Goal: Task Accomplishment & Management: Use online tool/utility

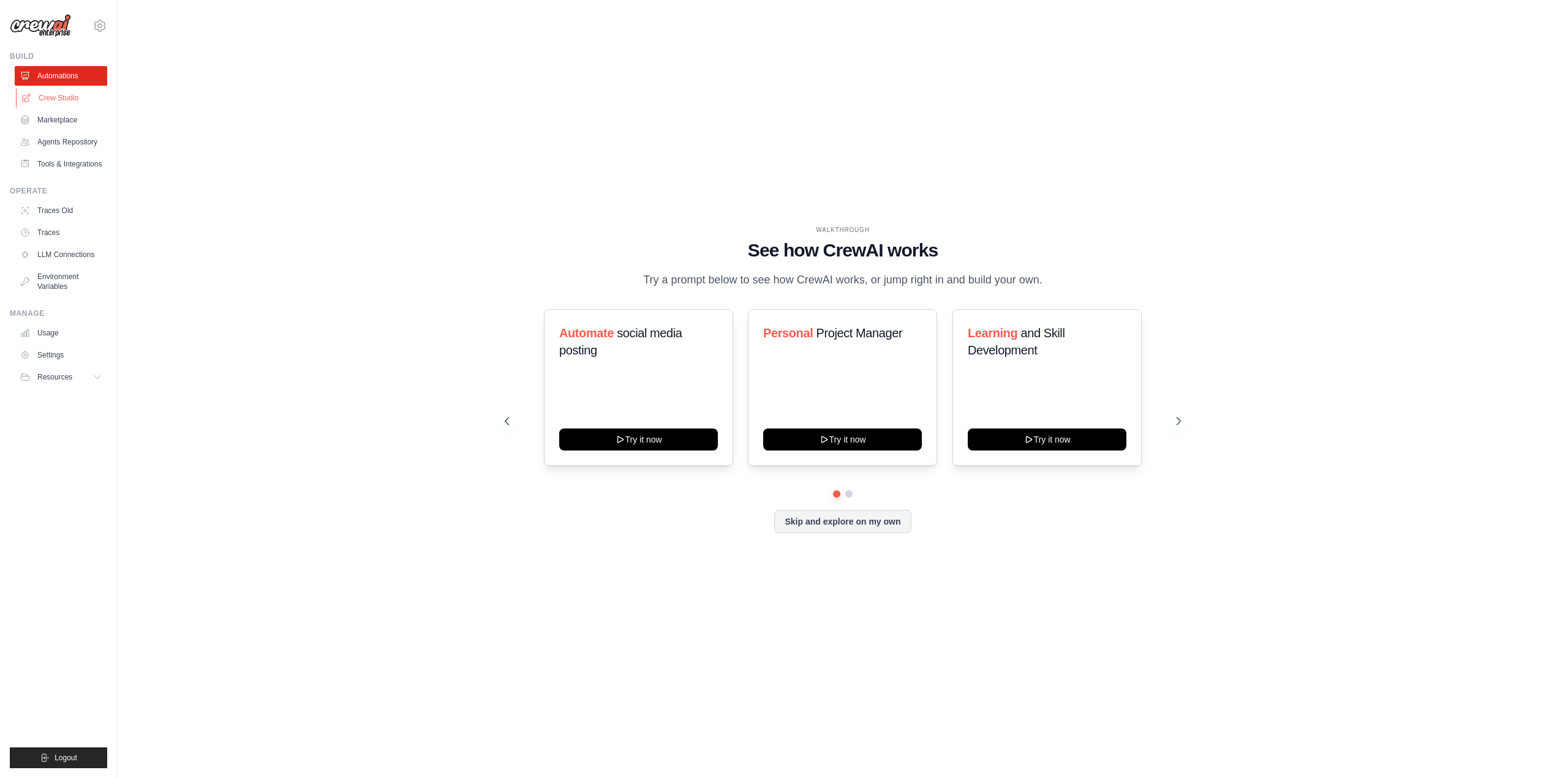
click at [76, 103] on link "Crew Studio" at bounding box center [62, 97] width 93 height 19
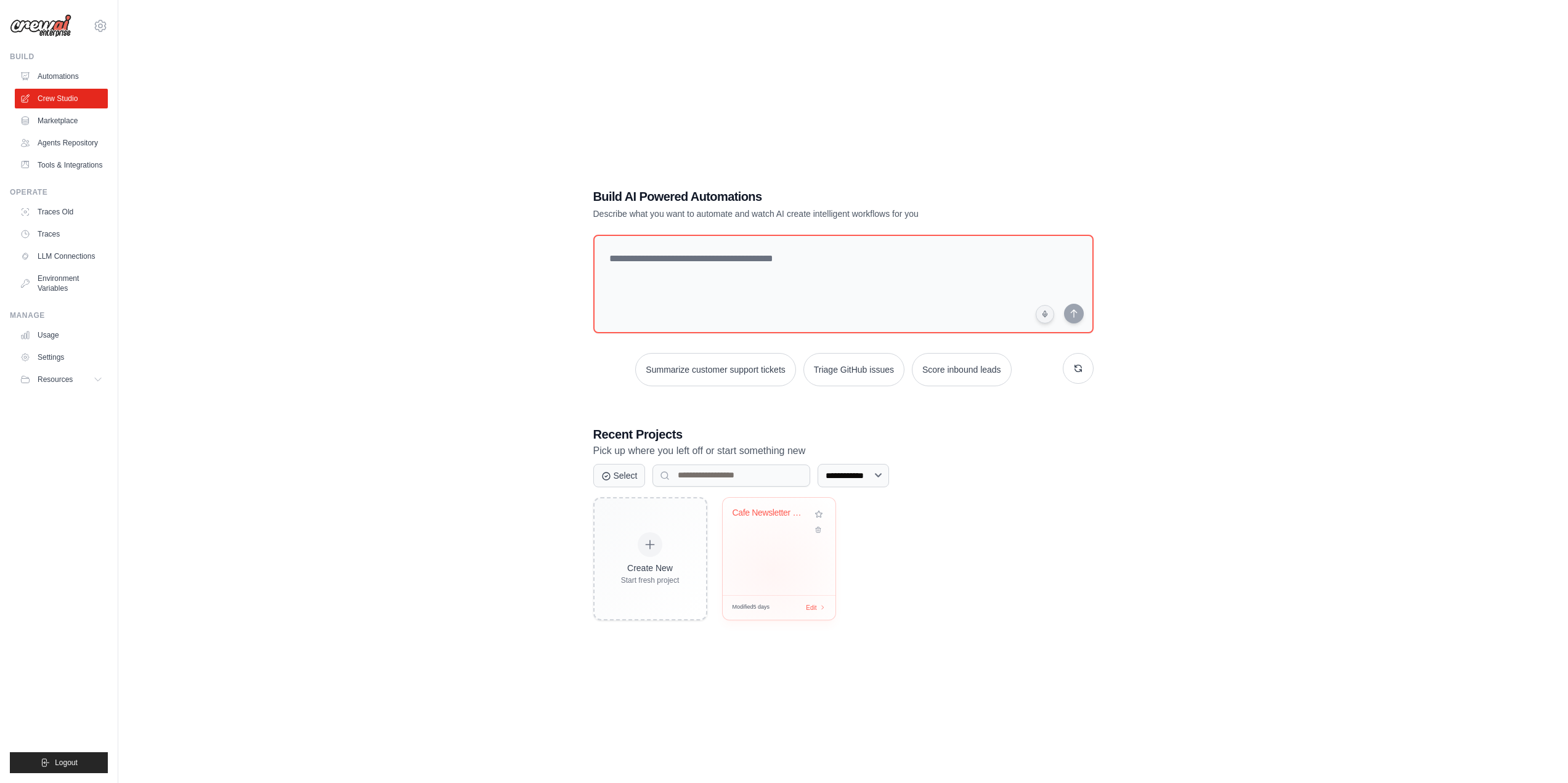
click at [772, 572] on div "Cafe Newsletter Creator with Logo A..." at bounding box center [779, 547] width 113 height 97
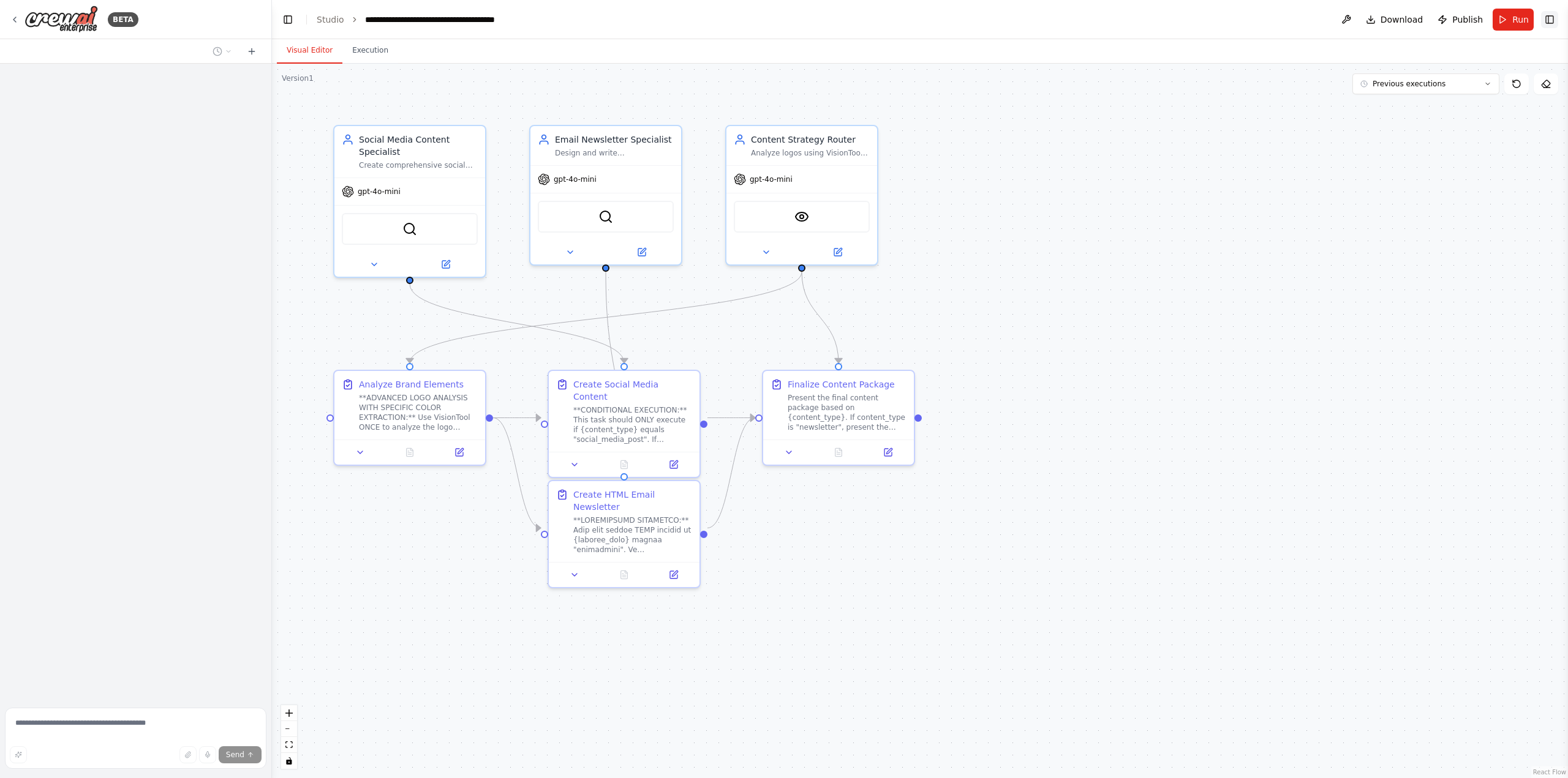
click at [1549, 22] on button "Toggle Right Sidebar" at bounding box center [1549, 19] width 17 height 17
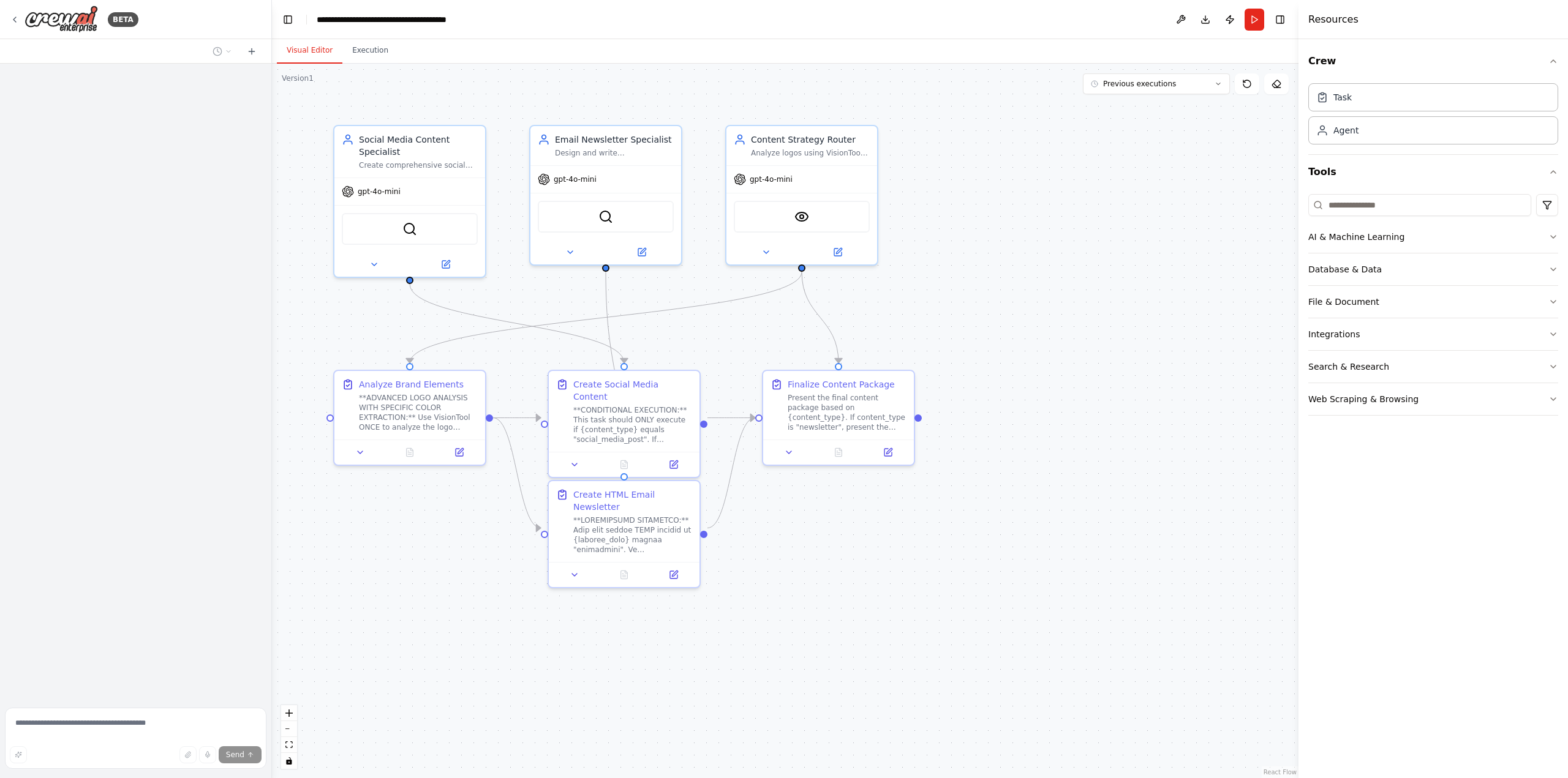
drag, startPoint x: 1393, startPoint y: 136, endPoint x: 1298, endPoint y: 143, distance: 95.3
click at [1298, 143] on div at bounding box center [1301, 389] width 5 height 778
click at [1442, 401] on button "Web Scraping & Browsing" at bounding box center [1433, 399] width 250 height 32
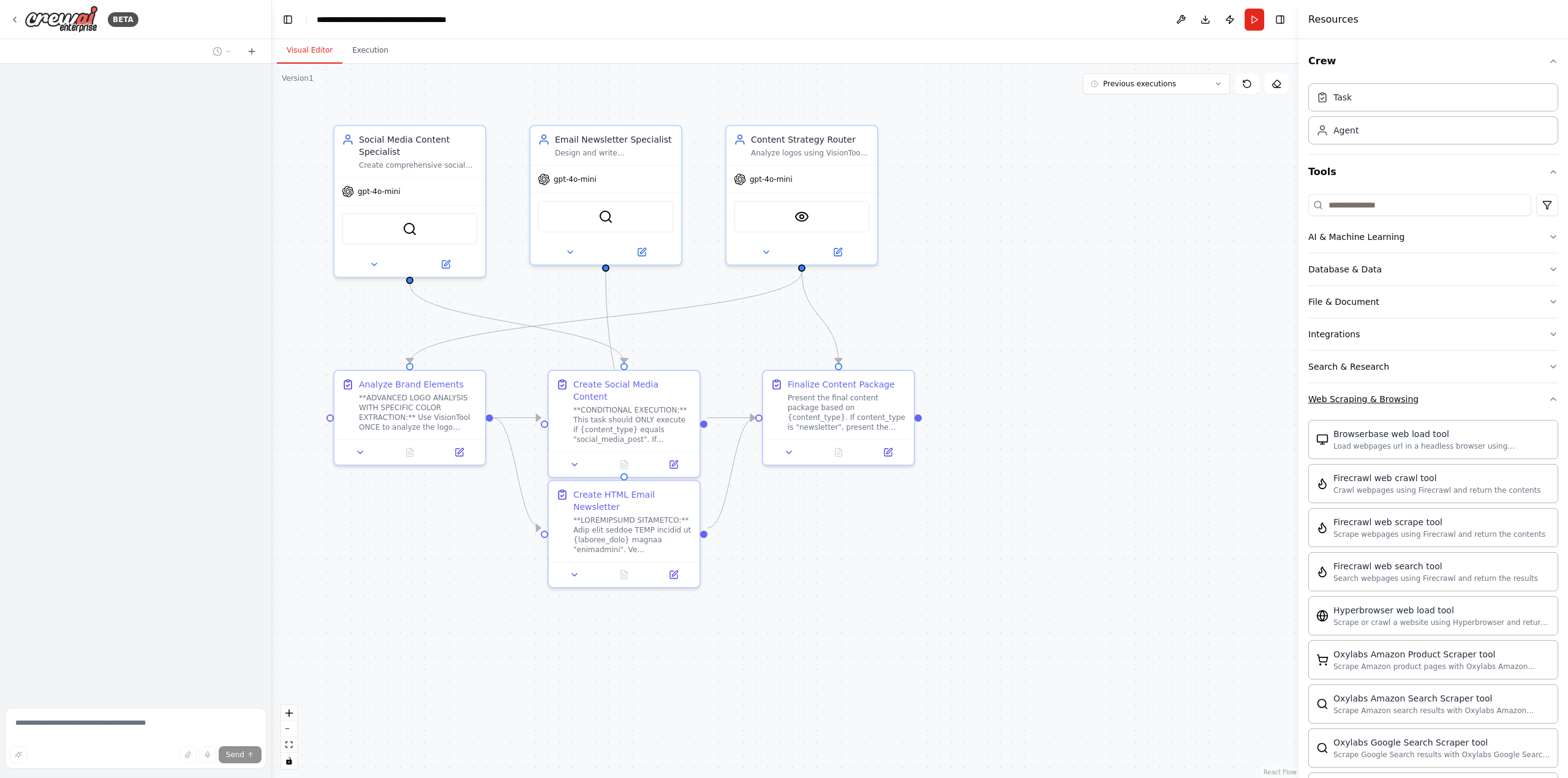
click at [1442, 401] on button "Web Scraping & Browsing" at bounding box center [1433, 399] width 250 height 32
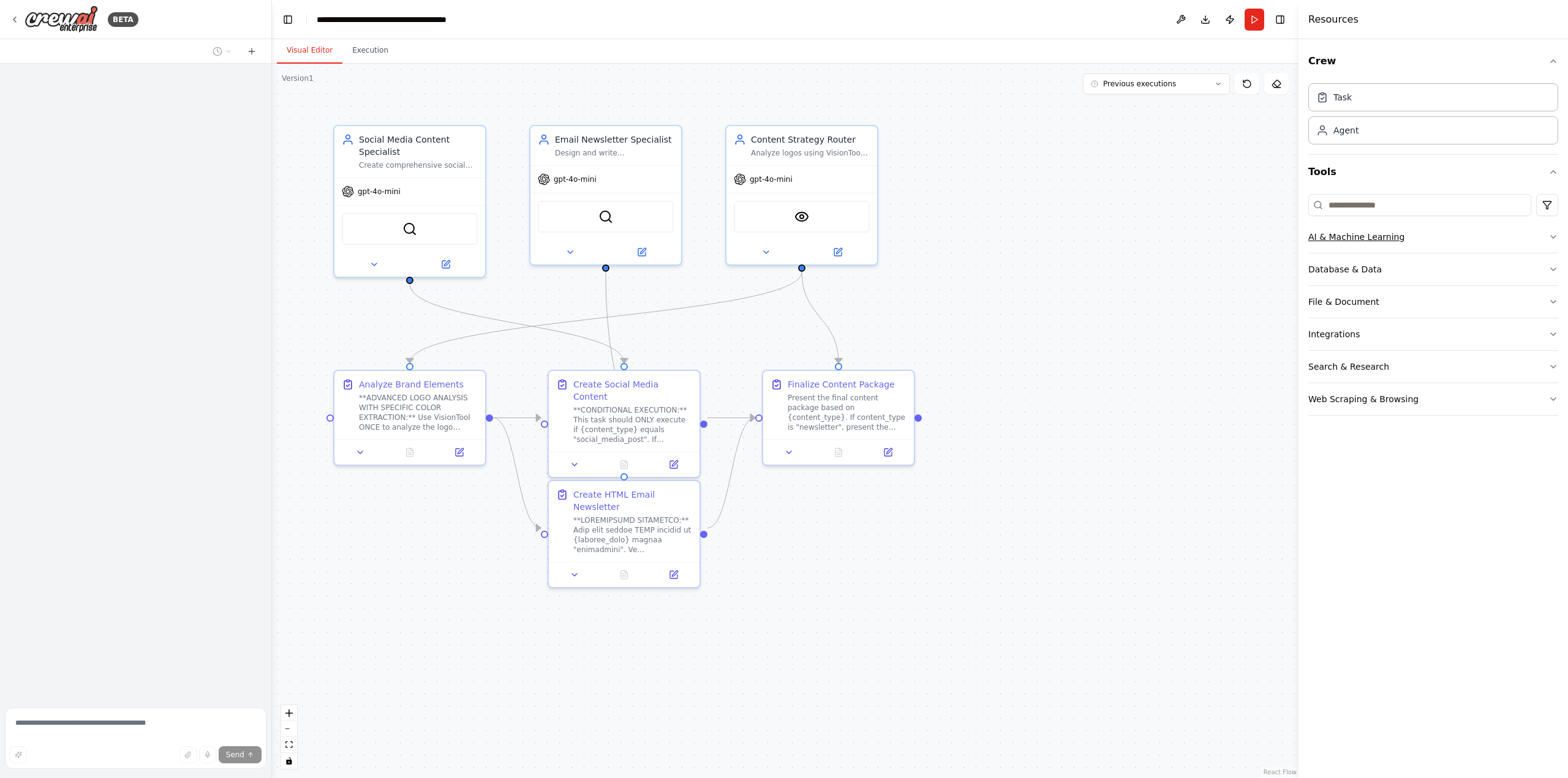
click at [1428, 245] on button "AI & Machine Learning" at bounding box center [1433, 237] width 250 height 32
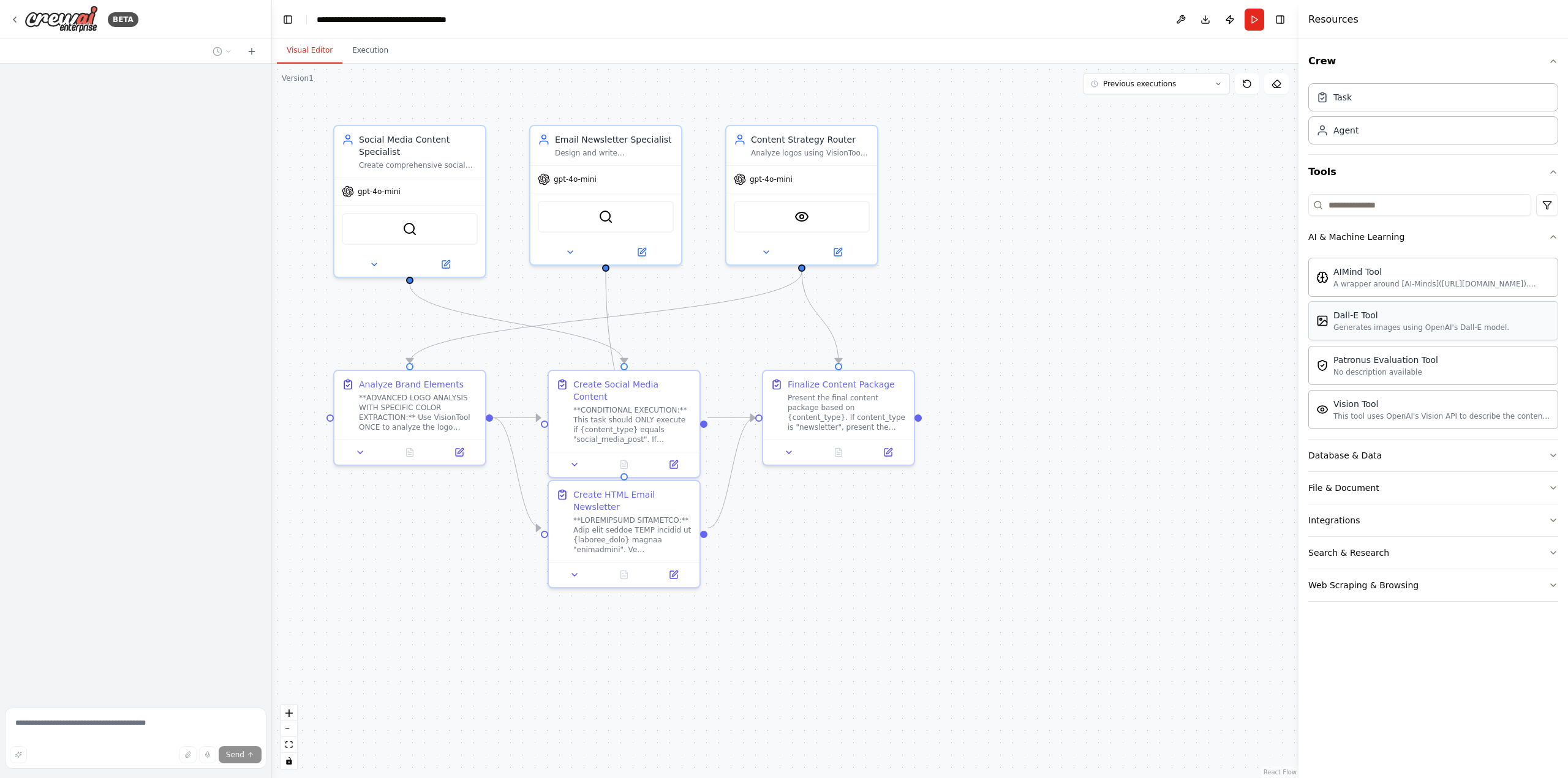
click at [1442, 323] on div "Generates images using OpenAI's Dall-E model." at bounding box center [1421, 327] width 175 height 10
click at [827, 176] on div "gpt-4o-mini" at bounding box center [802, 177] width 150 height 27
click at [954, 167] on div ".deletable-edge-delete-btn { width: 20px; height: 20px; border: 0px solid #ffff…" at bounding box center [785, 421] width 1027 height 715
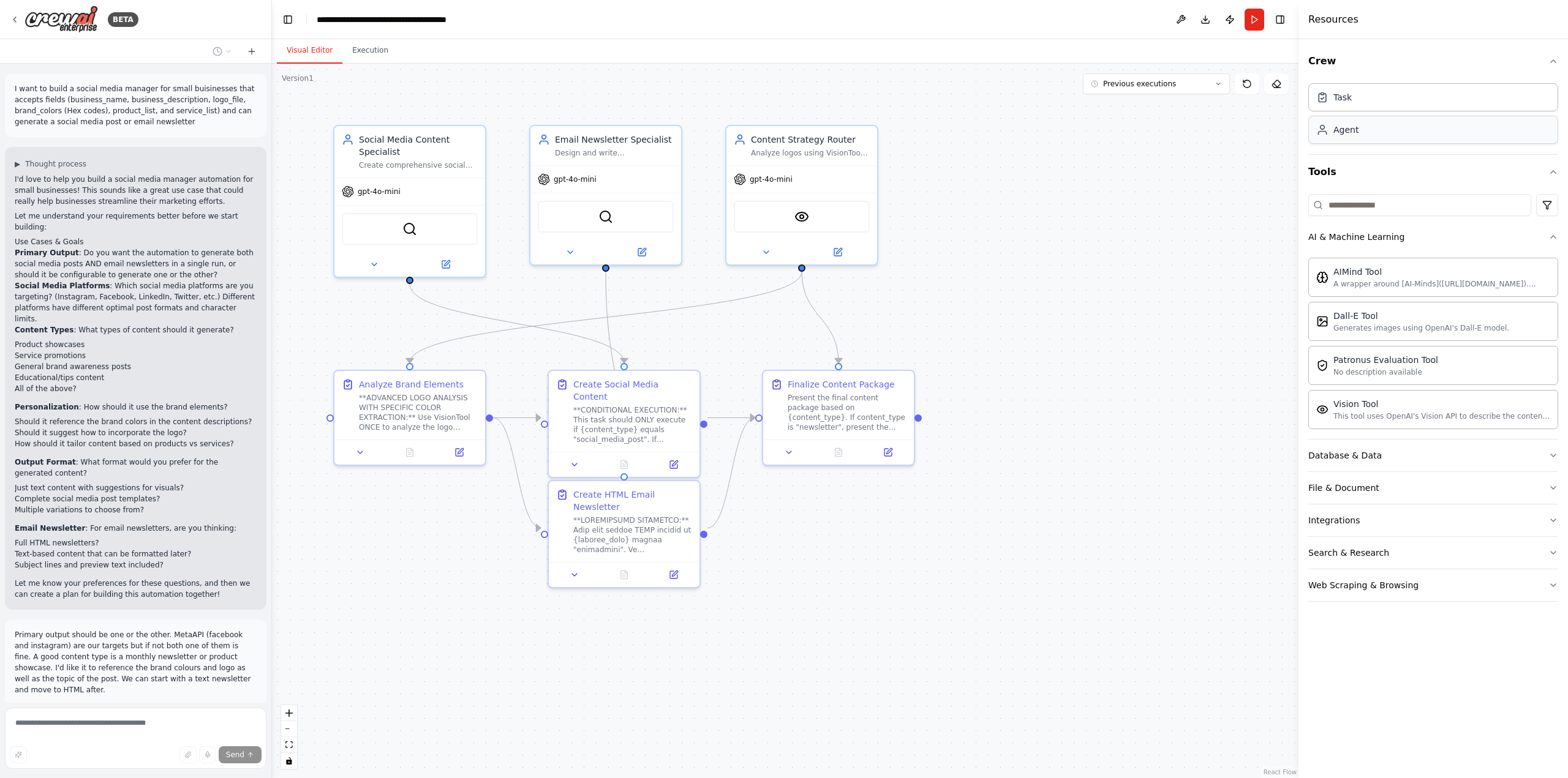
click at [1364, 139] on div "Agent" at bounding box center [1433, 129] width 250 height 28
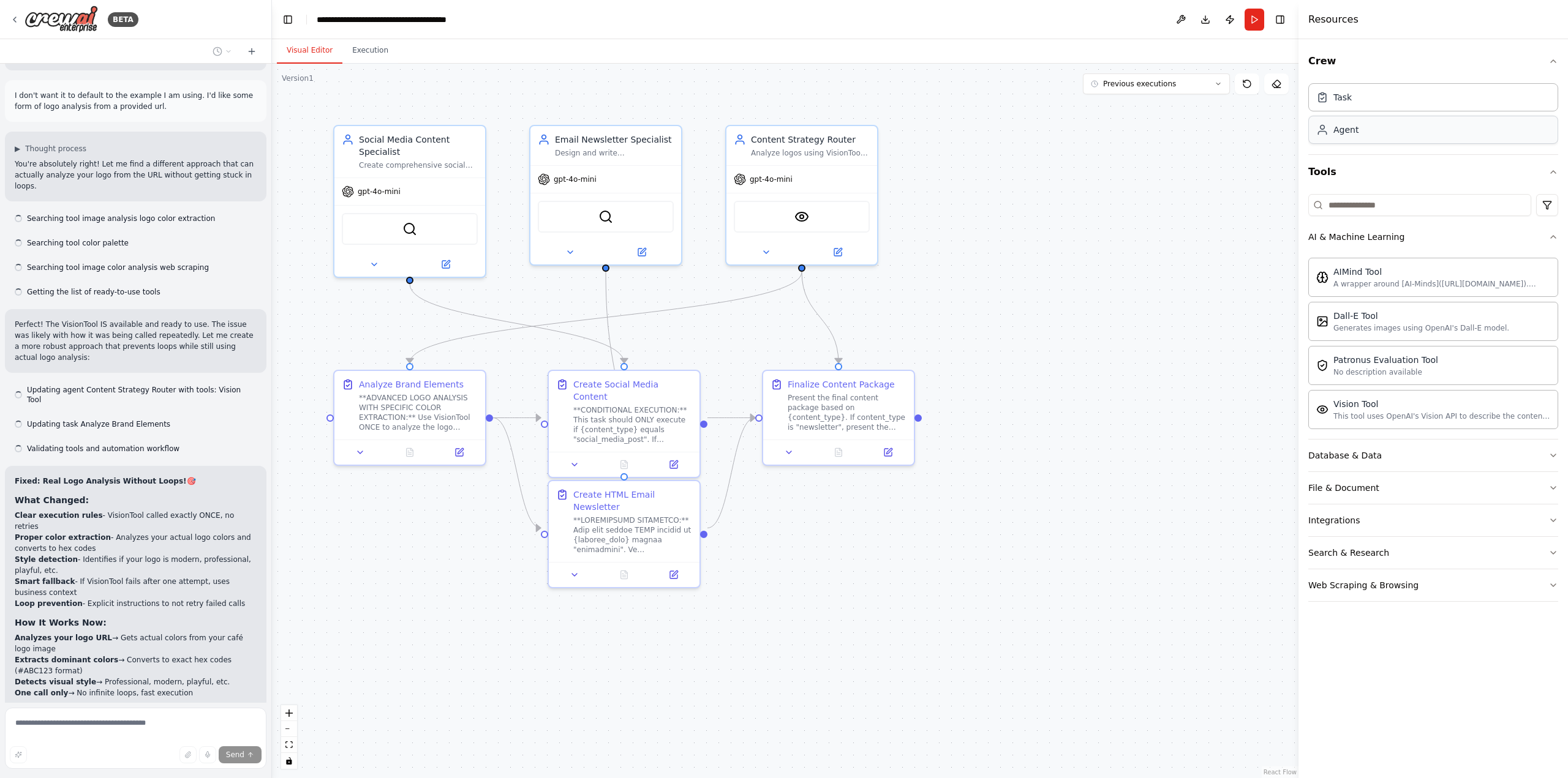
scroll to position [53457, 0]
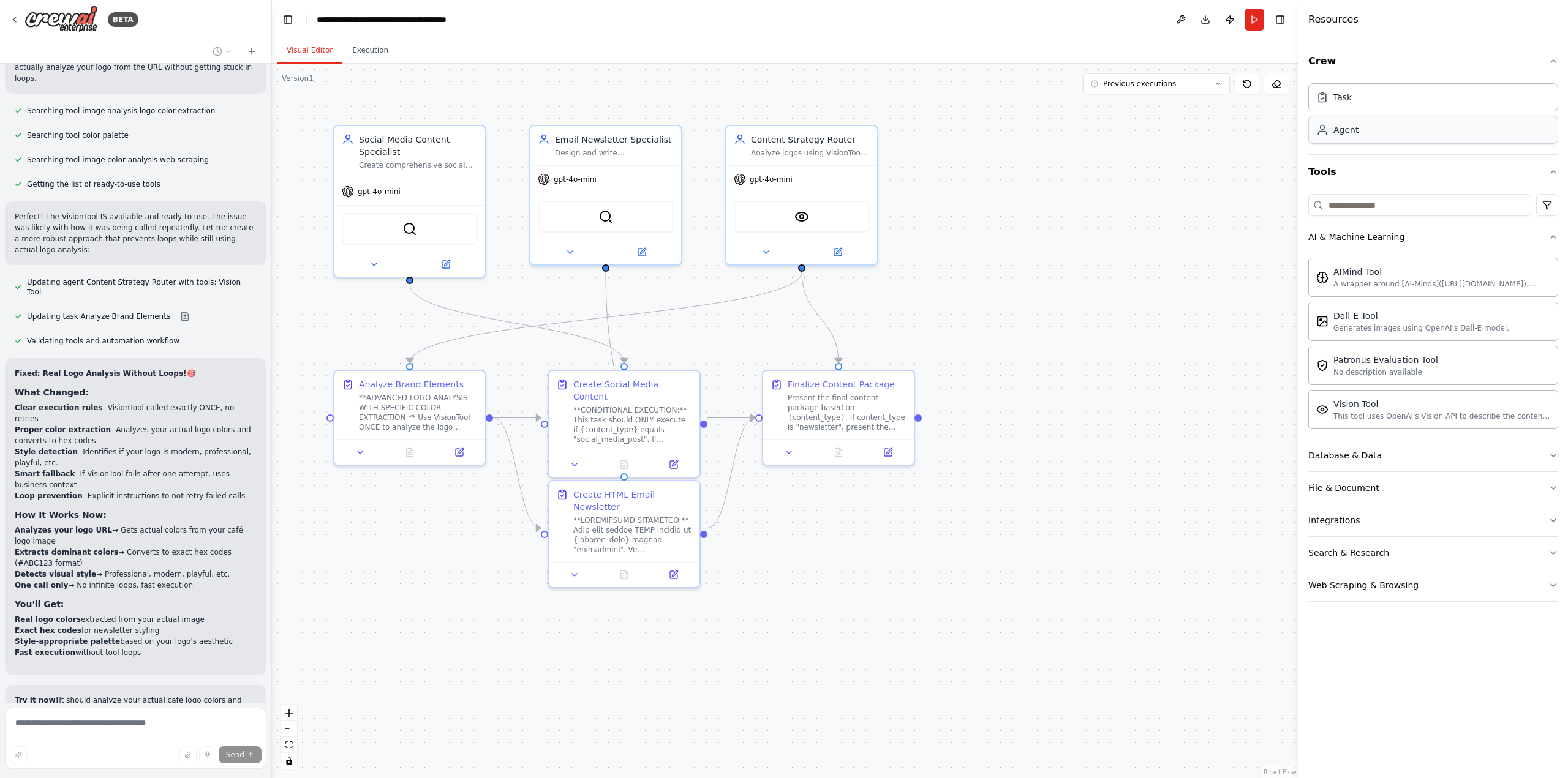
click at [1363, 139] on div "Agent" at bounding box center [1433, 129] width 250 height 28
click at [1257, 10] on button "Run" at bounding box center [1254, 19] width 19 height 22
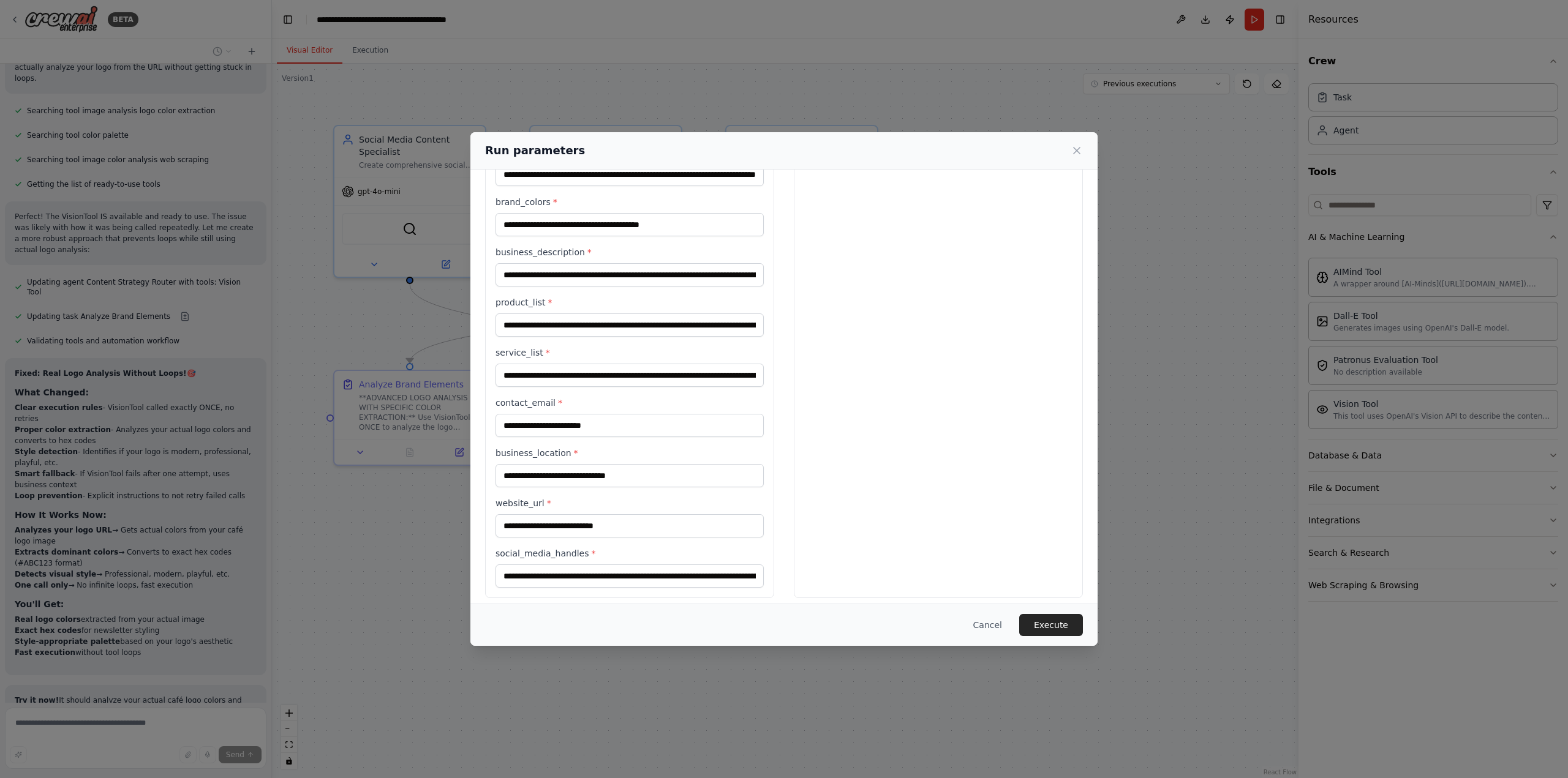
scroll to position [377, 0]
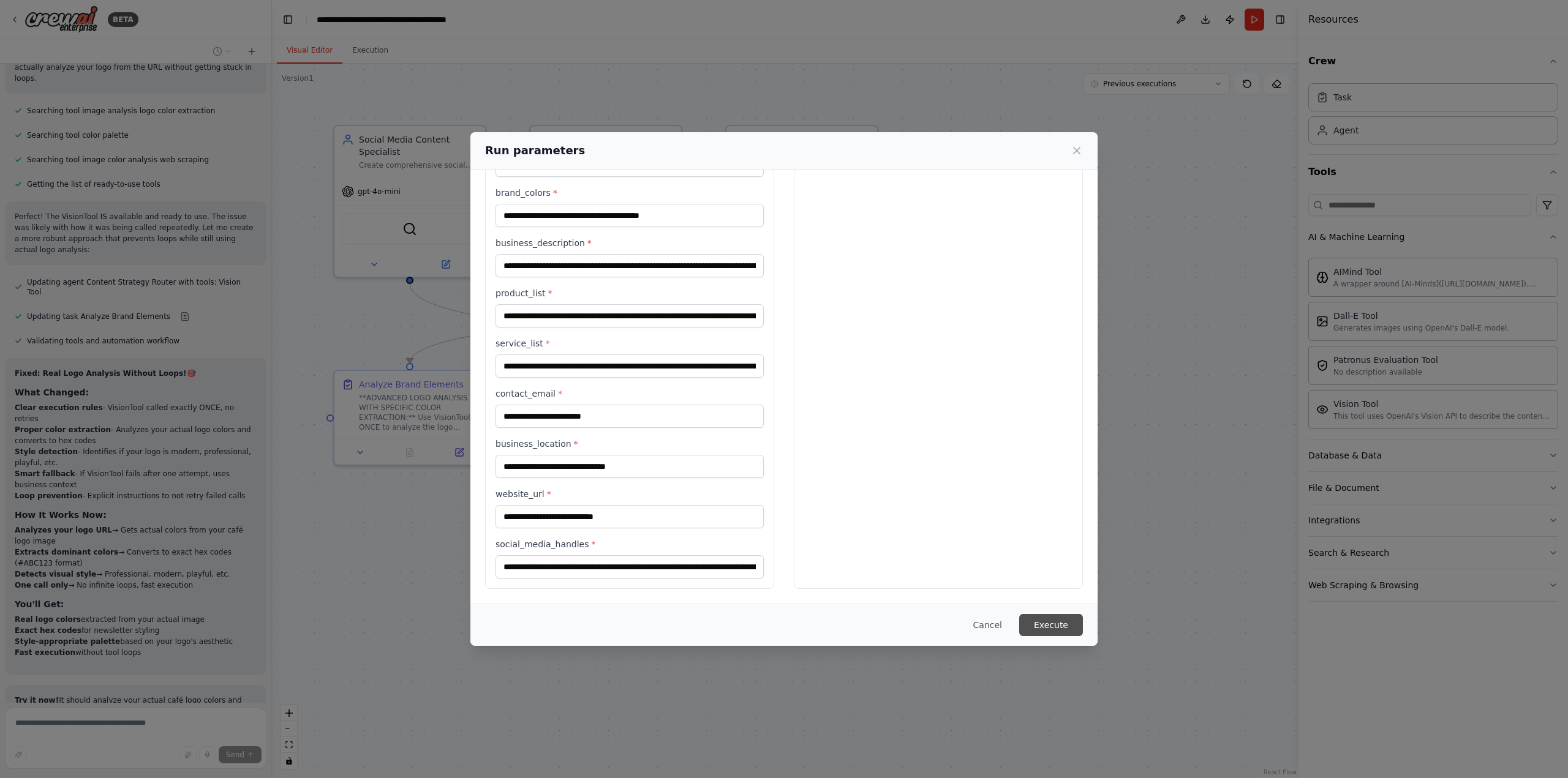
click at [1047, 631] on button "Execute" at bounding box center [1051, 625] width 64 height 22
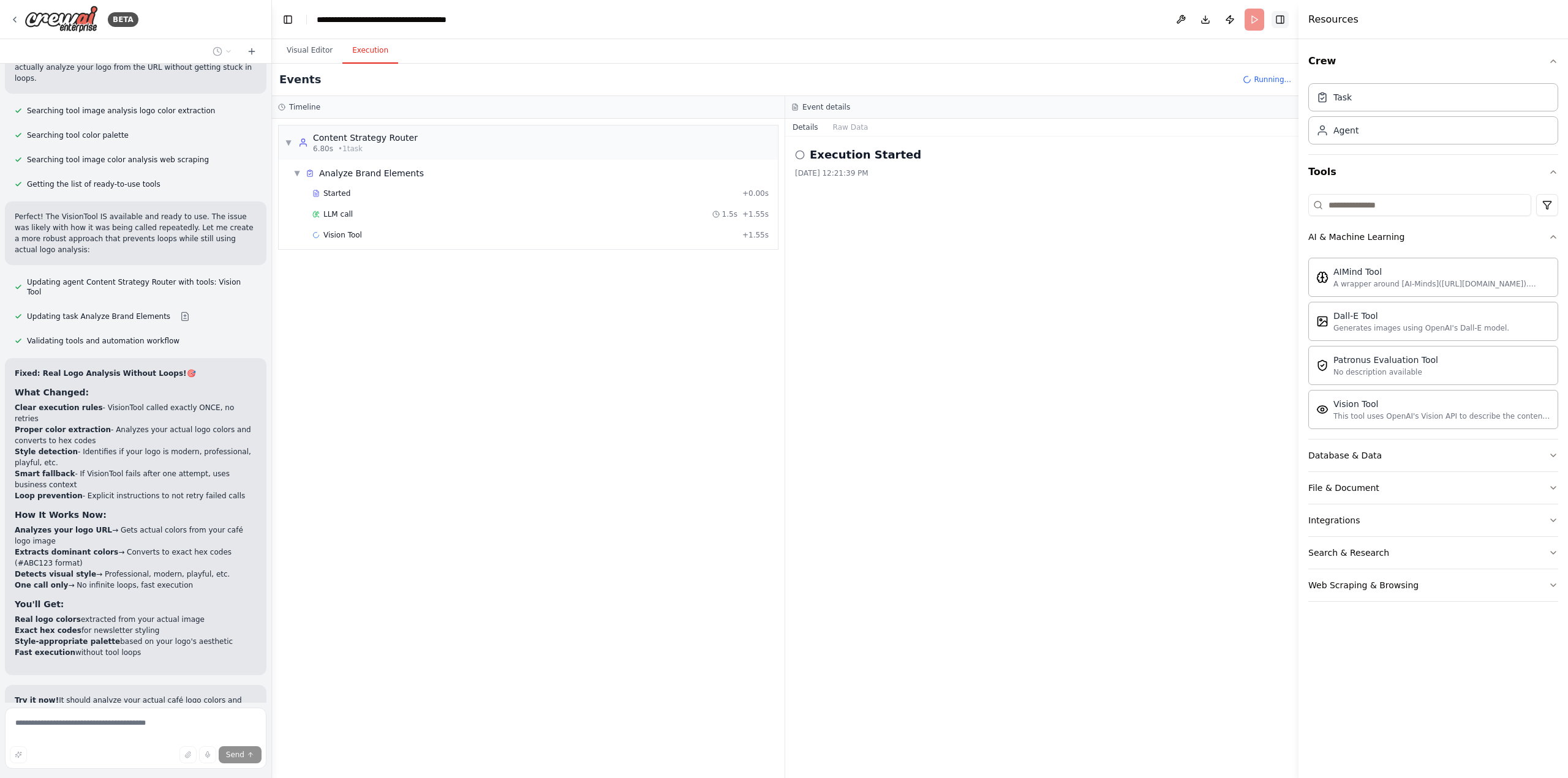
click at [1281, 12] on button "Toggle Right Sidebar" at bounding box center [1280, 19] width 17 height 17
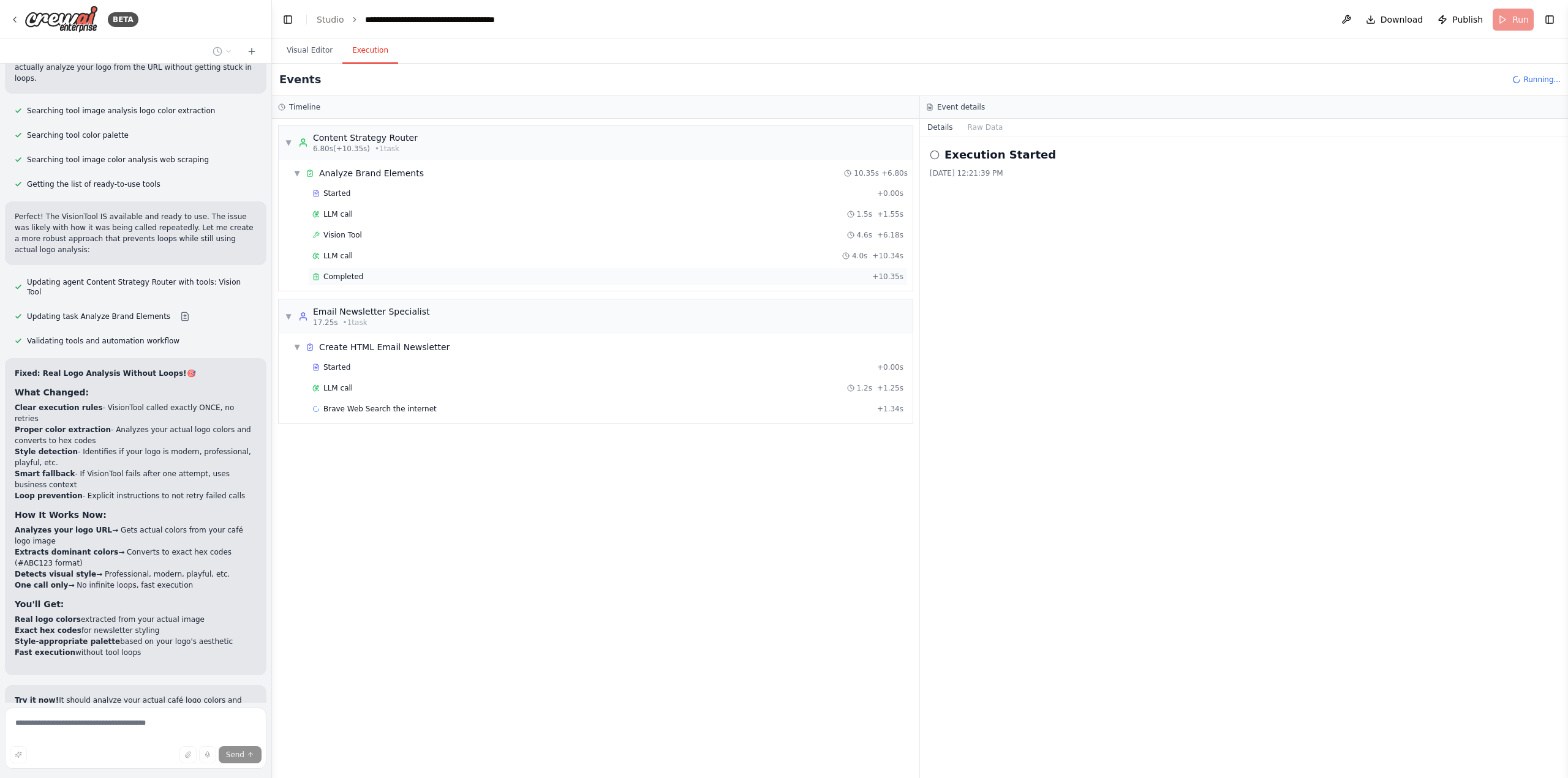
click at [433, 278] on div "Completed" at bounding box center [590, 277] width 555 height 10
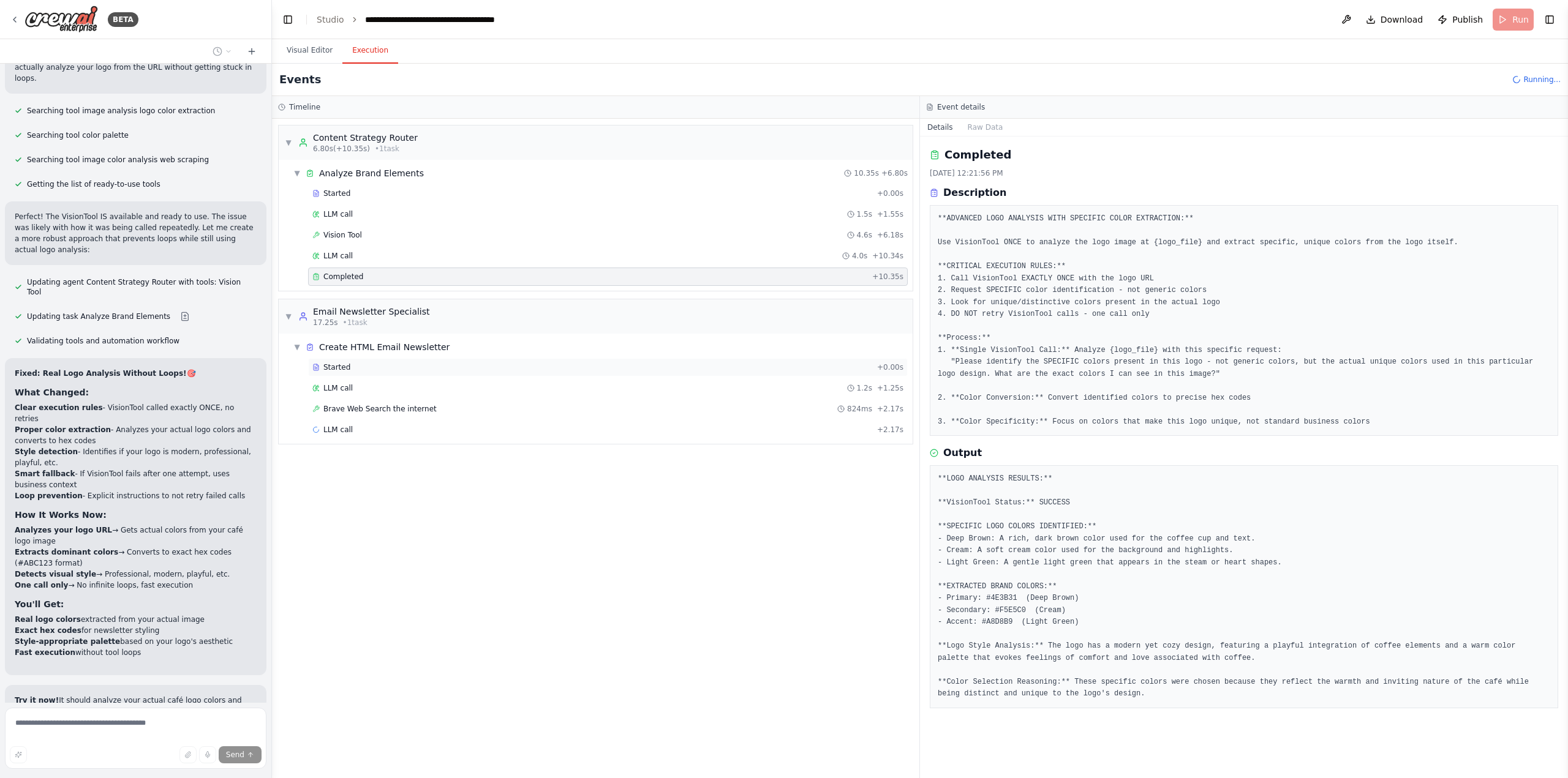
click at [470, 373] on div "Started + 0.00s" at bounding box center [607, 368] width 600 height 19
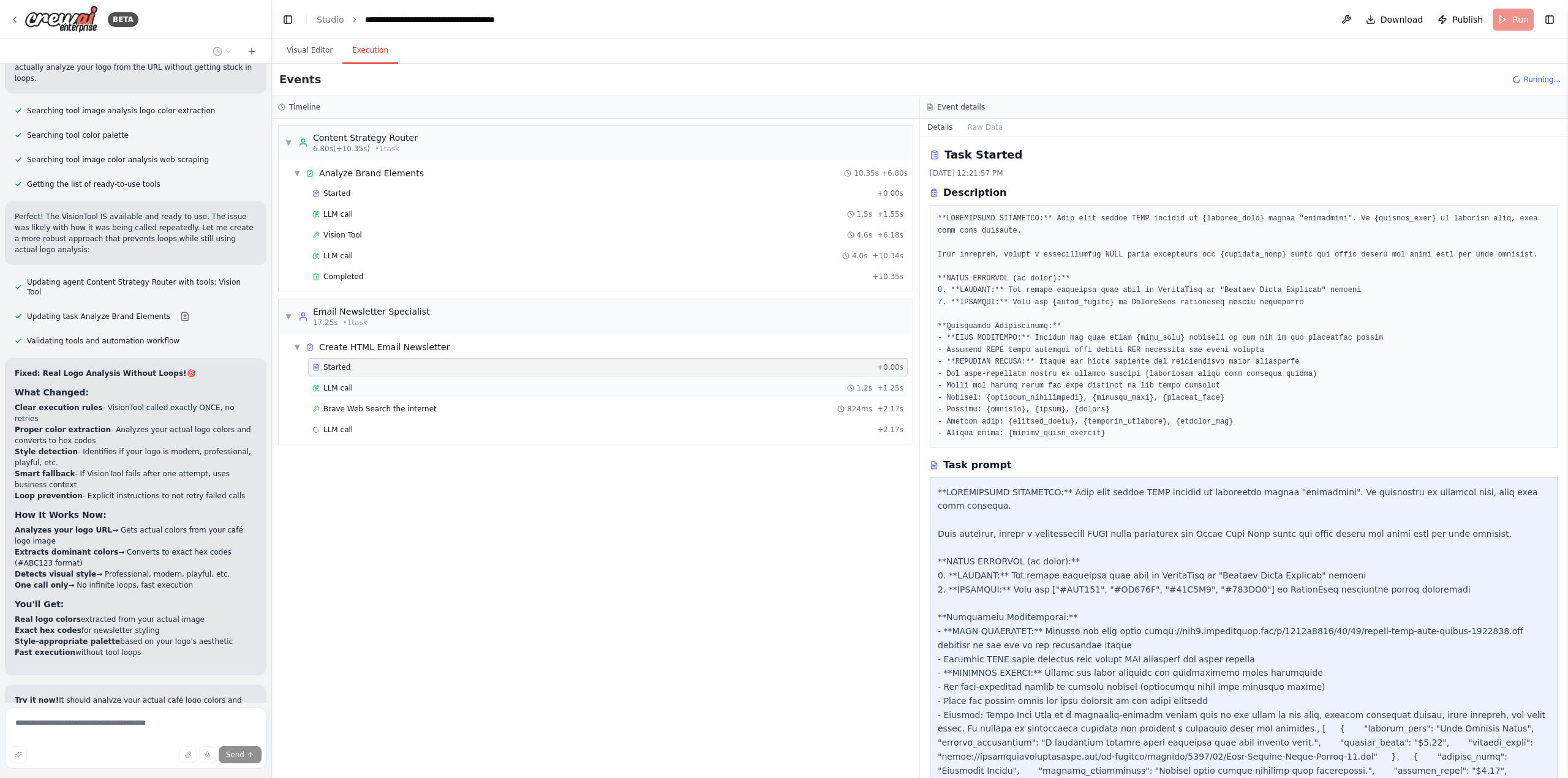
click at [470, 389] on div "LLM call 1.2s + 1.25s" at bounding box center [608, 388] width 591 height 10
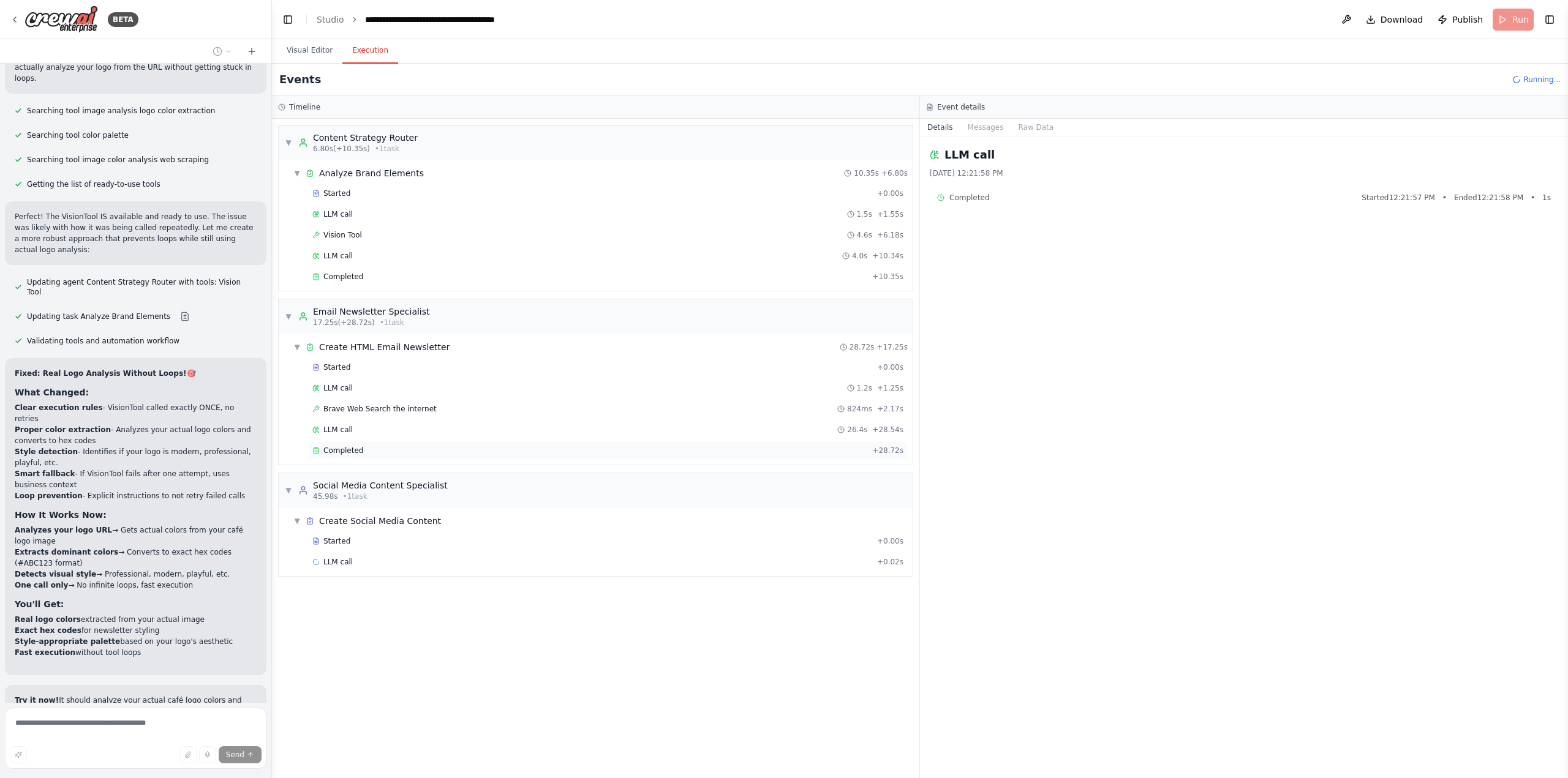
click at [416, 455] on div "Completed + 28.72s" at bounding box center [607, 451] width 600 height 19
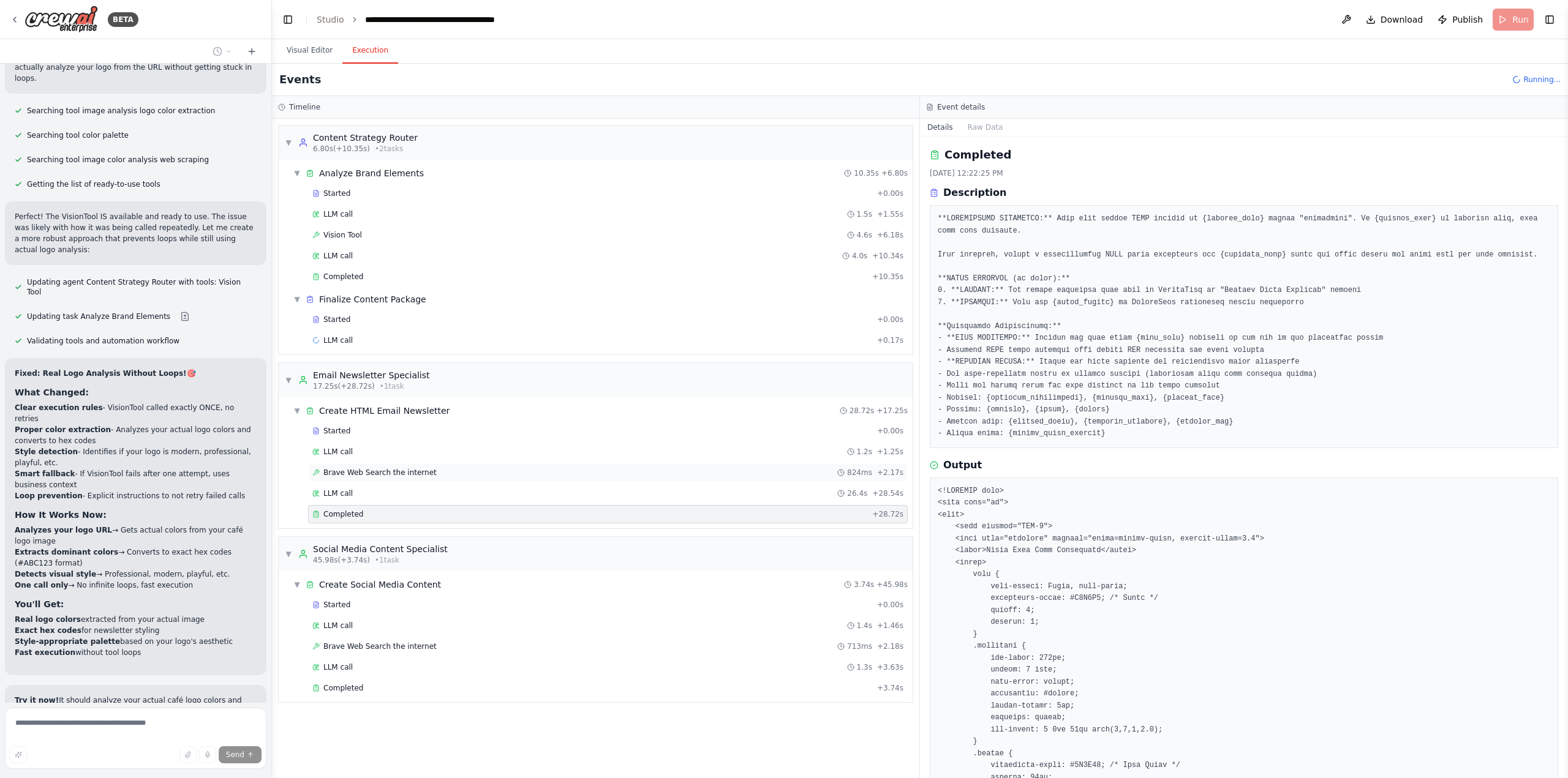
click at [380, 480] on div "Brave Web Search the internet 824ms + 2.17s" at bounding box center [607, 473] width 600 height 19
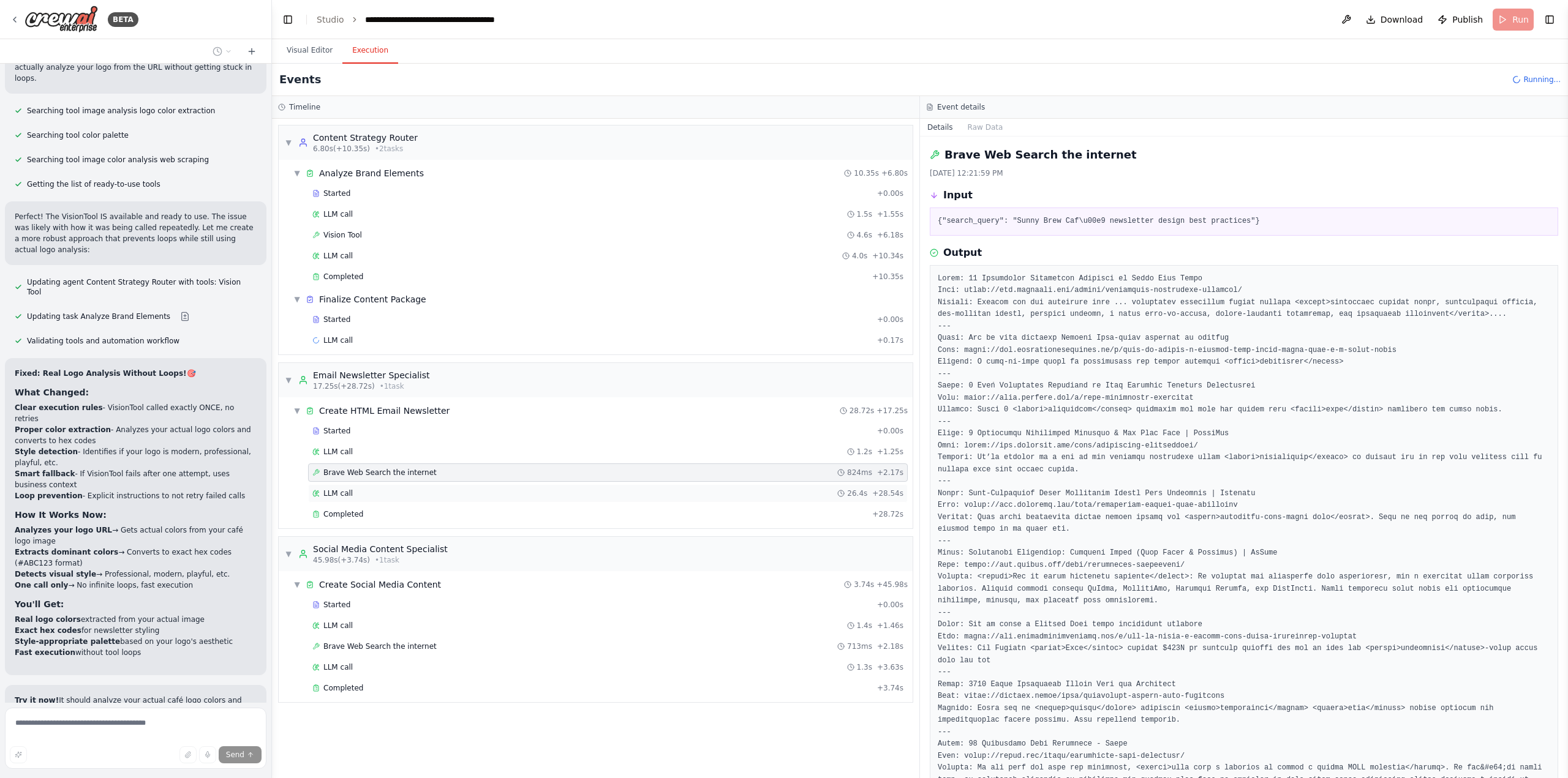
click at [375, 490] on div "LLM call 26.4s + 28.54s" at bounding box center [608, 493] width 591 height 10
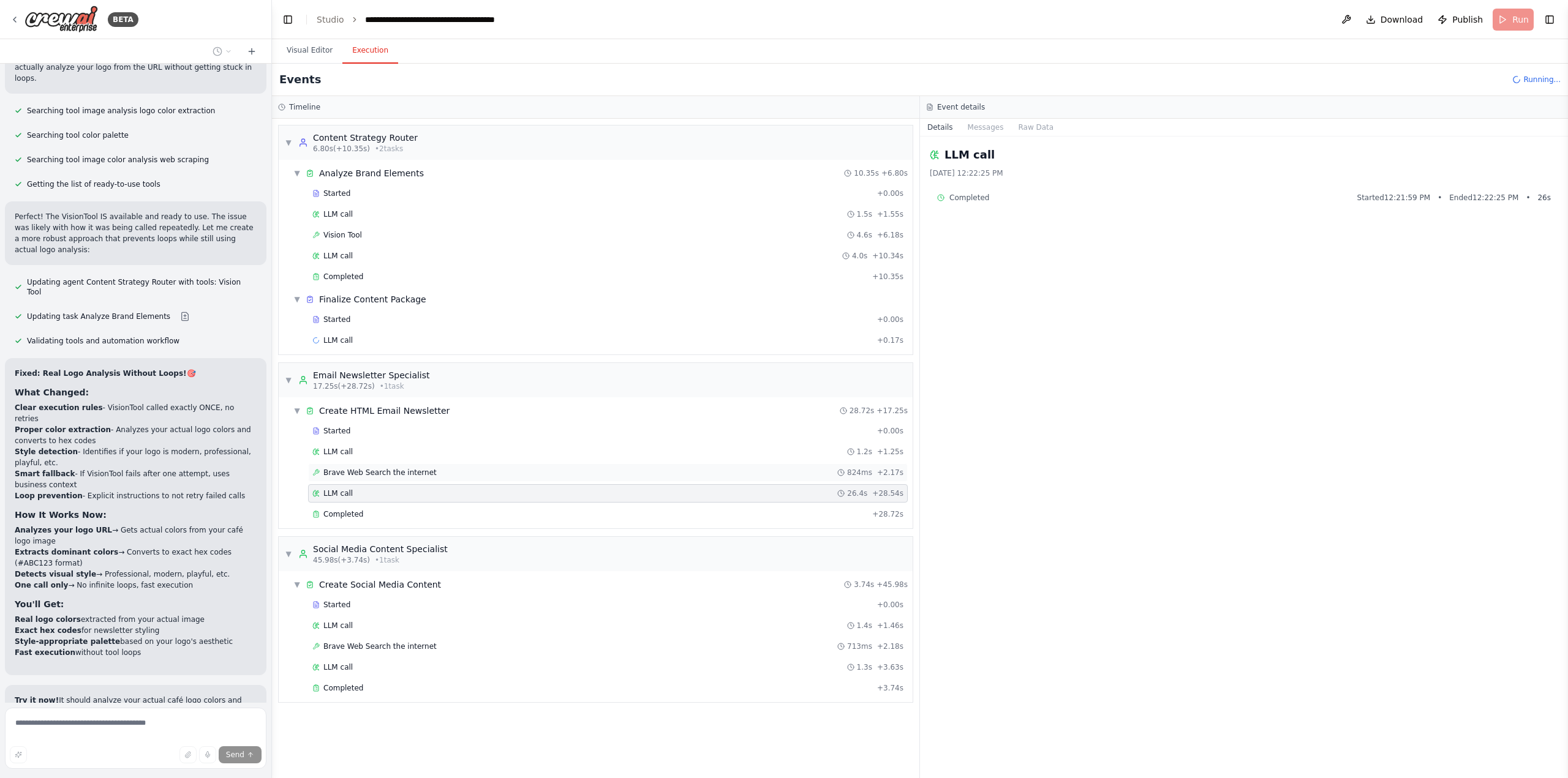
click at [384, 473] on span "Brave Web Search the internet" at bounding box center [380, 472] width 113 height 10
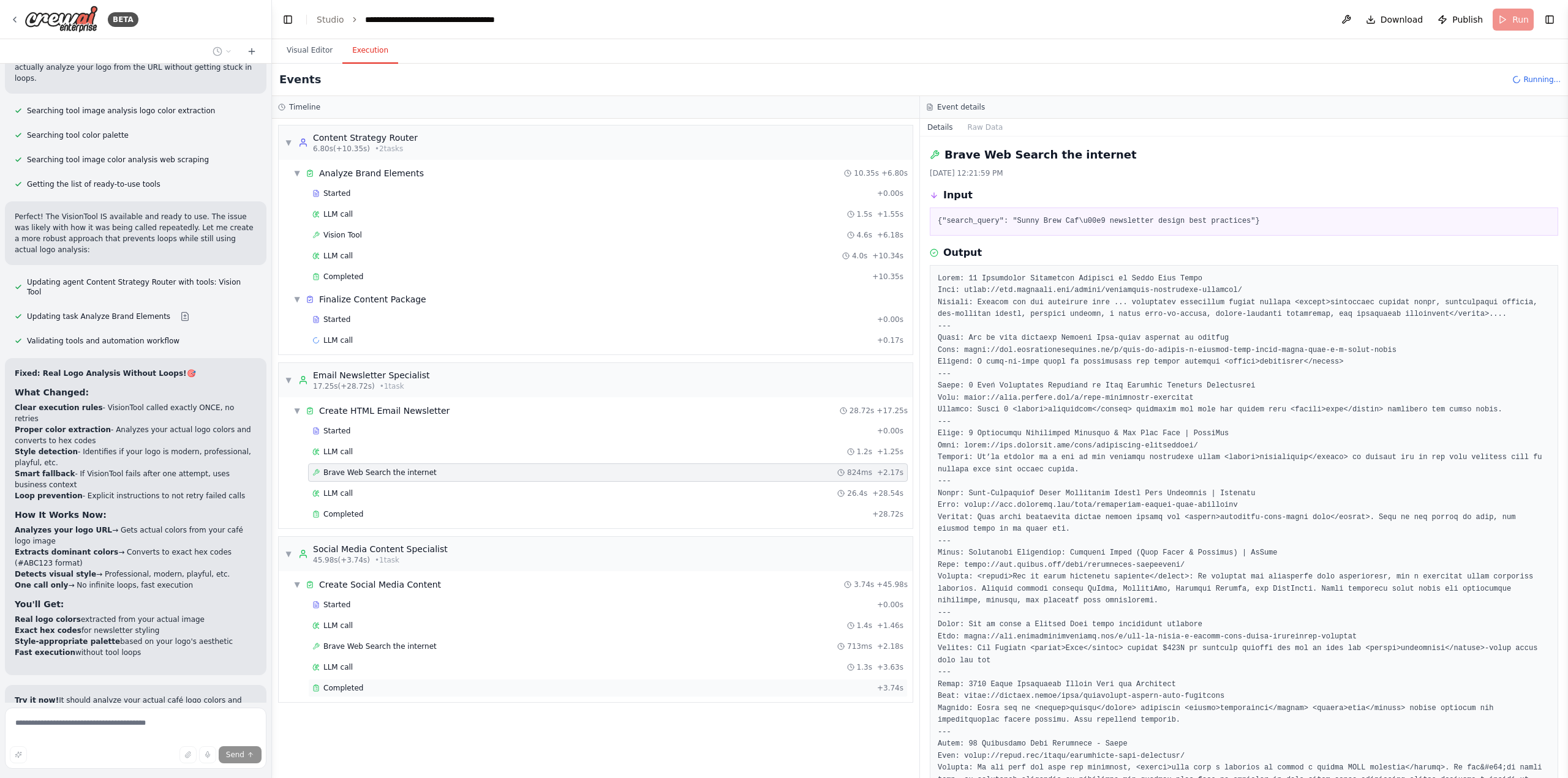
click at [352, 687] on span "Completed" at bounding box center [343, 688] width 40 height 10
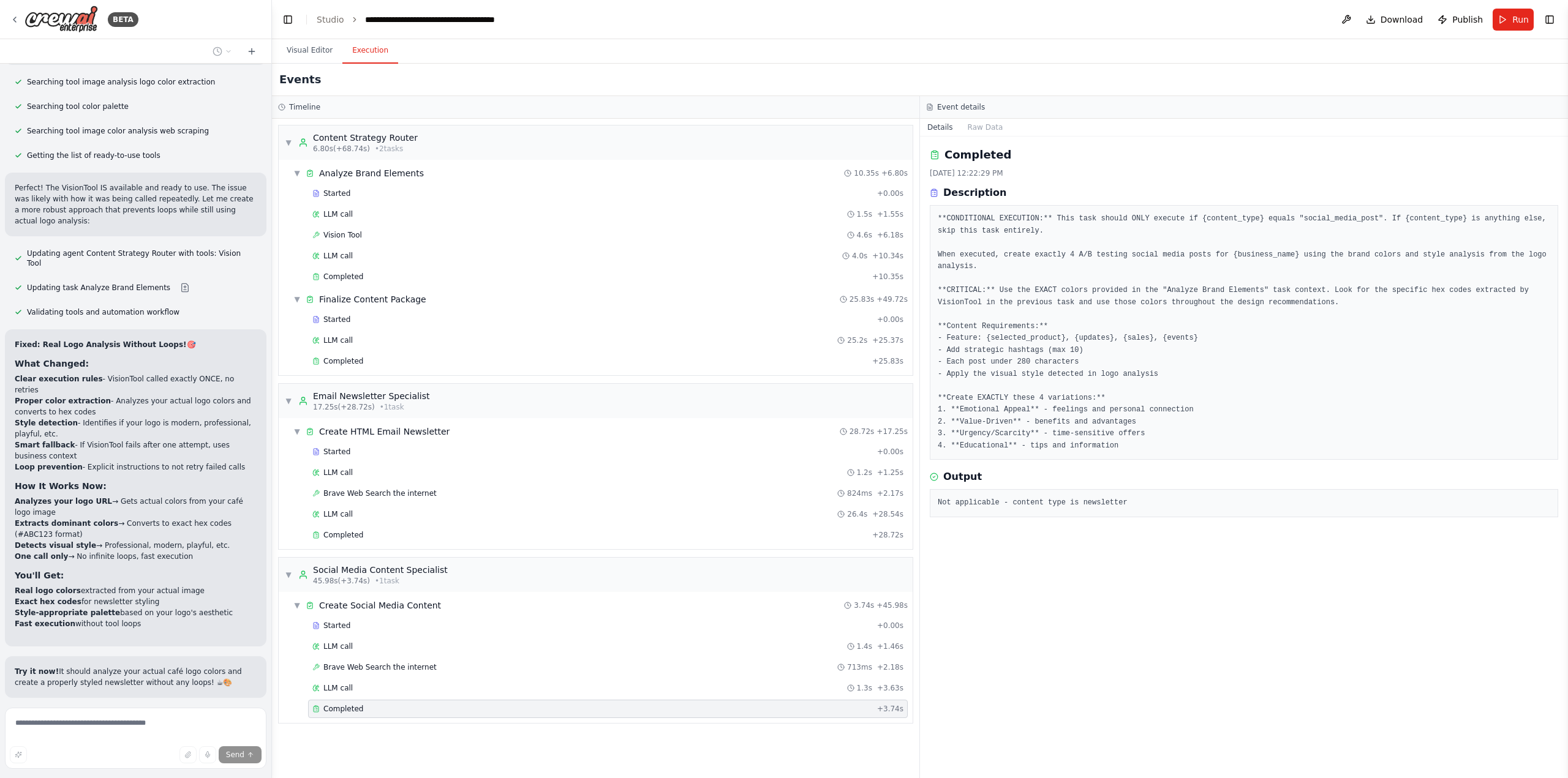
scroll to position [53557, 0]
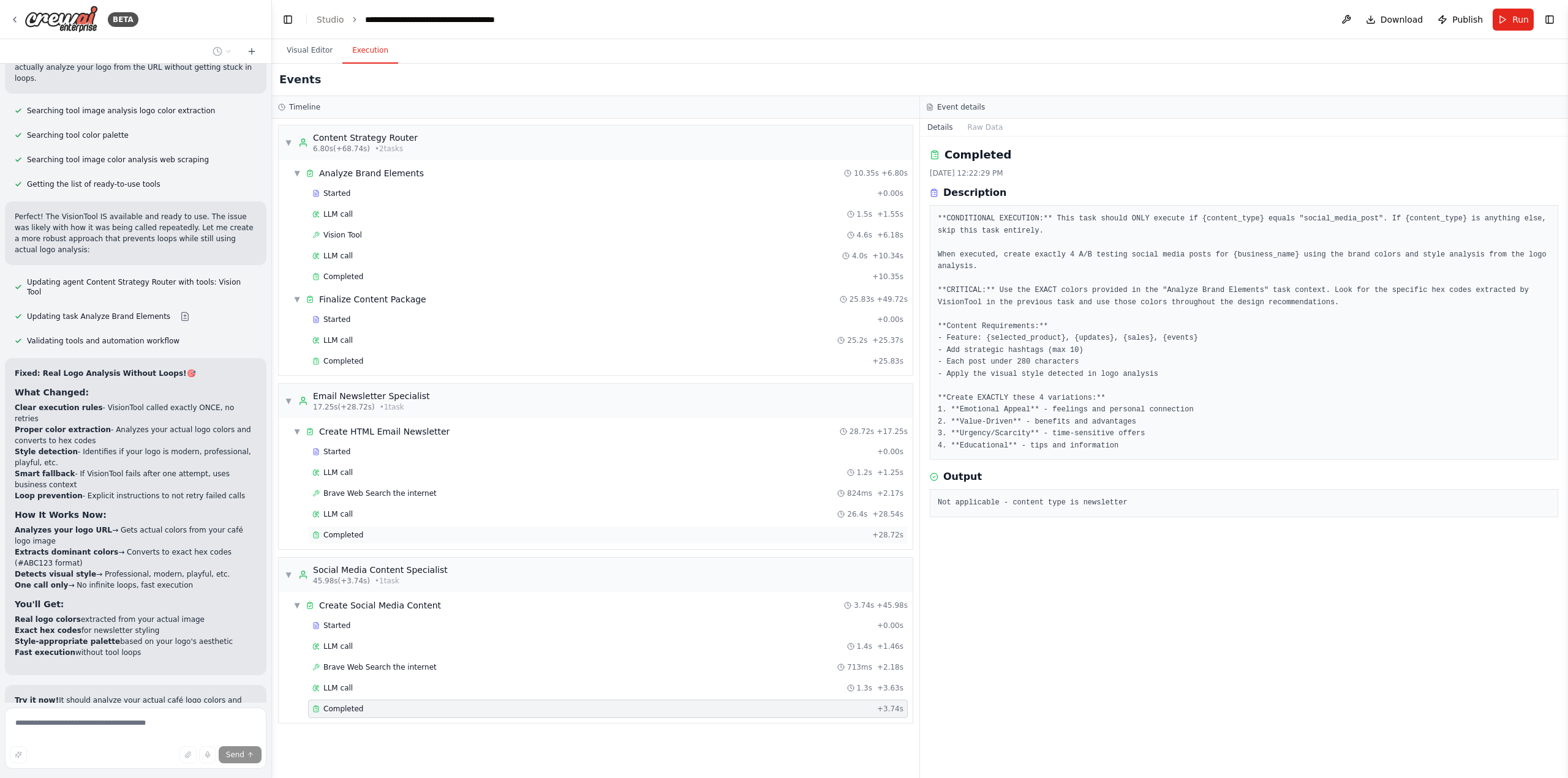
click at [355, 543] on div "Completed + 28.72s" at bounding box center [607, 536] width 600 height 19
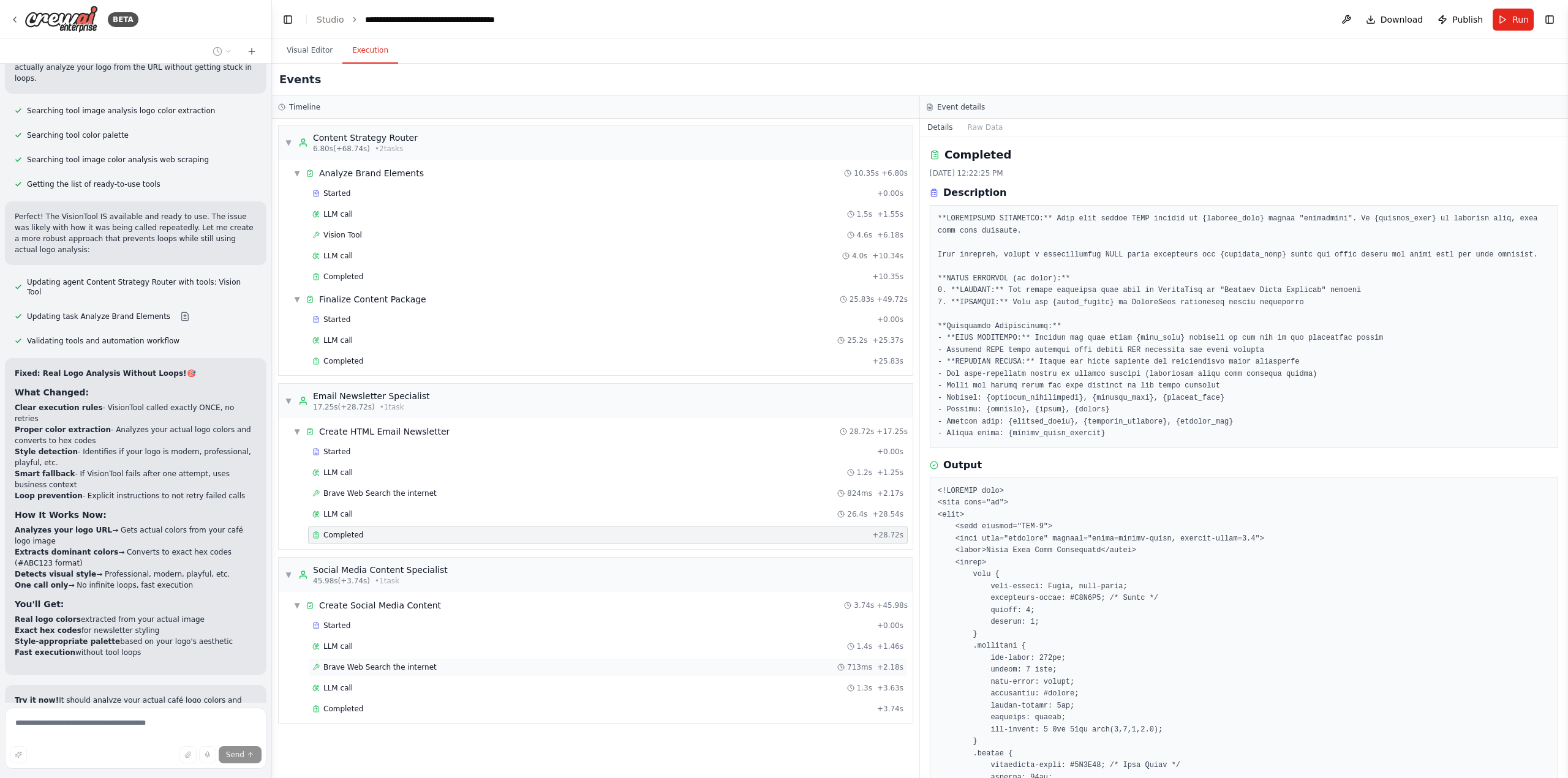
click at [346, 663] on span "Brave Web Search the internet" at bounding box center [380, 667] width 113 height 10
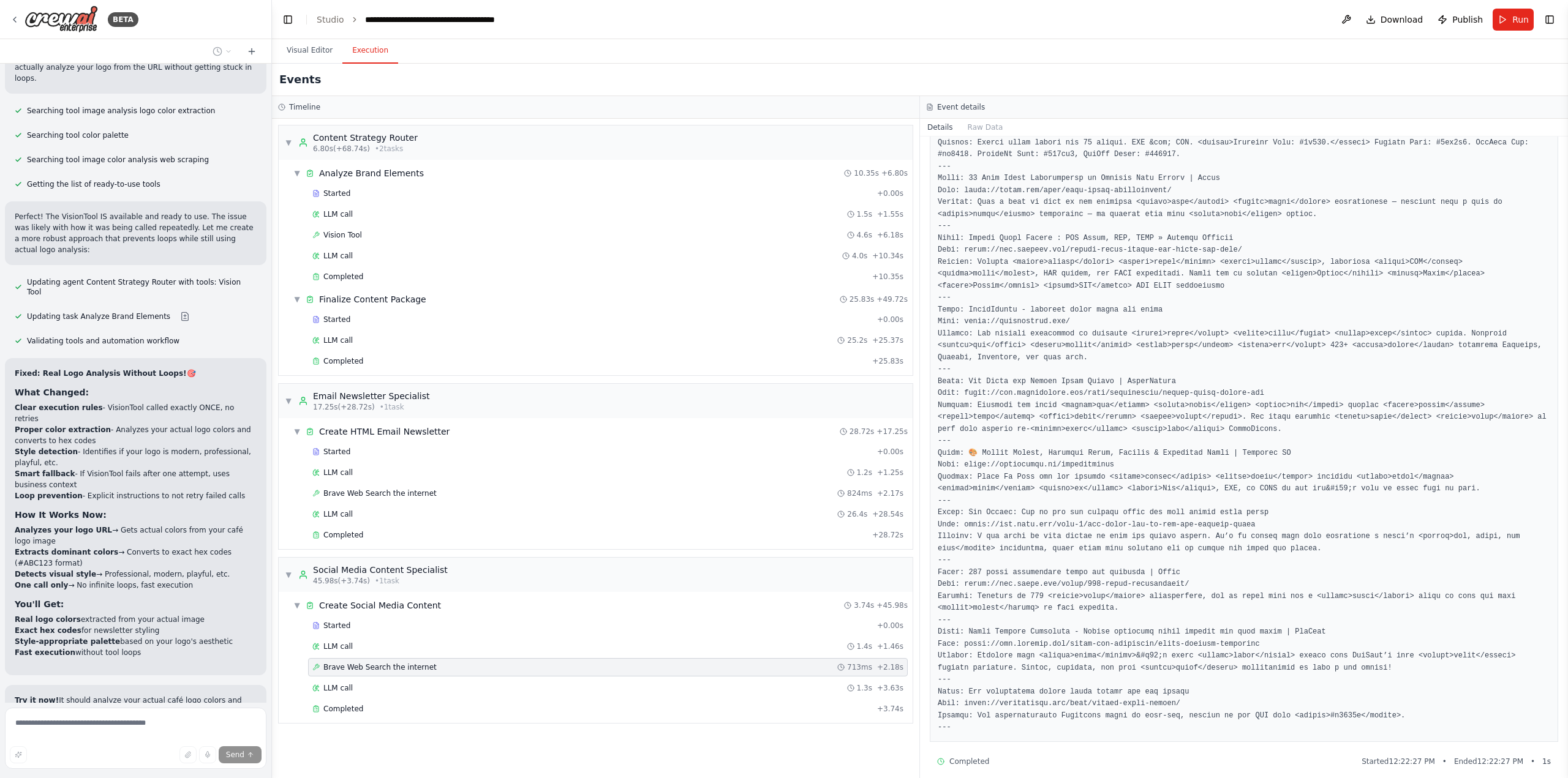
scroll to position [170, 0]
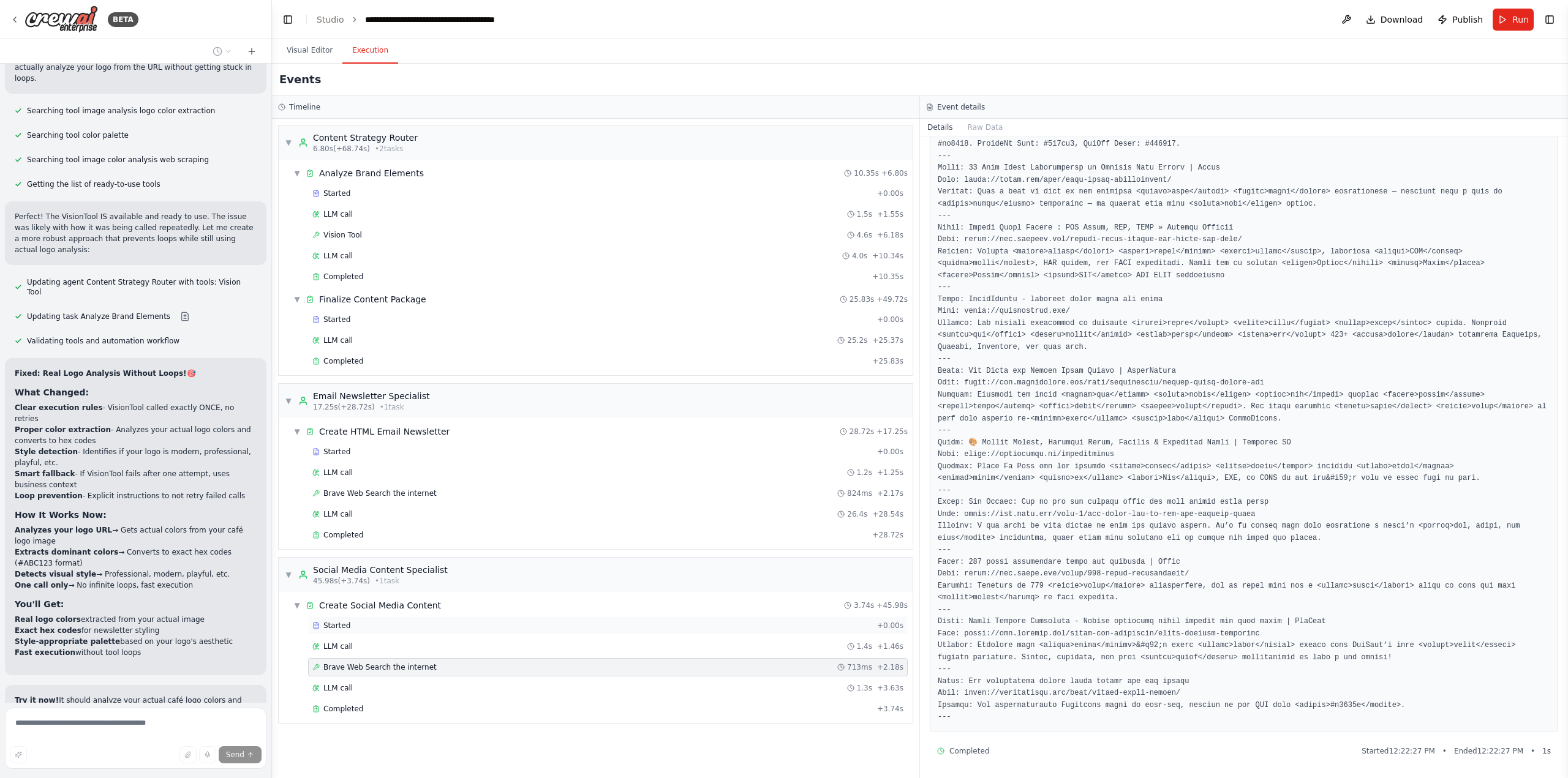
click at [379, 621] on div "Started" at bounding box center [593, 626] width 560 height 10
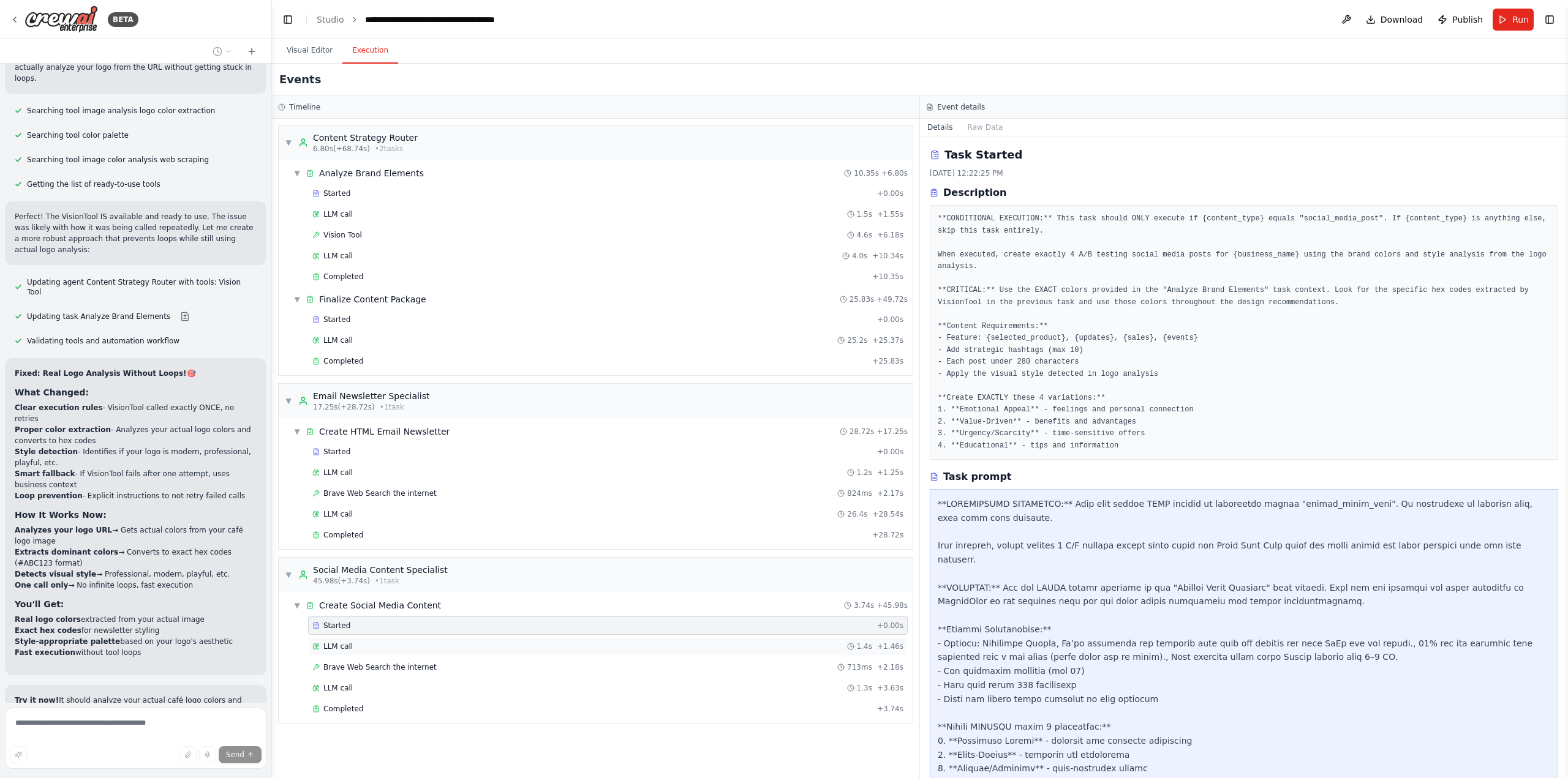
click at [373, 641] on div "LLM call 1.4s + 1.46s" at bounding box center [607, 647] width 600 height 19
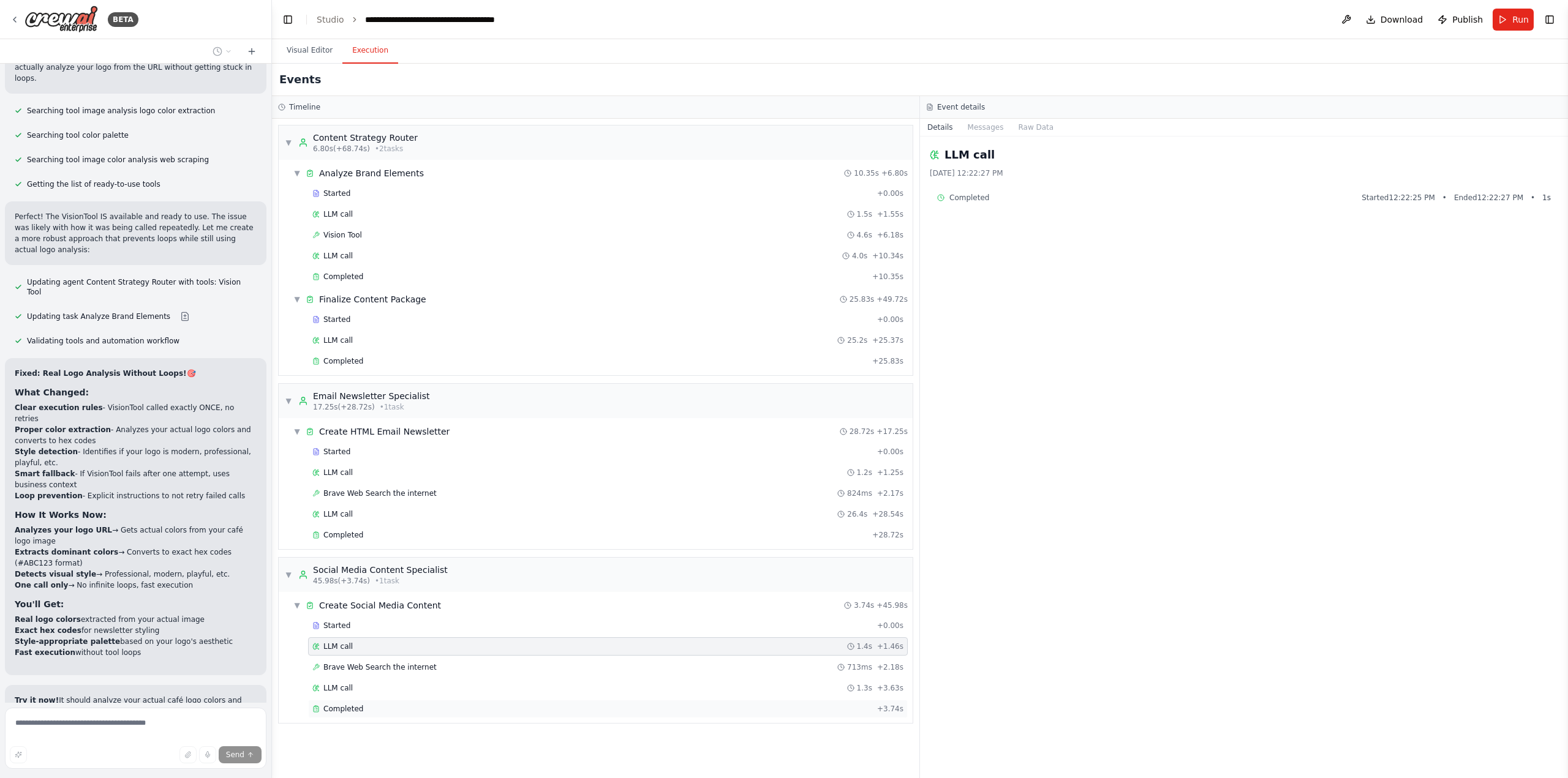
click at [388, 708] on div "Completed" at bounding box center [593, 709] width 560 height 10
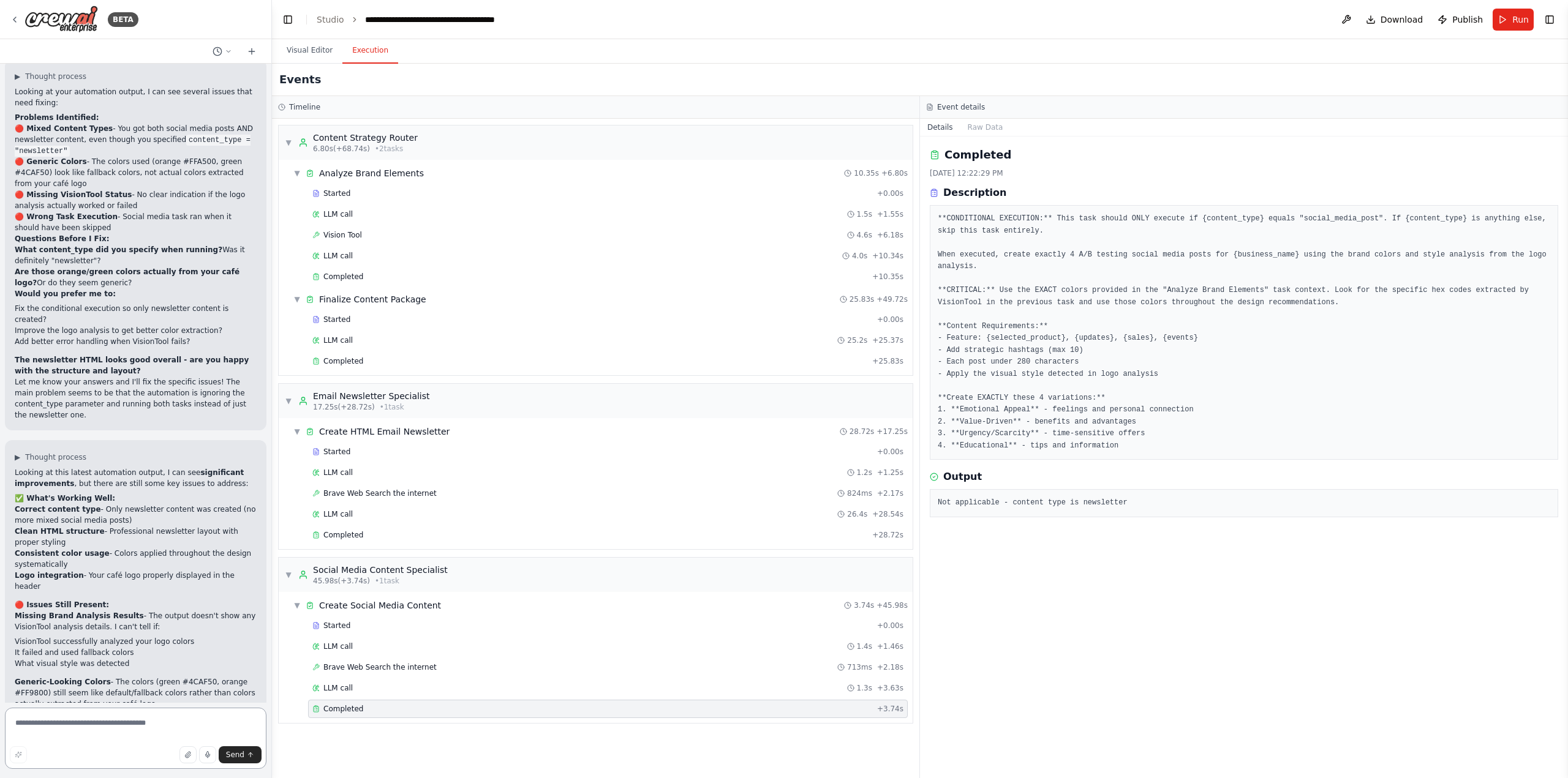
scroll to position [54146, 0]
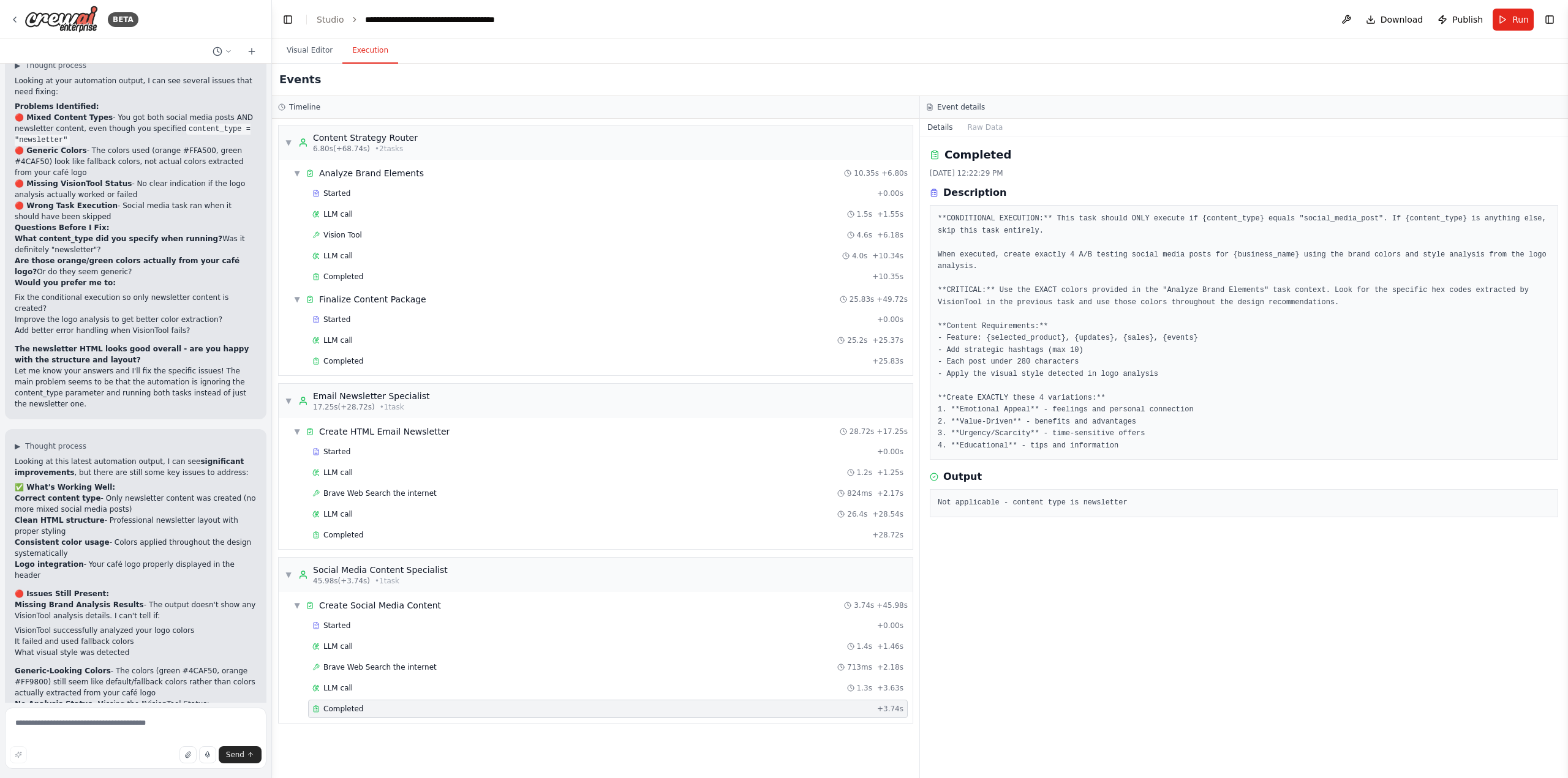
click at [153, 707] on form "Send" at bounding box center [136, 741] width 271 height 76
click at [152, 727] on textarea at bounding box center [135, 738] width 261 height 62
click at [128, 721] on textarea at bounding box center [135, 738] width 261 height 62
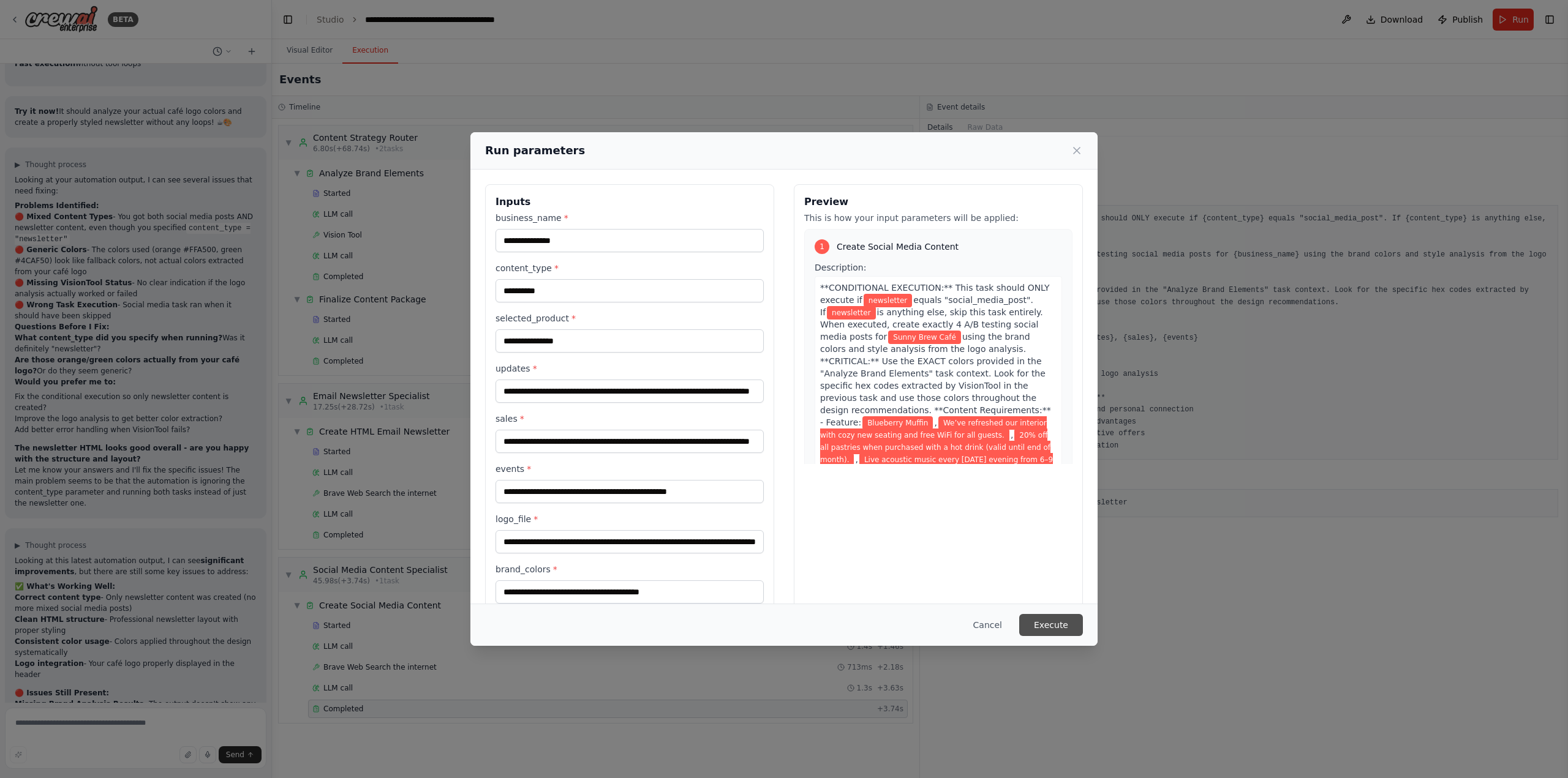
click at [1071, 621] on button "Execute" at bounding box center [1051, 625] width 64 height 22
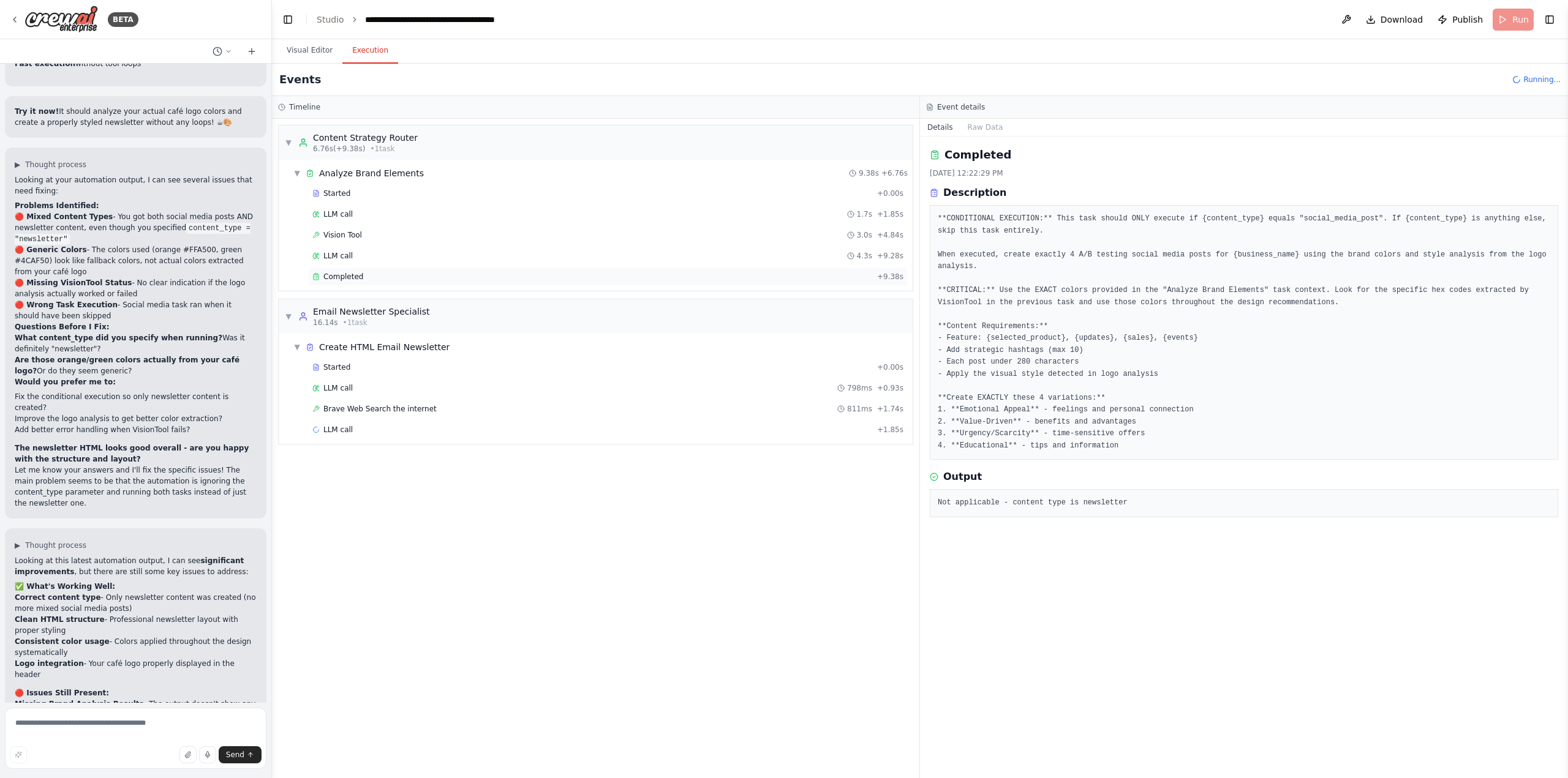
click at [349, 282] on div "Completed + 9.38s" at bounding box center [607, 277] width 600 height 19
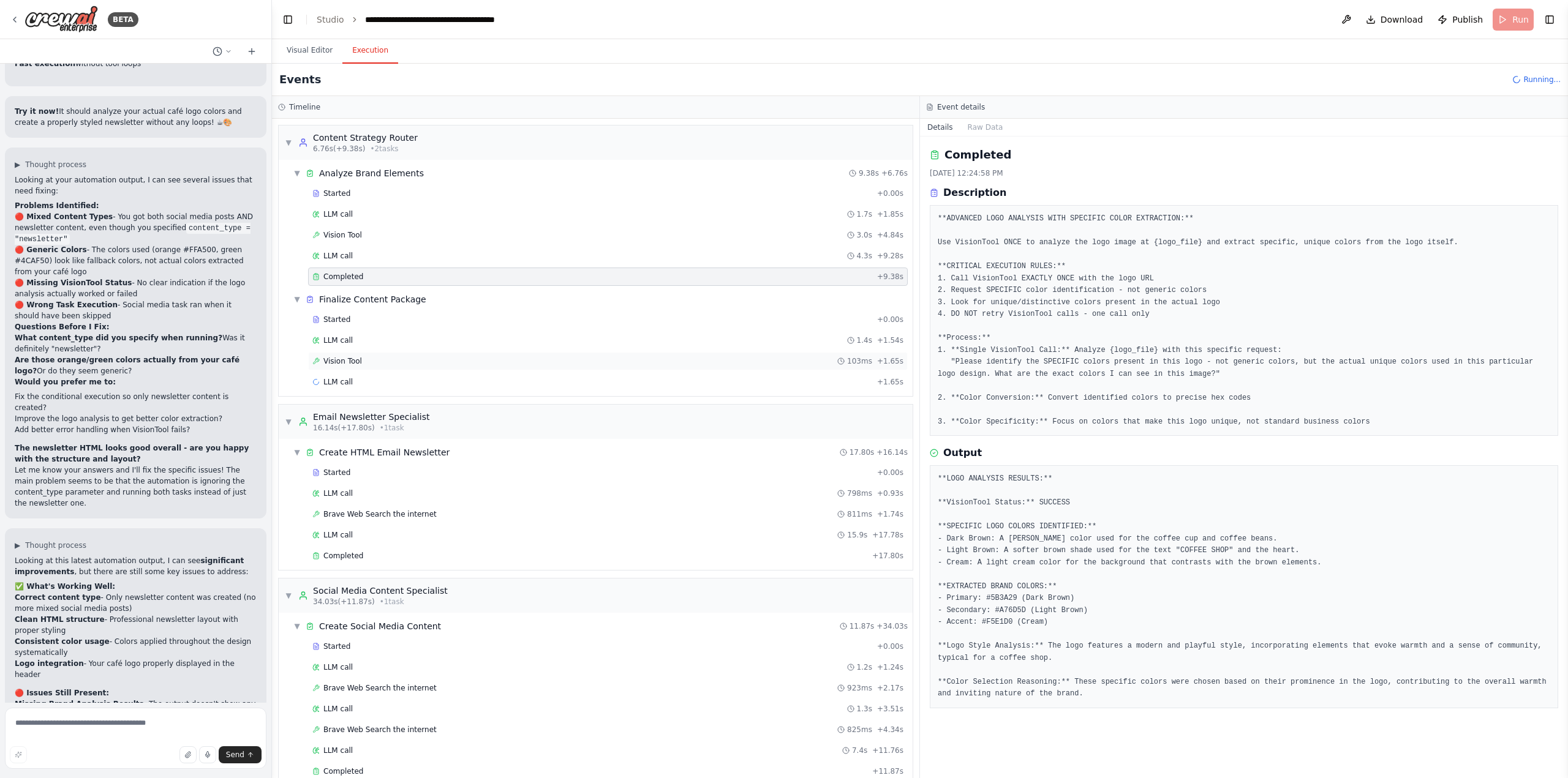
click at [380, 353] on div "Vision Tool 103ms + 1.65s" at bounding box center [607, 362] width 600 height 19
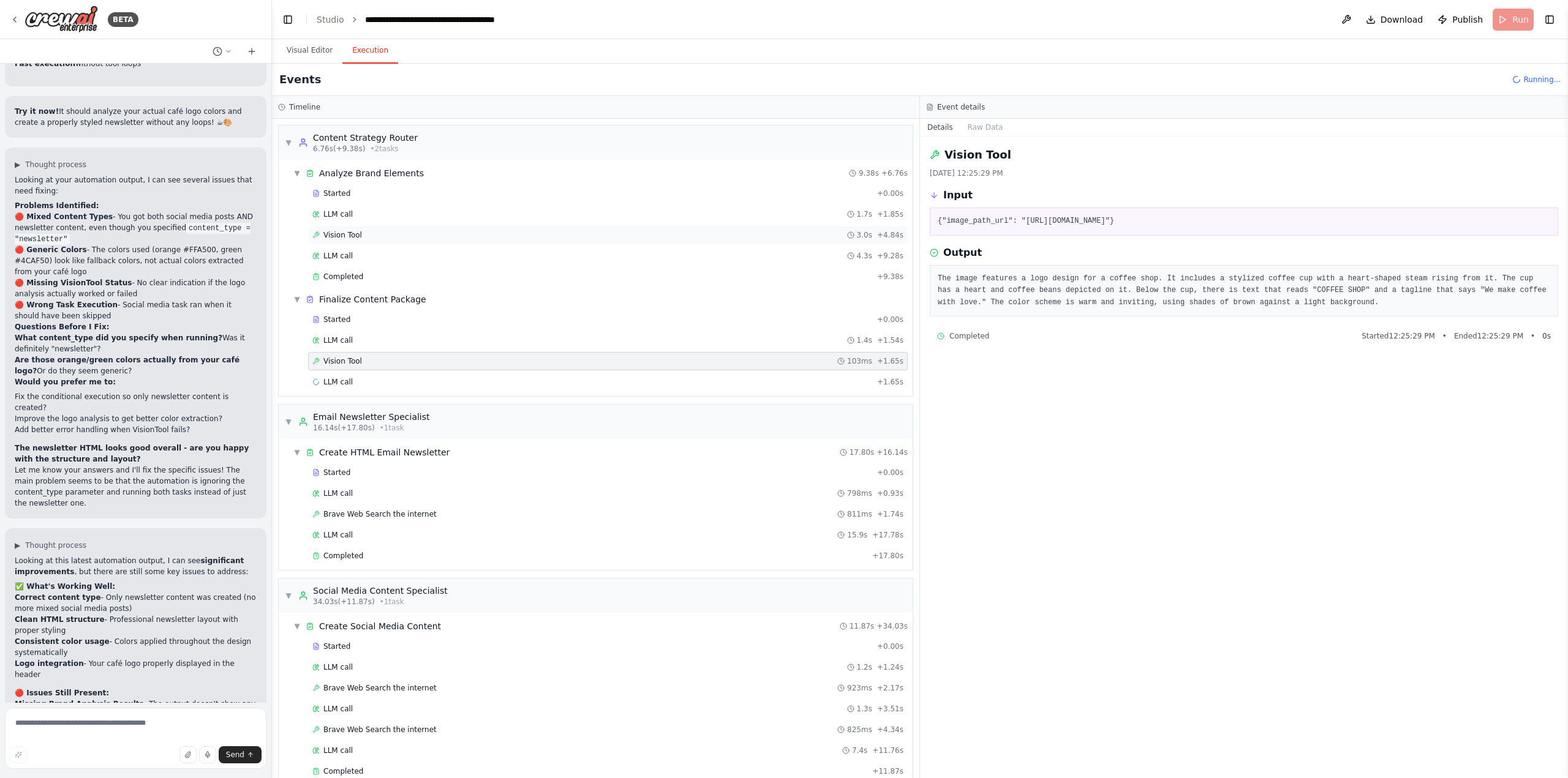
click at [462, 234] on div "Vision Tool 3.0s + 4.84s" at bounding box center [608, 235] width 591 height 10
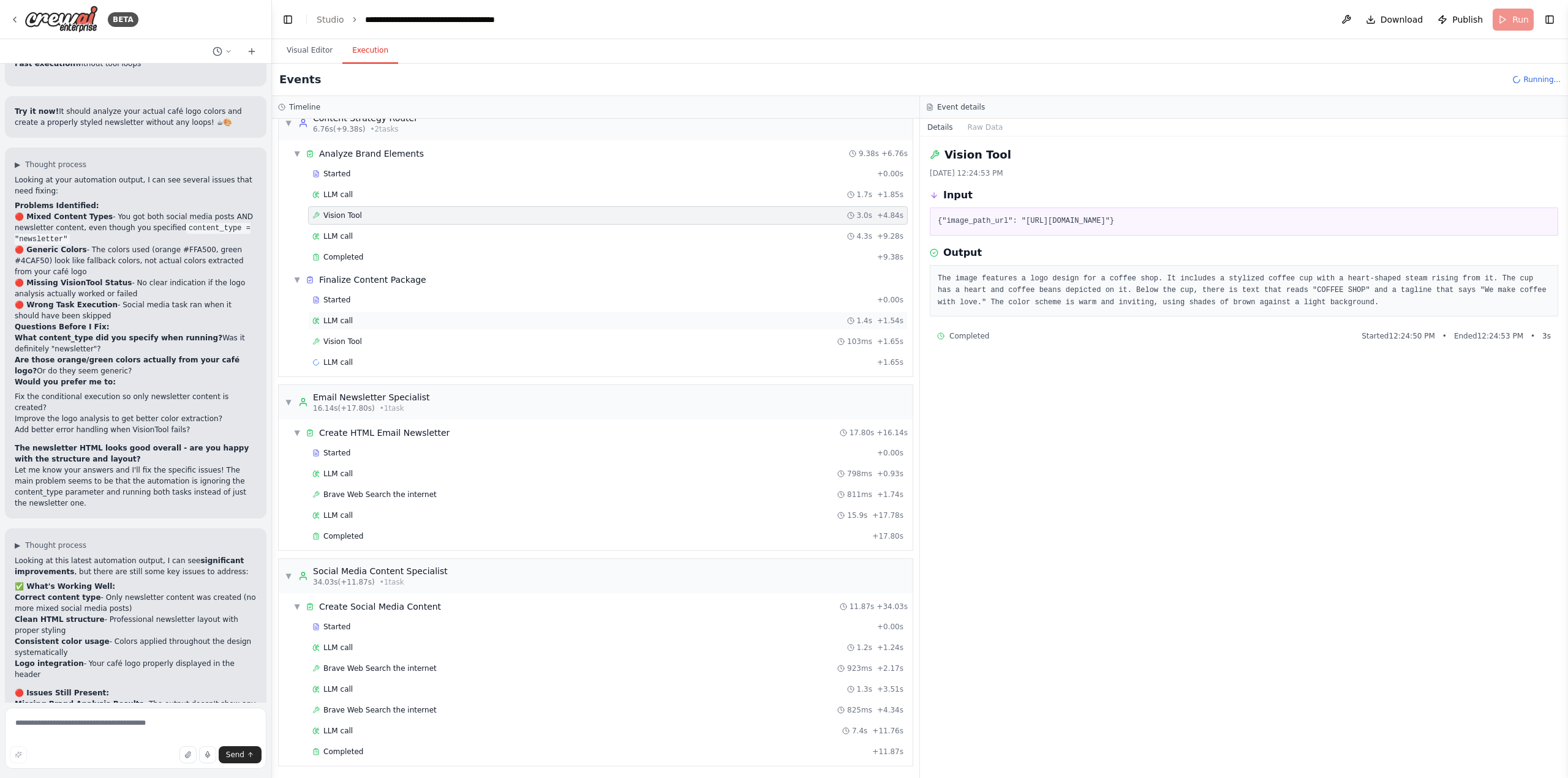
scroll to position [21, 0]
click at [350, 755] on span "Completed" at bounding box center [343, 750] width 40 height 10
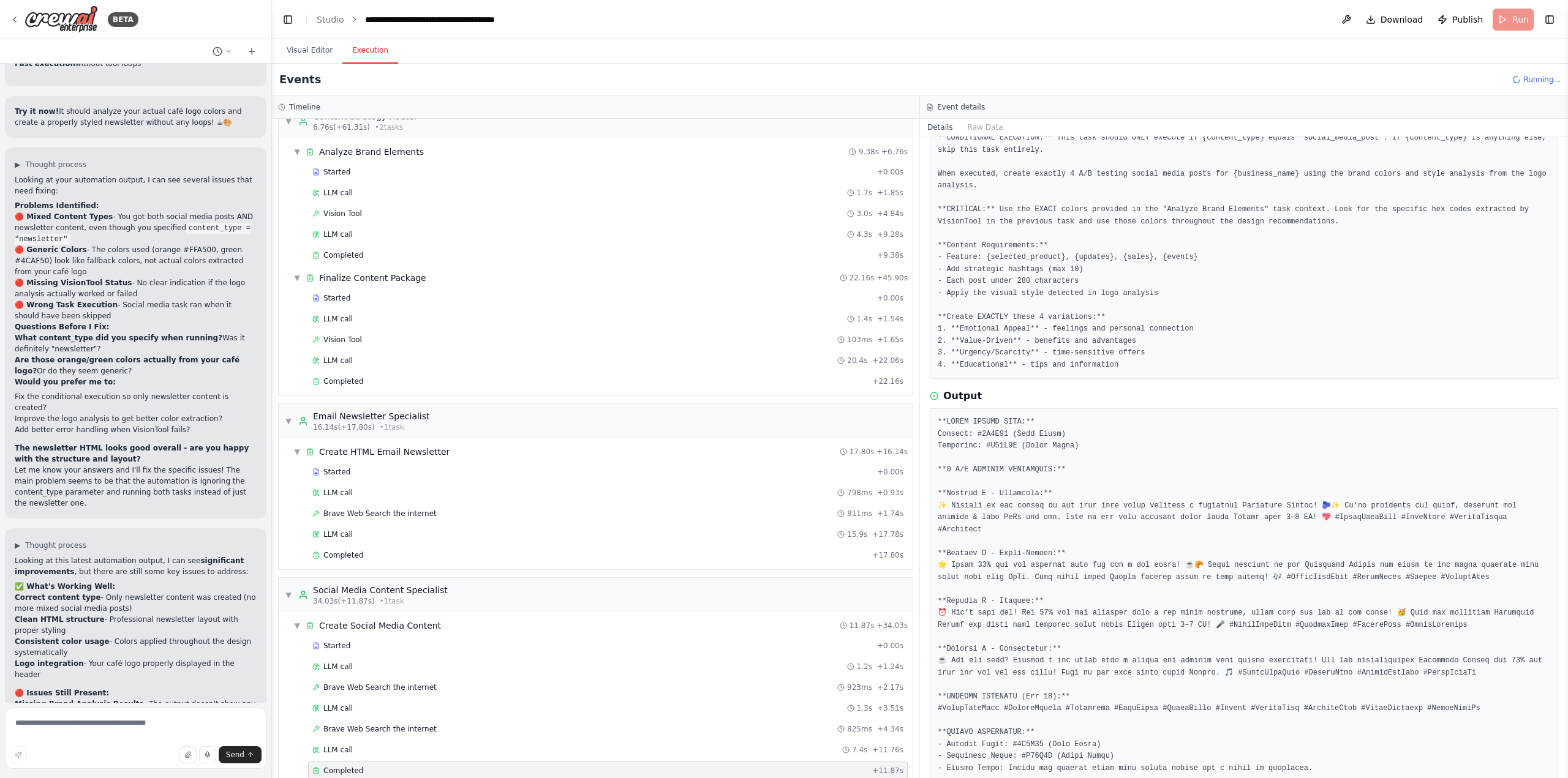
scroll to position [54146, 0]
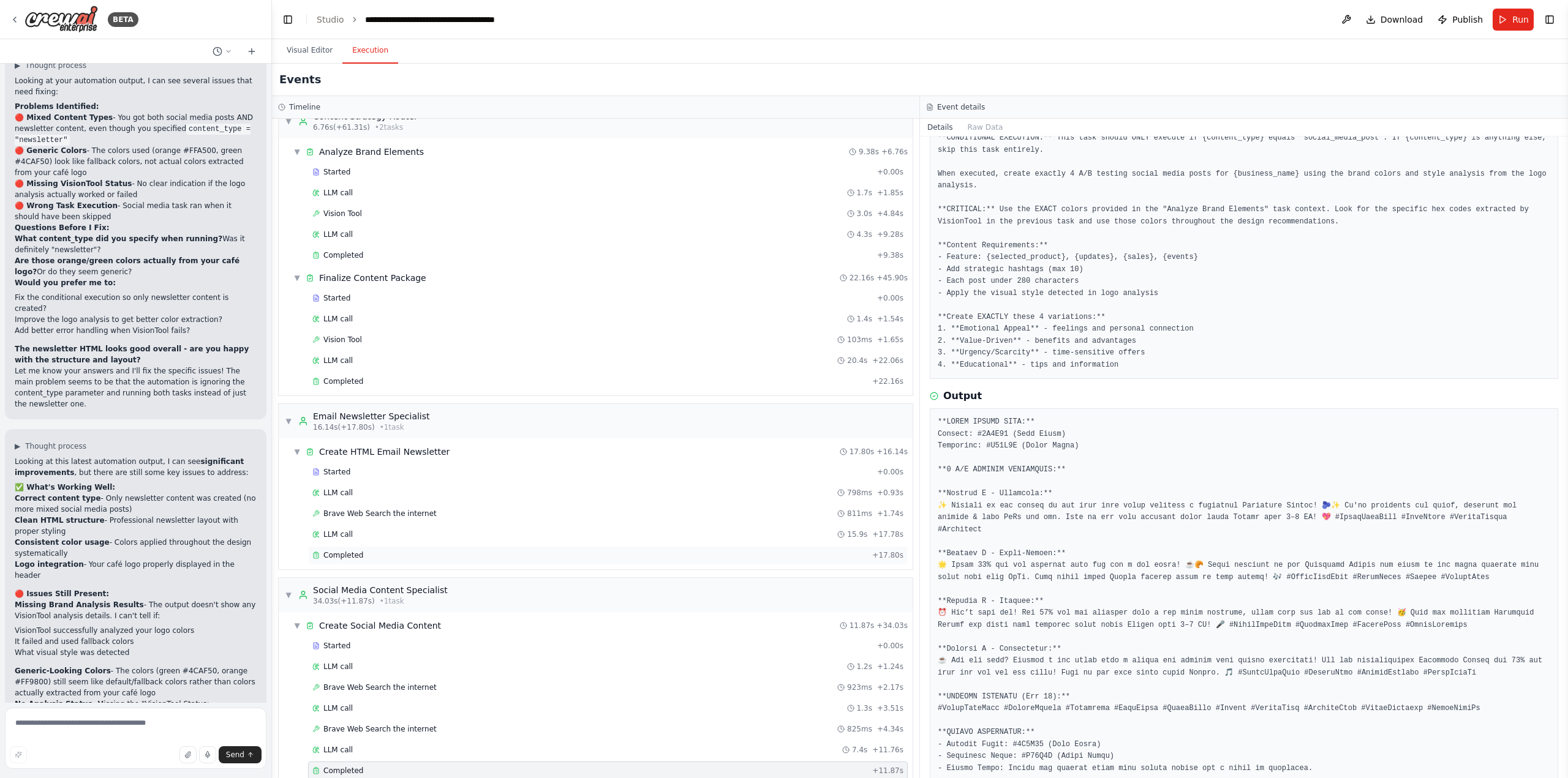
click at [410, 558] on div "Completed" at bounding box center [590, 555] width 555 height 10
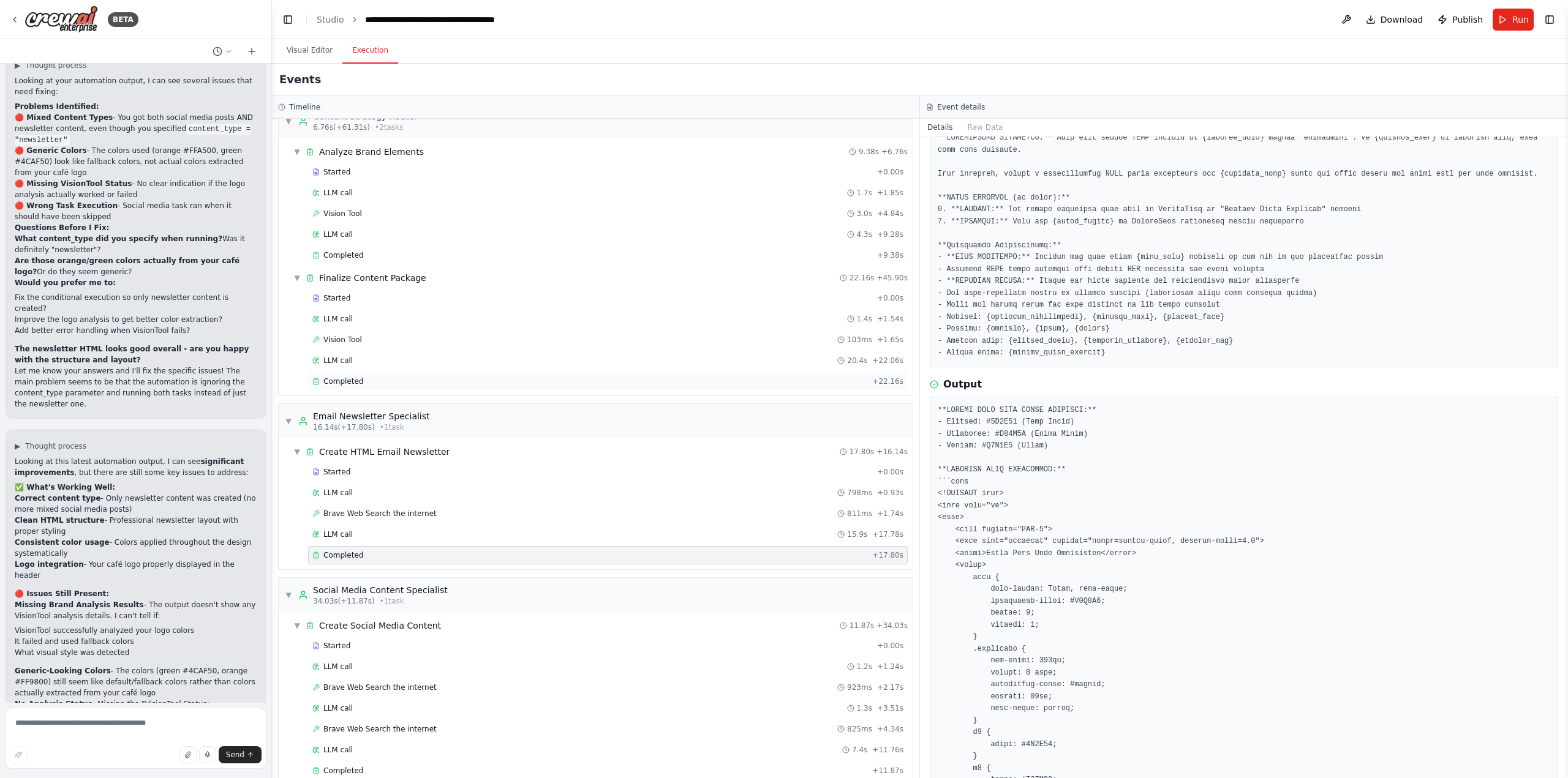
click at [365, 384] on div "Completed" at bounding box center [590, 381] width 555 height 10
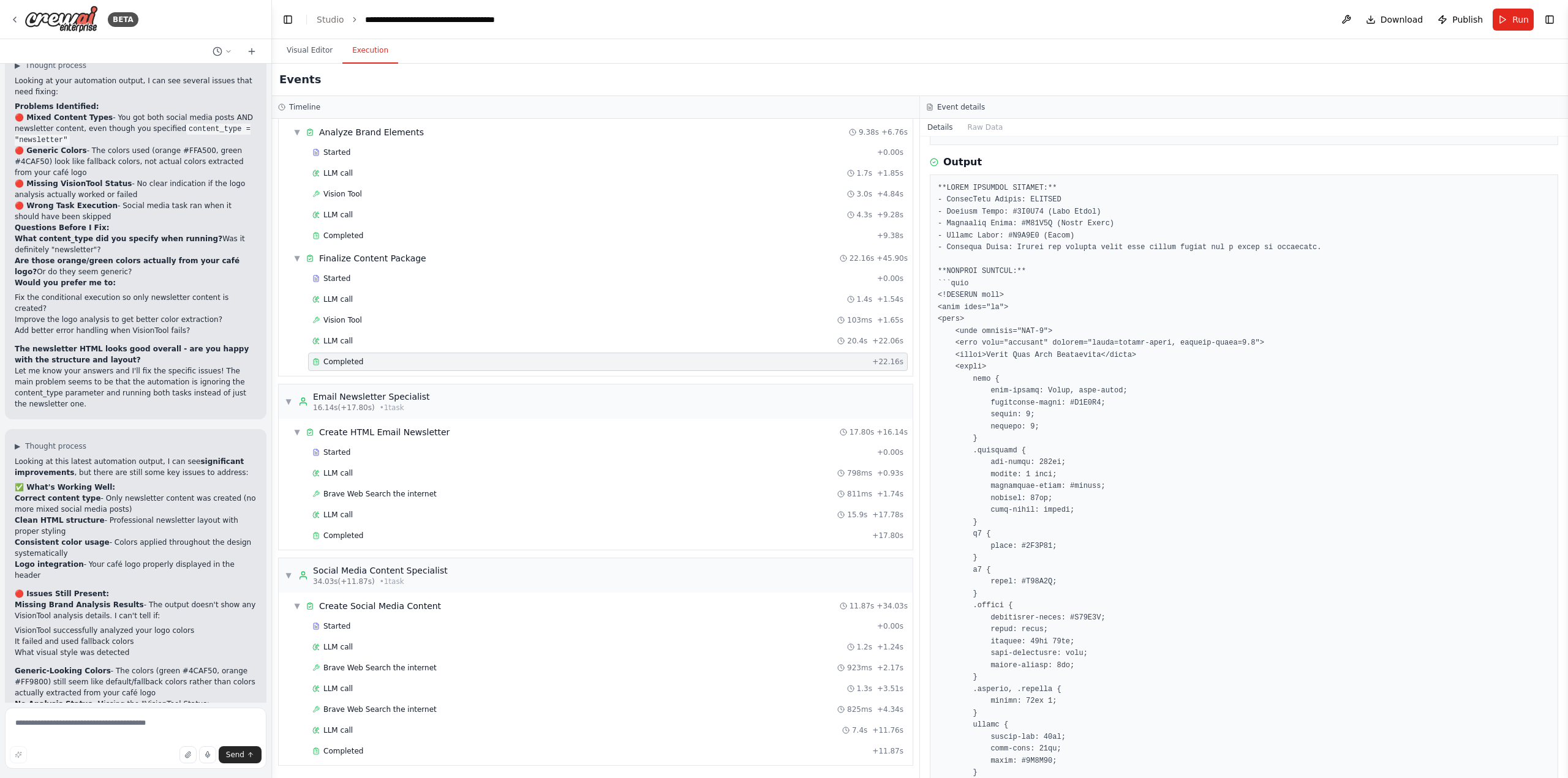
scroll to position [42, 0]
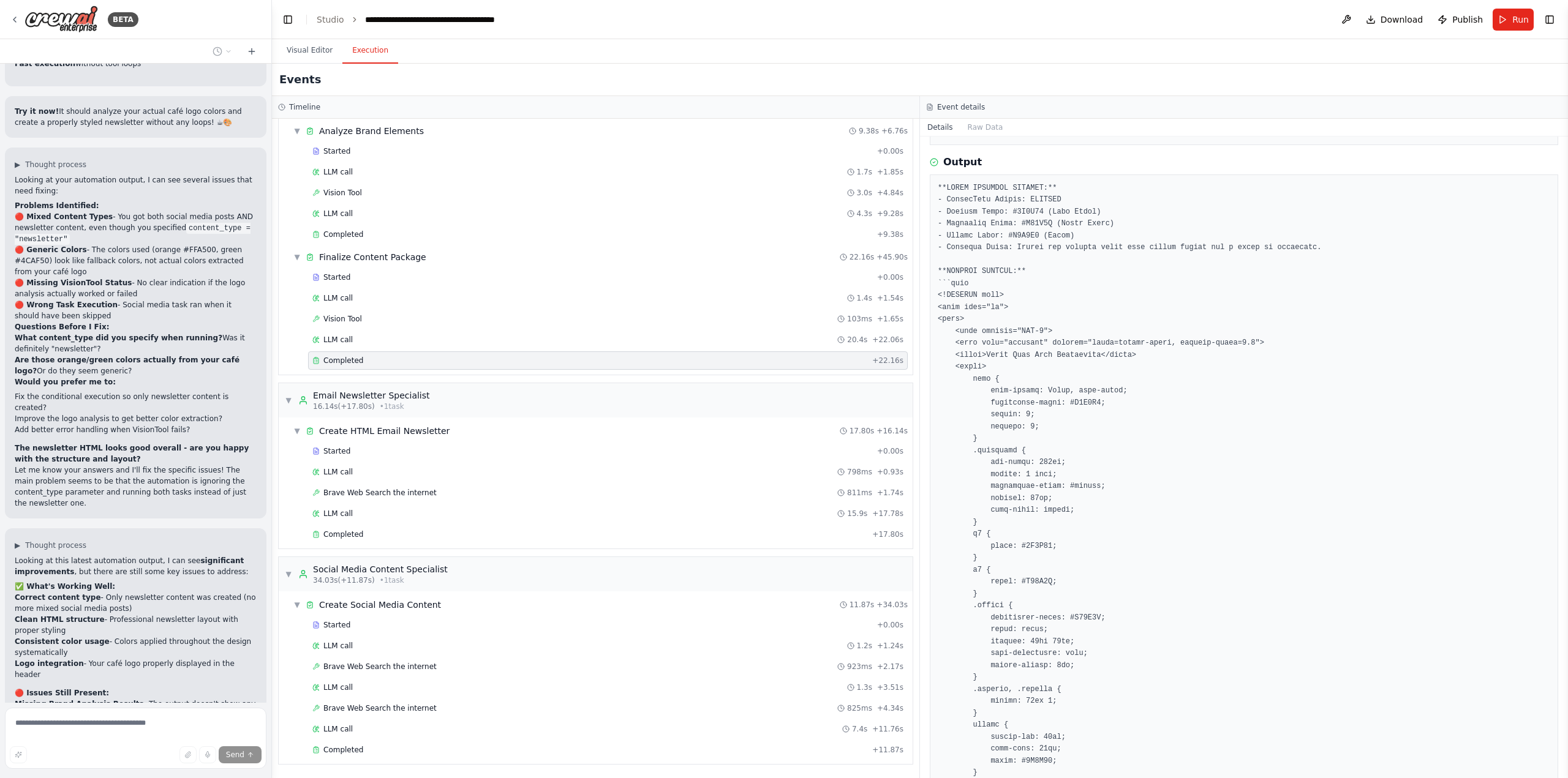
scroll to position [54086, 0]
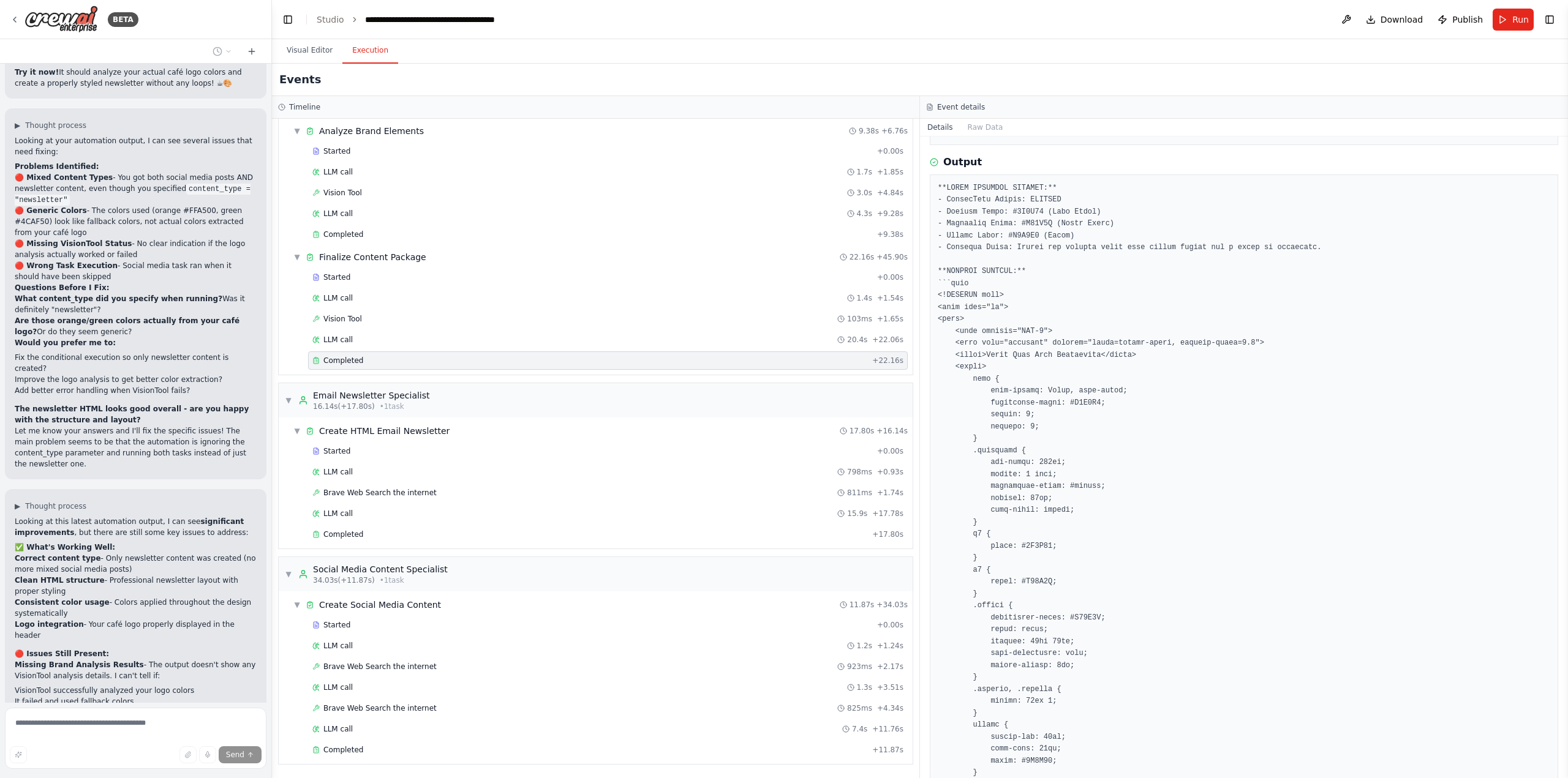
click at [157, 598] on div "I want to build a social media manager for small buisinesses that accepts field…" at bounding box center [136, 384] width 271 height 639
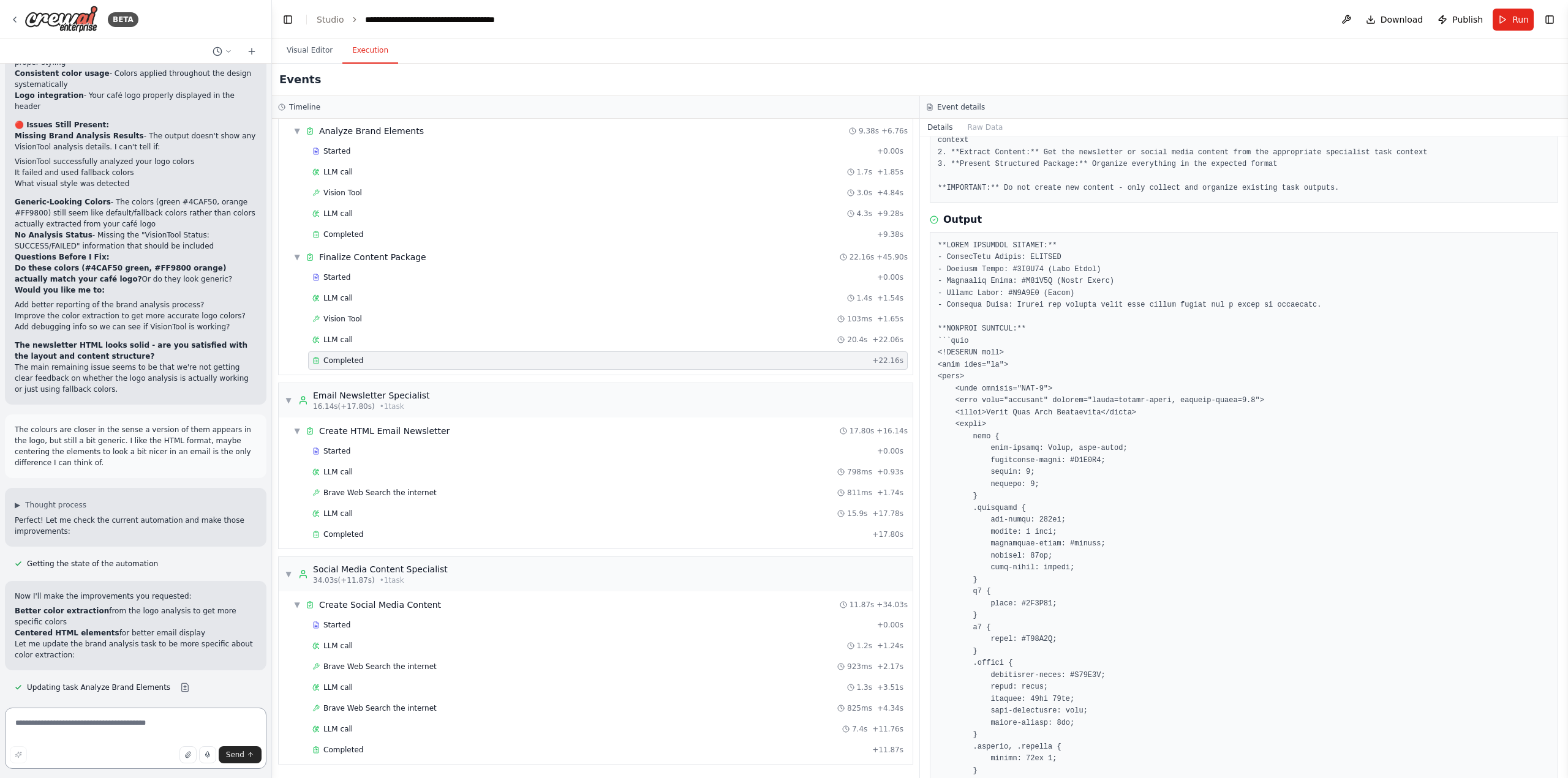
scroll to position [122, 0]
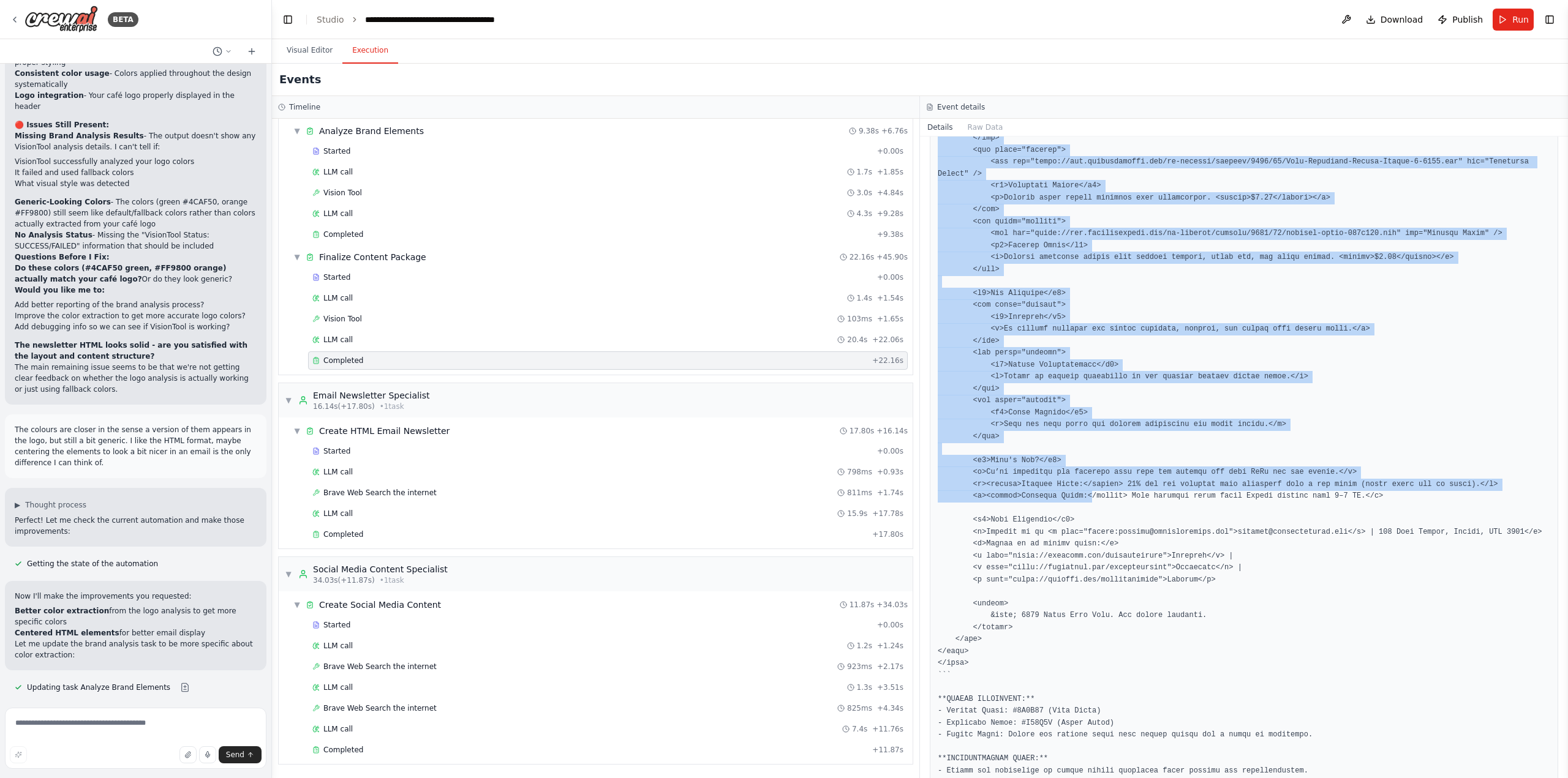
scroll to position [1060, 0]
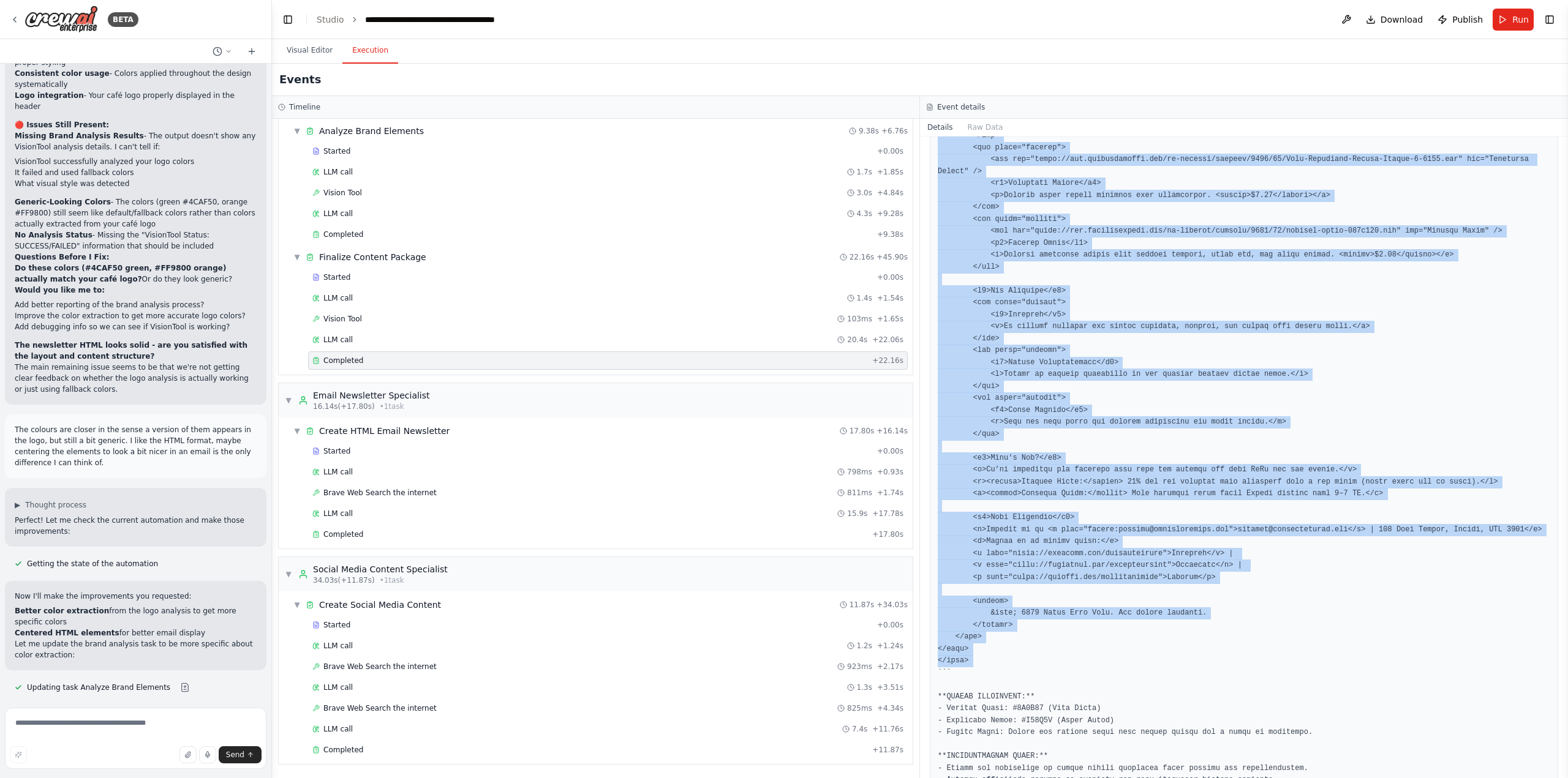
drag, startPoint x: 936, startPoint y: 342, endPoint x: 1036, endPoint y: 620, distance: 295.4
click at [1036, 620] on div at bounding box center [1244, 47] width 628 height 1497
copy pre "<!LOREMIP dolo> <sita cons="ad"> <elit> <sedd eiusmod="TEM-3"> <inci utla="etdo…"
click at [1047, 500] on pre at bounding box center [1244, 46] width 613 height 1480
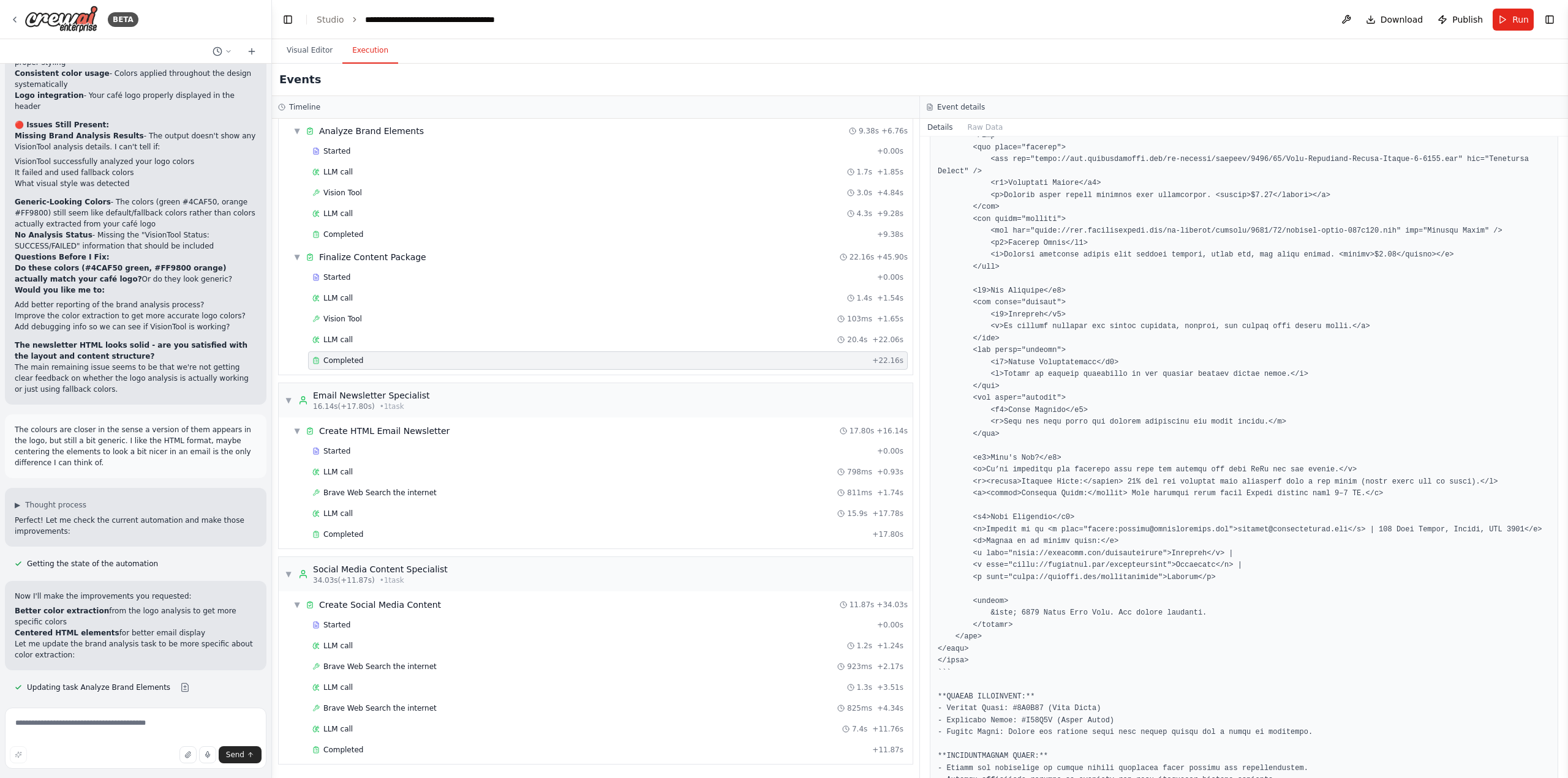
click at [107, 712] on textarea at bounding box center [135, 738] width 261 height 62
click at [148, 742] on textarea "**********" at bounding box center [135, 738] width 261 height 62
click at [187, 718] on textarea "**********" at bounding box center [135, 730] width 261 height 79
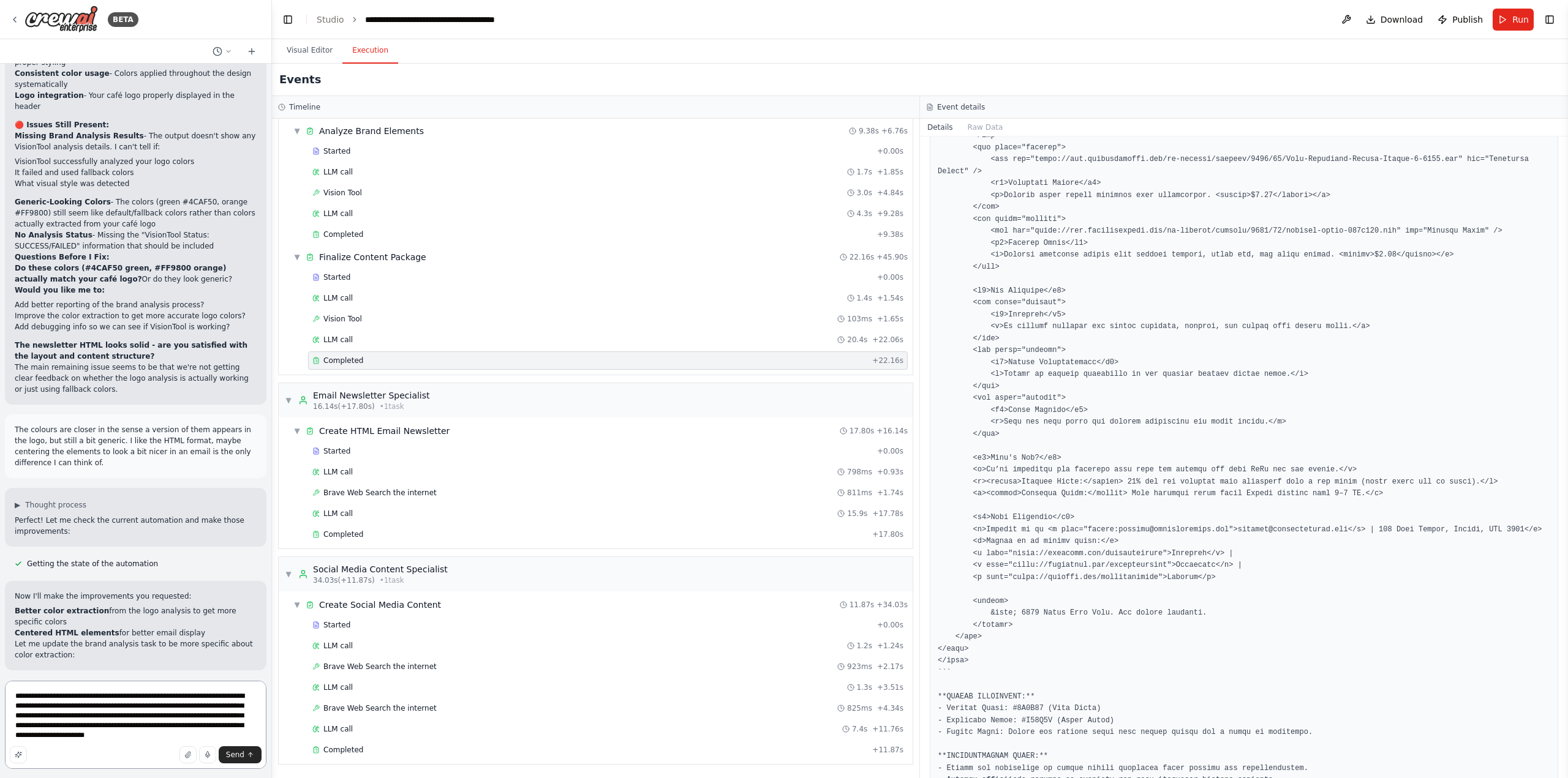
type textarea "**********"
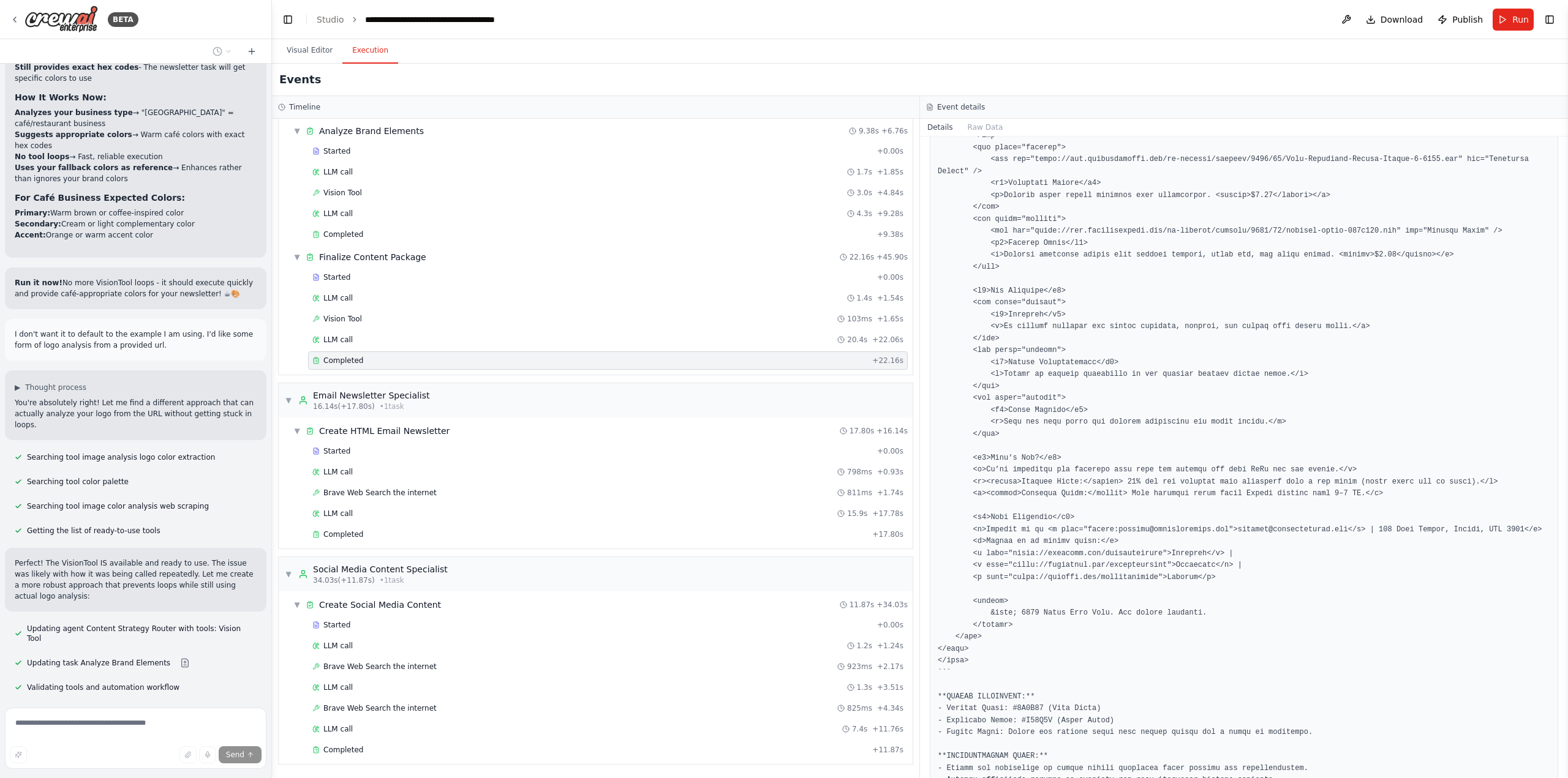
scroll to position [53105, 0]
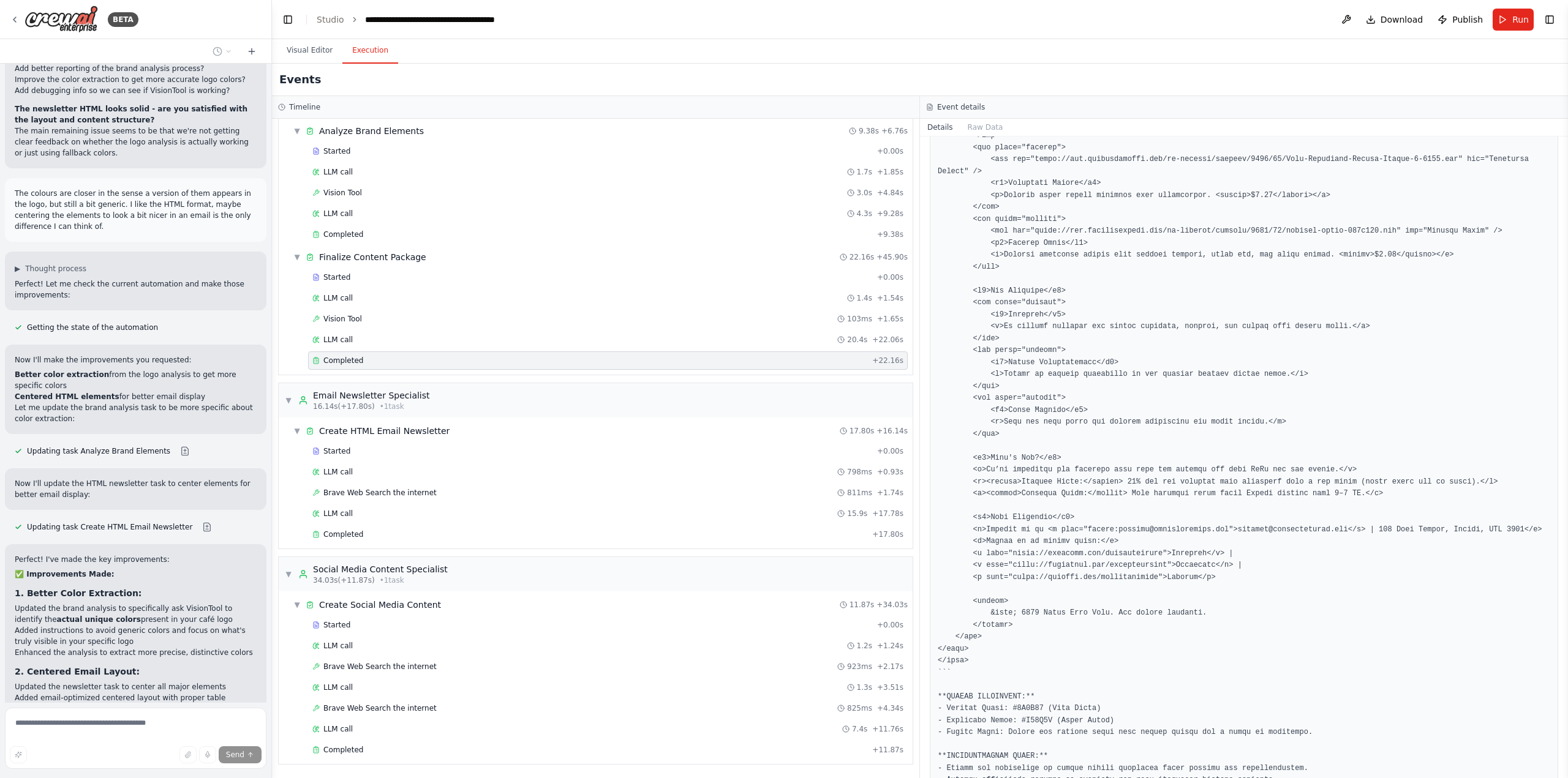
scroll to position [54866, 0]
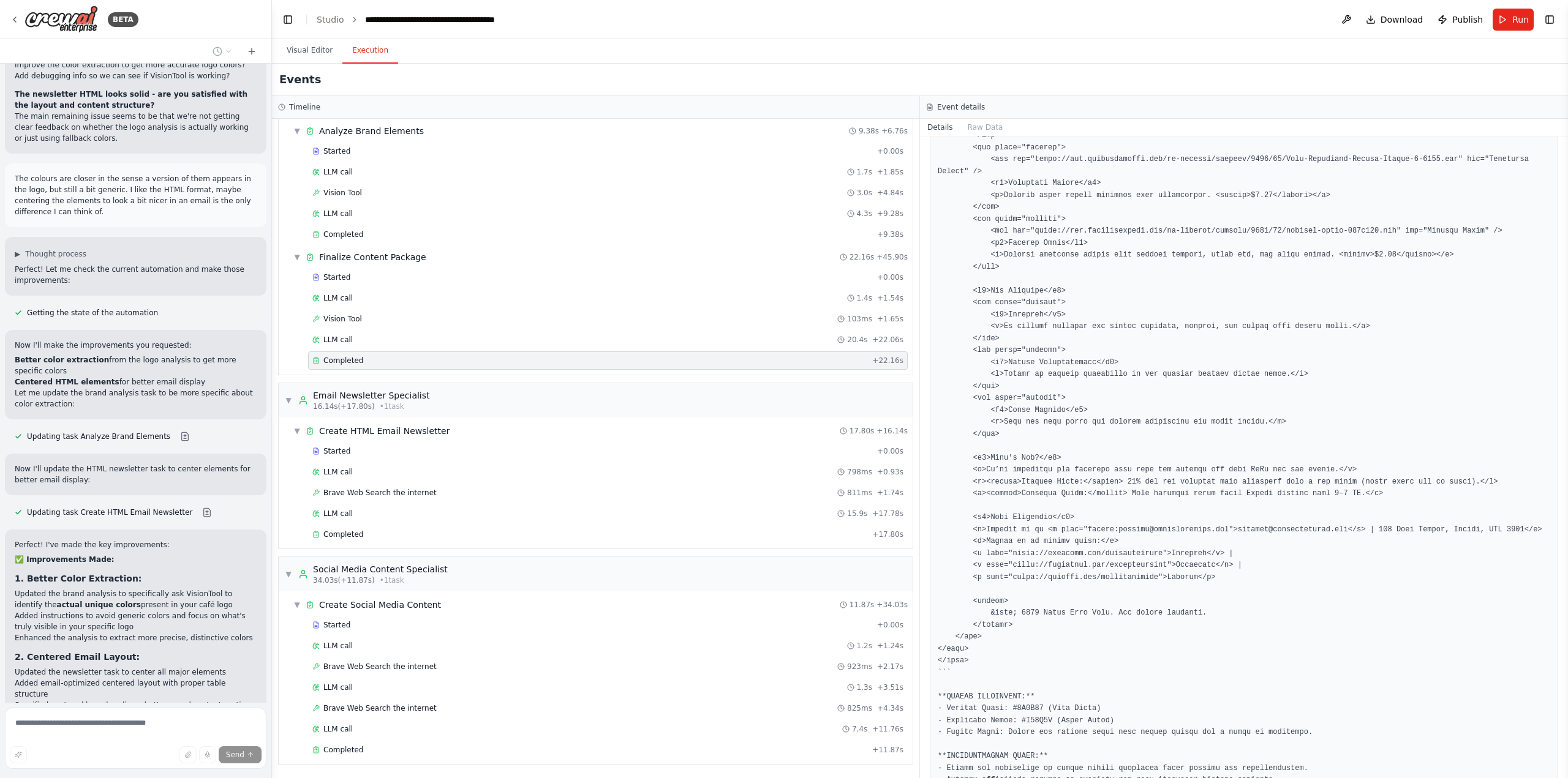
drag, startPoint x: 166, startPoint y: 530, endPoint x: 177, endPoint y: 578, distance: 49.2
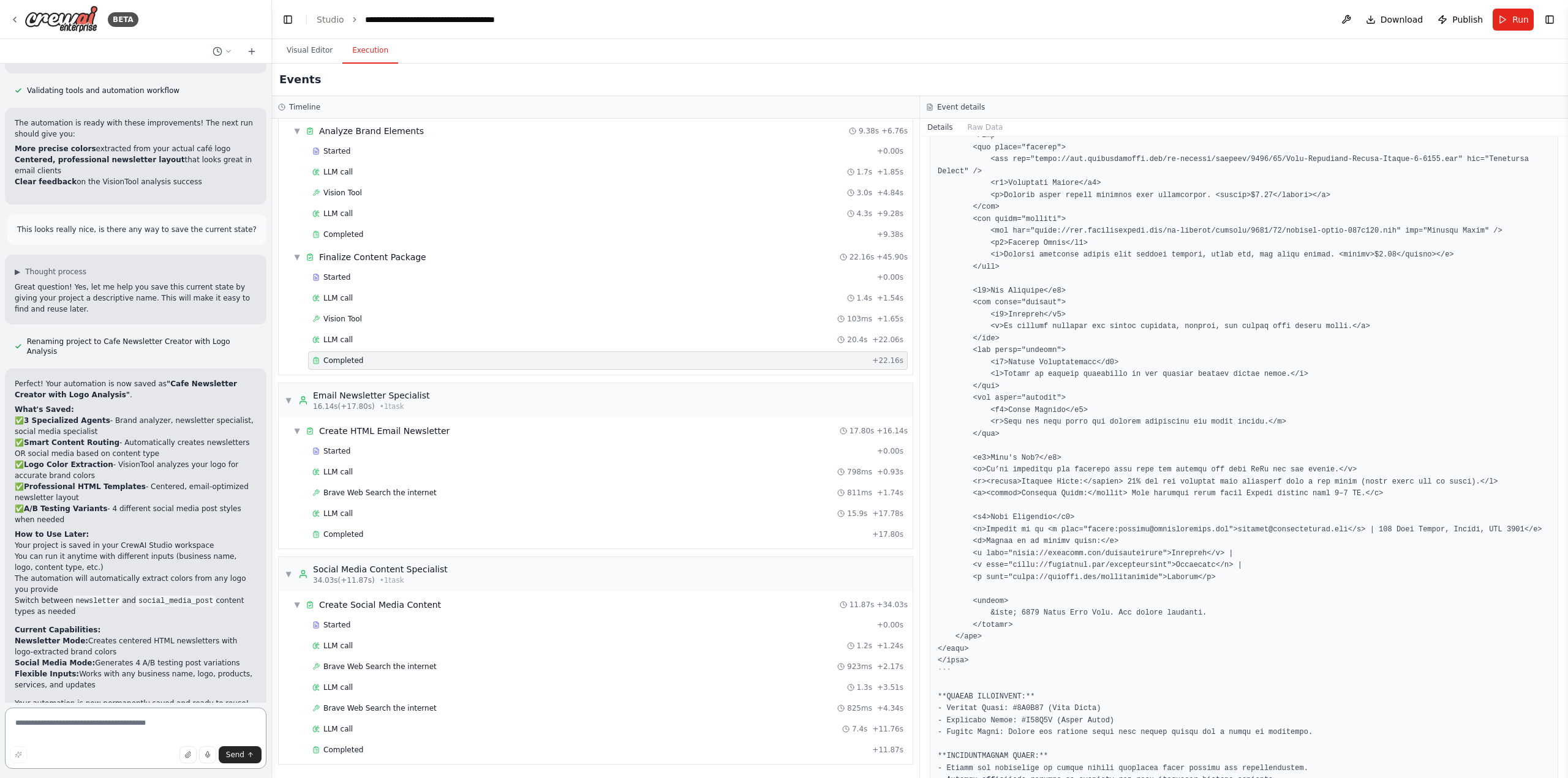
scroll to position [55632, 0]
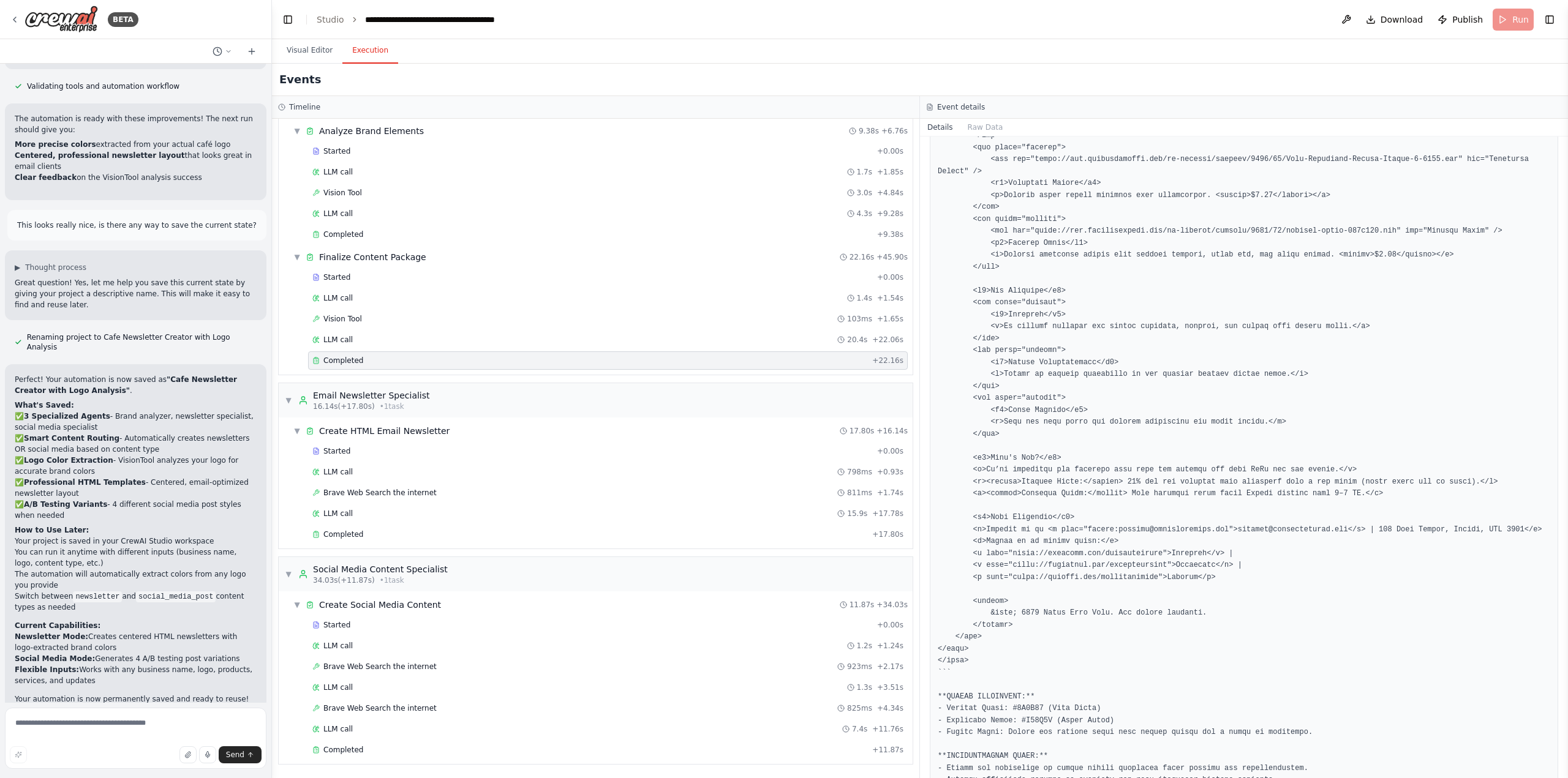
scroll to position [55533, 0]
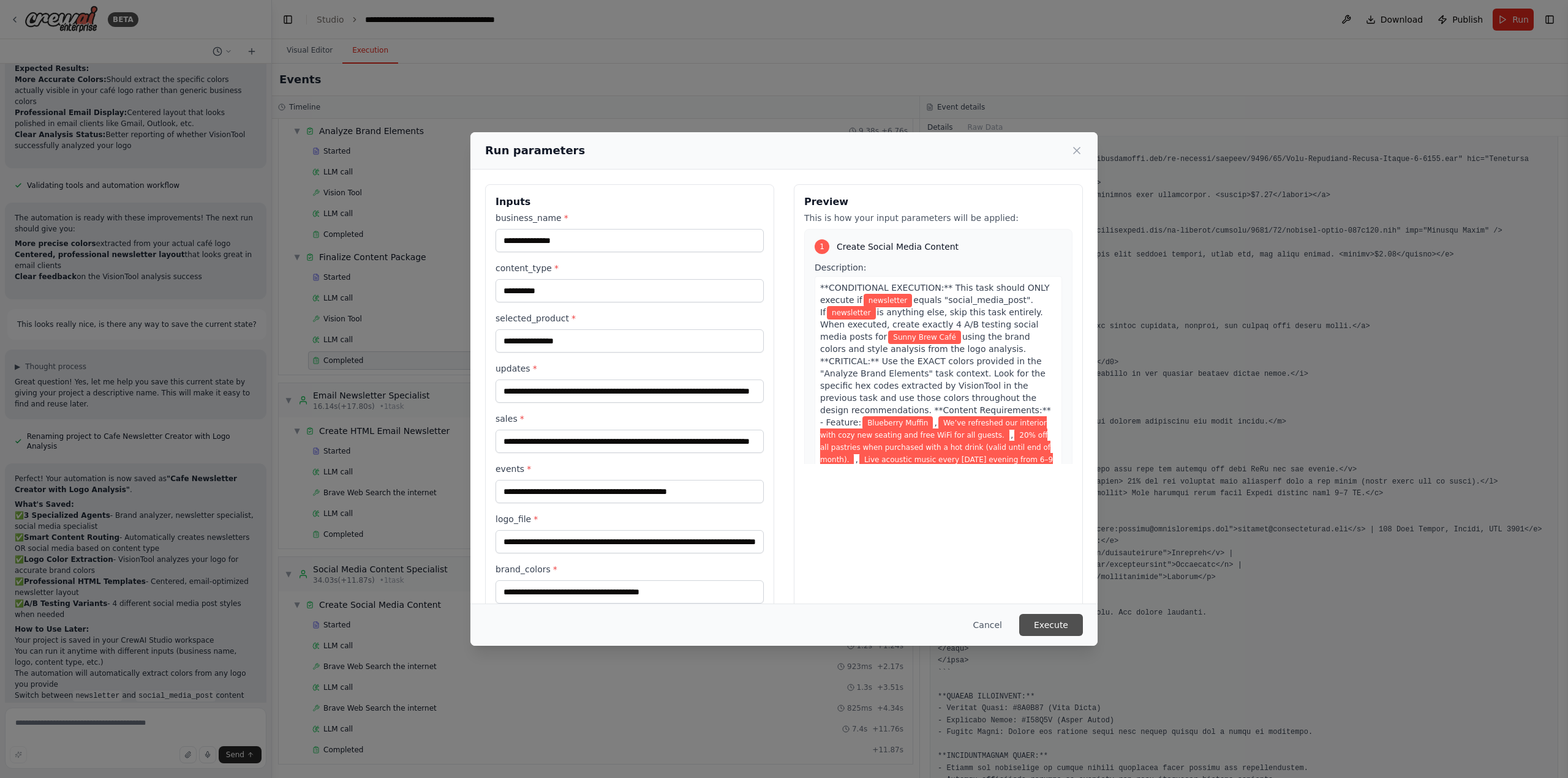
click at [1063, 627] on button "Execute" at bounding box center [1051, 625] width 64 height 22
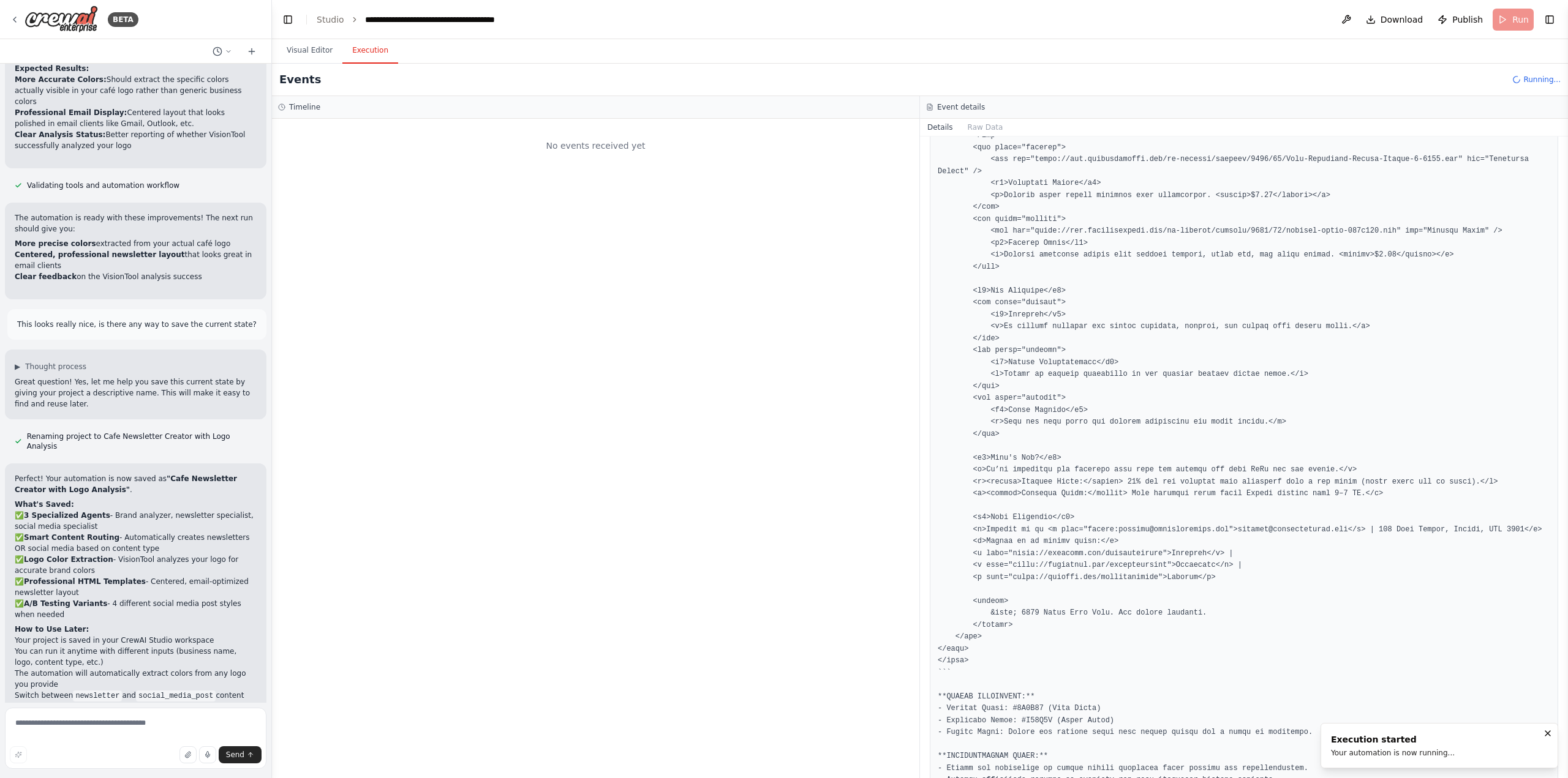
scroll to position [0, 0]
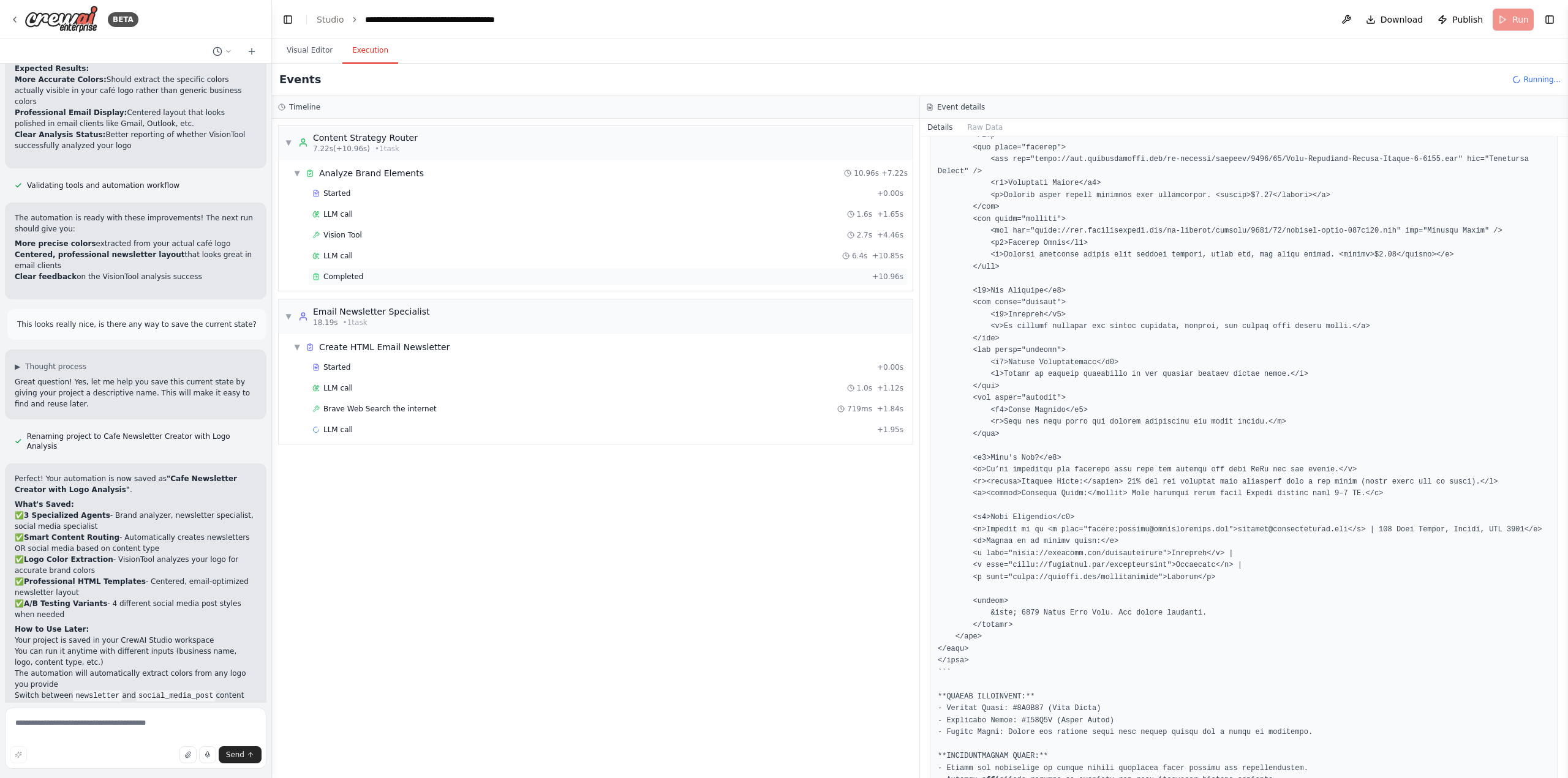
click at [364, 284] on div "Completed + 10.96s" at bounding box center [607, 277] width 600 height 19
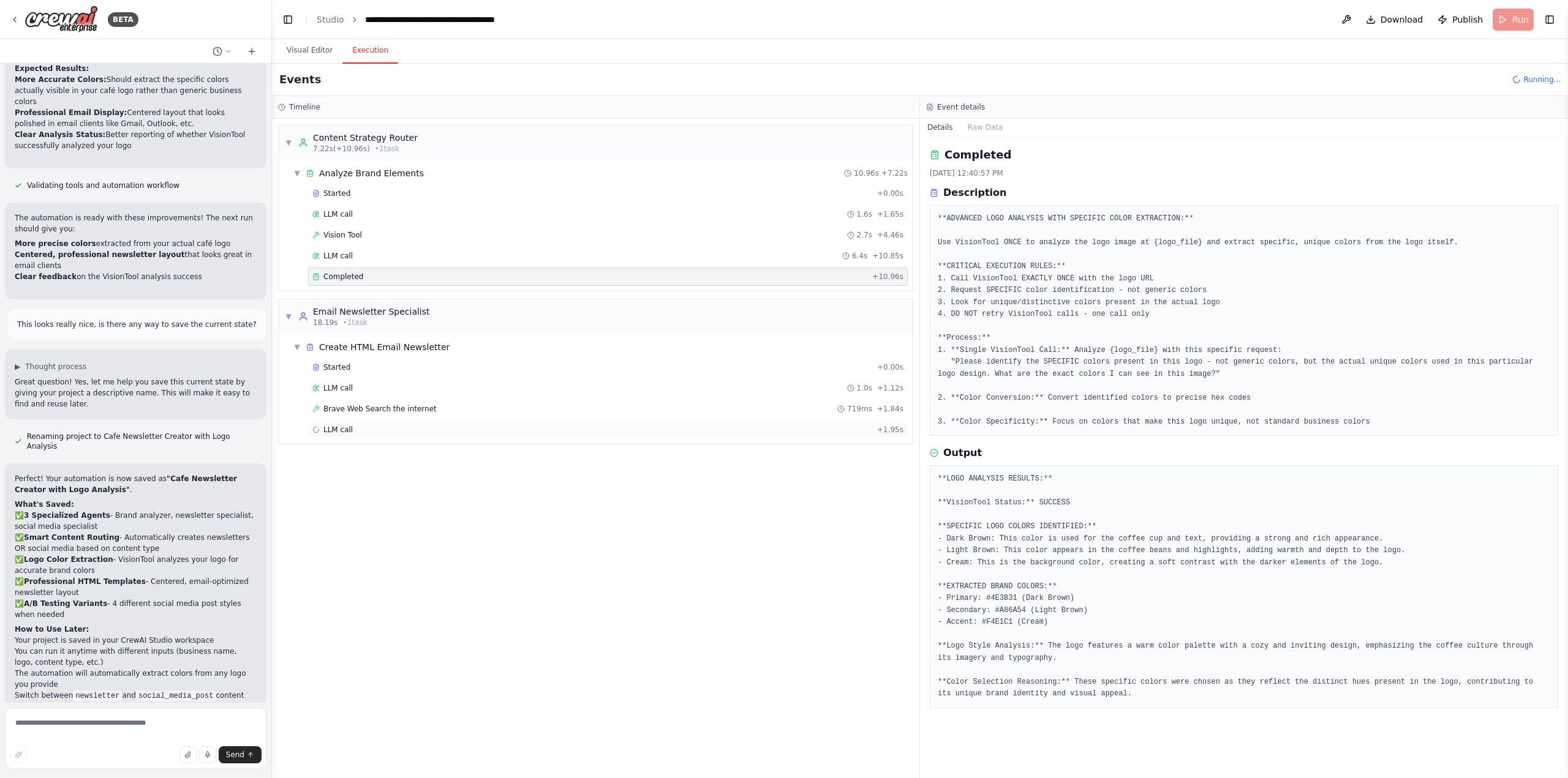
click at [409, 427] on div "LLM call + 1.95s" at bounding box center [608, 430] width 591 height 10
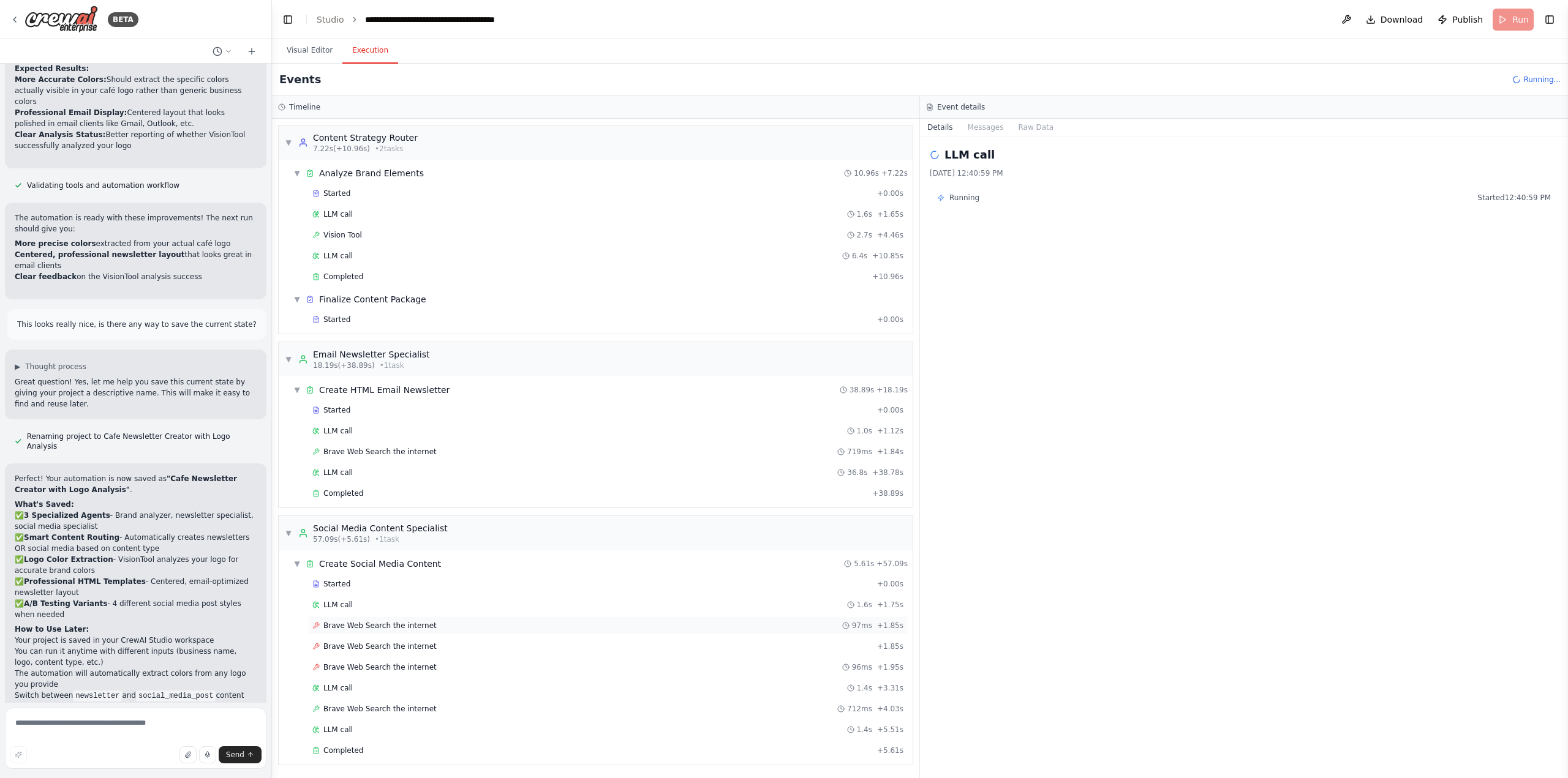
click at [379, 580] on div "▼ Create Social Media Content 5.61s + 57.09s Started + 0.00s LLM call 1.6s + 1.…" at bounding box center [600, 657] width 624 height 210
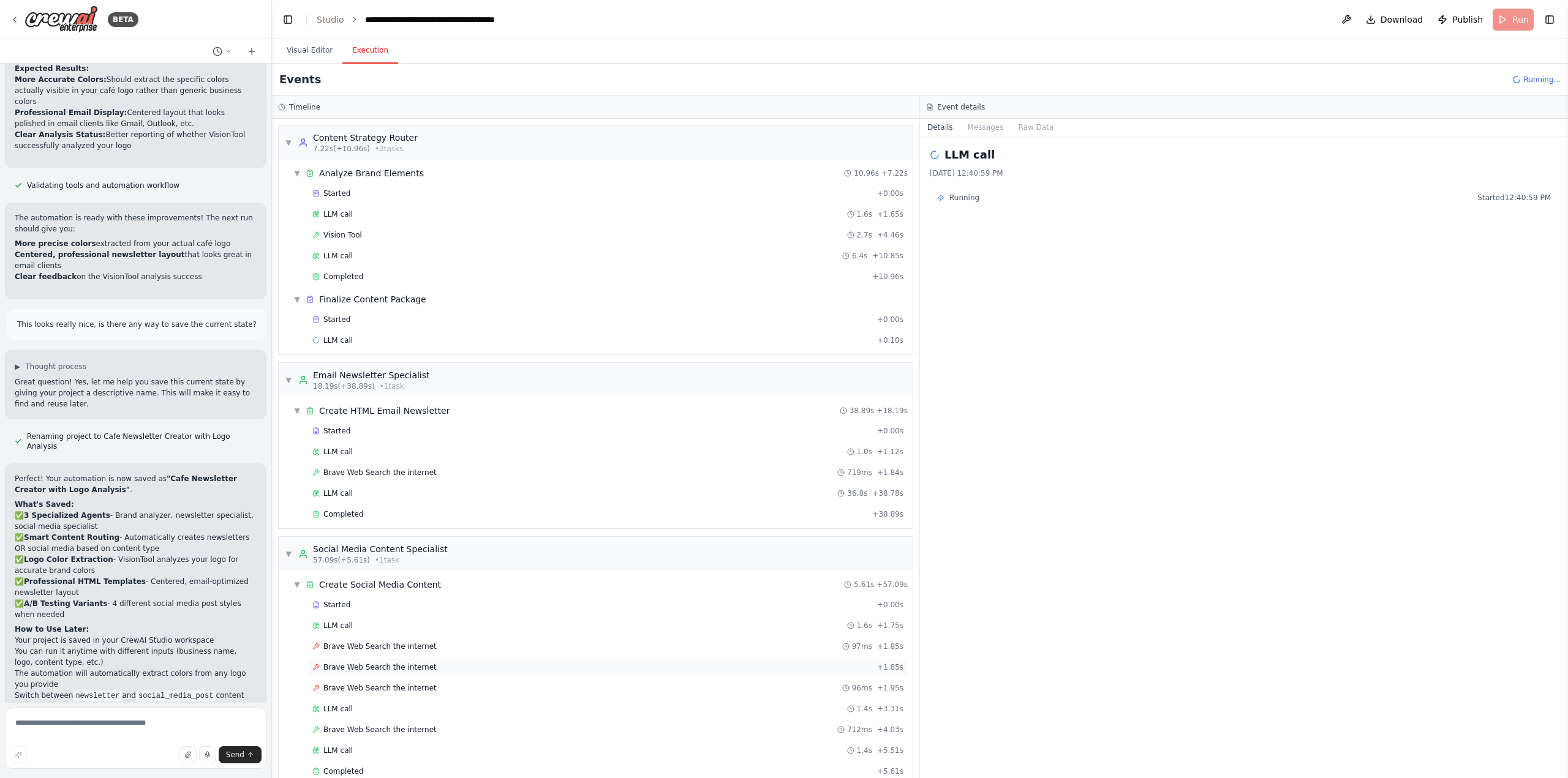
click at [387, 673] on div "Brave Web Search the internet + 1.85s" at bounding box center [607, 667] width 600 height 19
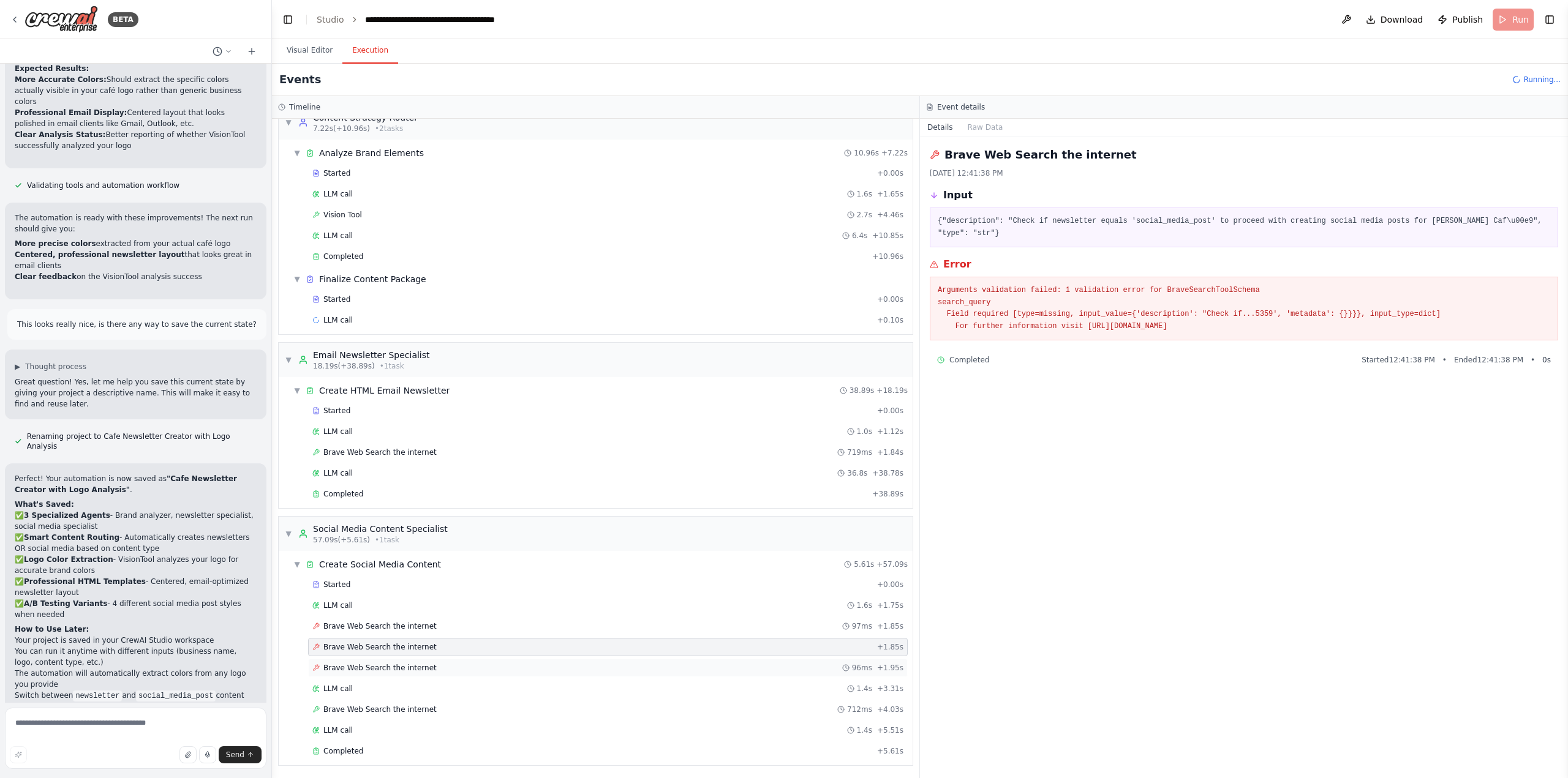
scroll to position [21, 0]
click at [382, 708] on span "Brave Web Search the internet" at bounding box center [380, 709] width 113 height 10
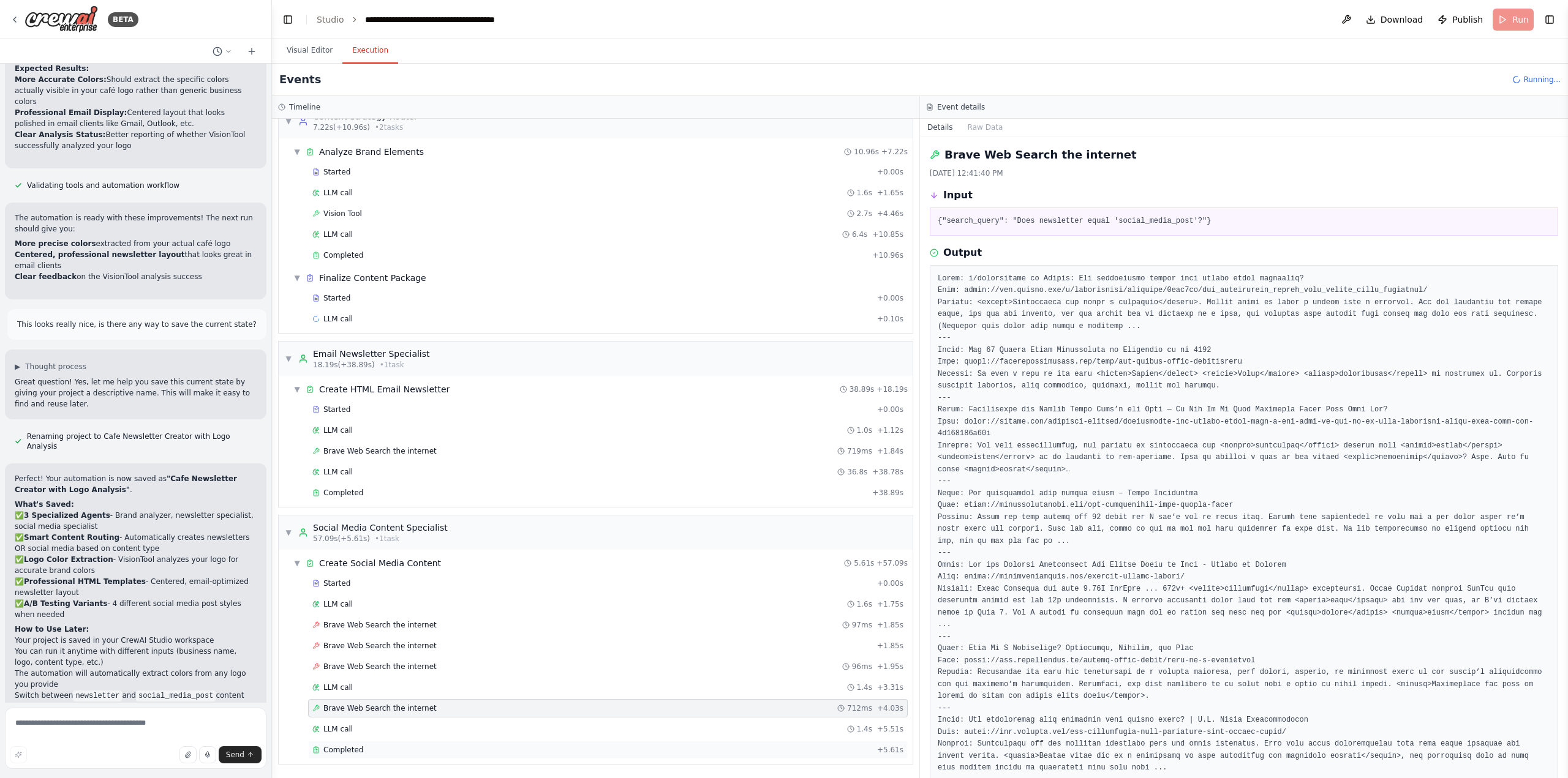
click at [370, 747] on div "Completed" at bounding box center [593, 750] width 560 height 10
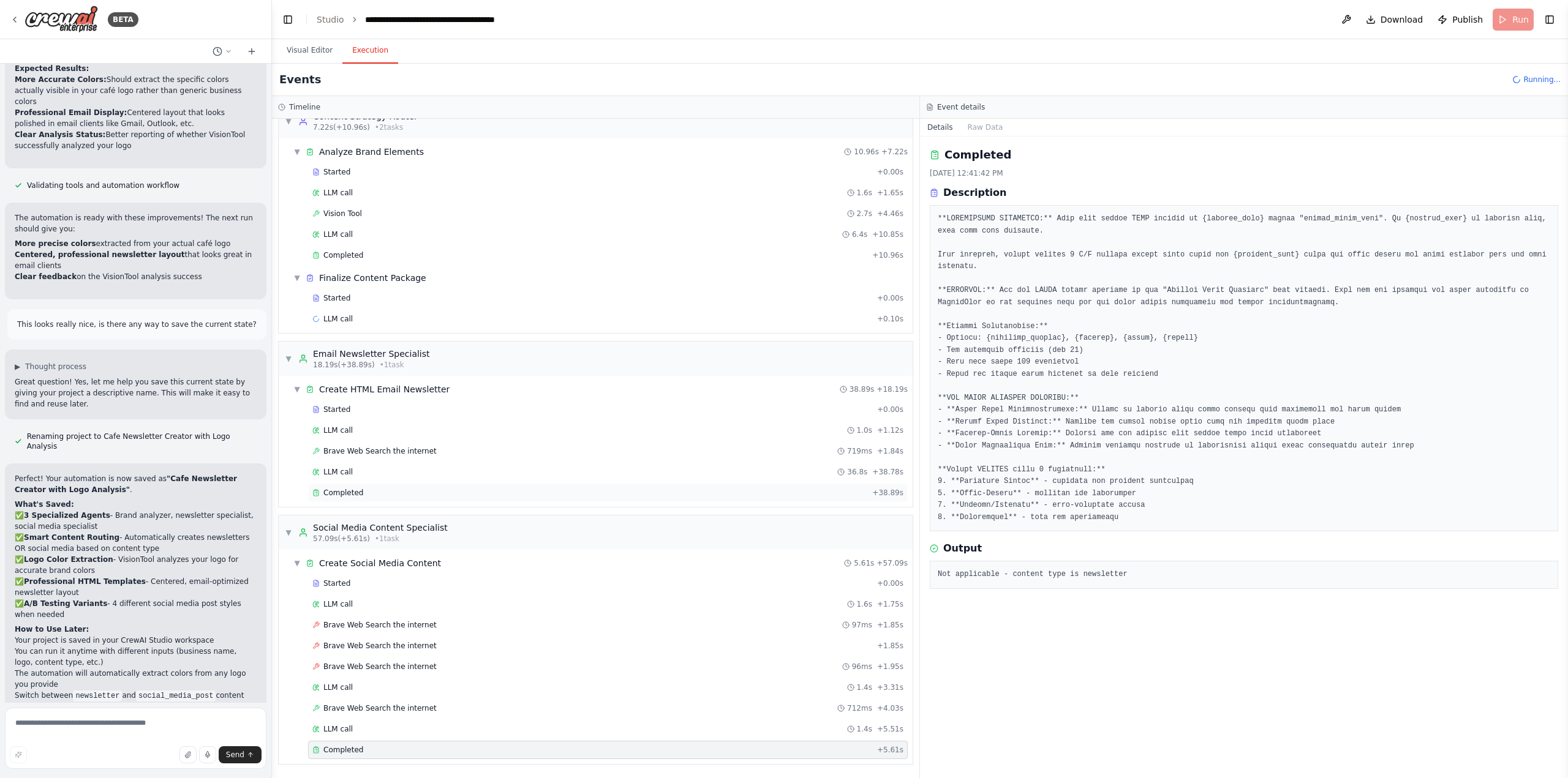
click at [395, 493] on div "Completed" at bounding box center [590, 493] width 555 height 10
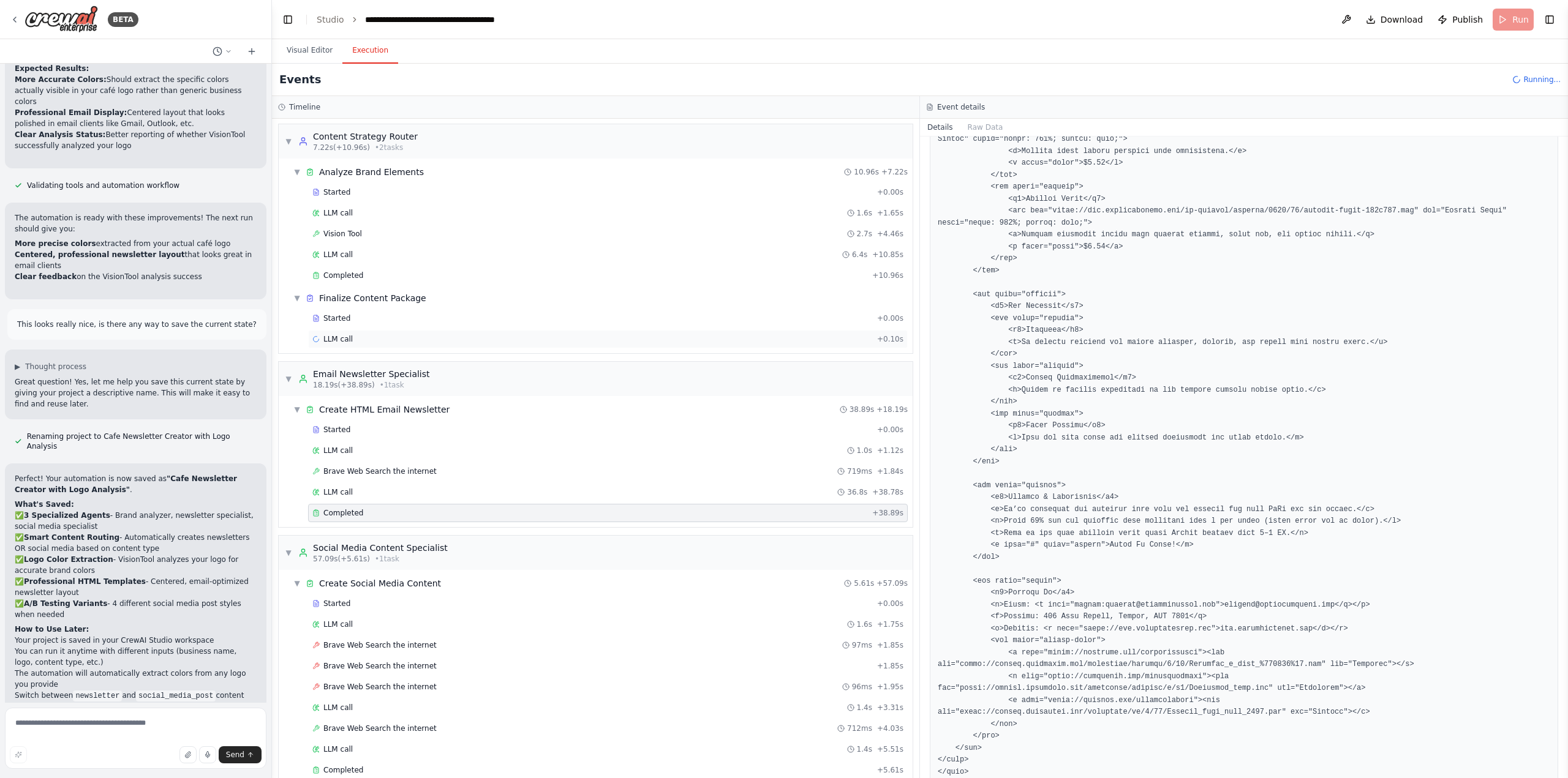
scroll to position [0, 0]
click at [373, 344] on div "LLM call + 0.10s" at bounding box center [608, 340] width 591 height 10
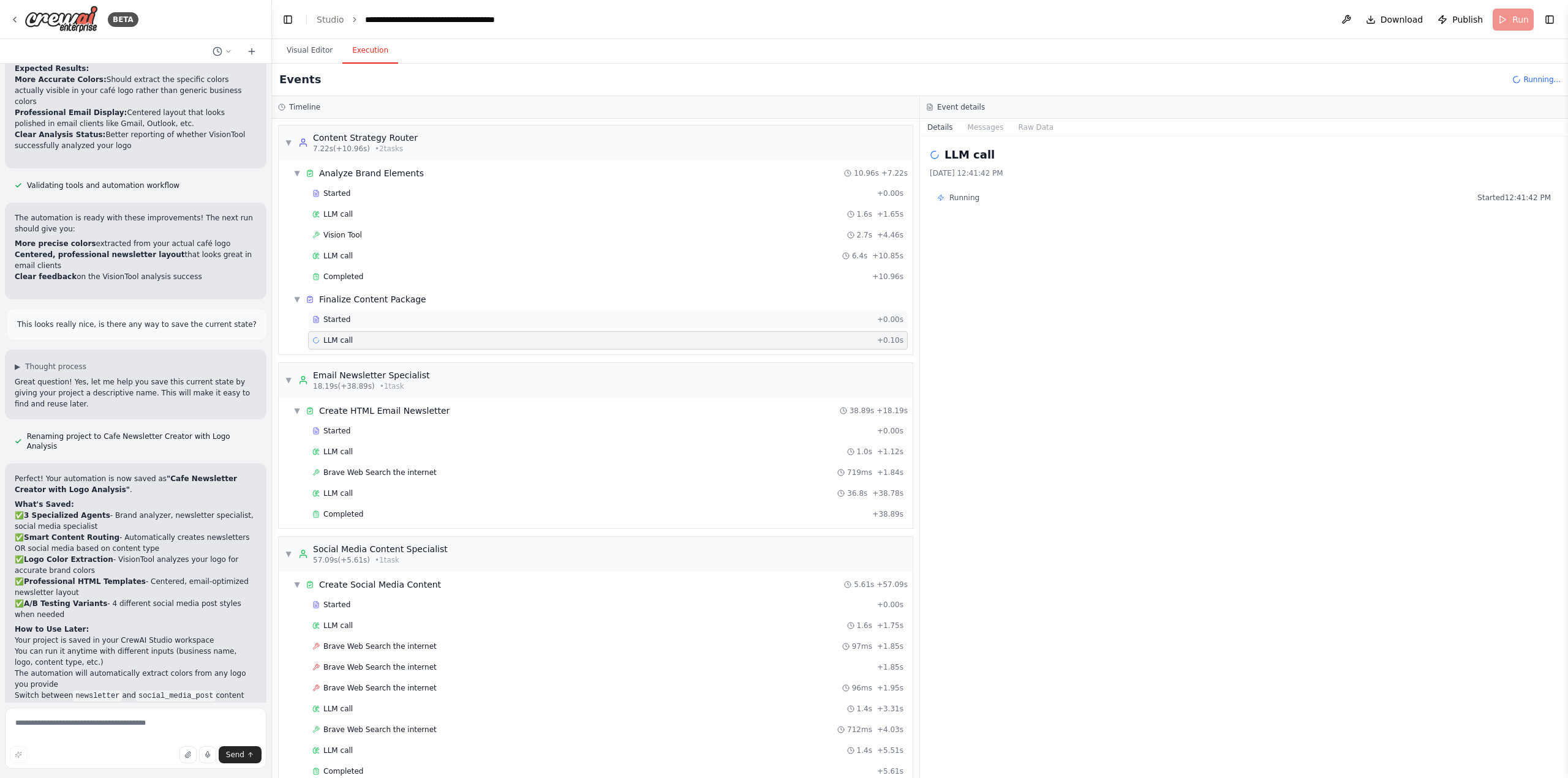
click at [376, 321] on div "Started" at bounding box center [593, 320] width 560 height 10
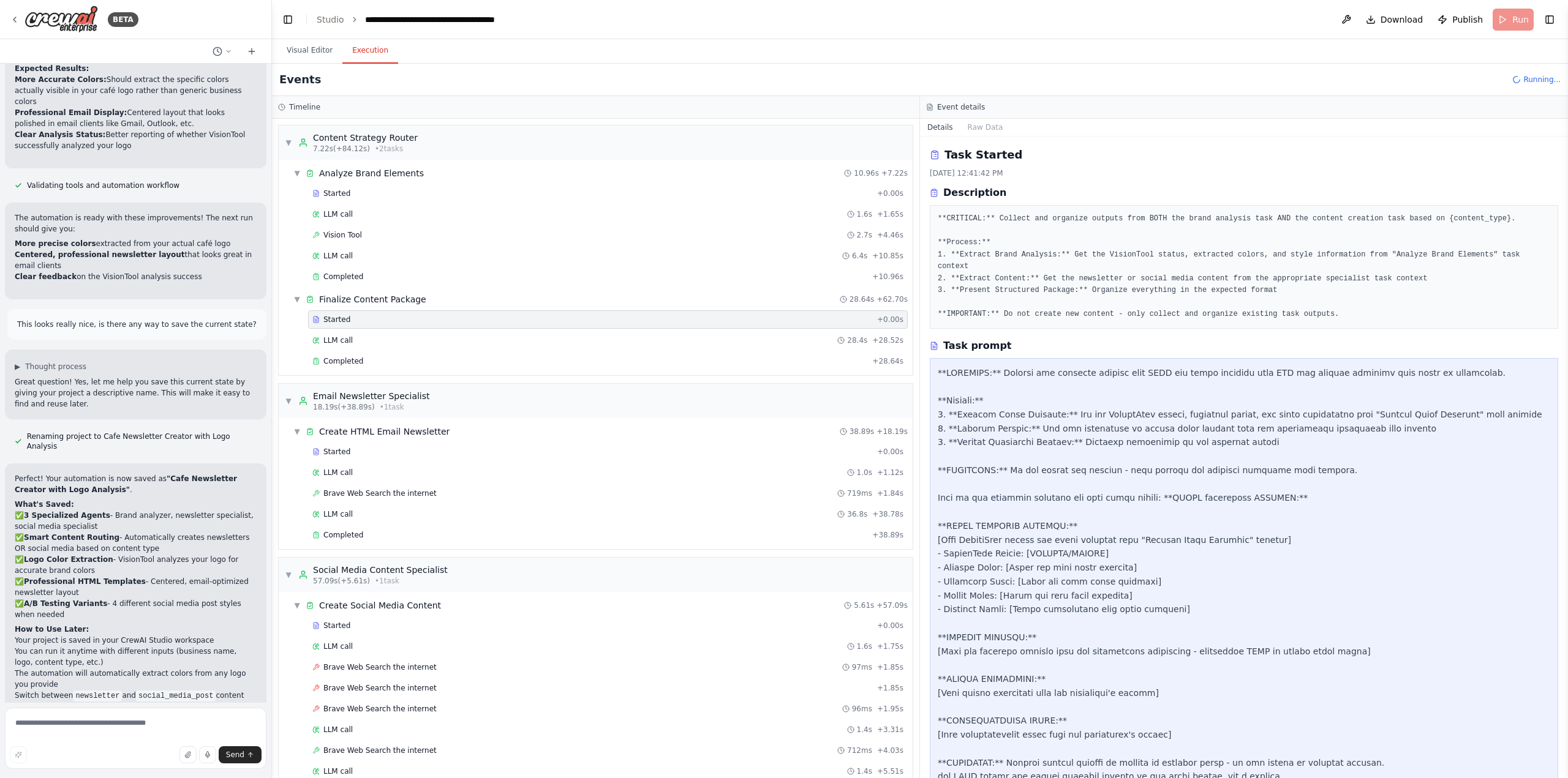
scroll to position [55632, 0]
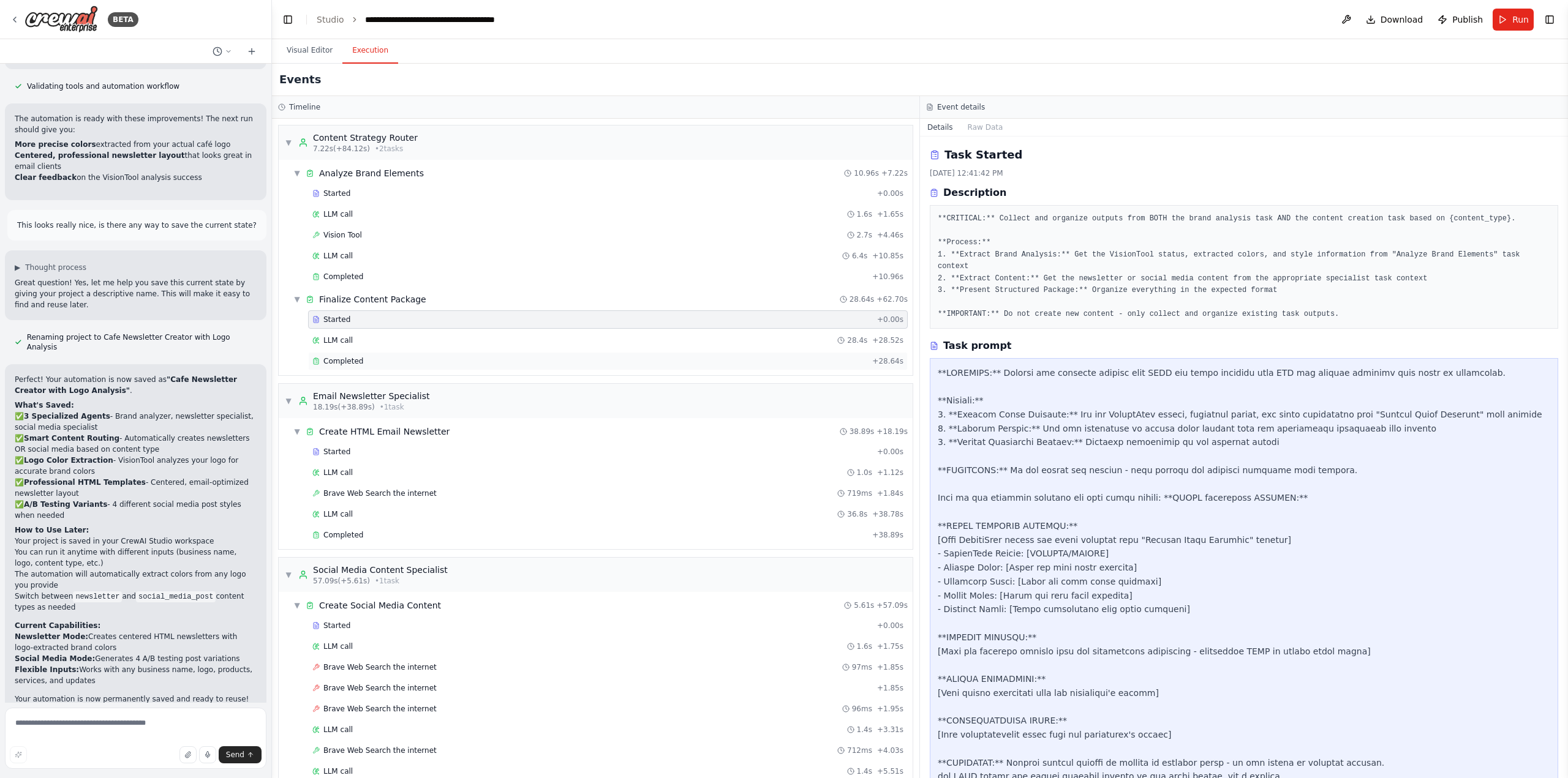
click at [553, 359] on div "Completed" at bounding box center [590, 361] width 555 height 10
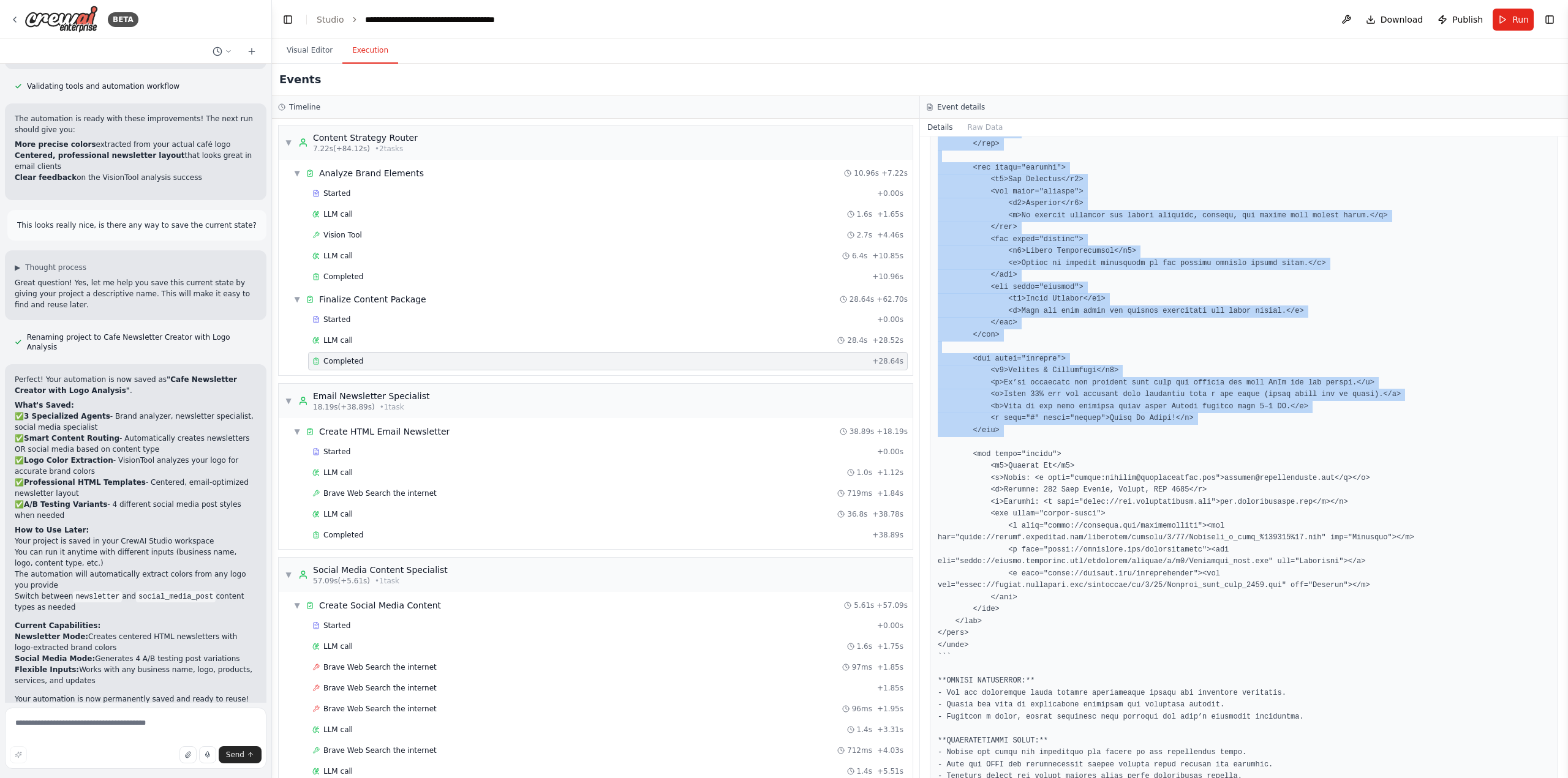
scroll to position [1621, 0]
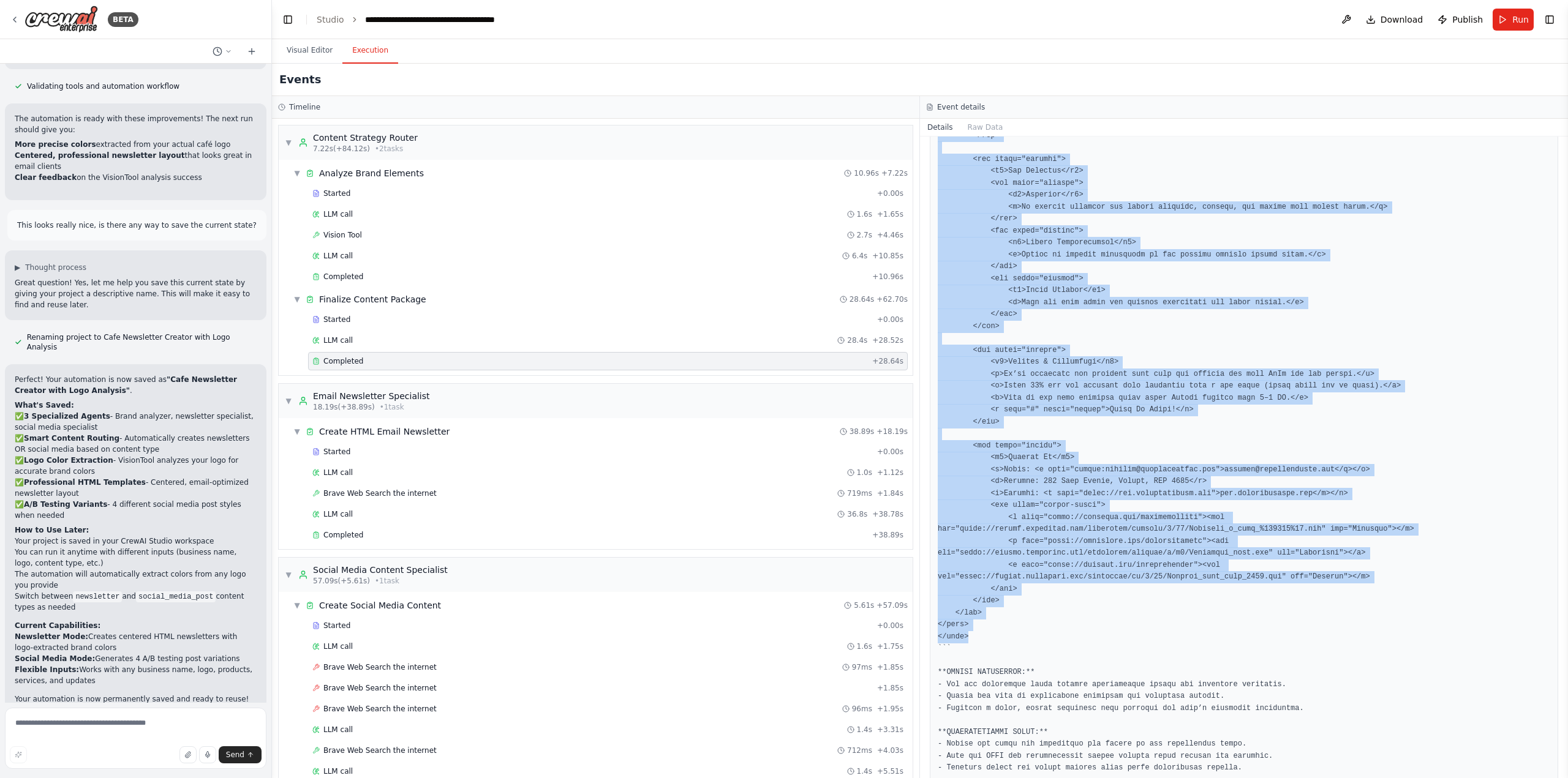
drag, startPoint x: 938, startPoint y: 366, endPoint x: 996, endPoint y: 610, distance: 250.8
copy pre "<!LOREMIP dolo> <sita cons="ad"> <elit> <sedd eiusmod="TEM-2"> <inci utla="etdo…"
click at [1502, 18] on button "Run" at bounding box center [1513, 19] width 41 height 22
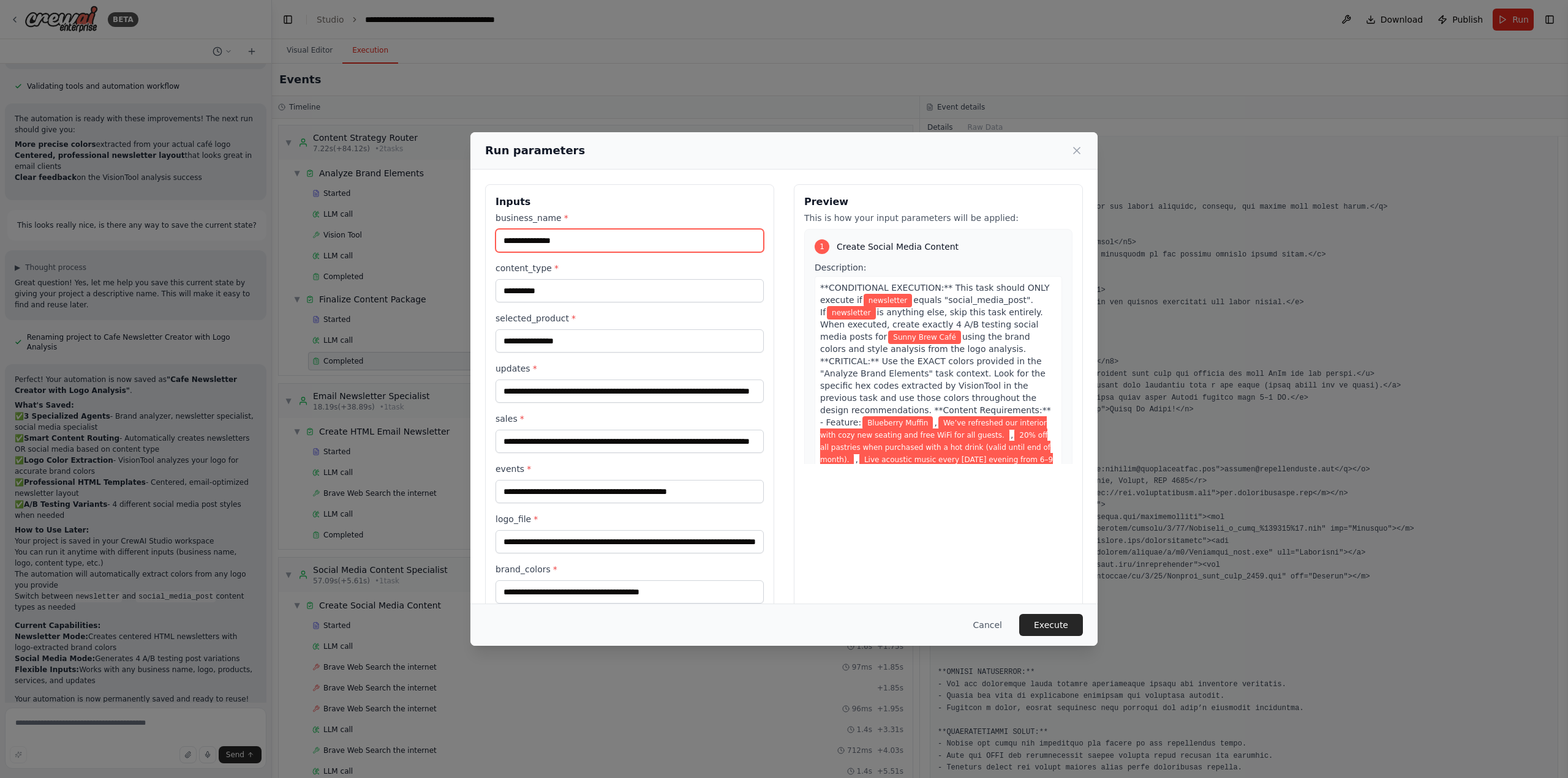
click at [543, 233] on input "**********" at bounding box center [630, 241] width 268 height 23
click at [542, 295] on input "**********" at bounding box center [630, 291] width 268 height 23
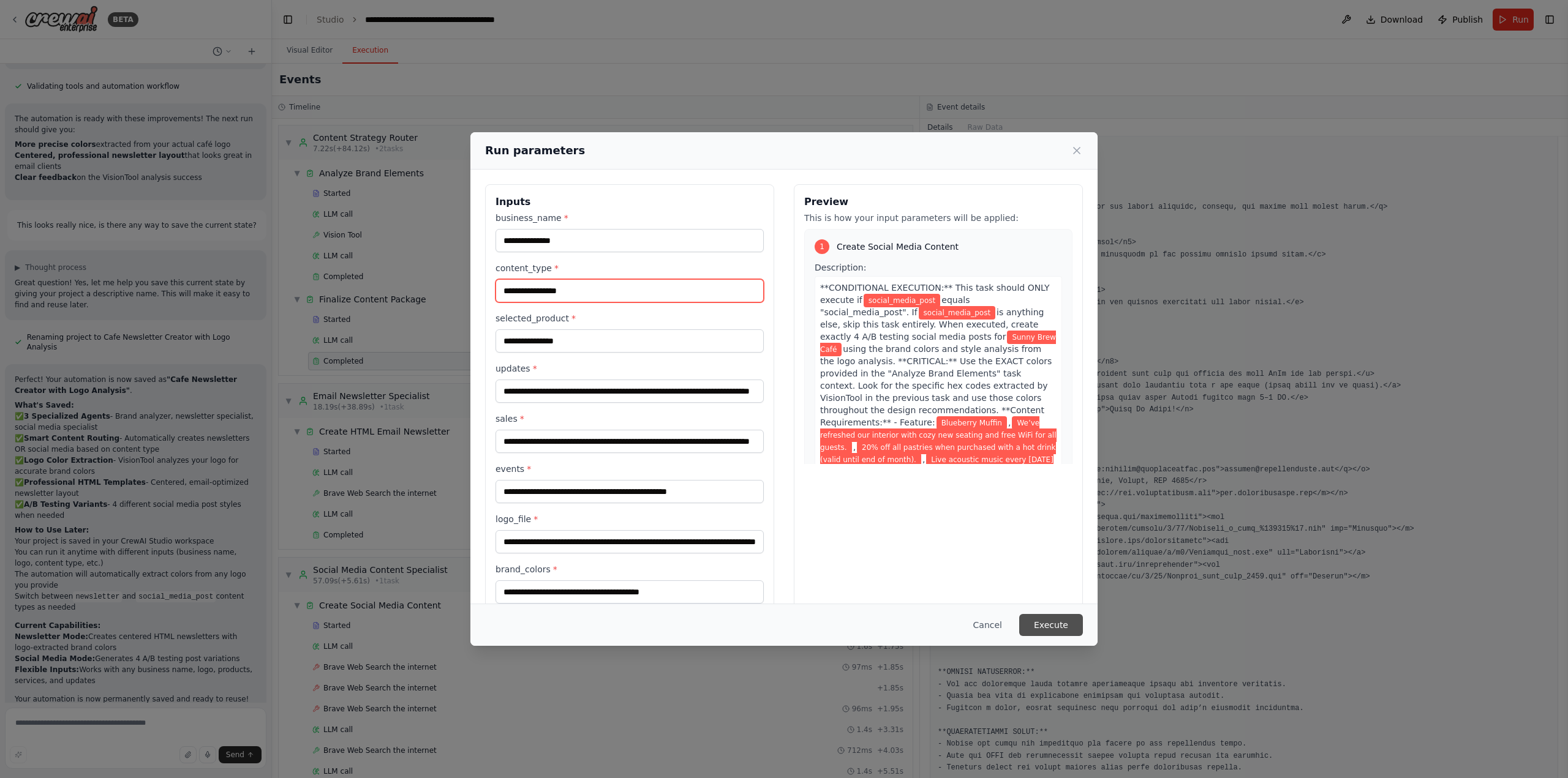
type input "**********"
click at [1044, 627] on button "Execute" at bounding box center [1051, 625] width 64 height 22
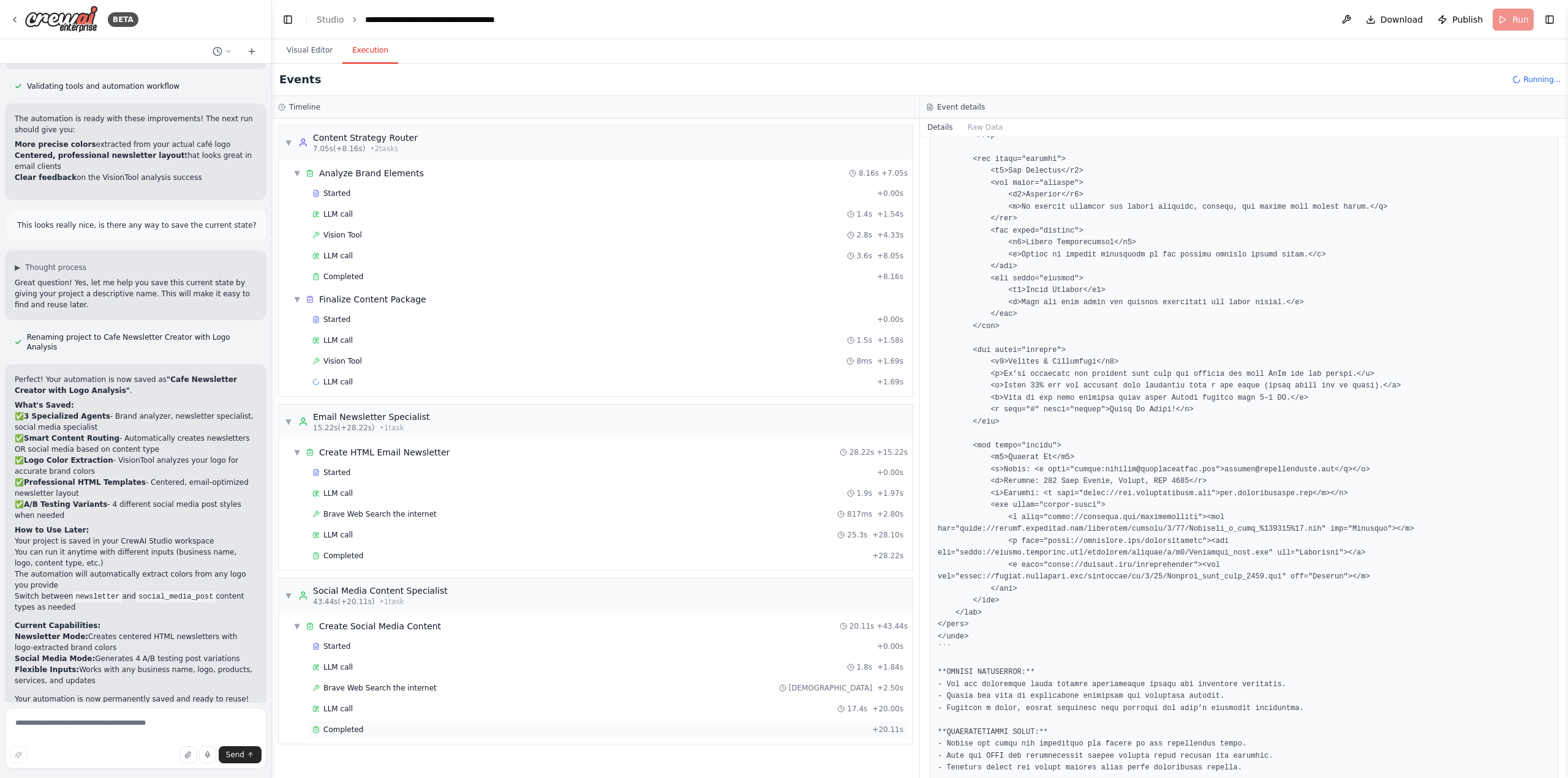
click at [395, 735] on div "Completed + 20.11s" at bounding box center [607, 730] width 600 height 19
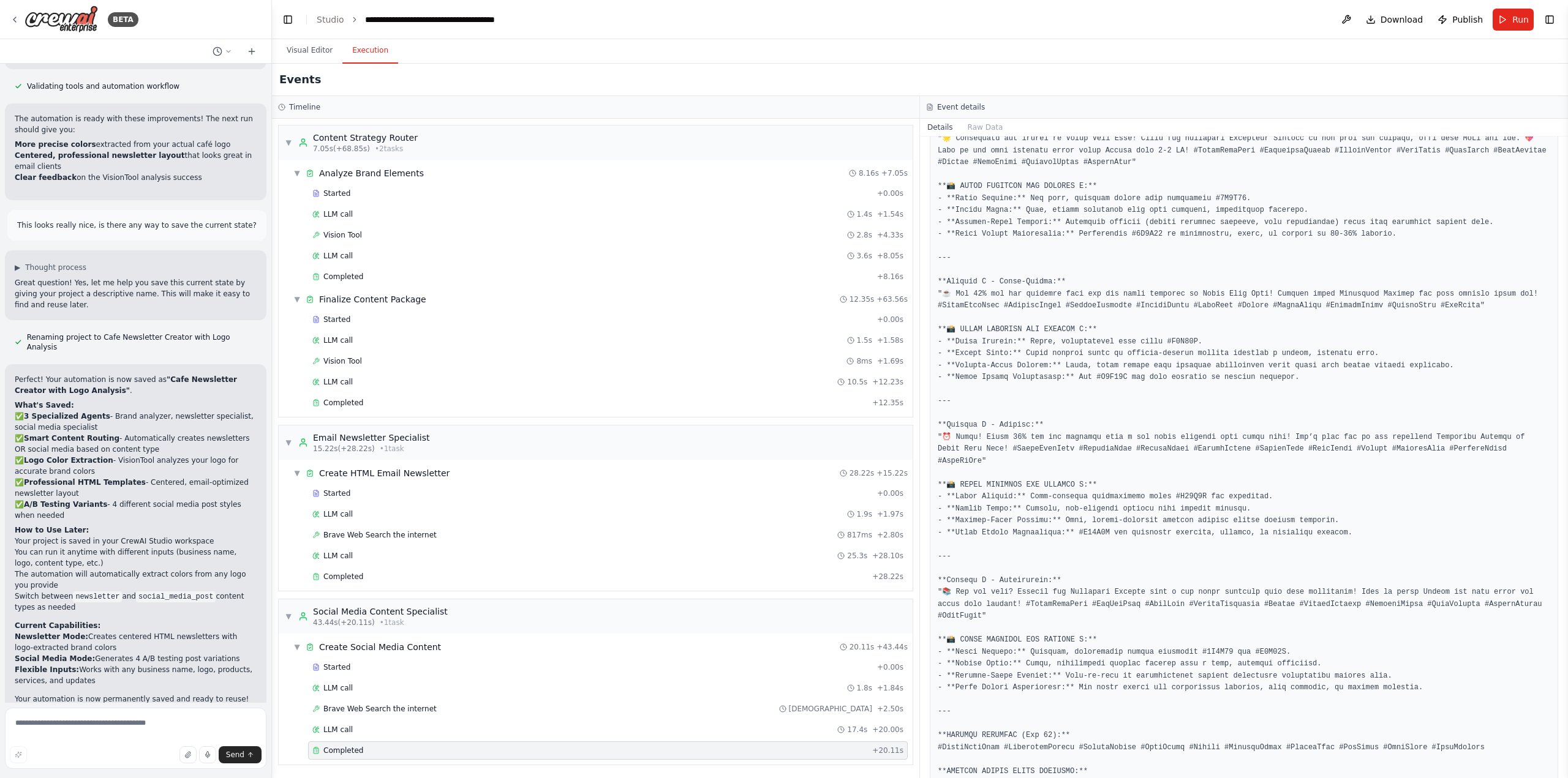
scroll to position [1, 0]
click at [380, 402] on div "Completed" at bounding box center [590, 402] width 555 height 10
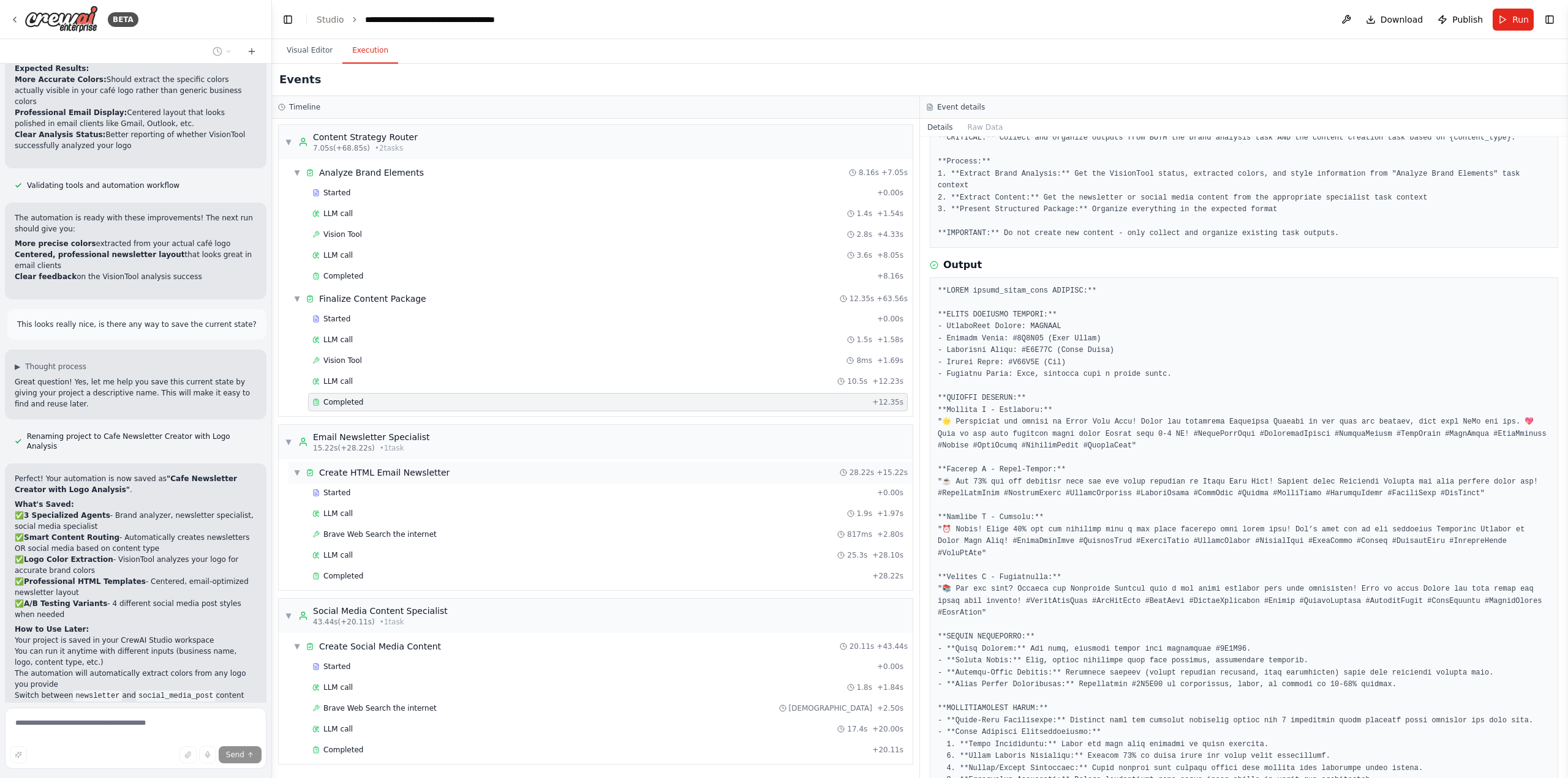
scroll to position [55572, 0]
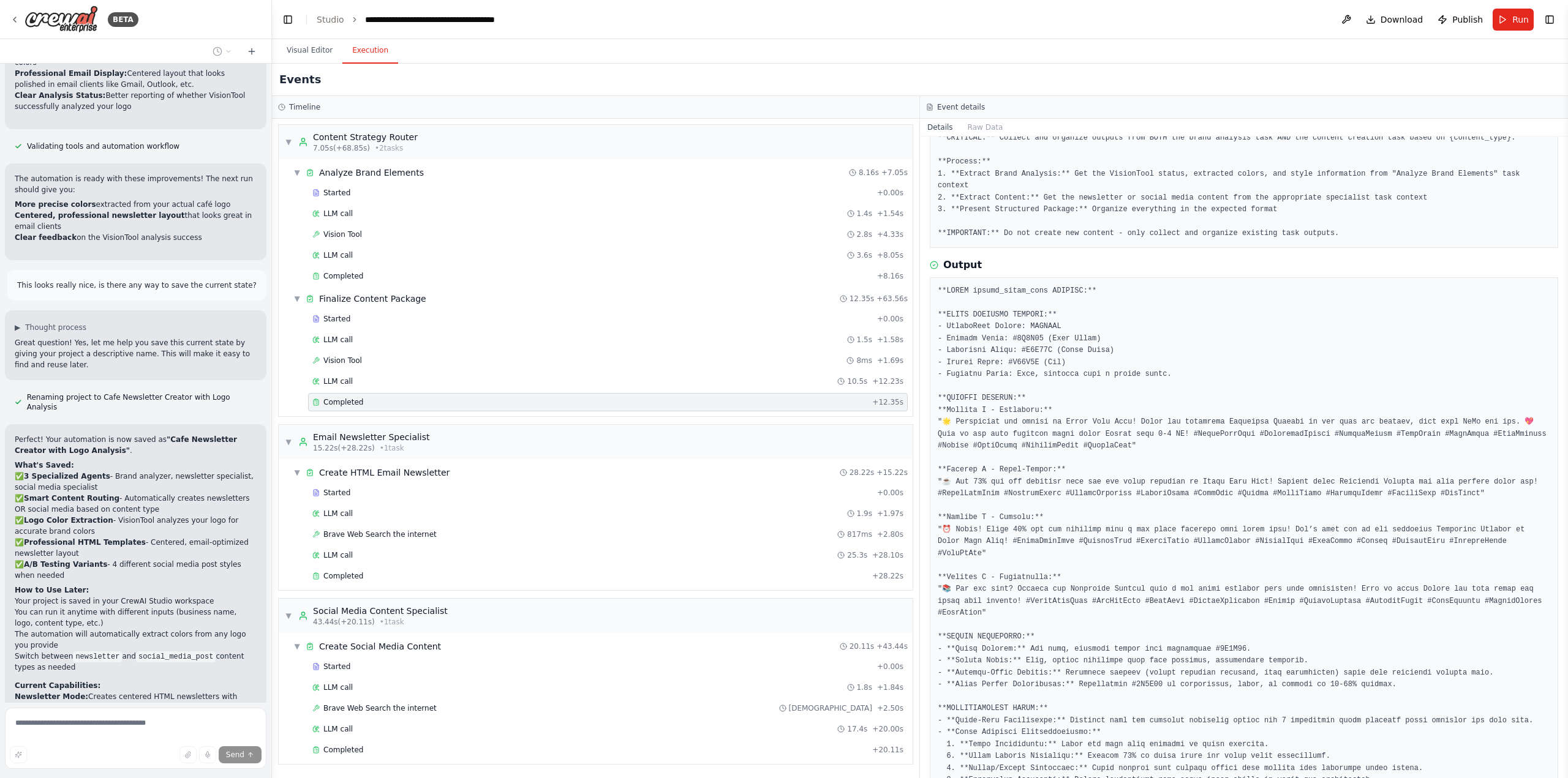
click at [65, 661] on div "I want to build a social media manager for small buisinesses that accepts field…" at bounding box center [136, 384] width 271 height 639
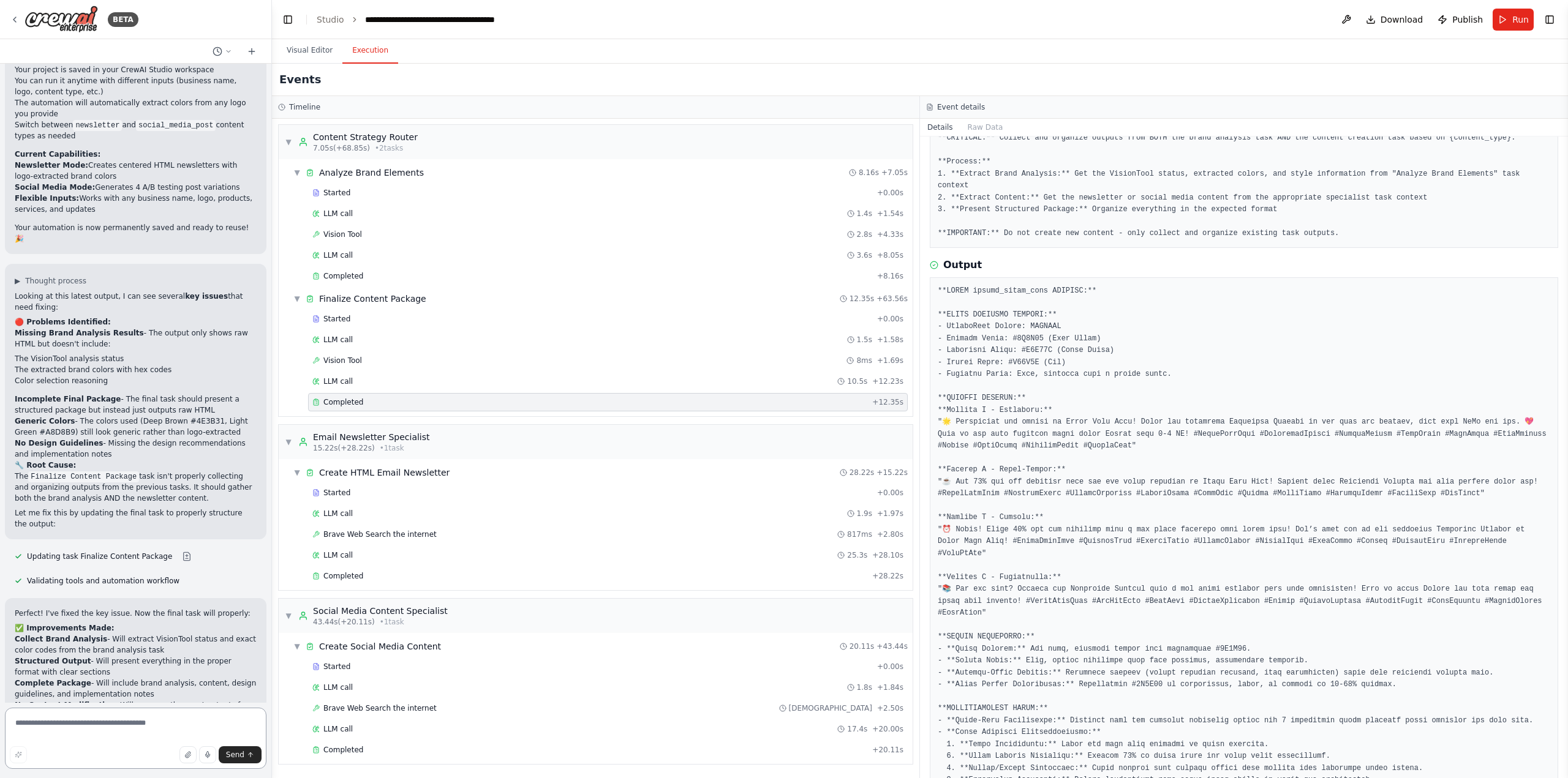
scroll to position [55997, 0]
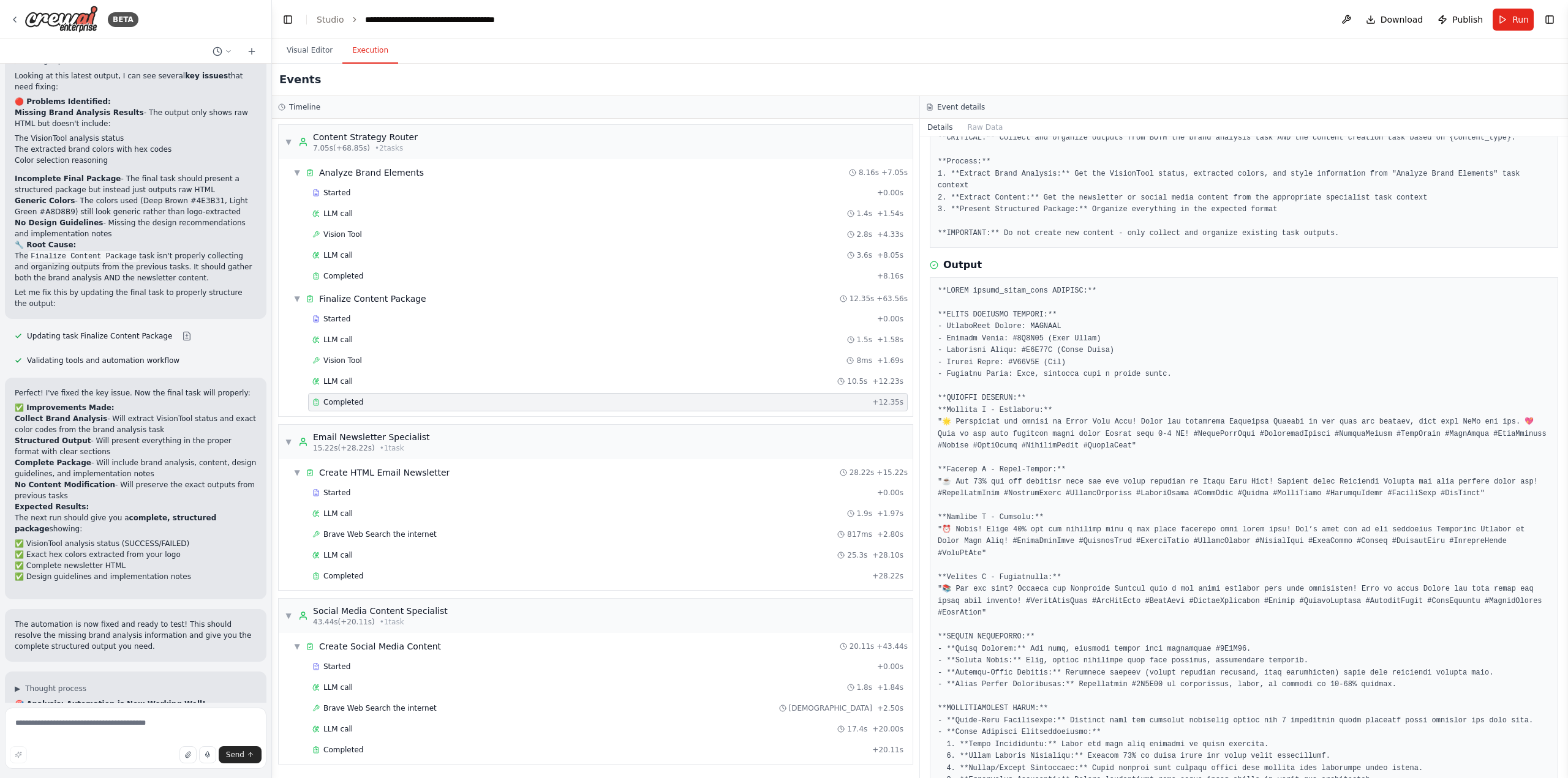
scroll to position [56364, 0]
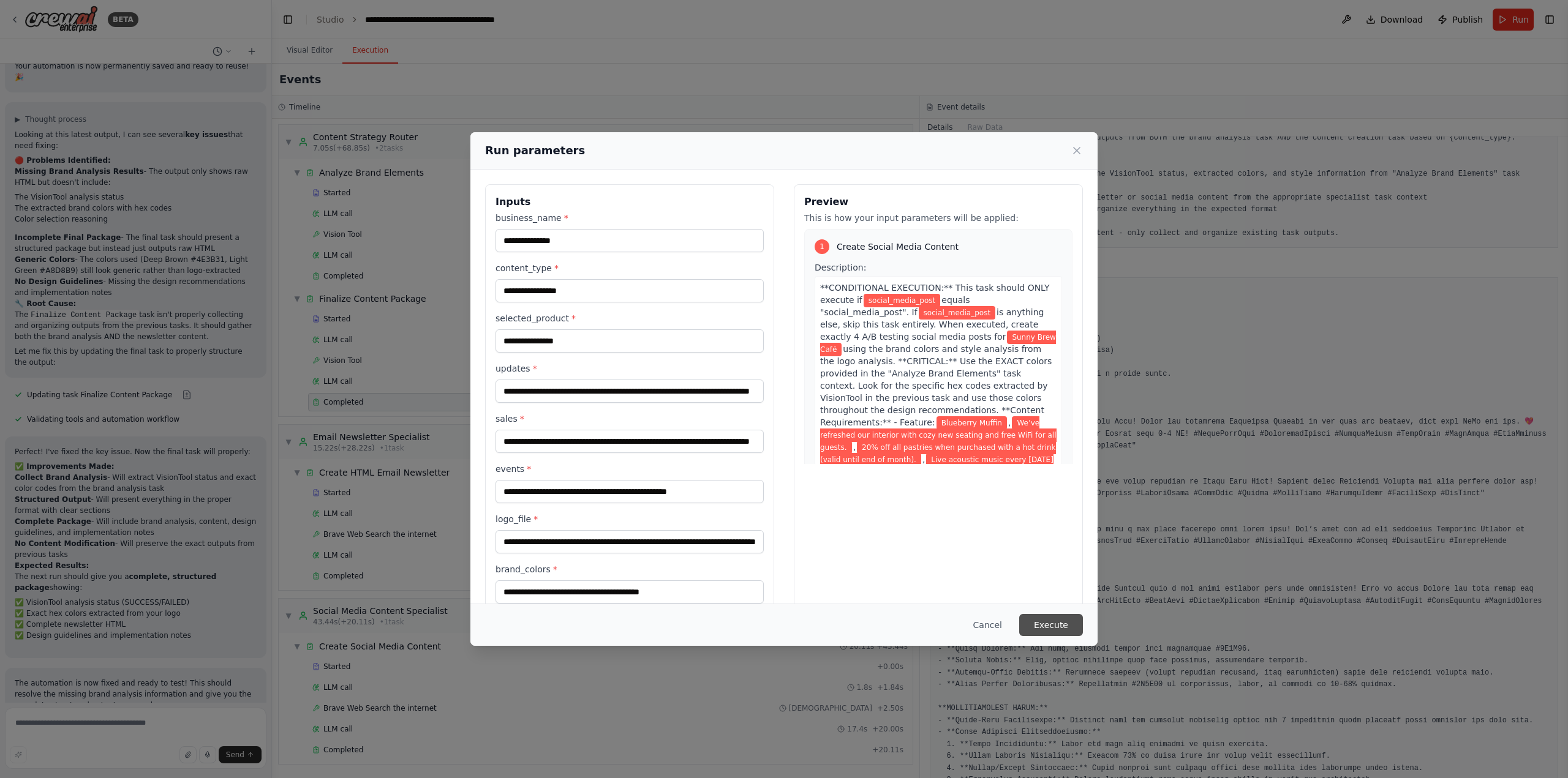
click at [1051, 625] on button "Execute" at bounding box center [1051, 625] width 64 height 22
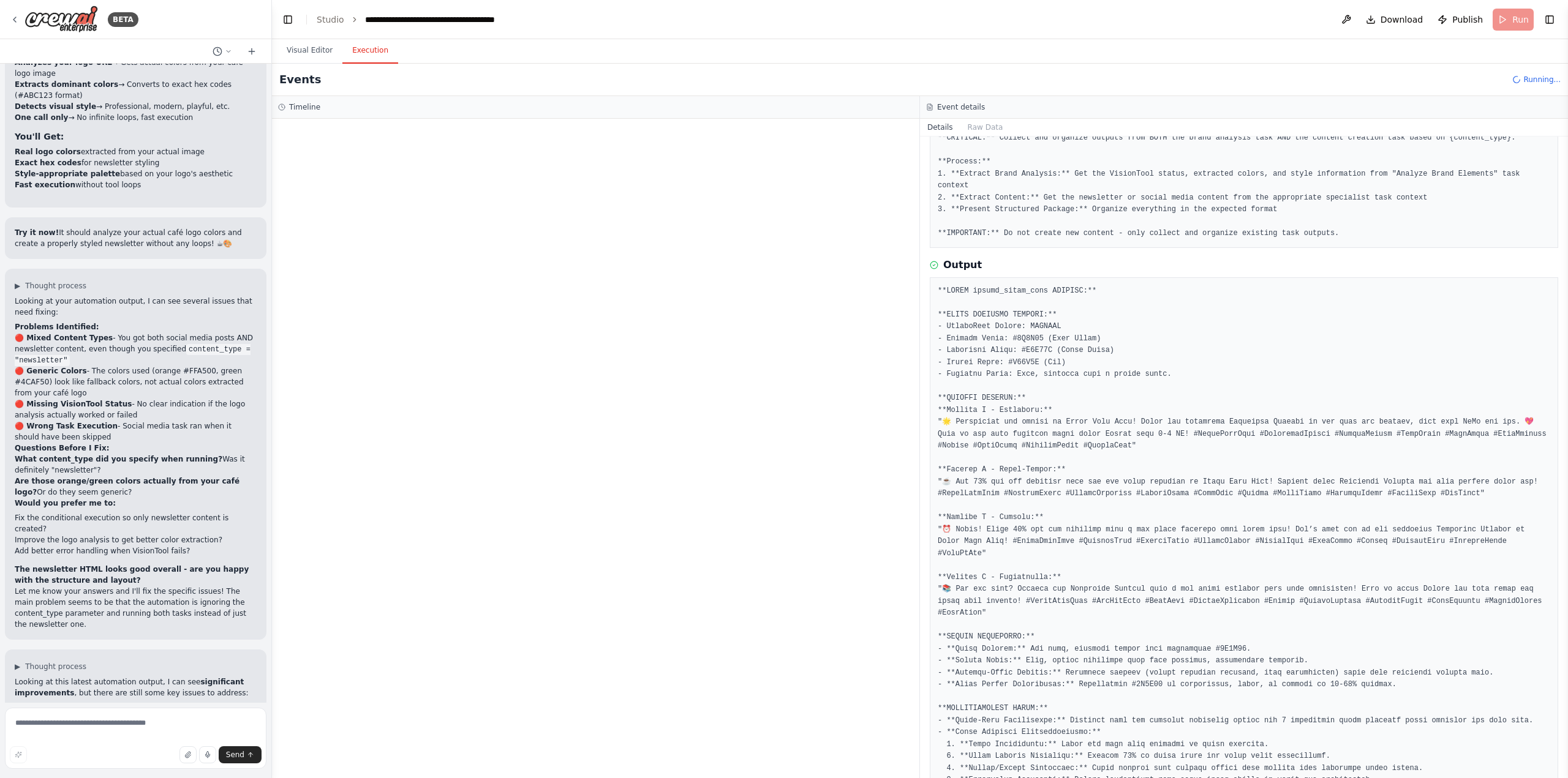
scroll to position [53877, 0]
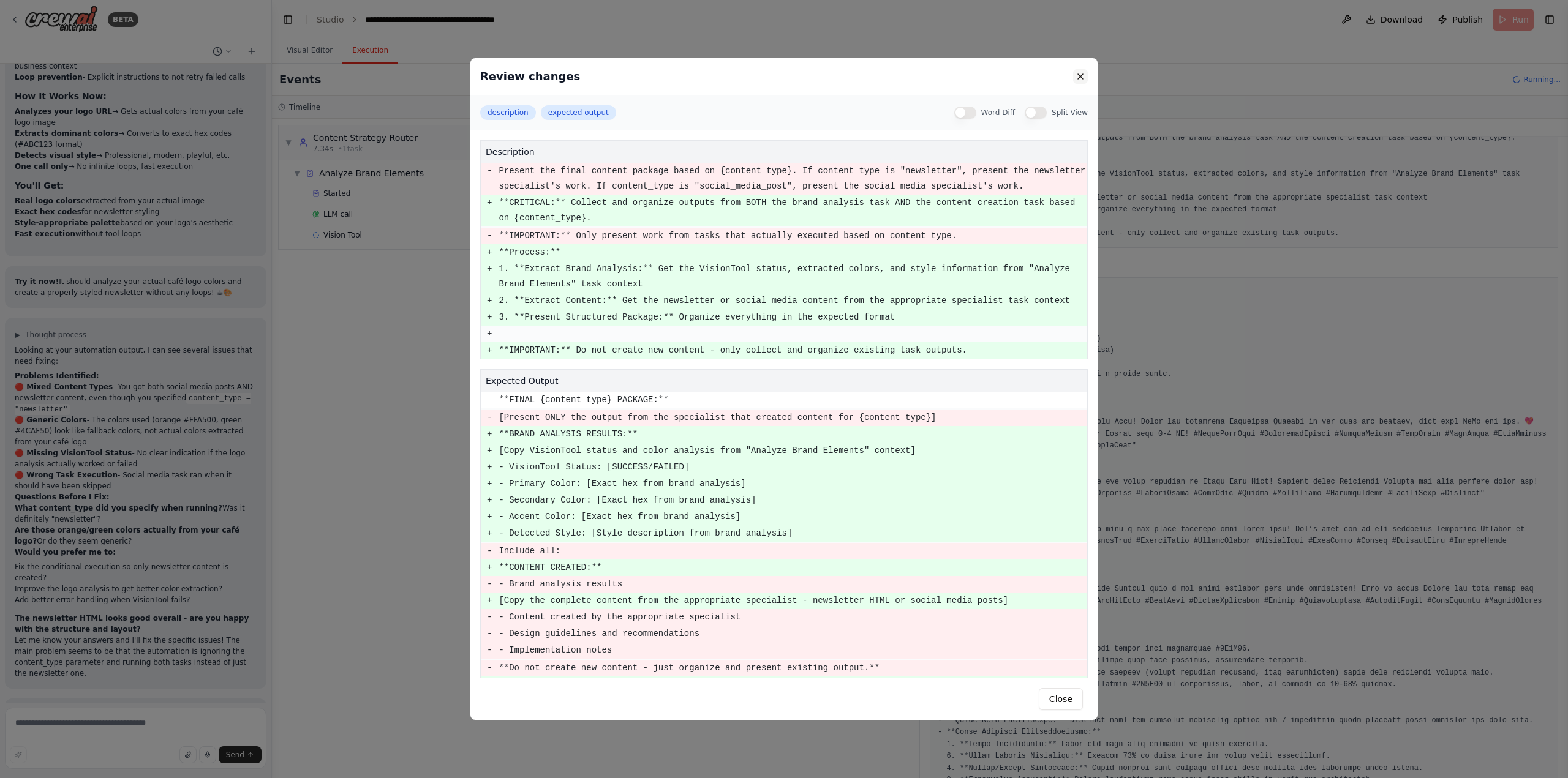
click at [1078, 79] on button at bounding box center [1080, 76] width 15 height 15
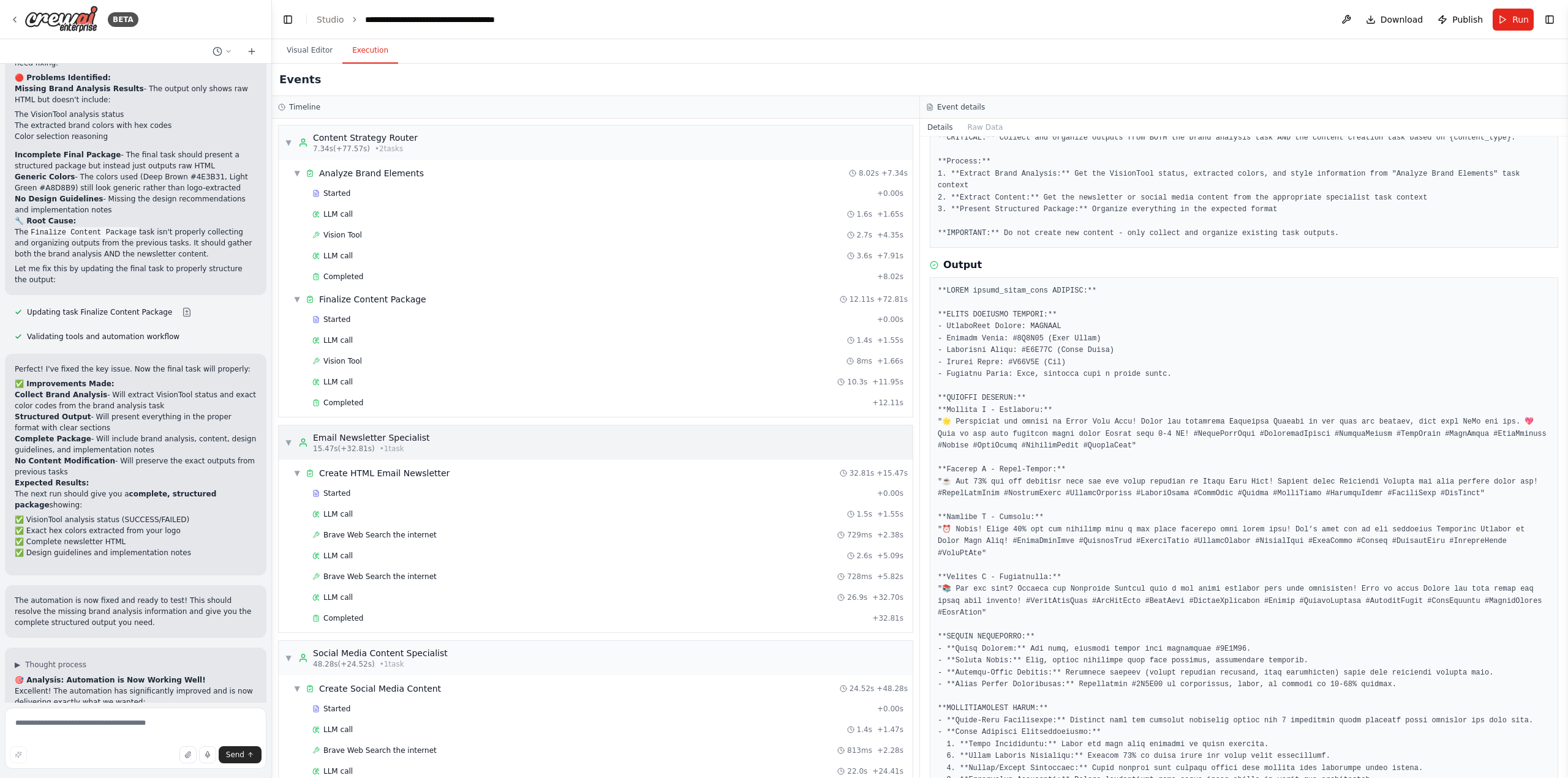
scroll to position [56364, 0]
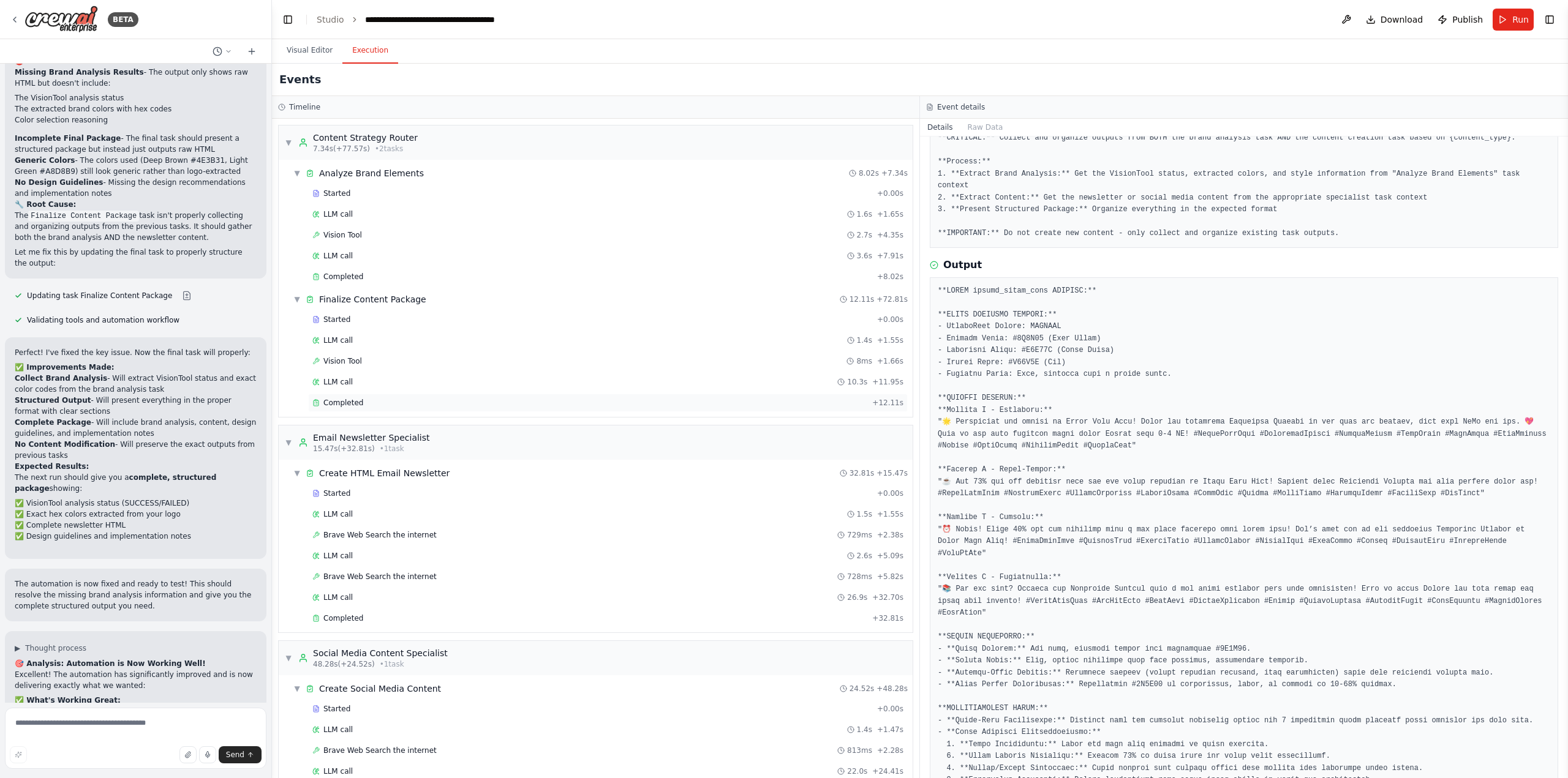
click at [391, 409] on div "Completed + 12.11s" at bounding box center [607, 403] width 600 height 19
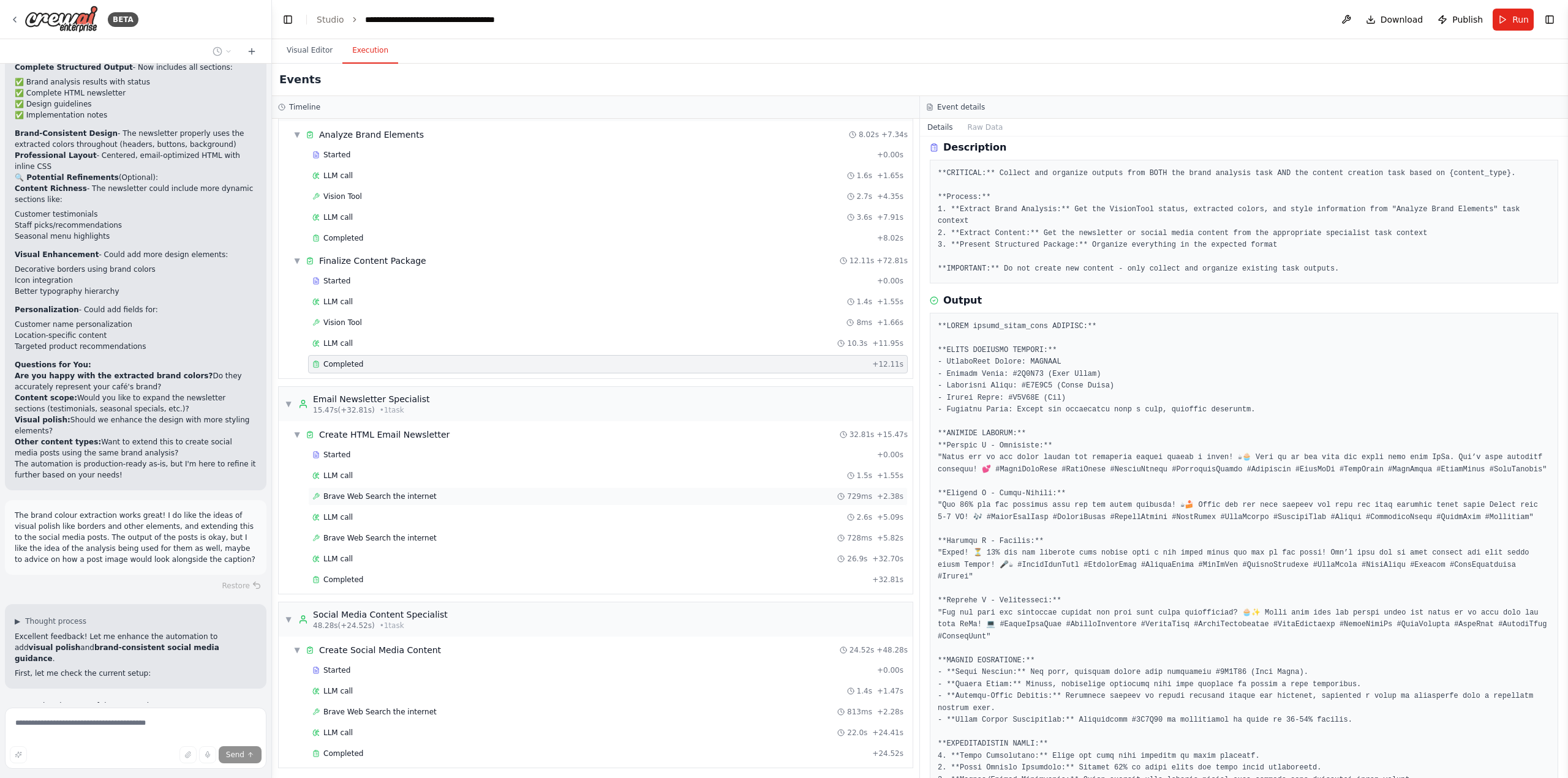
scroll to position [42, 0]
click at [464, 739] on div "Started + 0.00s LLM call 1.4s + 1.47s Brave Web Search the internet 813ms + 2.2…" at bounding box center [600, 710] width 624 height 104
click at [467, 750] on div "Completed" at bounding box center [590, 750] width 555 height 10
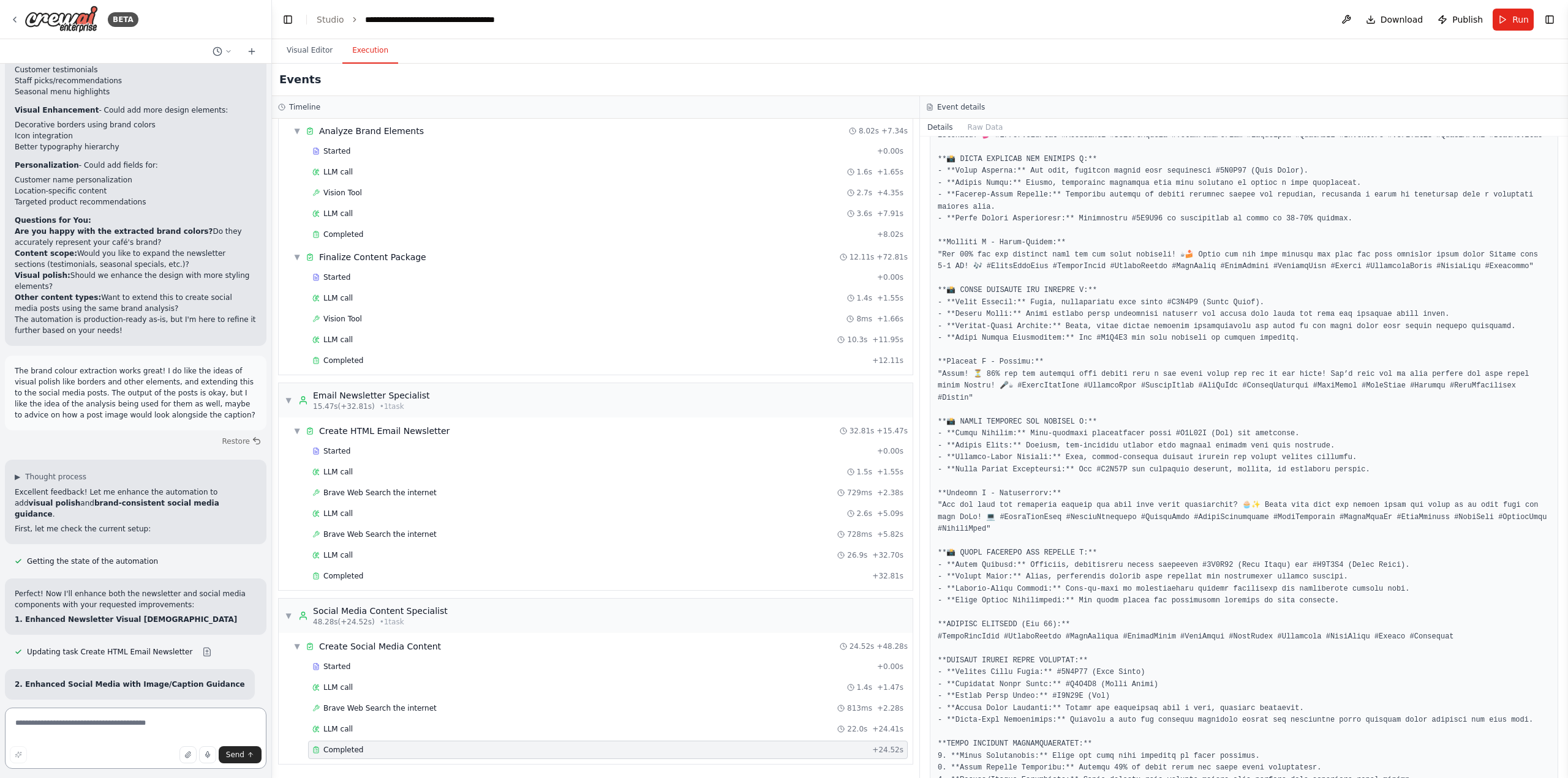
scroll to position [57230, 0]
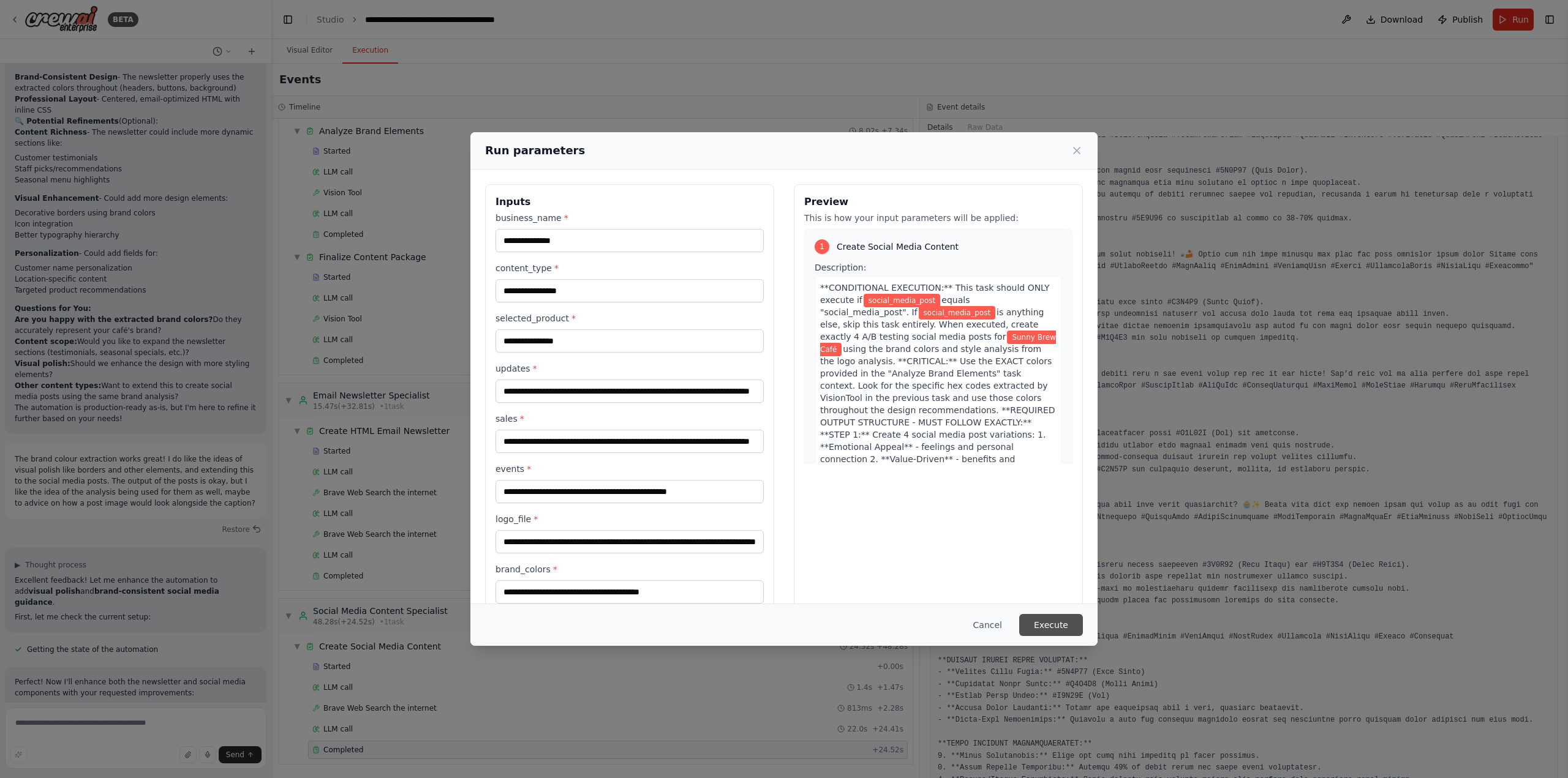
click at [1062, 621] on button "Execute" at bounding box center [1051, 625] width 64 height 22
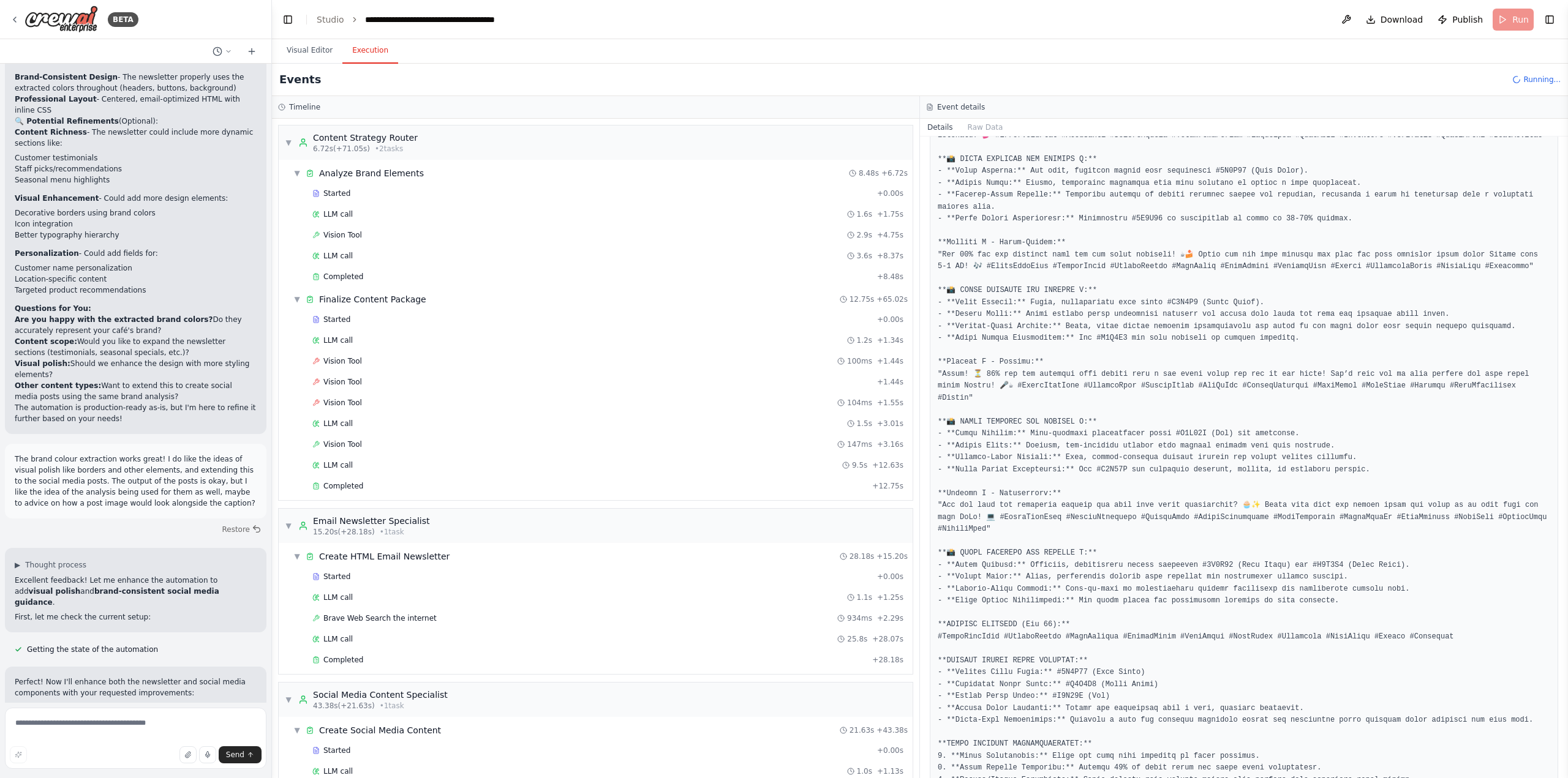
scroll to position [57230, 0]
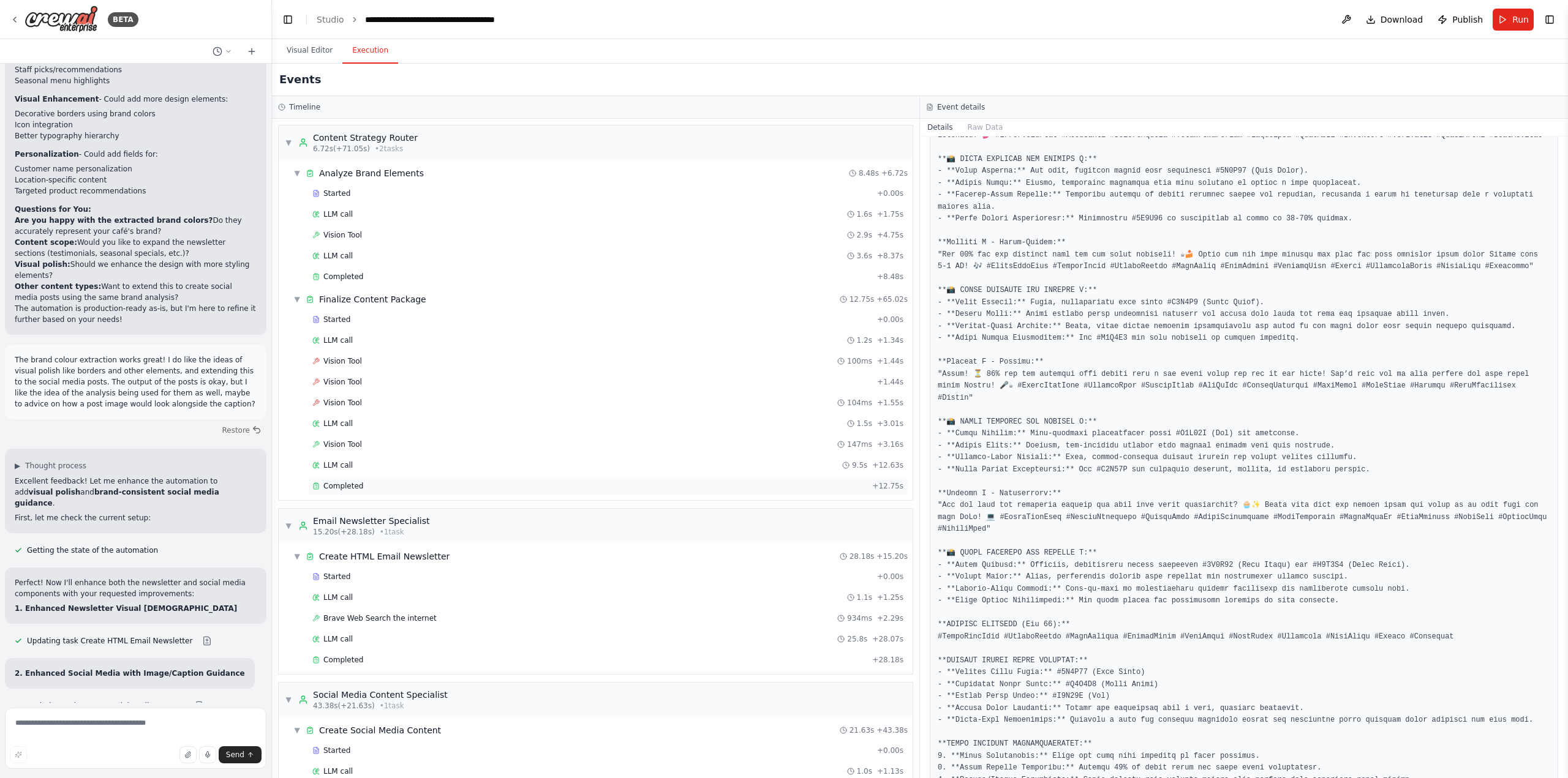
click at [376, 488] on div "Completed" at bounding box center [590, 486] width 555 height 10
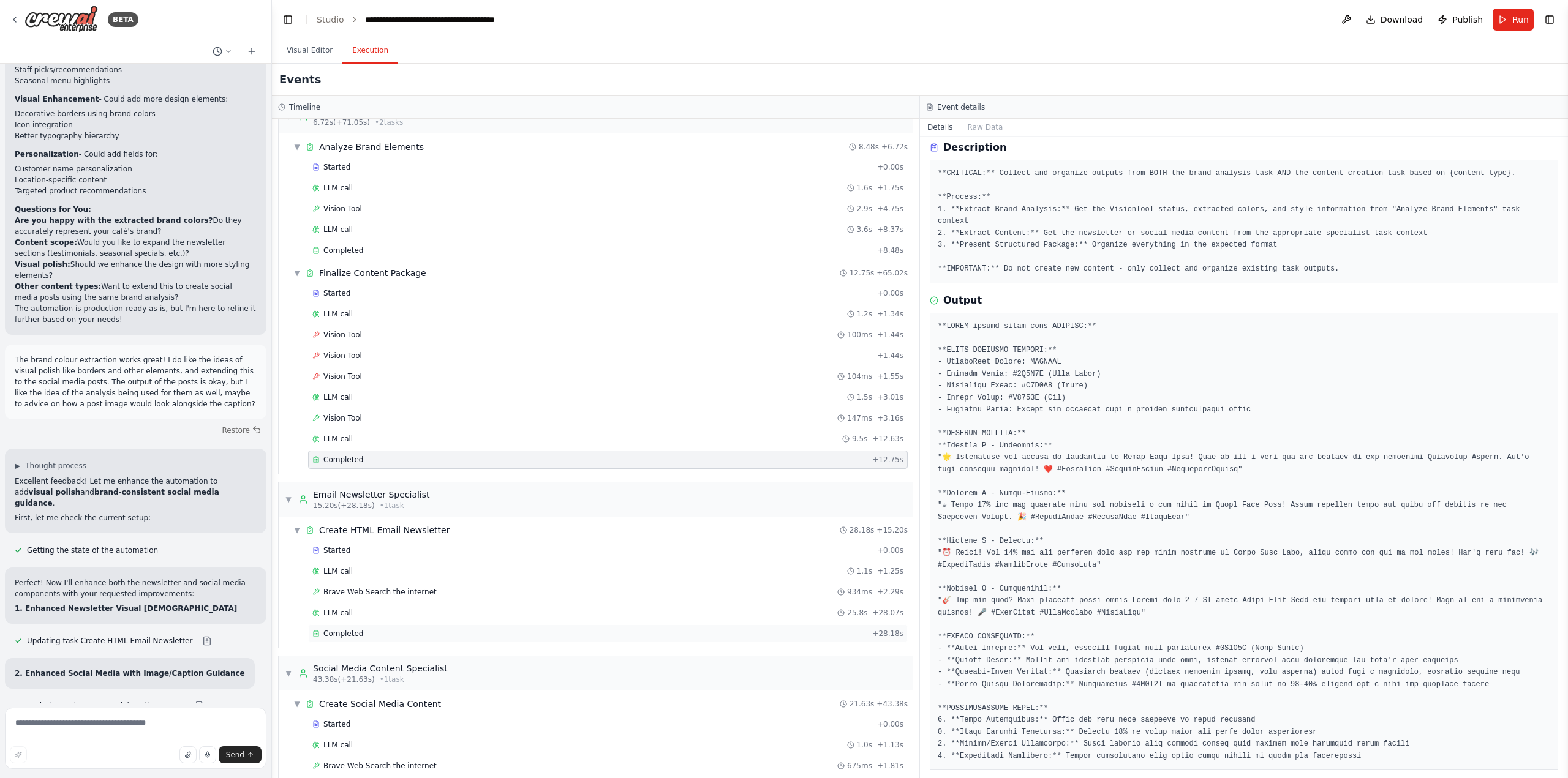
scroll to position [84, 0]
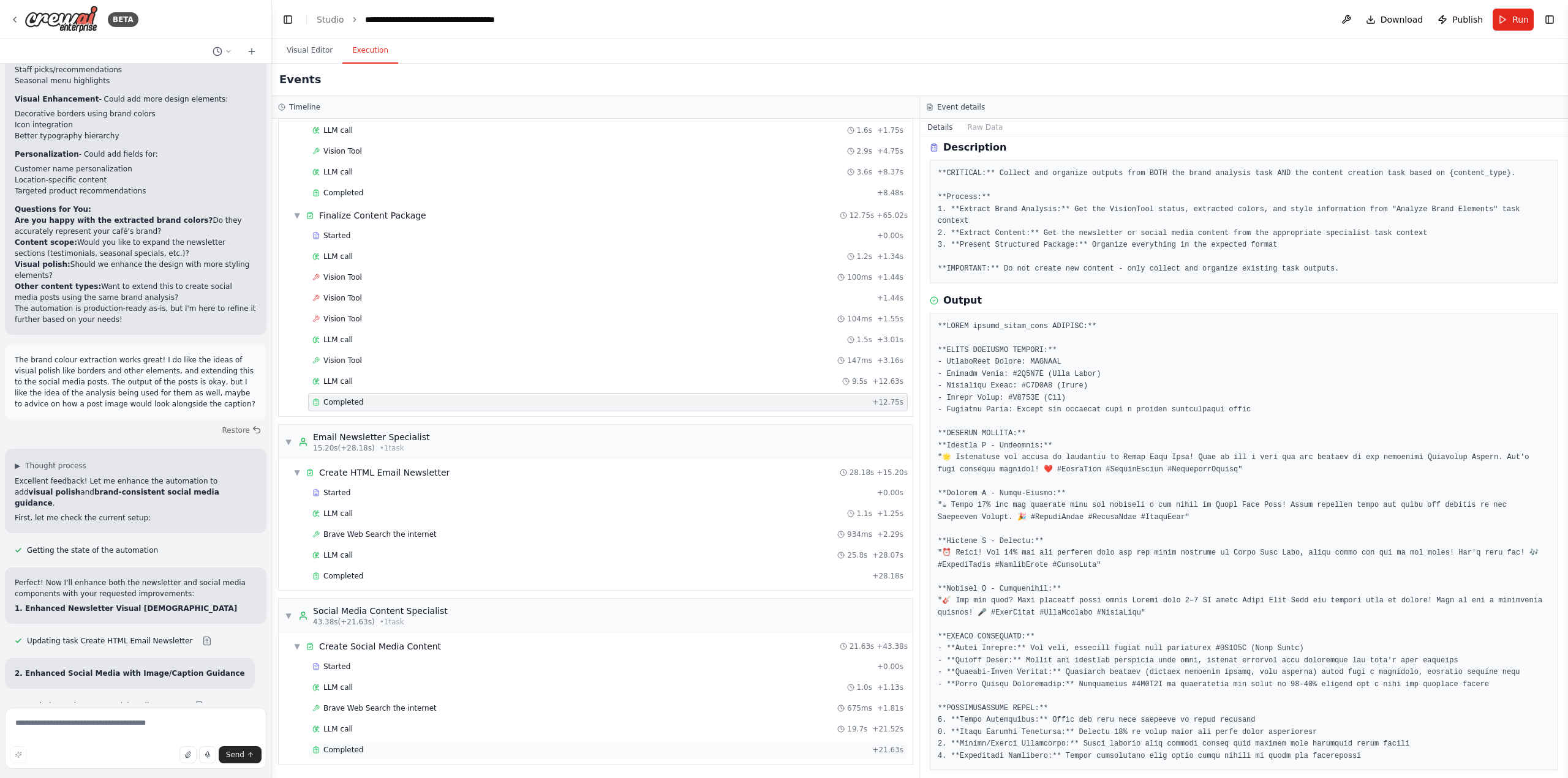
click at [360, 742] on div "Completed + 21.63s" at bounding box center [607, 751] width 600 height 19
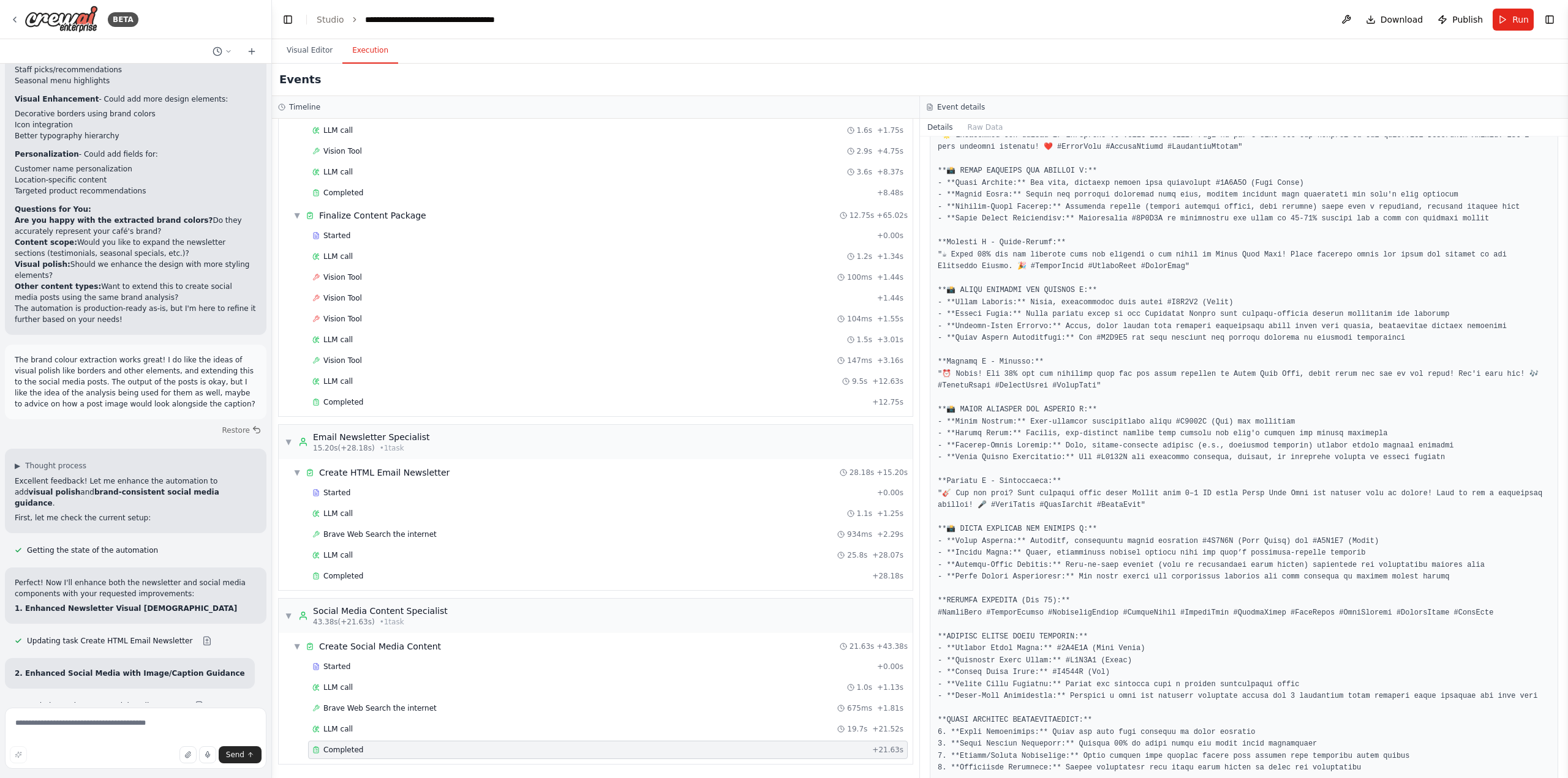
click at [1107, 671] on pre at bounding box center [1244, 416] width 613 height 716
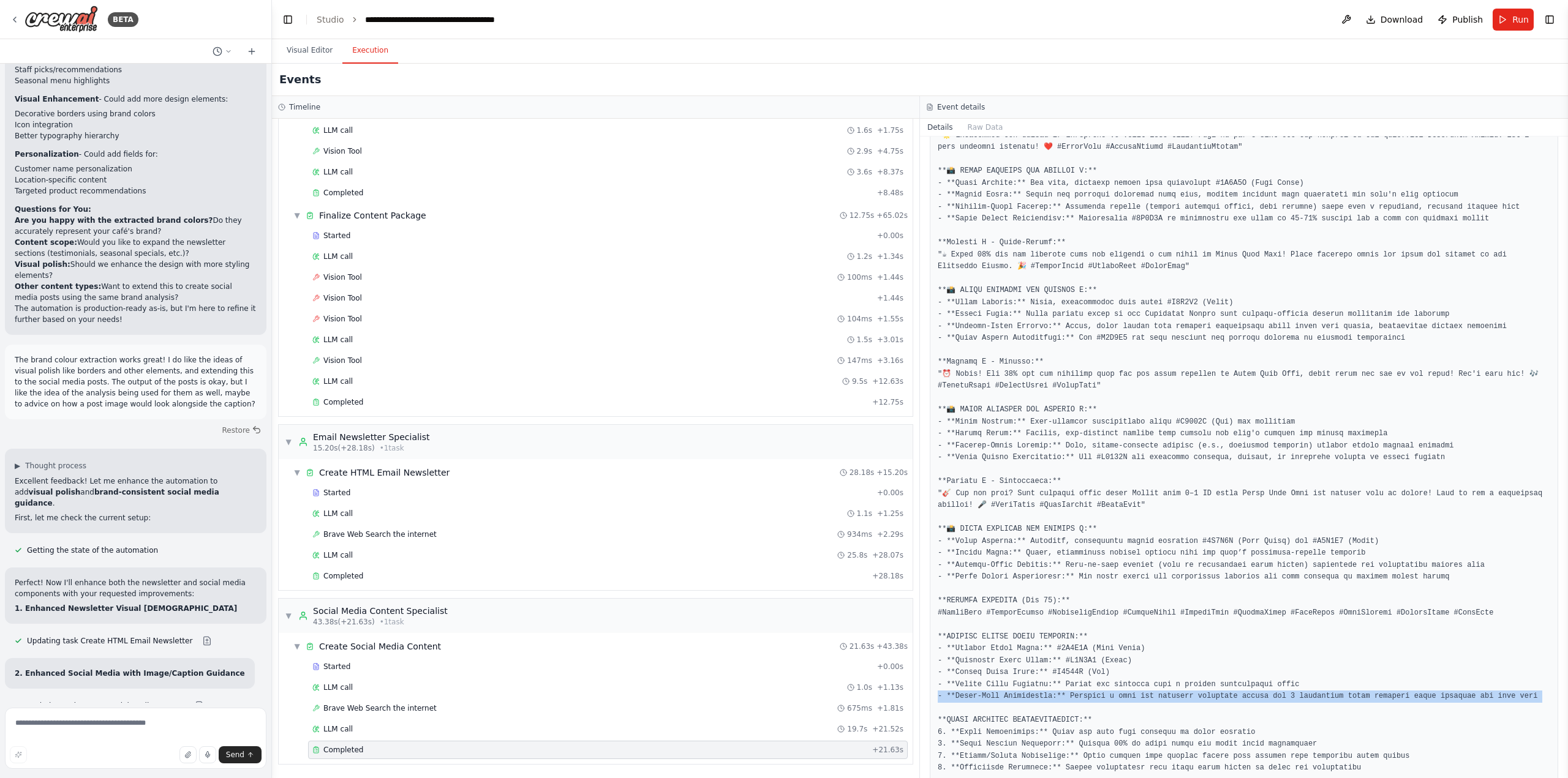
click at [1107, 671] on pre at bounding box center [1244, 416] width 613 height 716
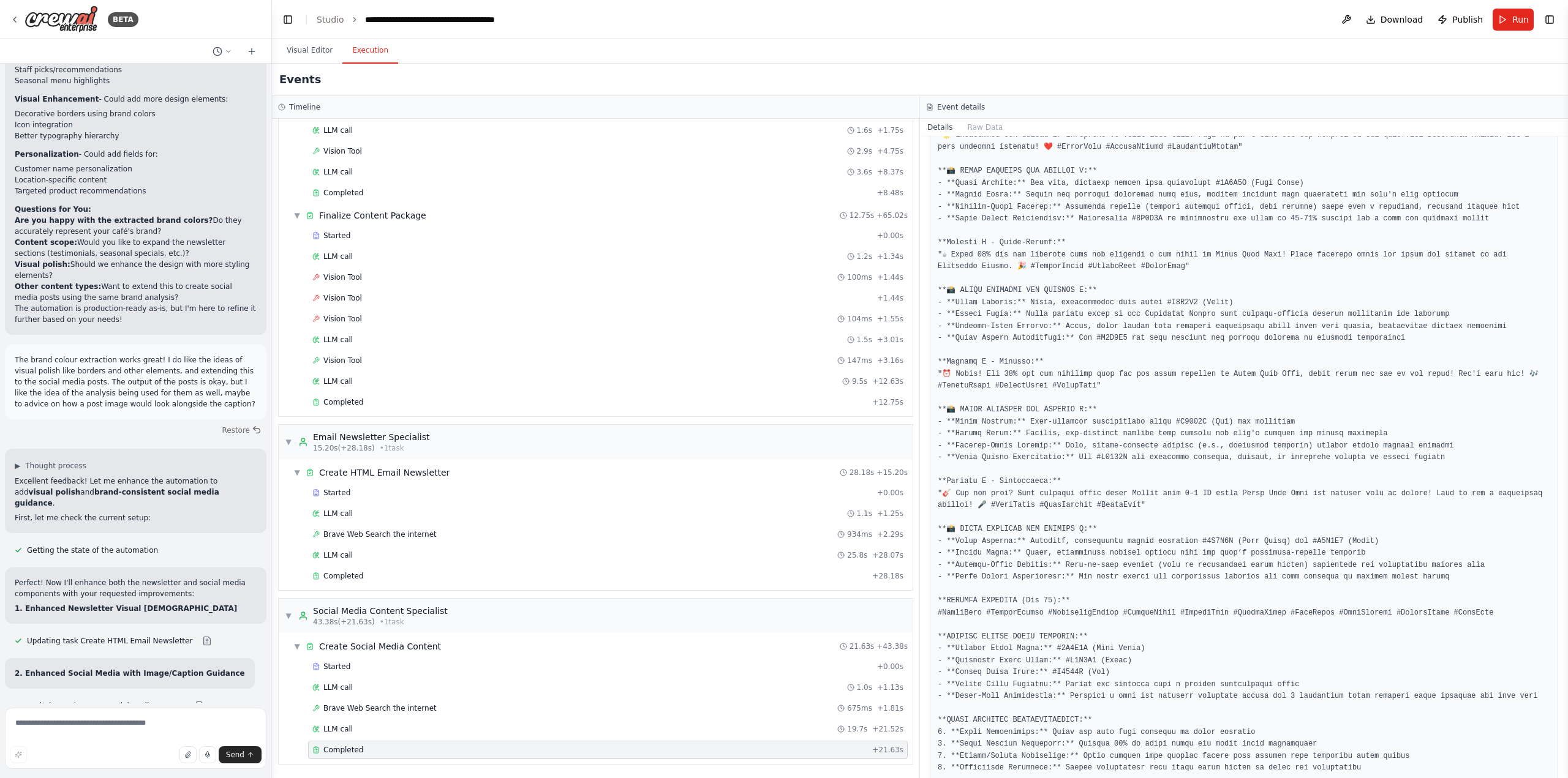
click at [1165, 660] on pre at bounding box center [1244, 416] width 613 height 716
click at [1165, 659] on pre at bounding box center [1244, 416] width 613 height 716
click at [1280, 674] on pre at bounding box center [1244, 416] width 613 height 716
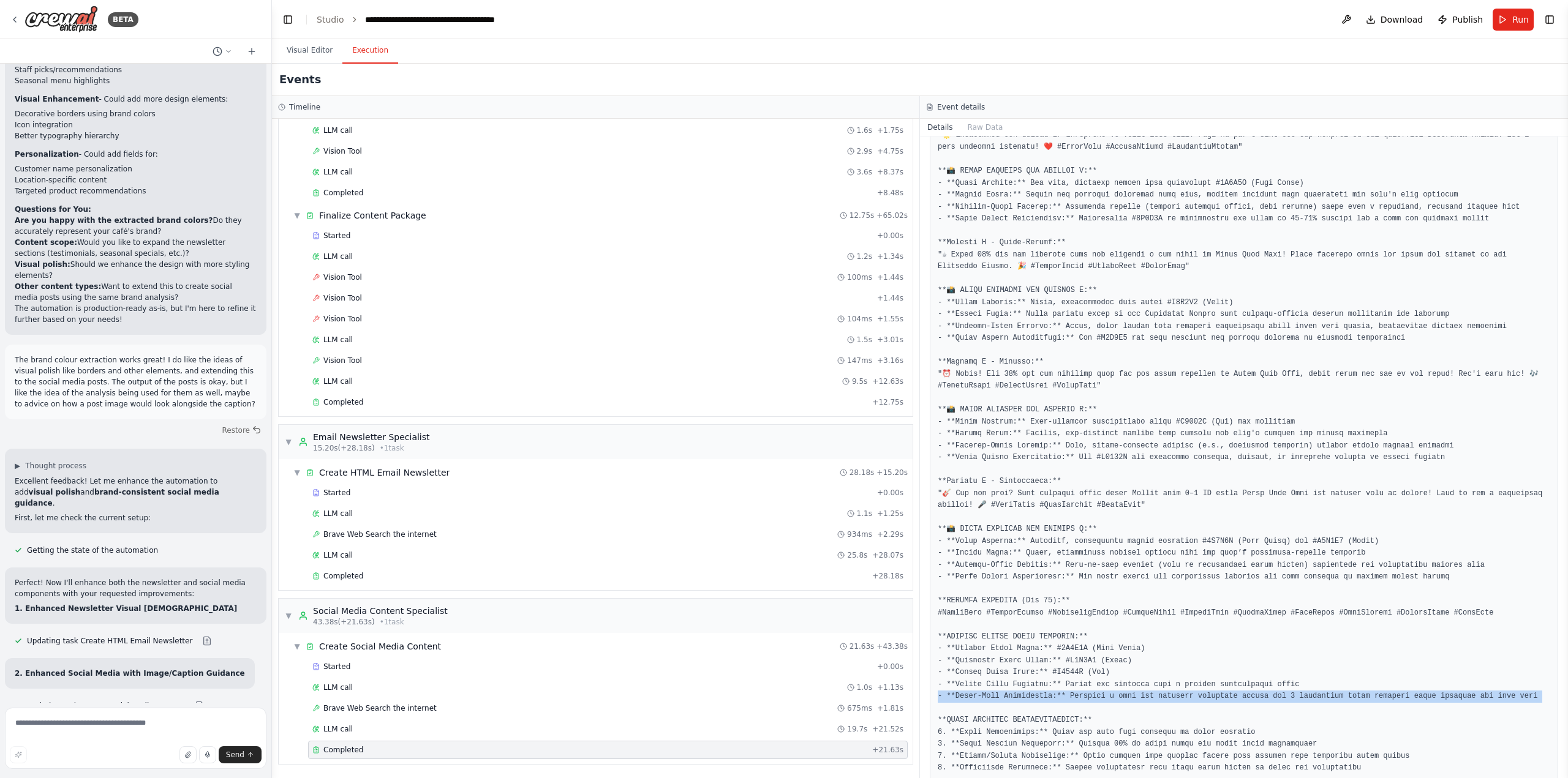
click at [1280, 674] on pre at bounding box center [1244, 416] width 613 height 716
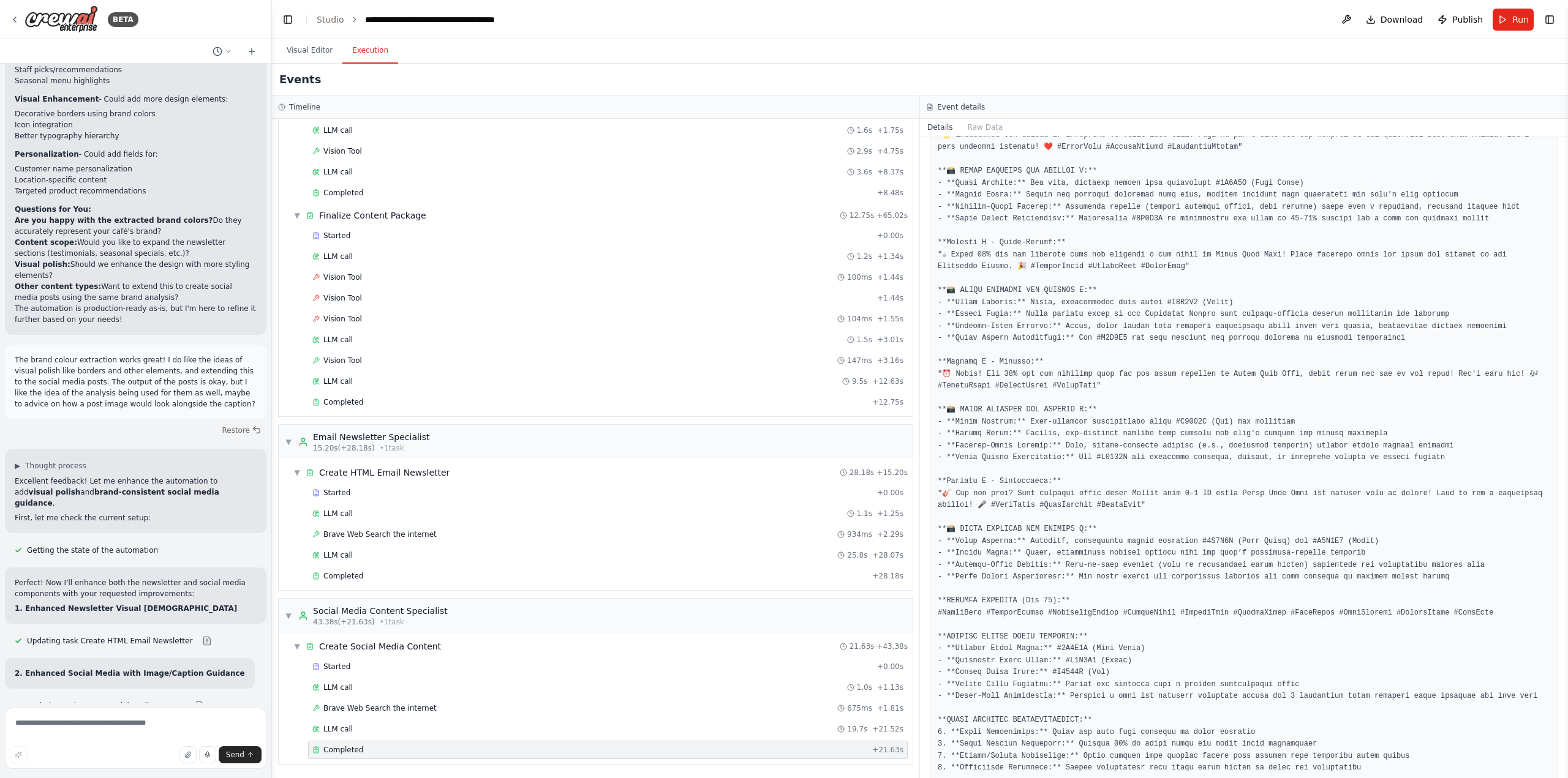
click at [1216, 657] on pre at bounding box center [1244, 416] width 613 height 716
click at [1253, 669] on pre at bounding box center [1244, 416] width 613 height 716
click at [370, 405] on div "Completed" at bounding box center [590, 402] width 555 height 10
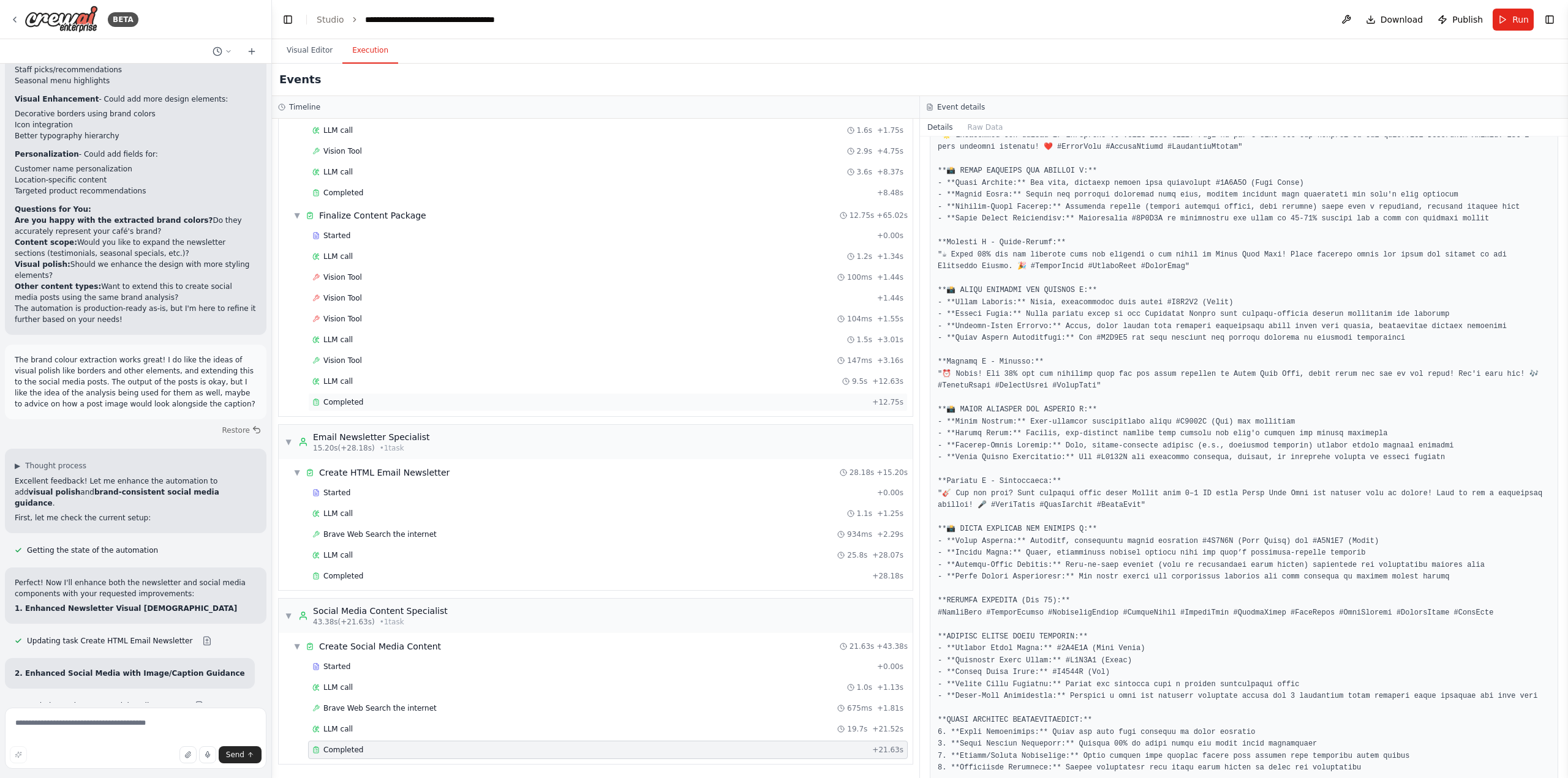
scroll to position [45, 0]
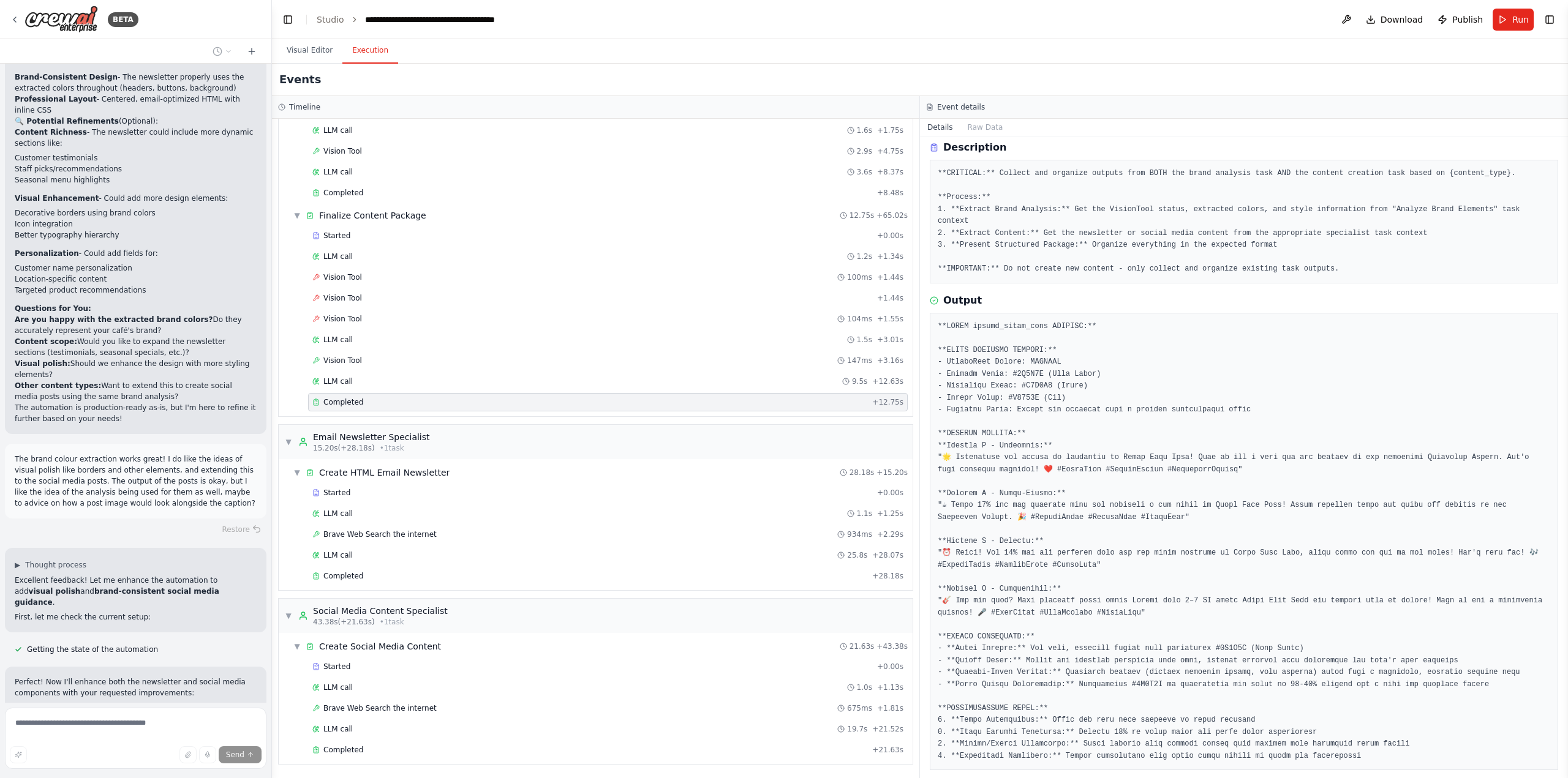
scroll to position [57170, 0]
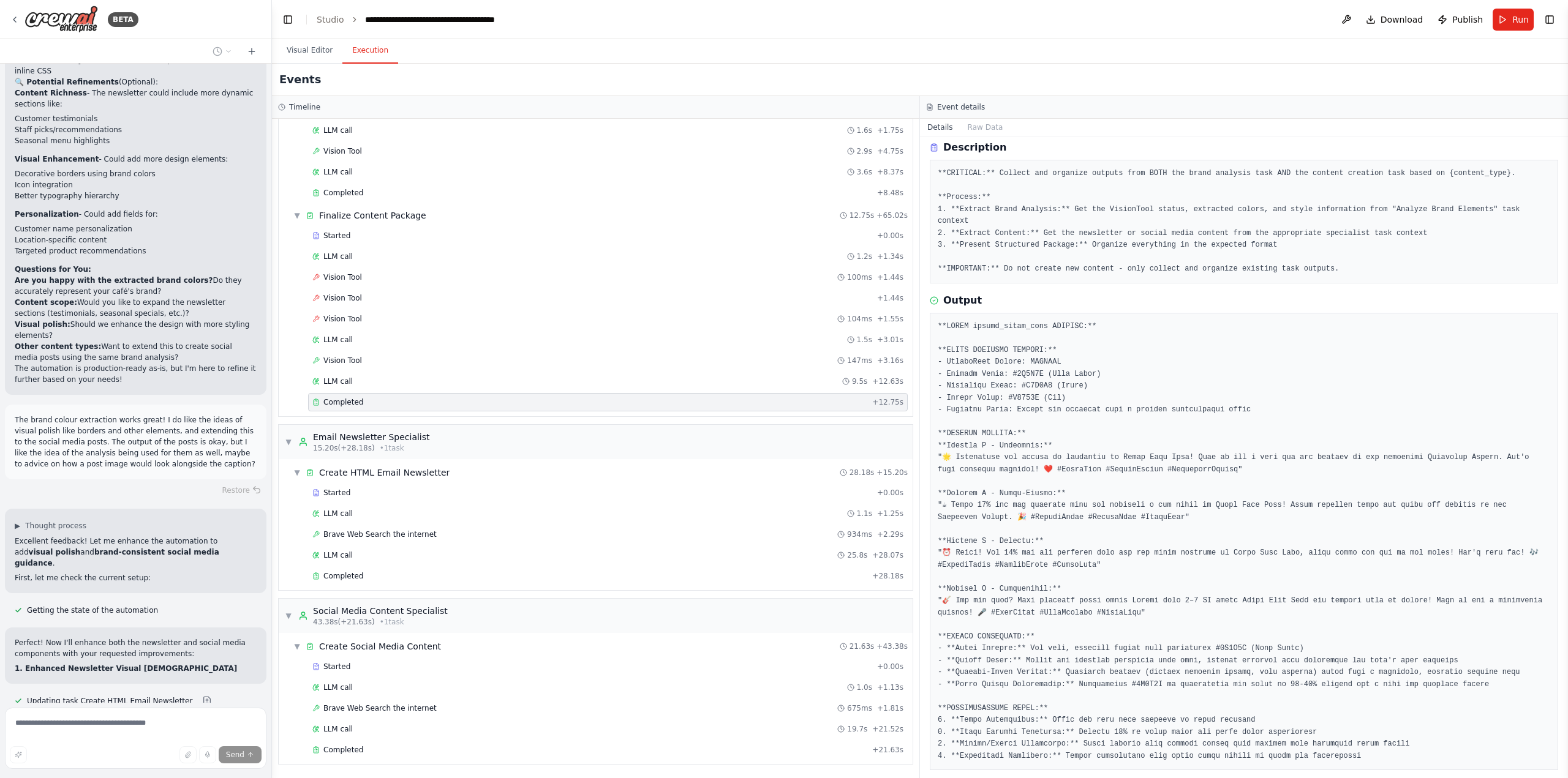
drag, startPoint x: 166, startPoint y: 419, endPoint x: 84, endPoint y: 536, distance: 142.9
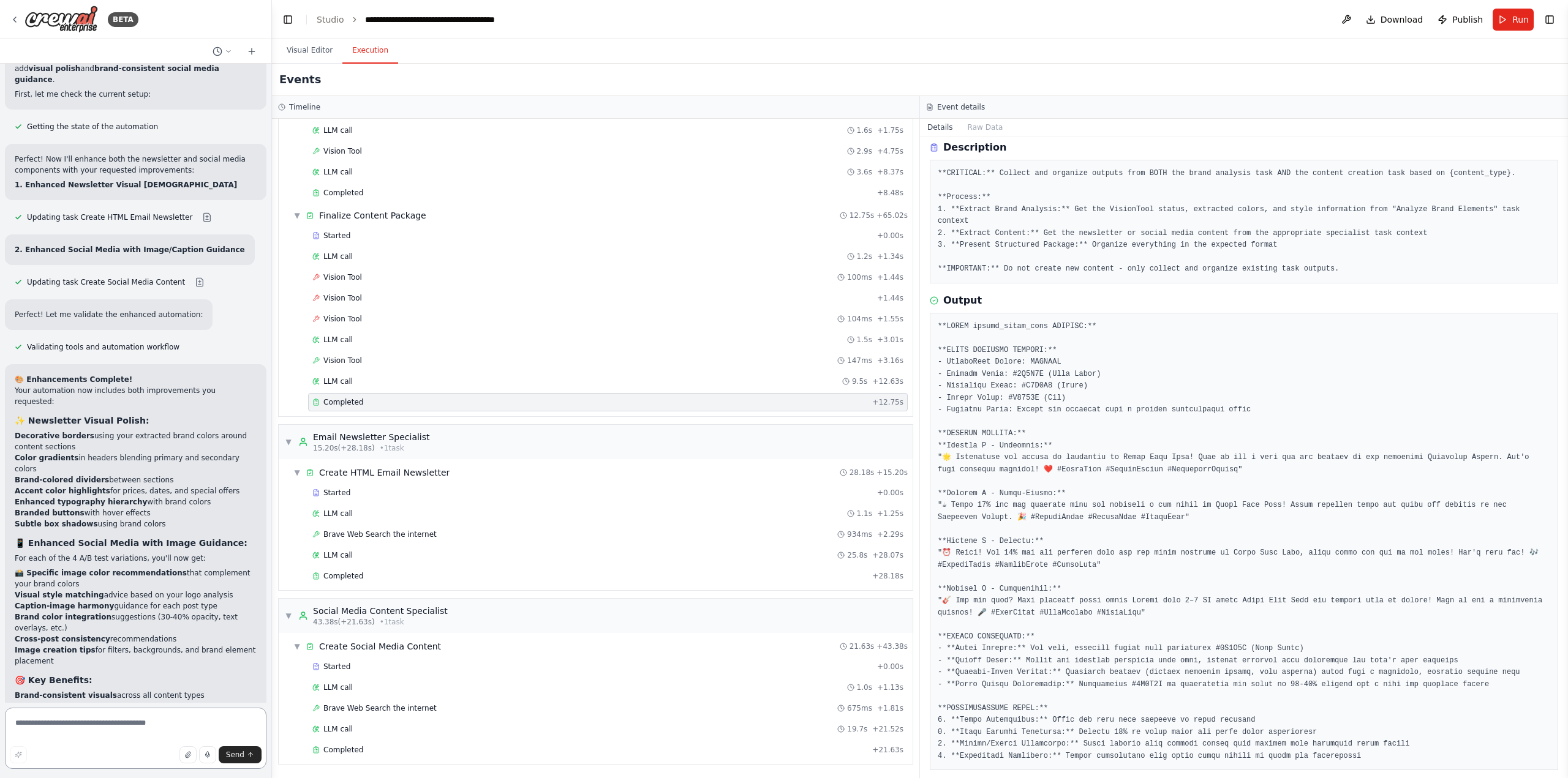
scroll to position [57665, 0]
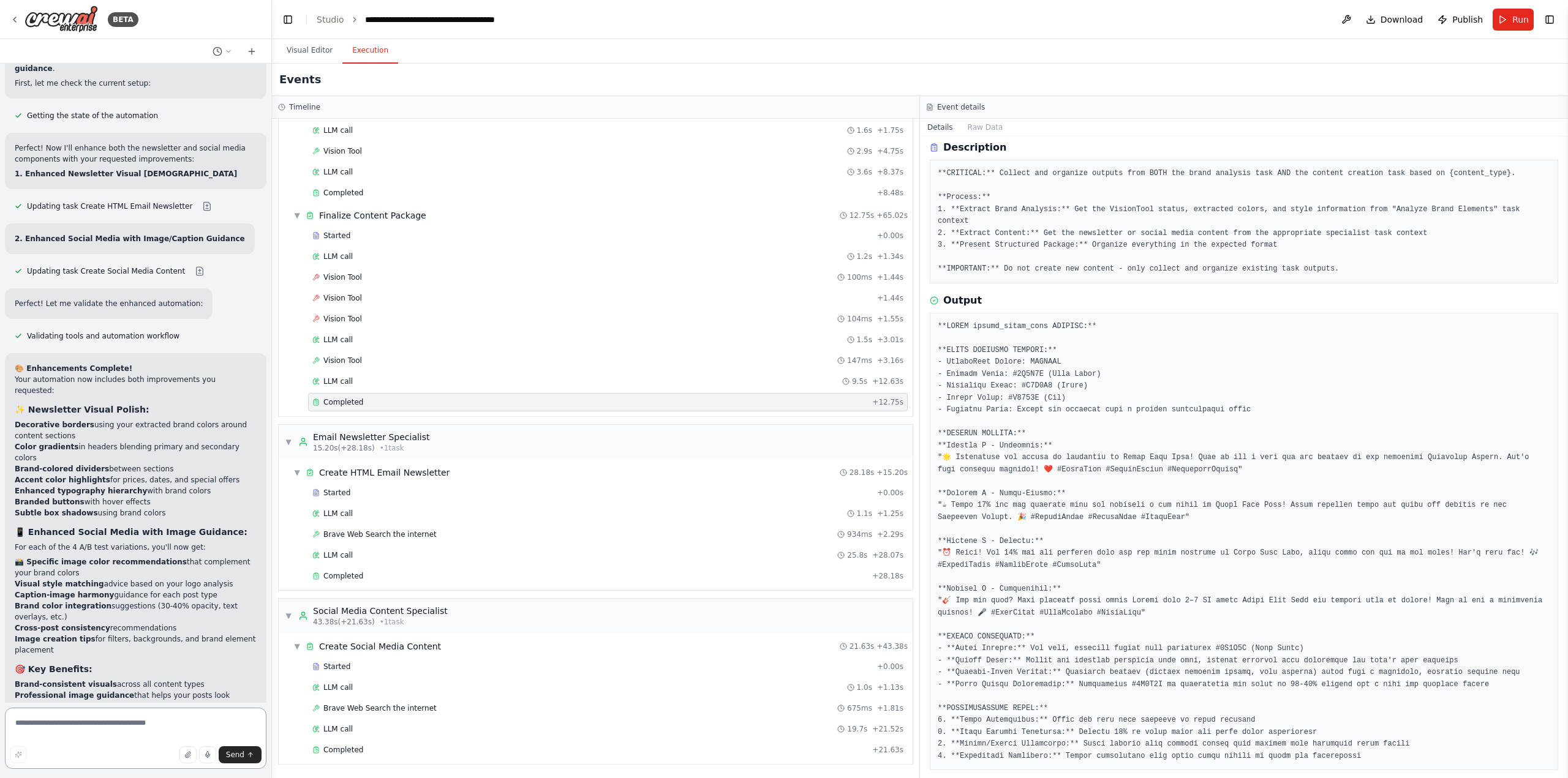
click at [134, 726] on textarea at bounding box center [135, 738] width 261 height 62
click at [136, 714] on textarea at bounding box center [135, 738] width 261 height 62
type textarea "**********"
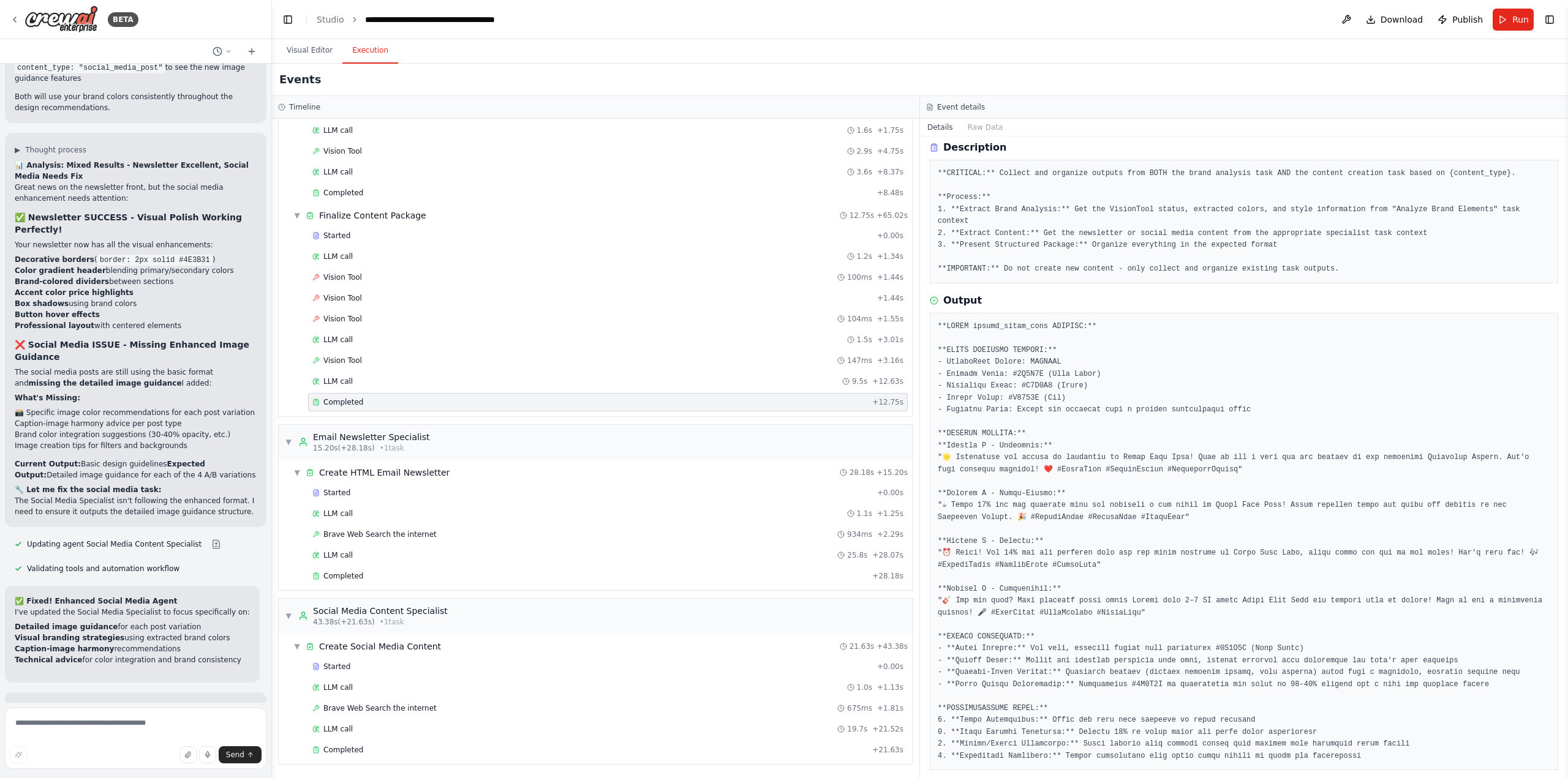
scroll to position [58426, 0]
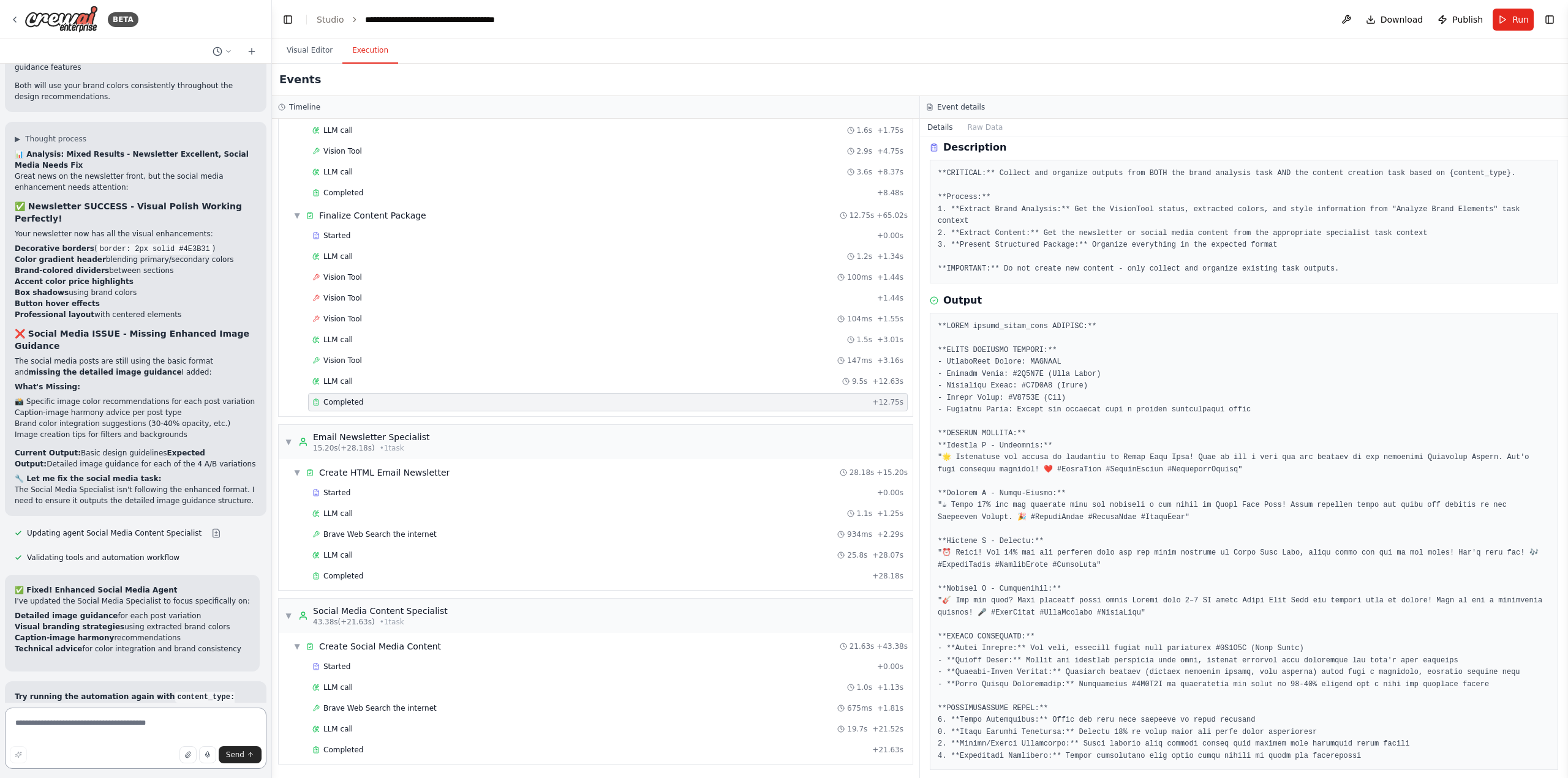
click at [130, 729] on textarea at bounding box center [135, 738] width 261 height 62
type textarea "**********"
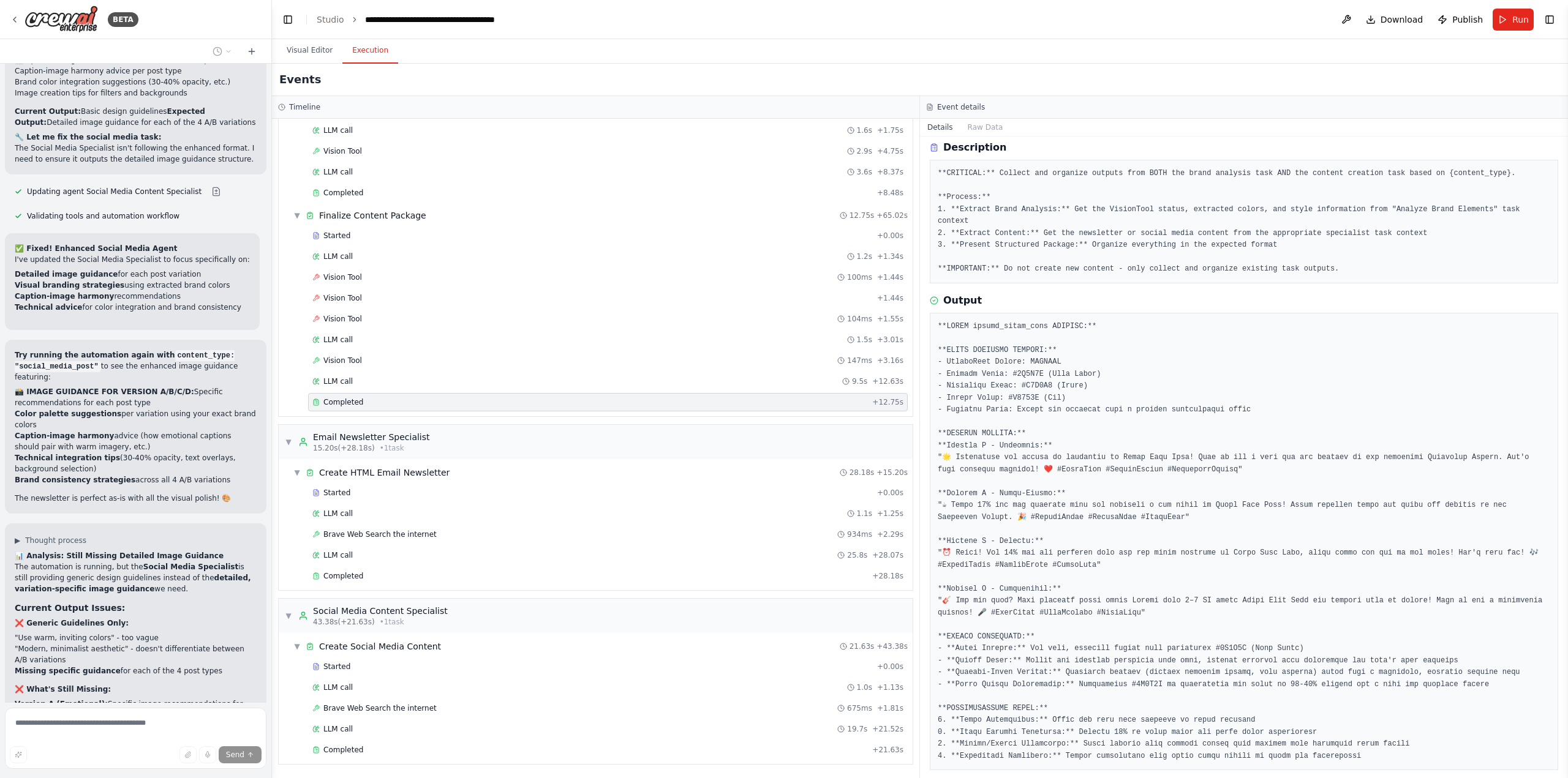
scroll to position [58792, 0]
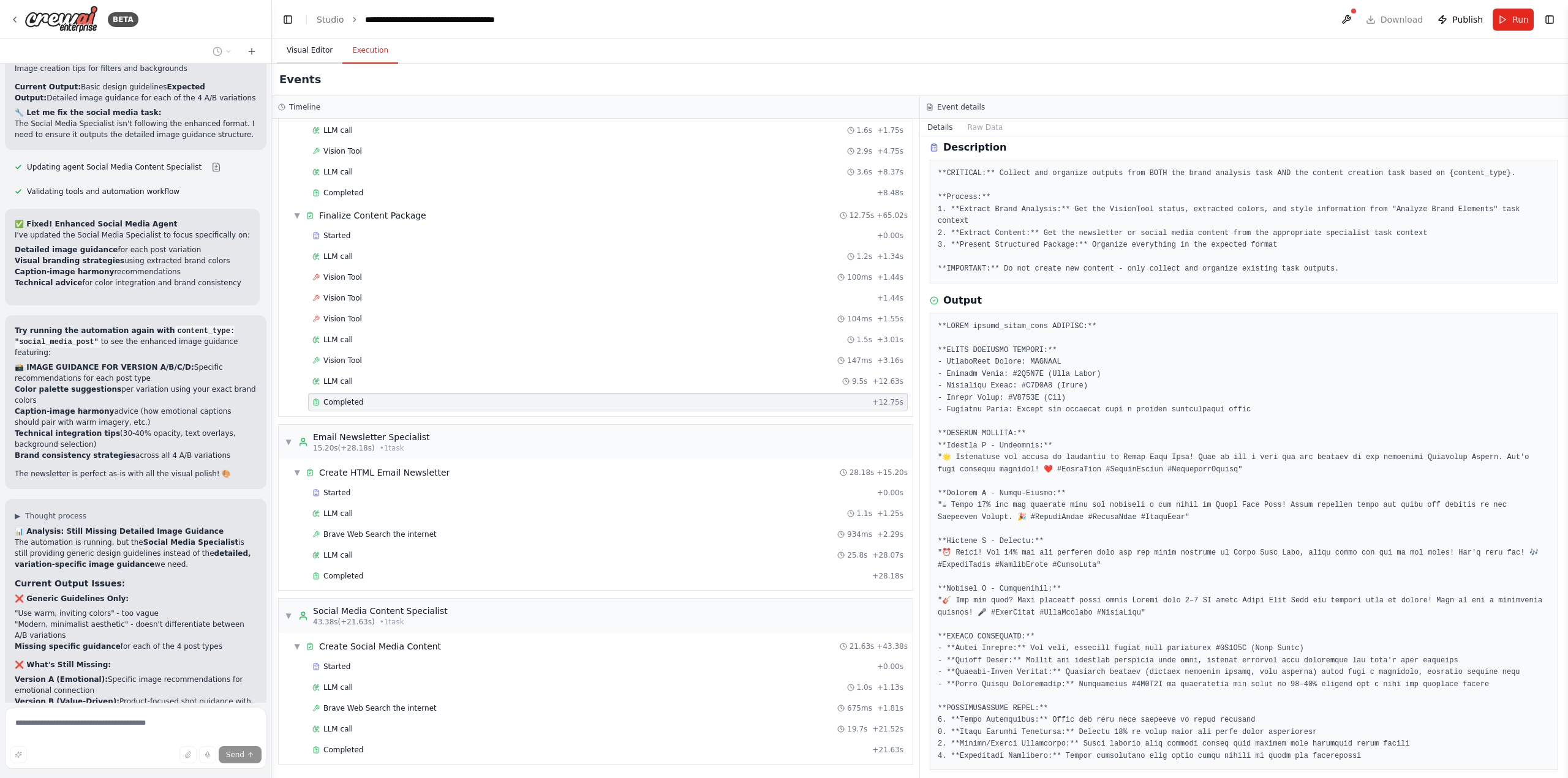
click at [304, 54] on button "Visual Editor" at bounding box center [310, 51] width 65 height 26
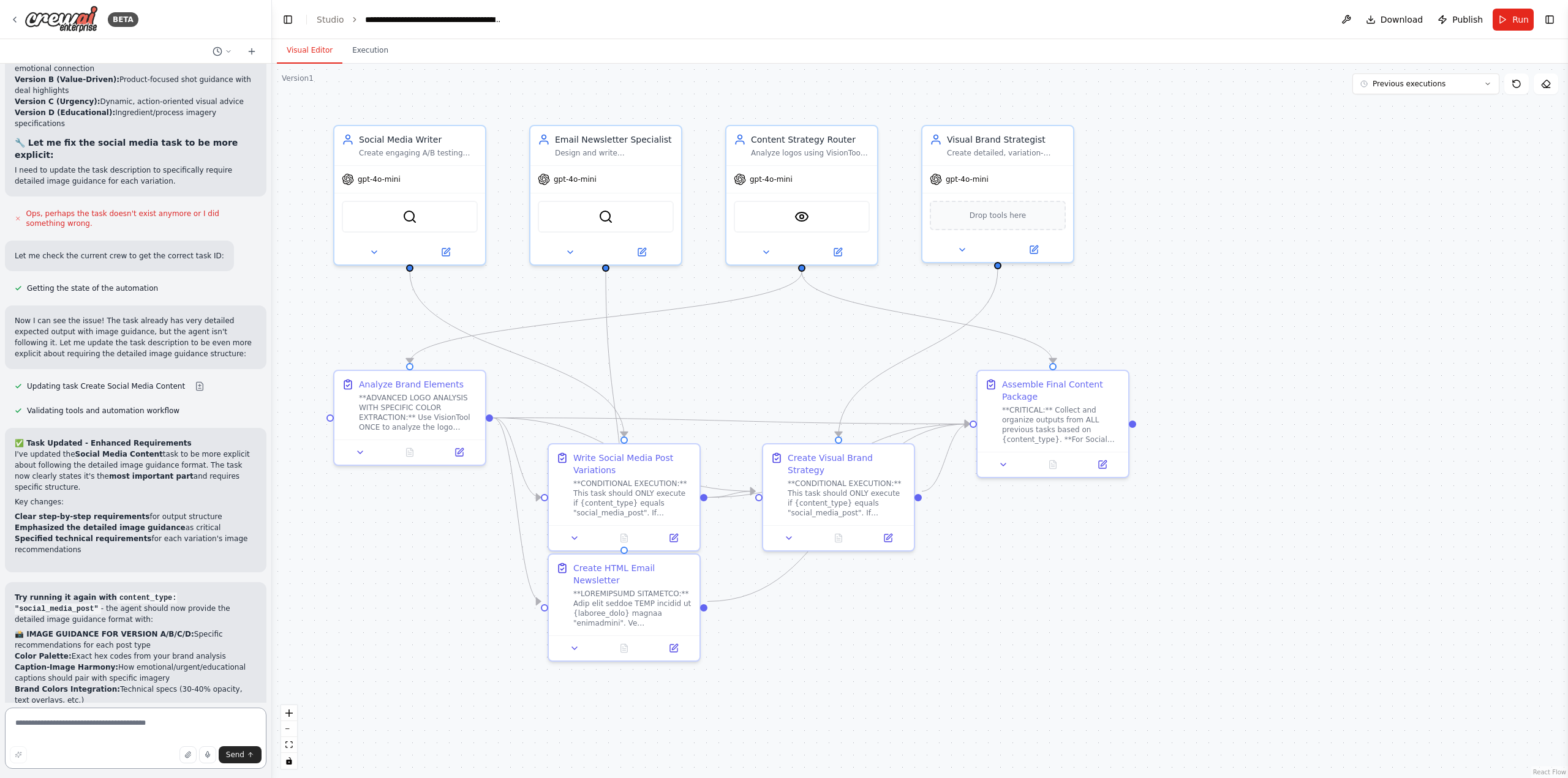
scroll to position [59414, 0]
click at [998, 166] on div "gpt-4o-mini" at bounding box center [997, 177] width 150 height 27
click at [993, 158] on div "Visual Brand Strategist Create detailed, variation-specific image guidance for …" at bounding box center [997, 143] width 150 height 39
click at [964, 250] on icon at bounding box center [962, 247] width 10 height 10
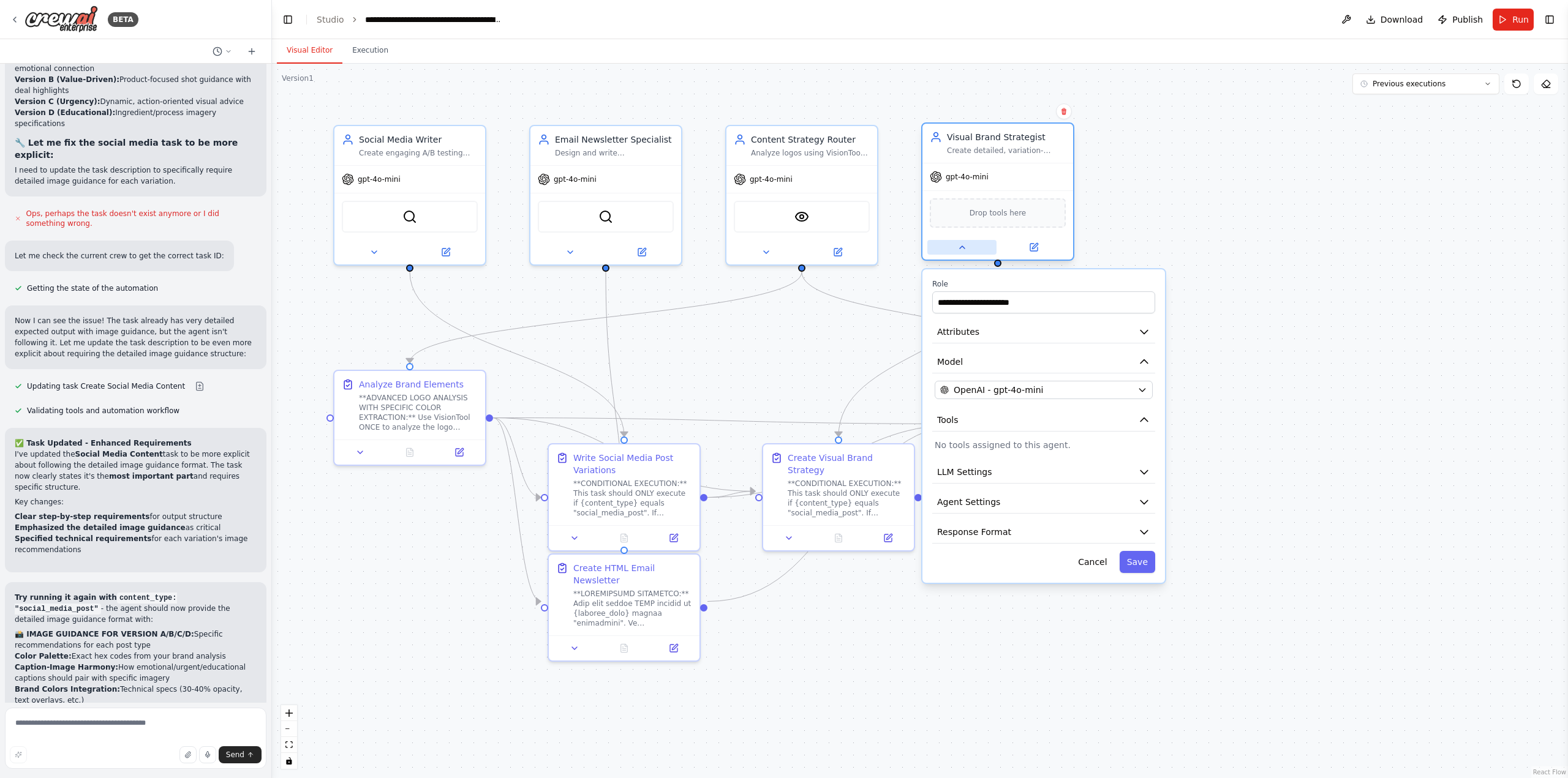
click at [964, 250] on icon at bounding box center [962, 247] width 10 height 10
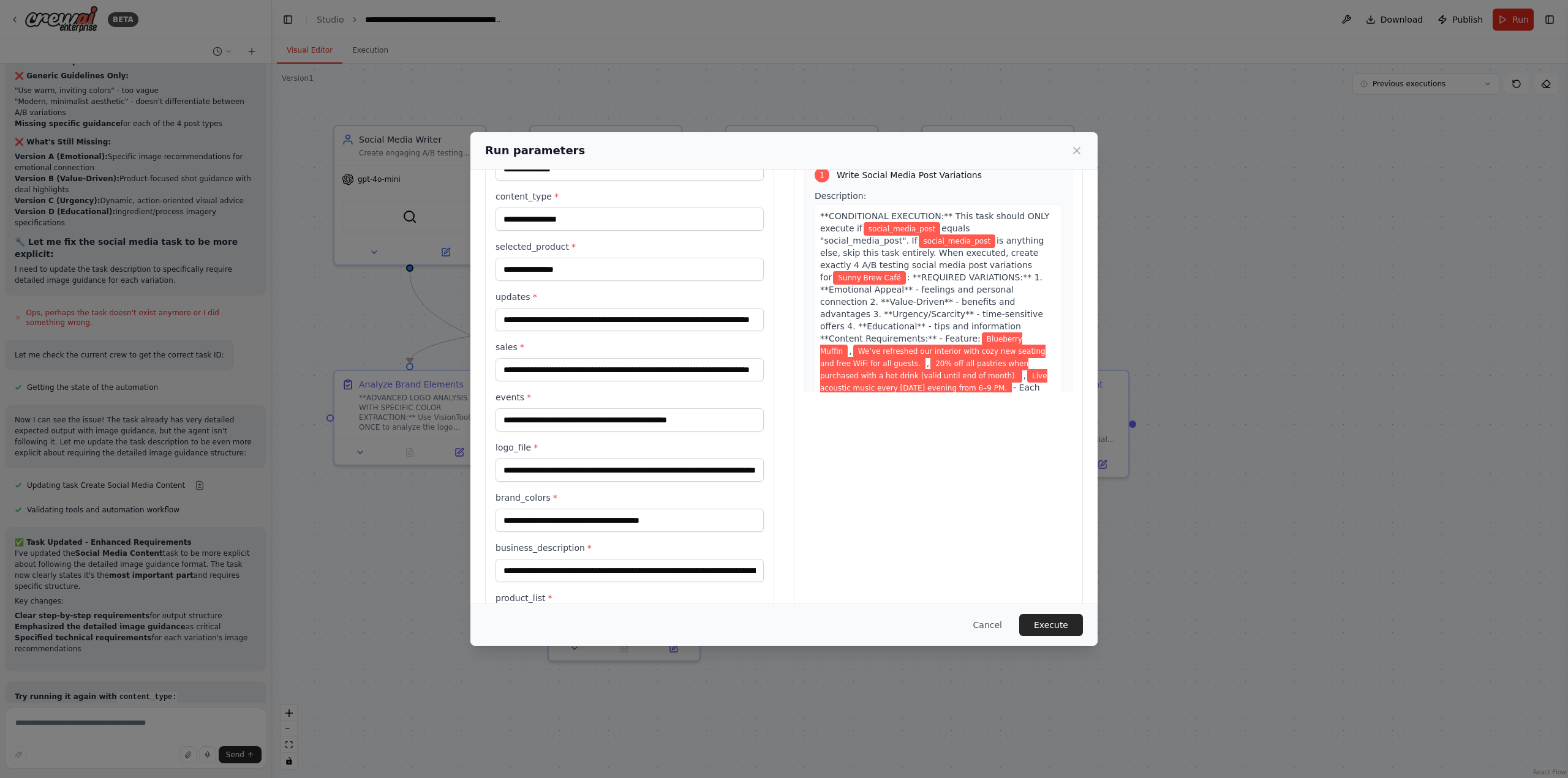
scroll to position [306, 0]
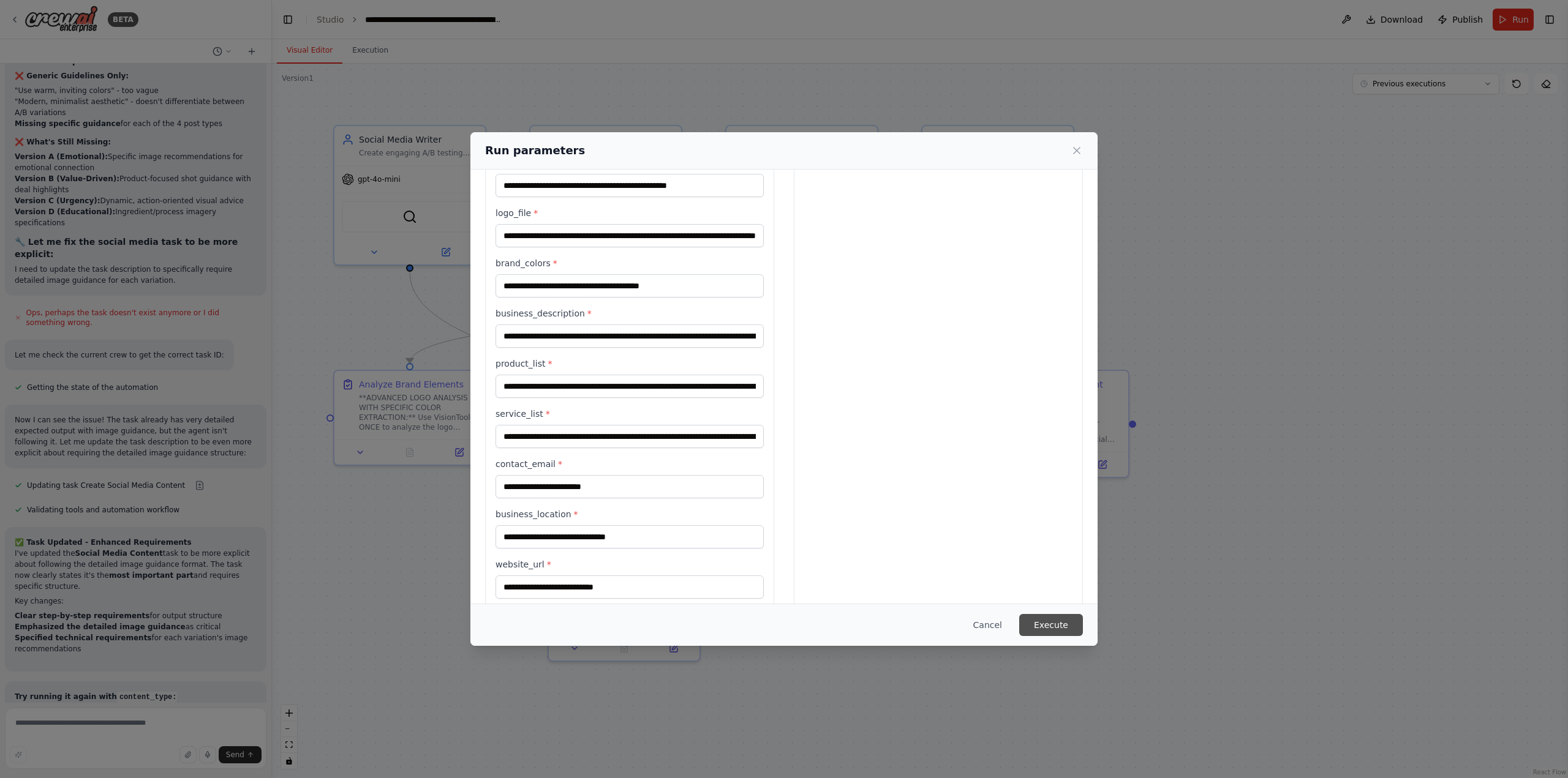
click at [1046, 621] on button "Execute" at bounding box center [1051, 625] width 64 height 22
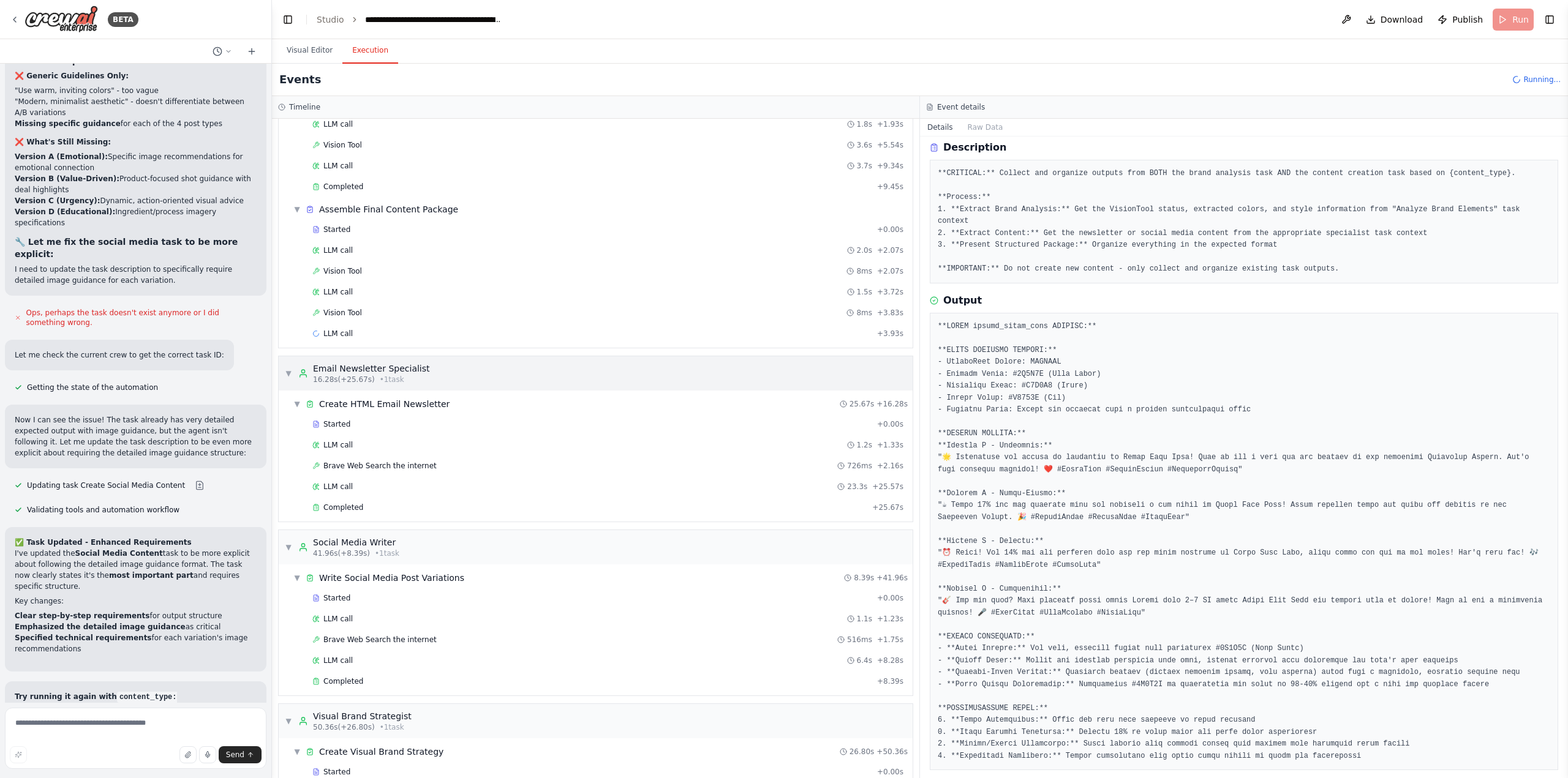
scroll to position [154, 0]
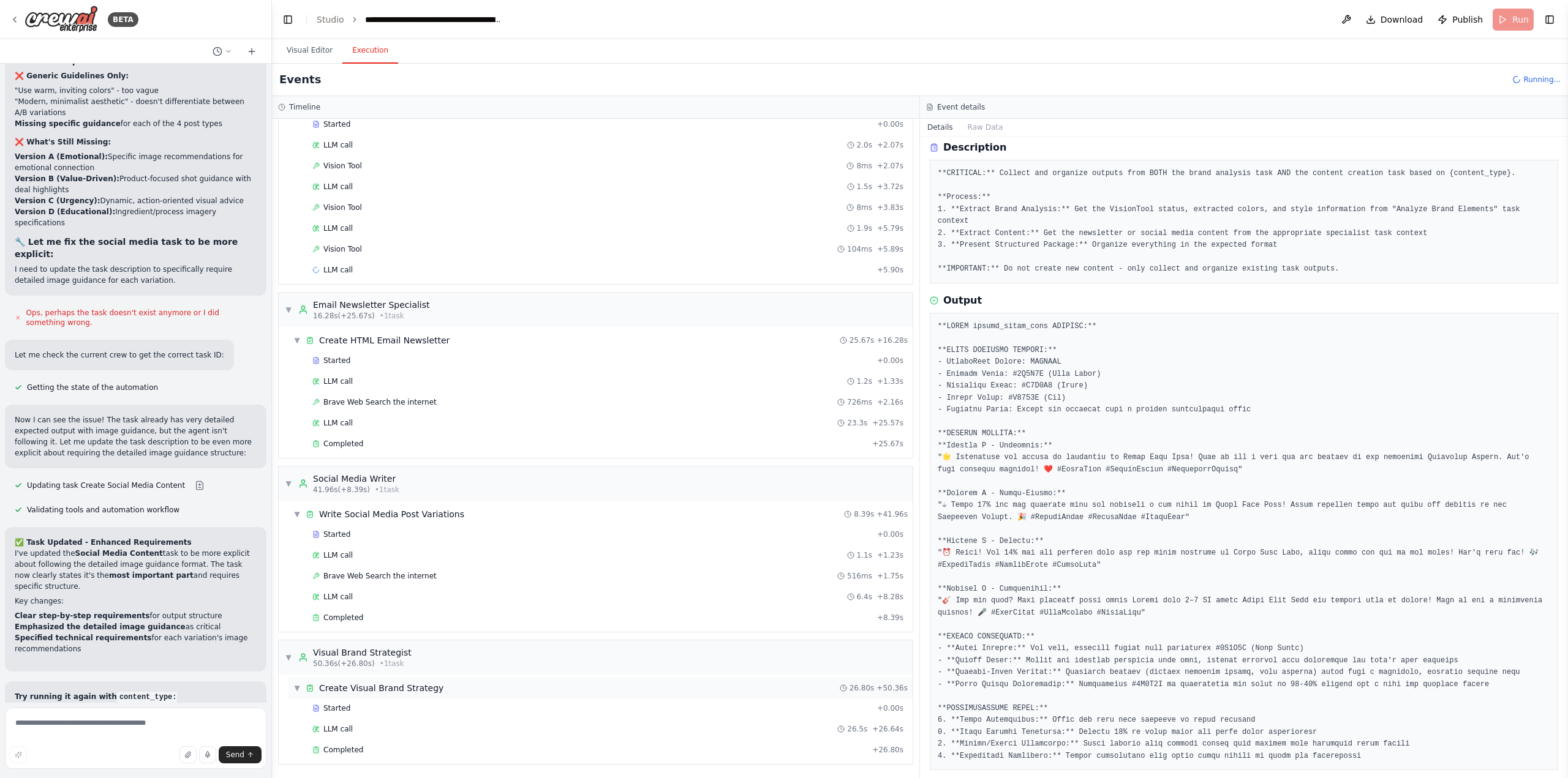
click at [412, 691] on span "Create Visual Brand Strategy" at bounding box center [380, 688] width 124 height 12
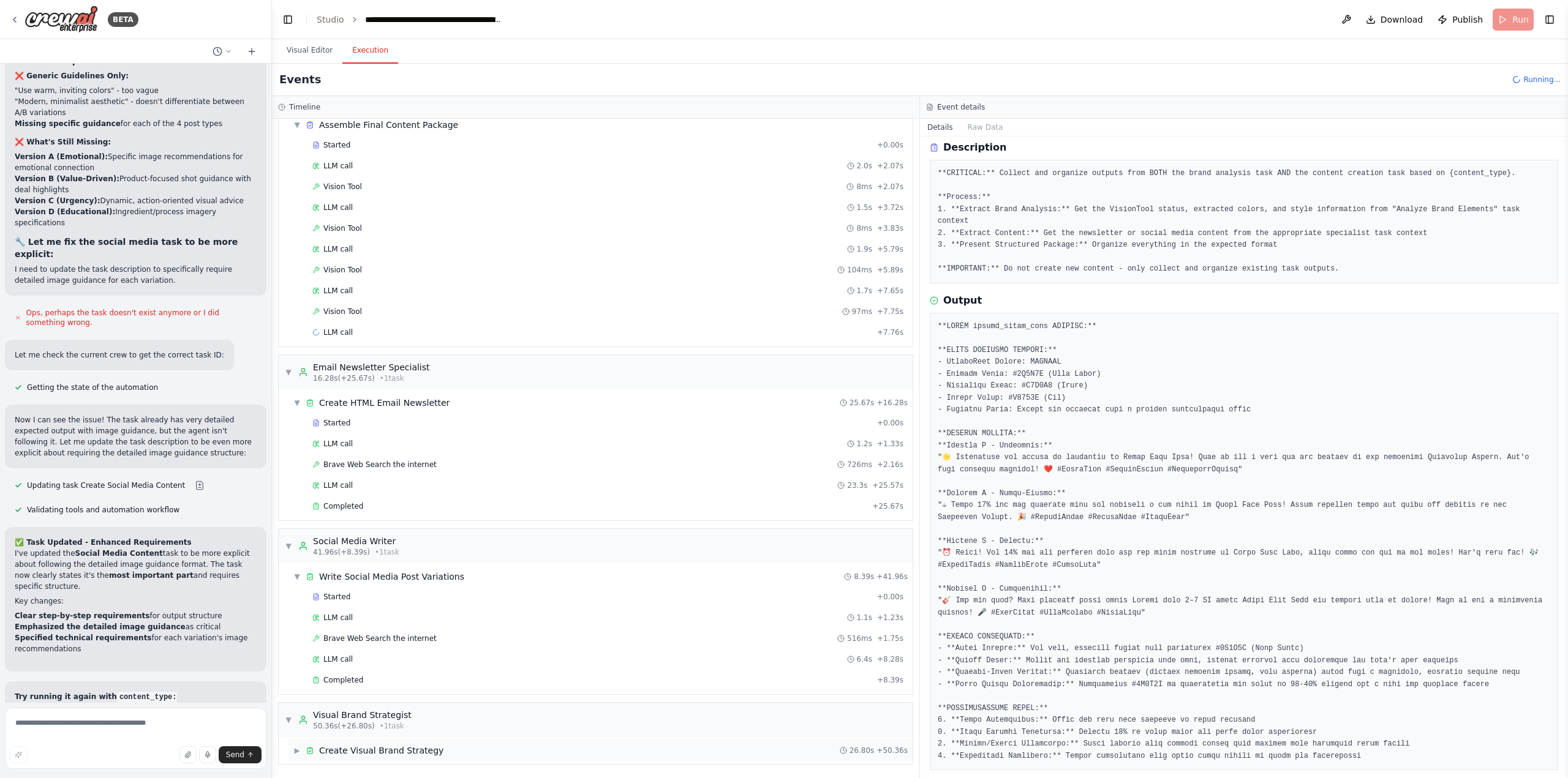
click at [390, 755] on span "Create Visual Brand Strategy" at bounding box center [380, 751] width 124 height 12
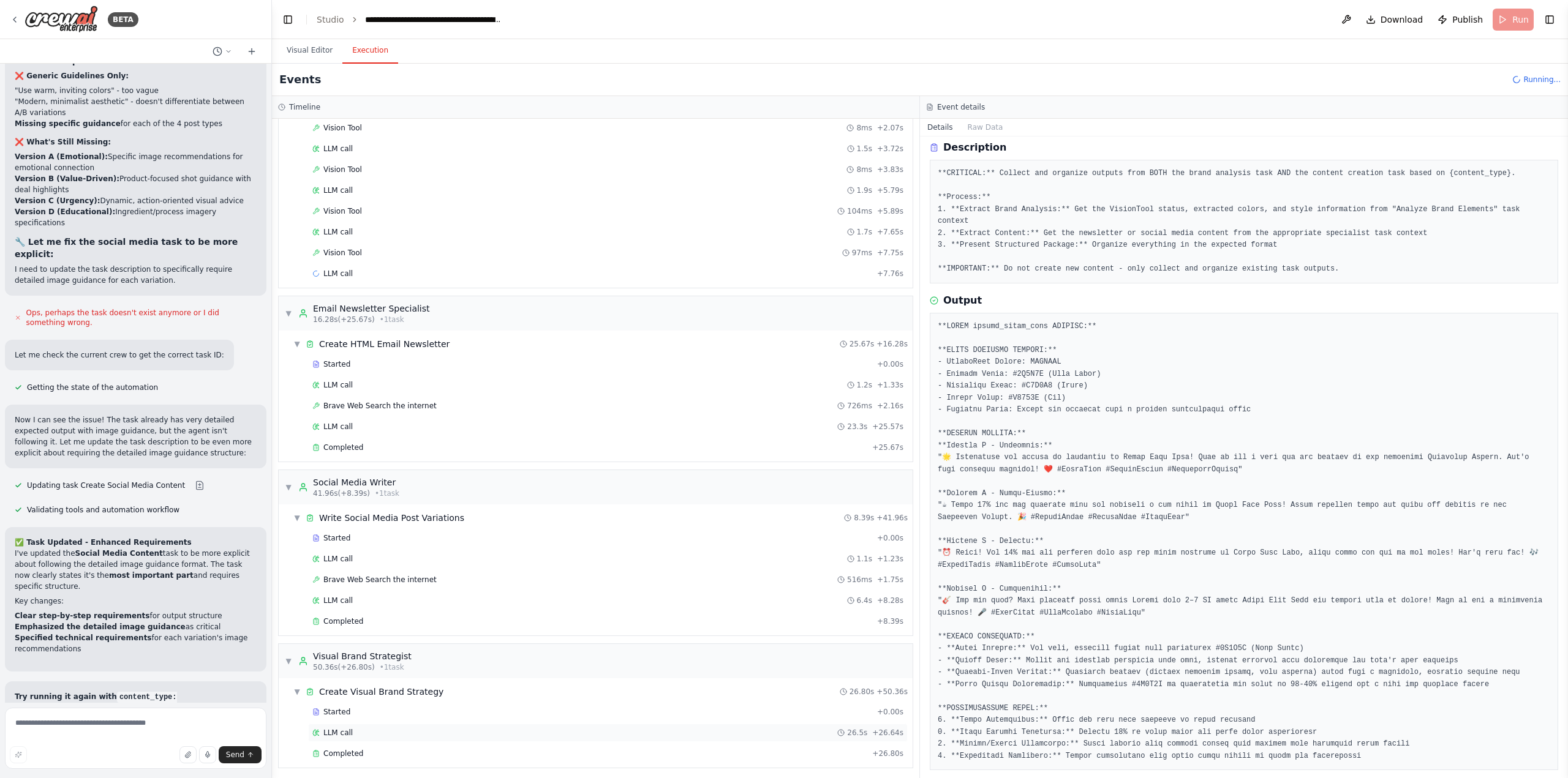
scroll to position [237, 0]
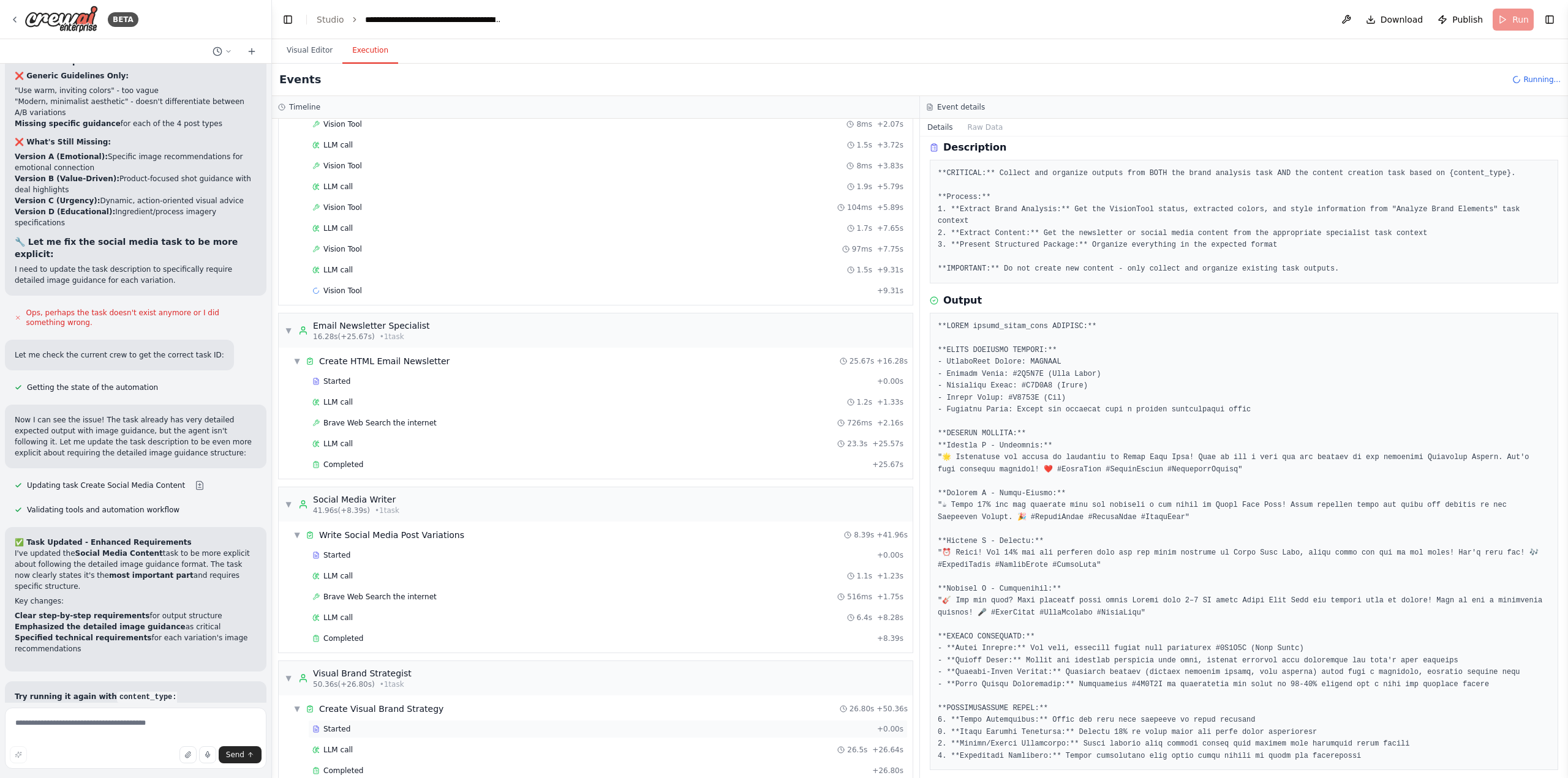
click at [385, 716] on div "▼ Create Visual Brand Strategy 26.80s + 50.36s Started + 0.00s LLM call 26.5s +…" at bounding box center [595, 740] width 634 height 90
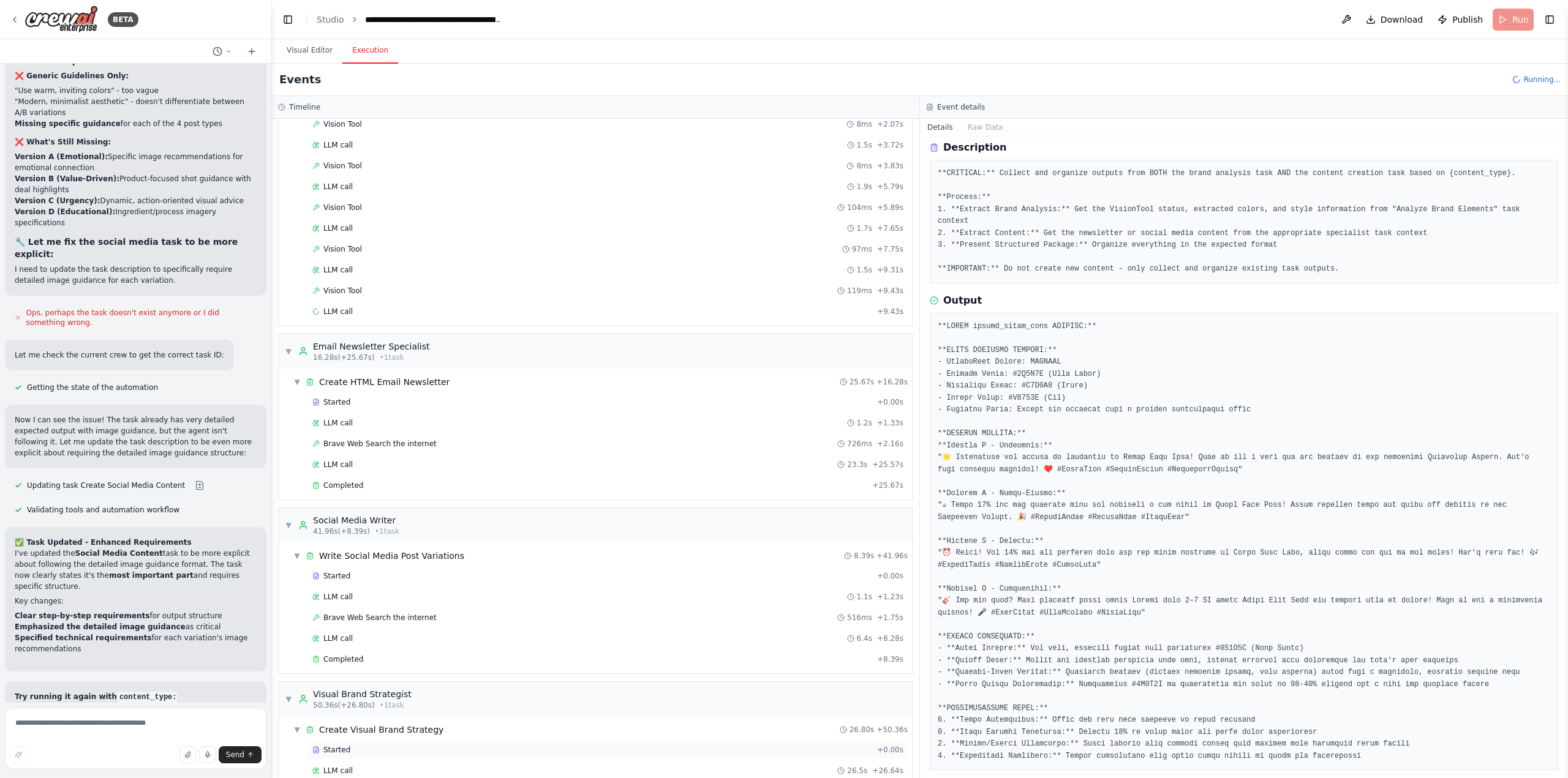
click at [368, 752] on div "Started" at bounding box center [593, 750] width 560 height 10
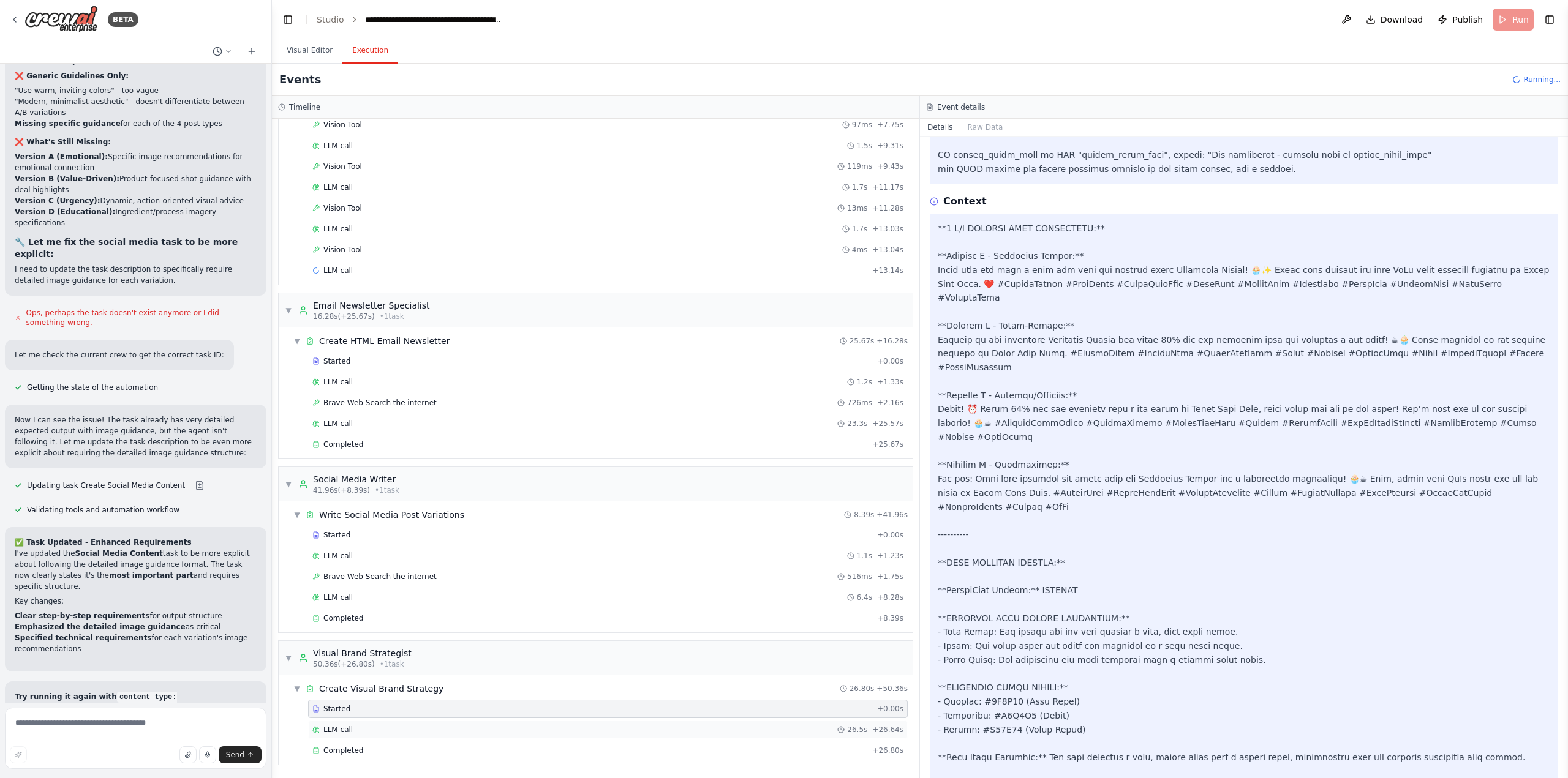
scroll to position [362, 0]
click at [355, 744] on div "Completed + 26.80s" at bounding box center [607, 751] width 600 height 19
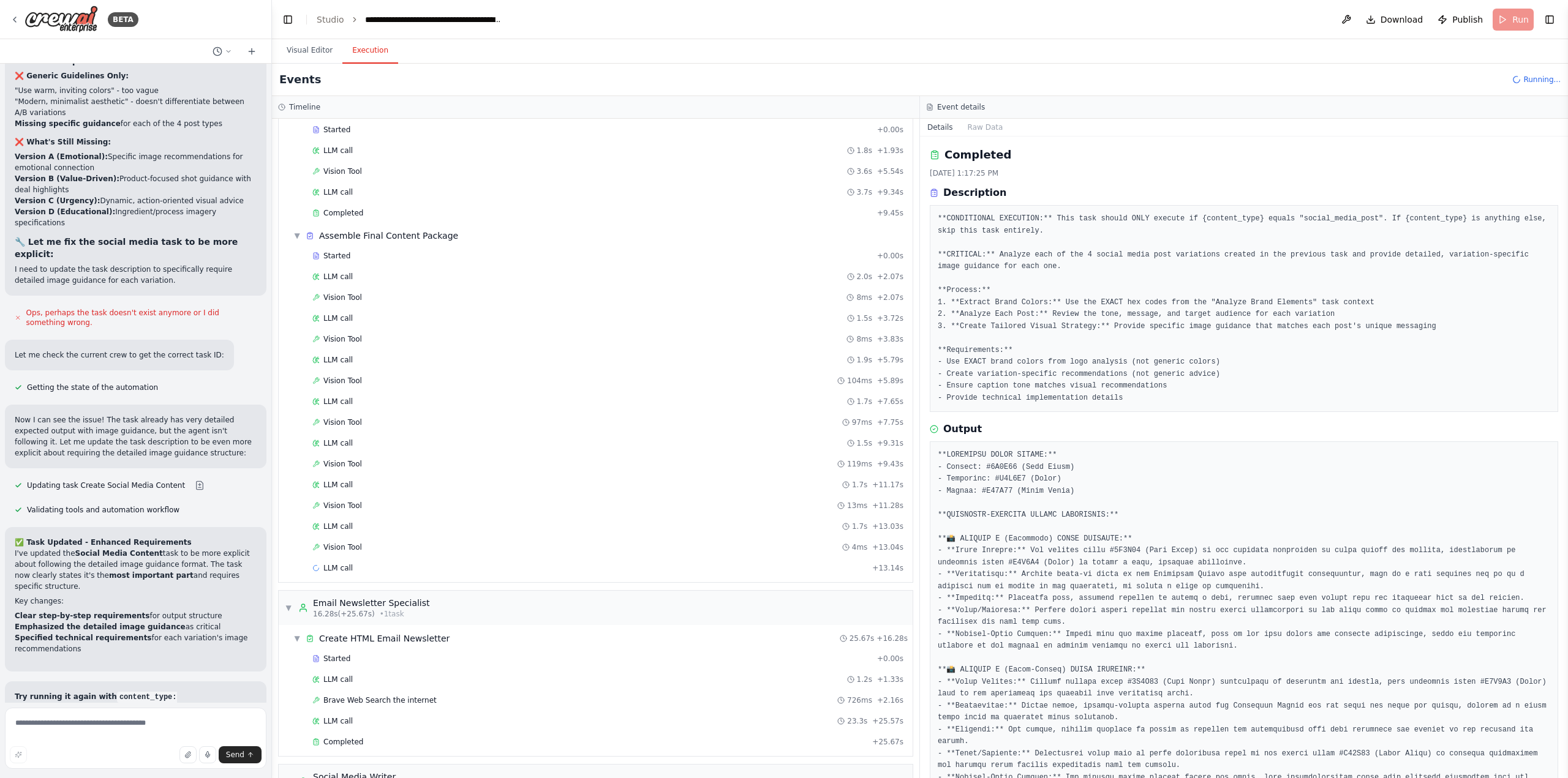
scroll to position [0, 0]
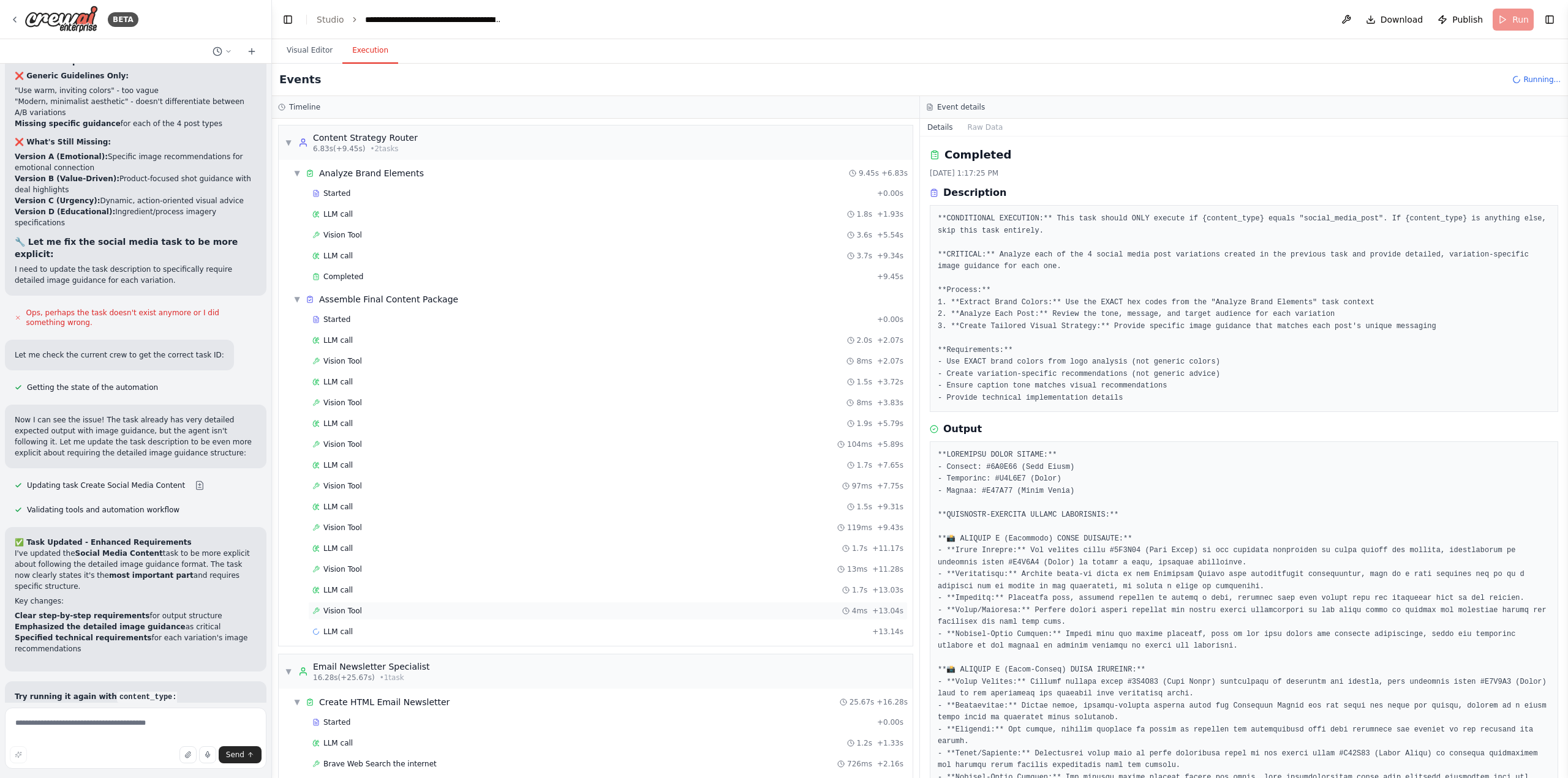
click at [417, 613] on div "Vision Tool 4ms + 13.04s" at bounding box center [608, 611] width 591 height 10
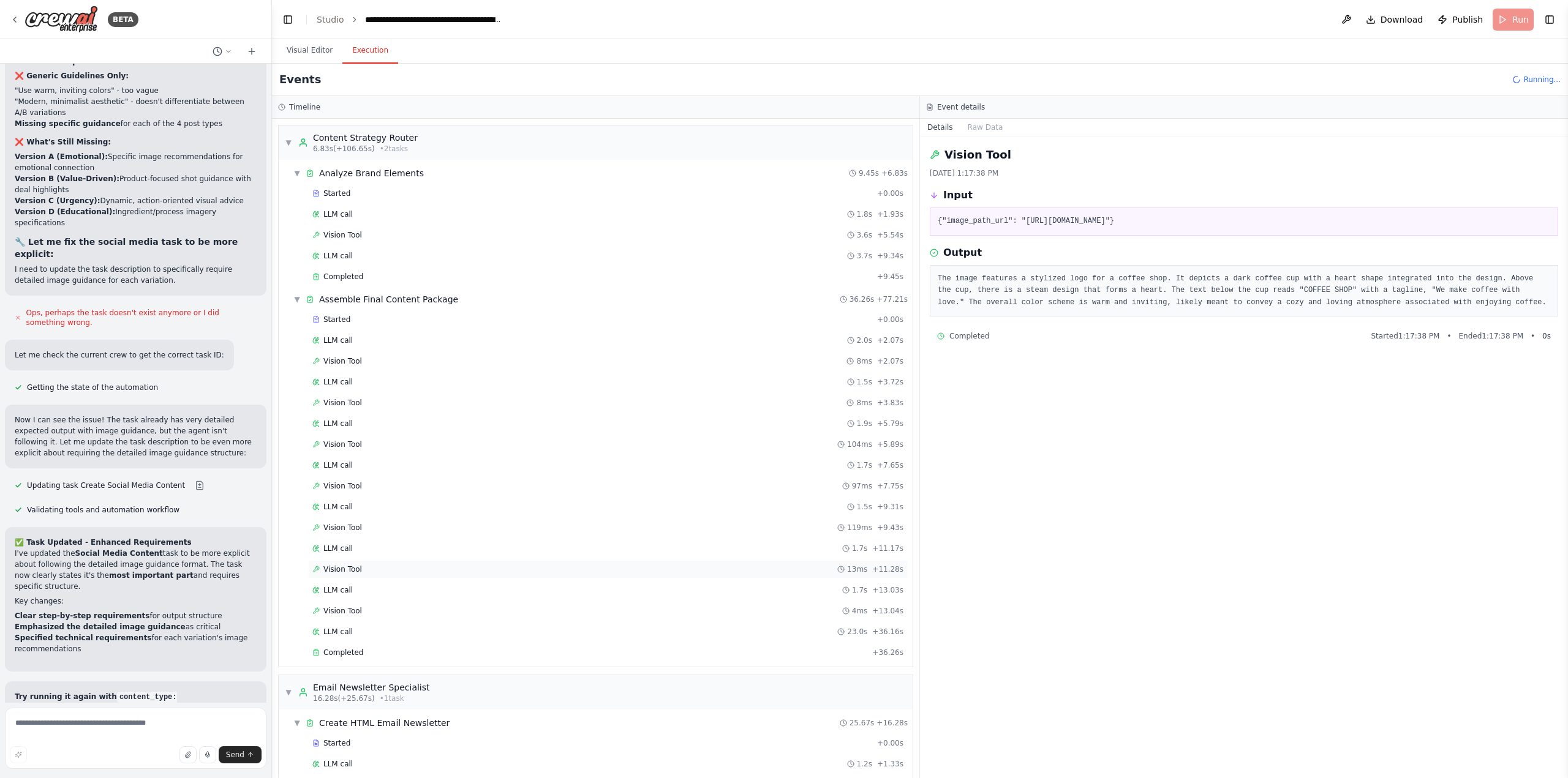
scroll to position [59414, 0]
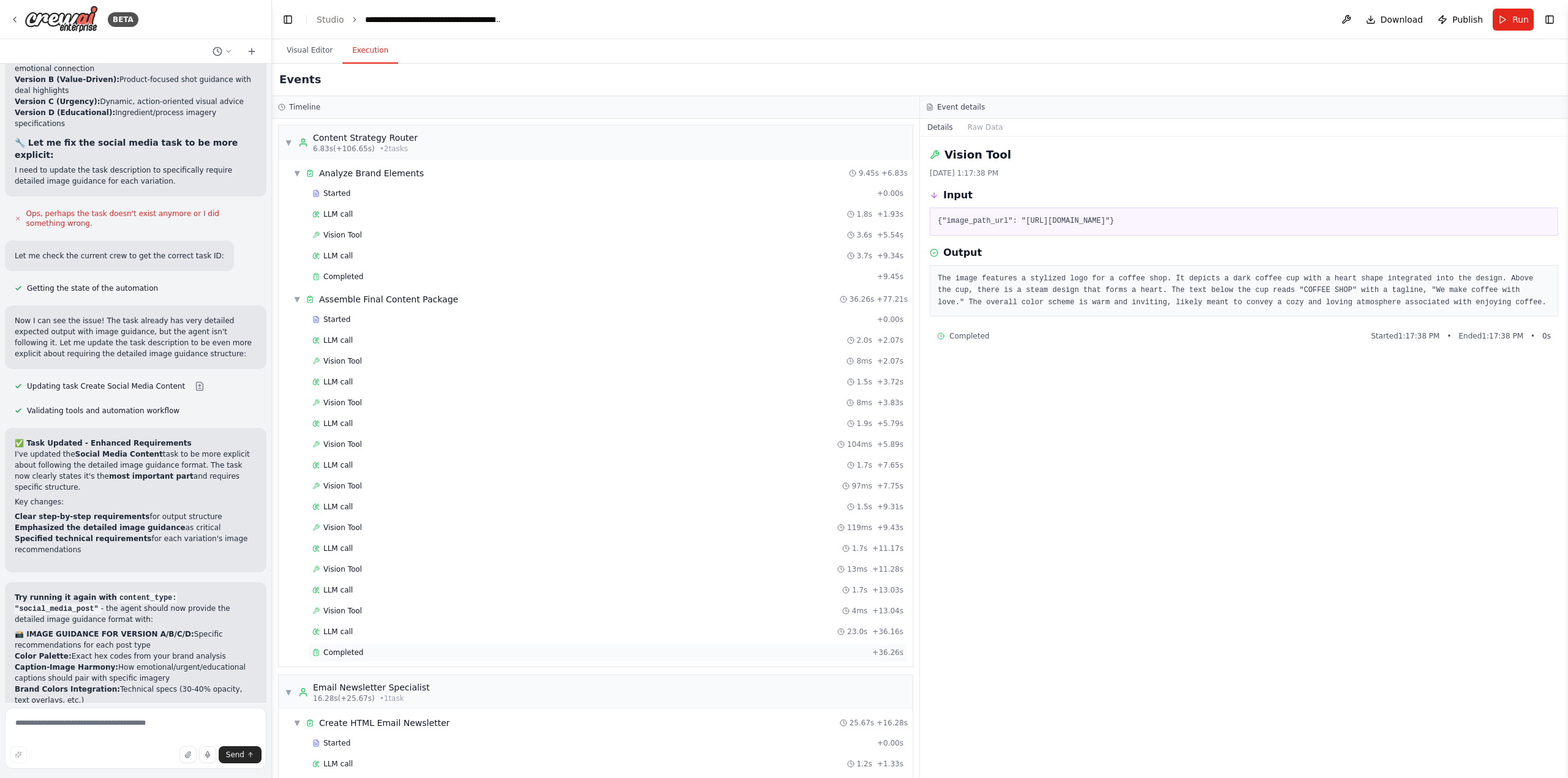
click at [383, 652] on div "Completed" at bounding box center [590, 652] width 555 height 10
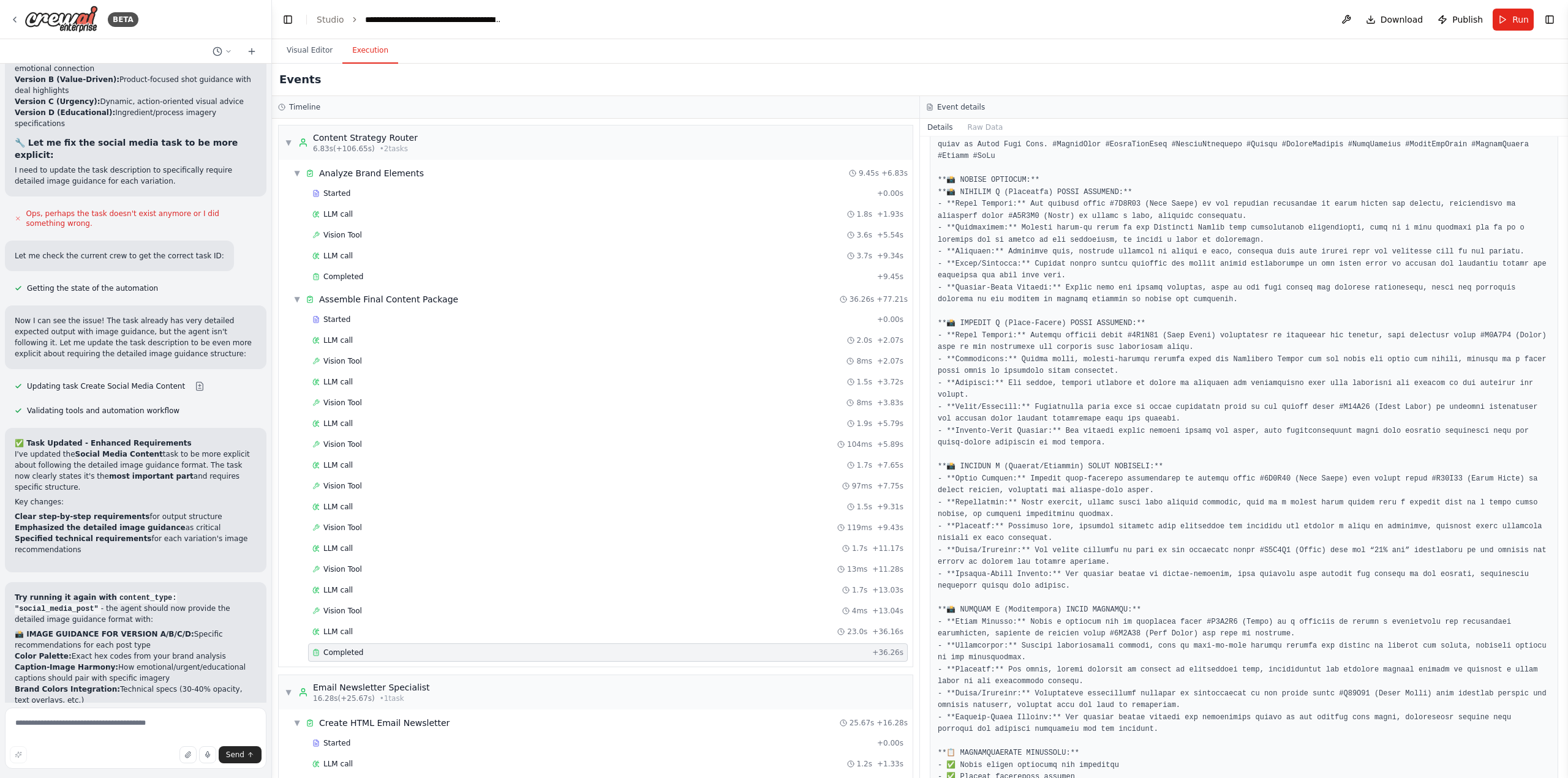
scroll to position [642, 0]
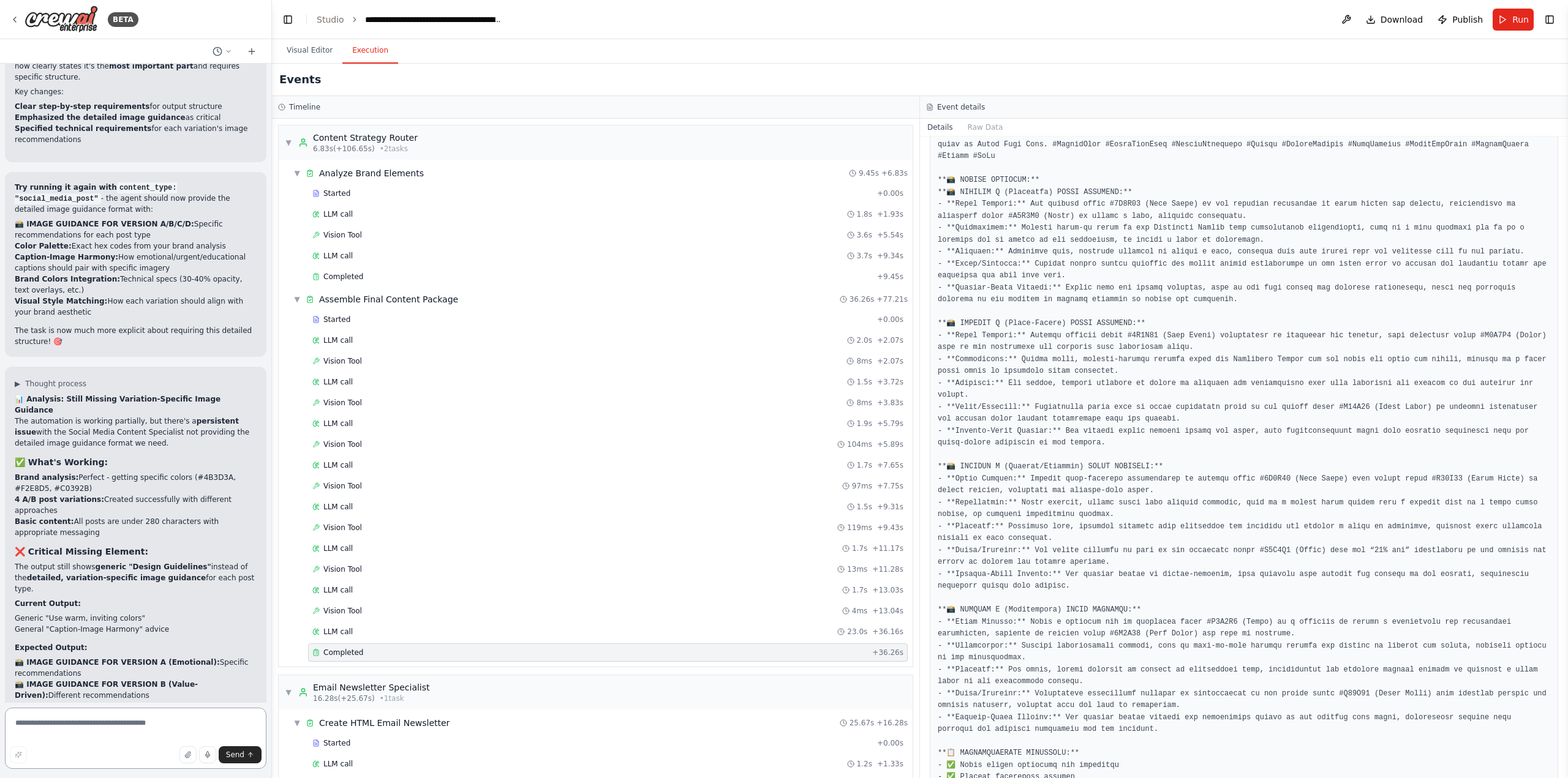
scroll to position [581, 0]
click at [59, 716] on textarea at bounding box center [135, 738] width 261 height 62
type textarea "**********"
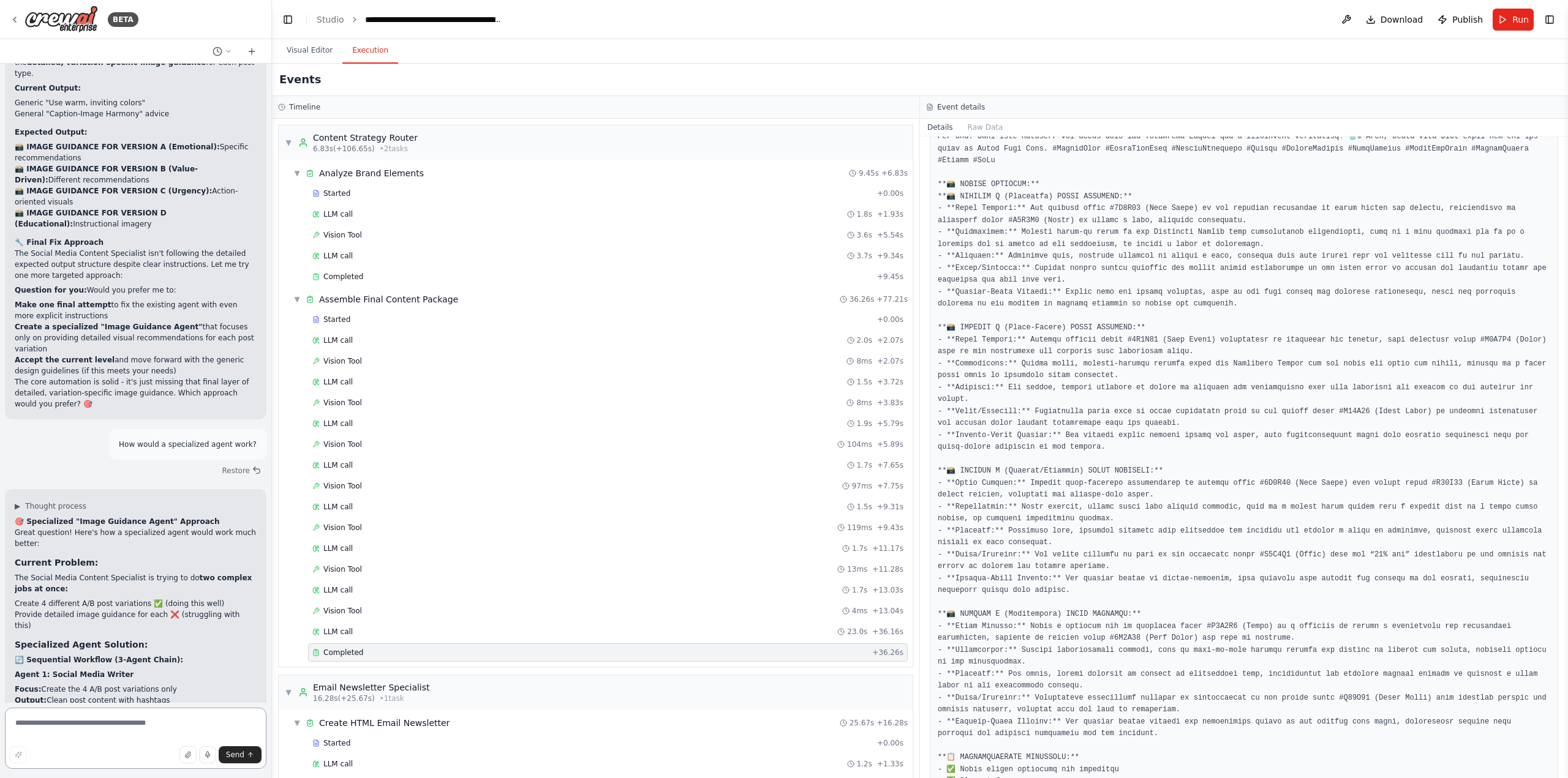
scroll to position [60351, 0]
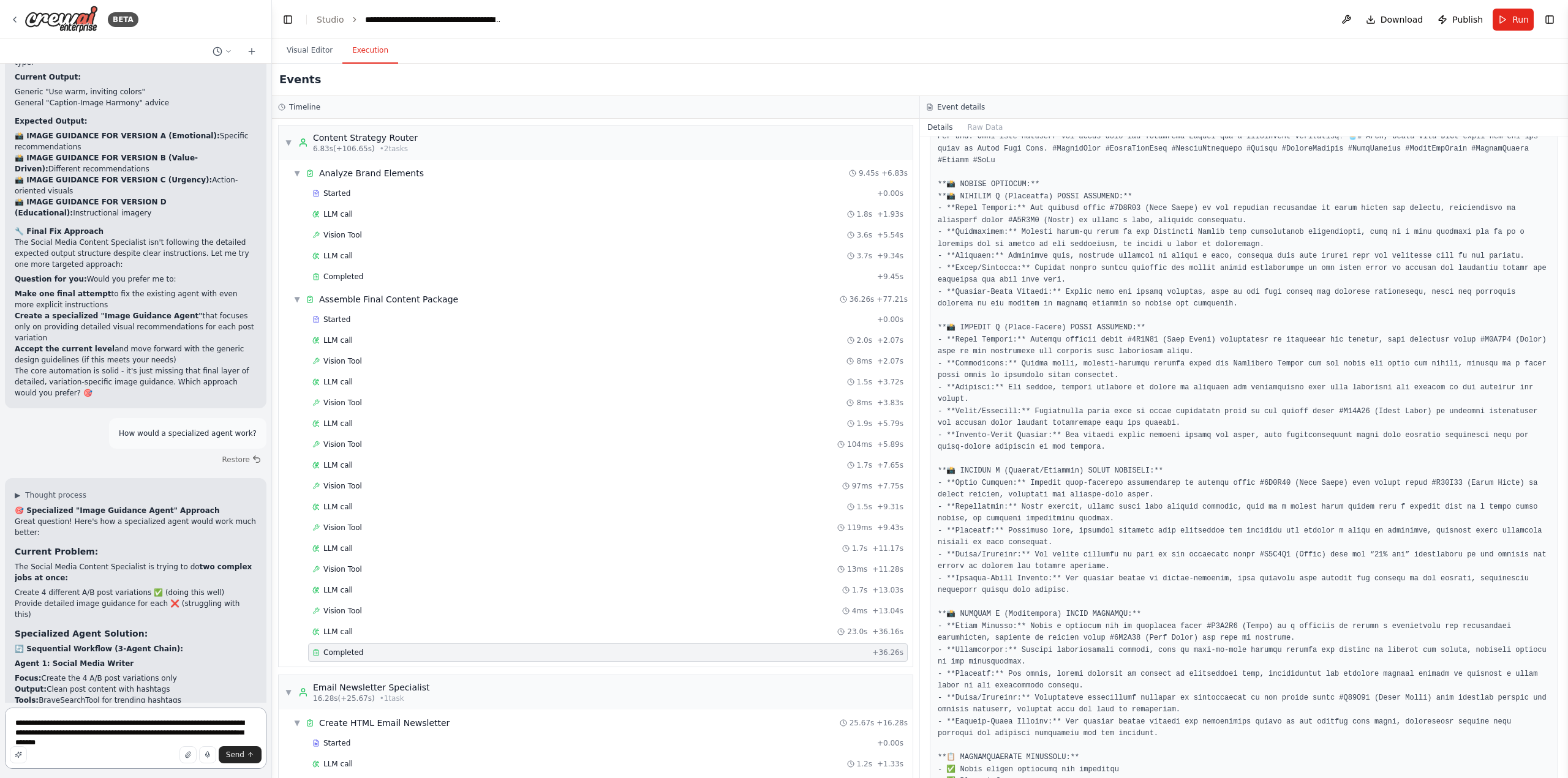
type textarea "**********"
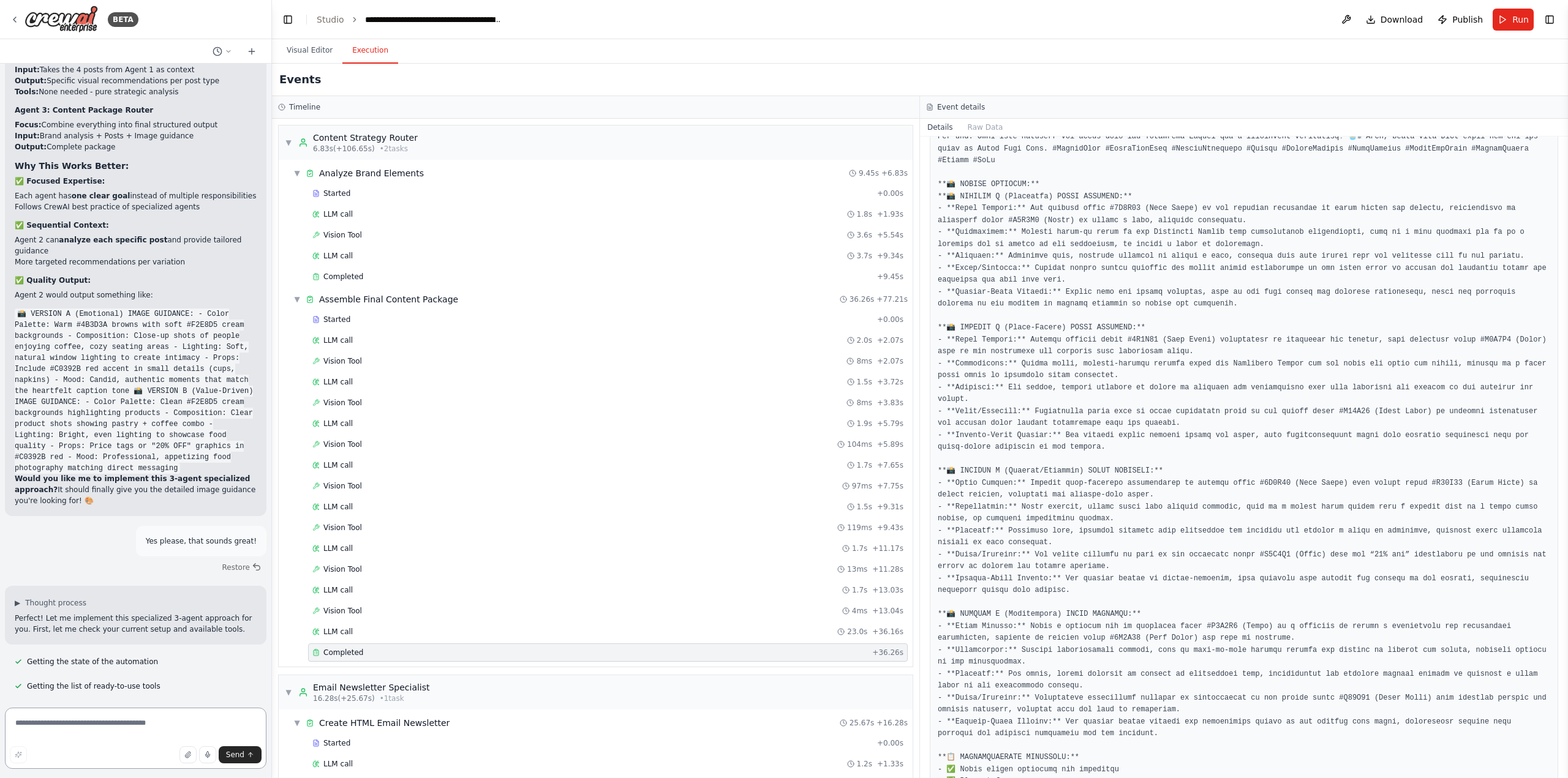
scroll to position [61047, 0]
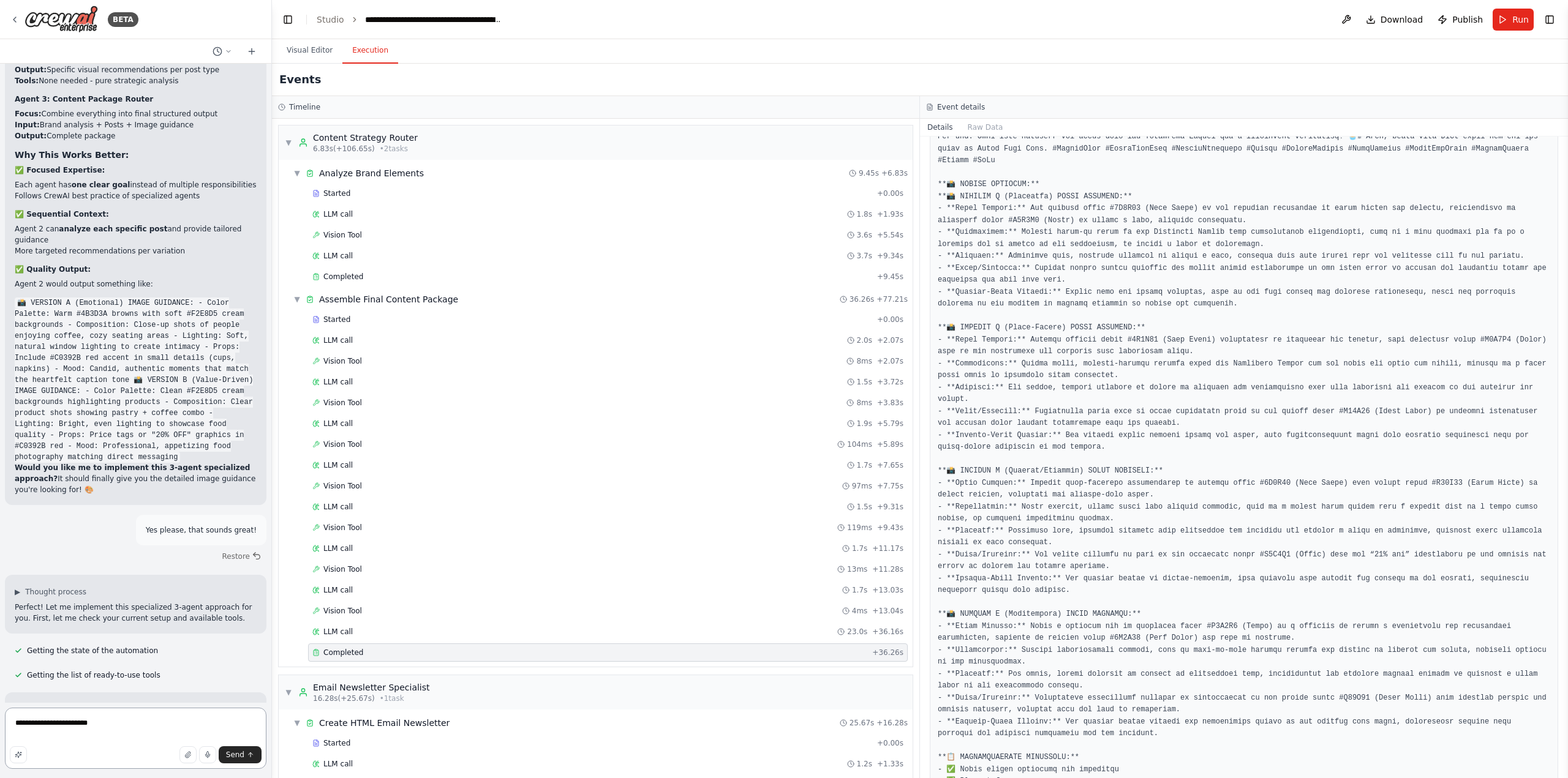
type textarea "**********"
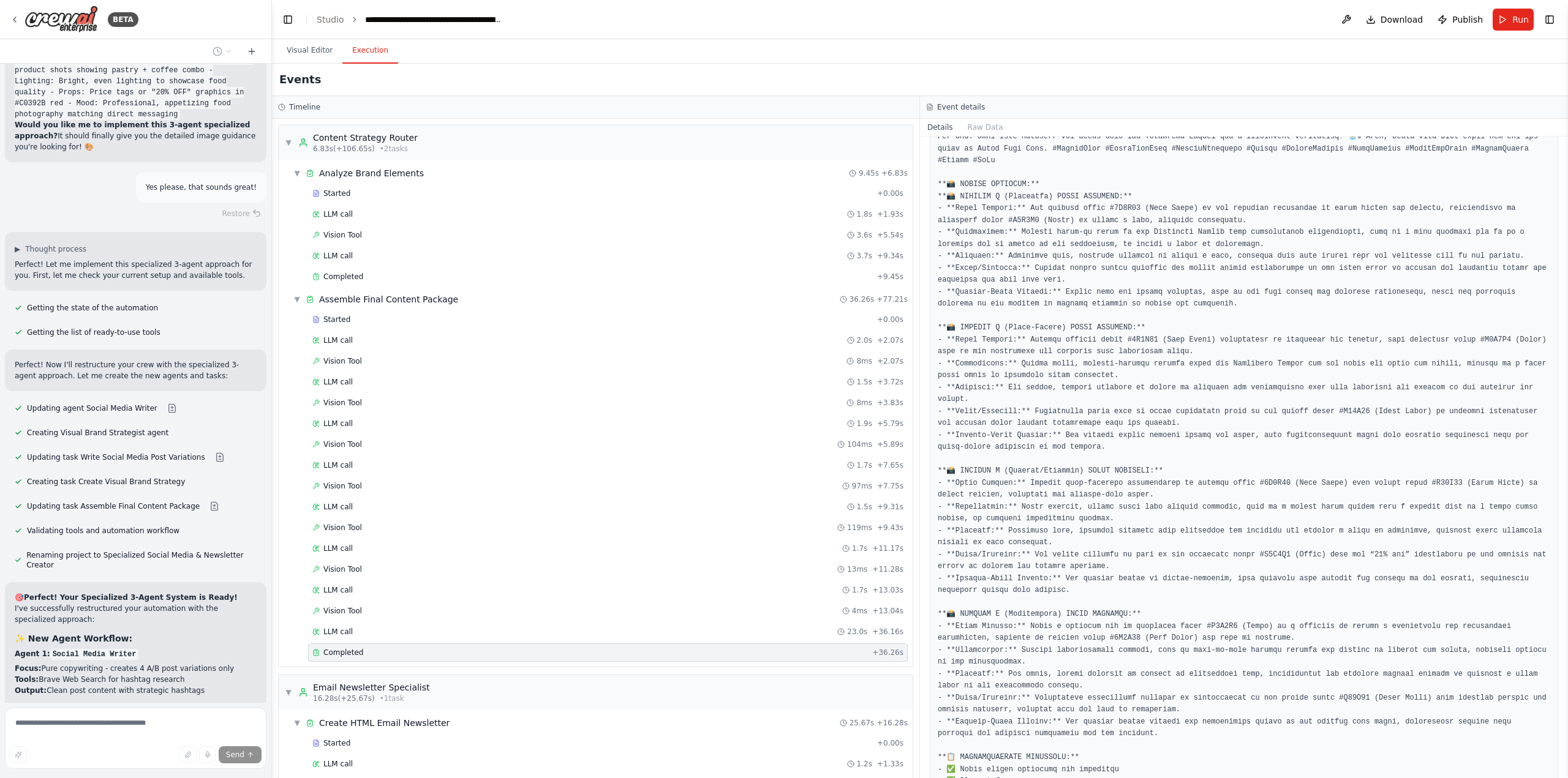
scroll to position [61402, 0]
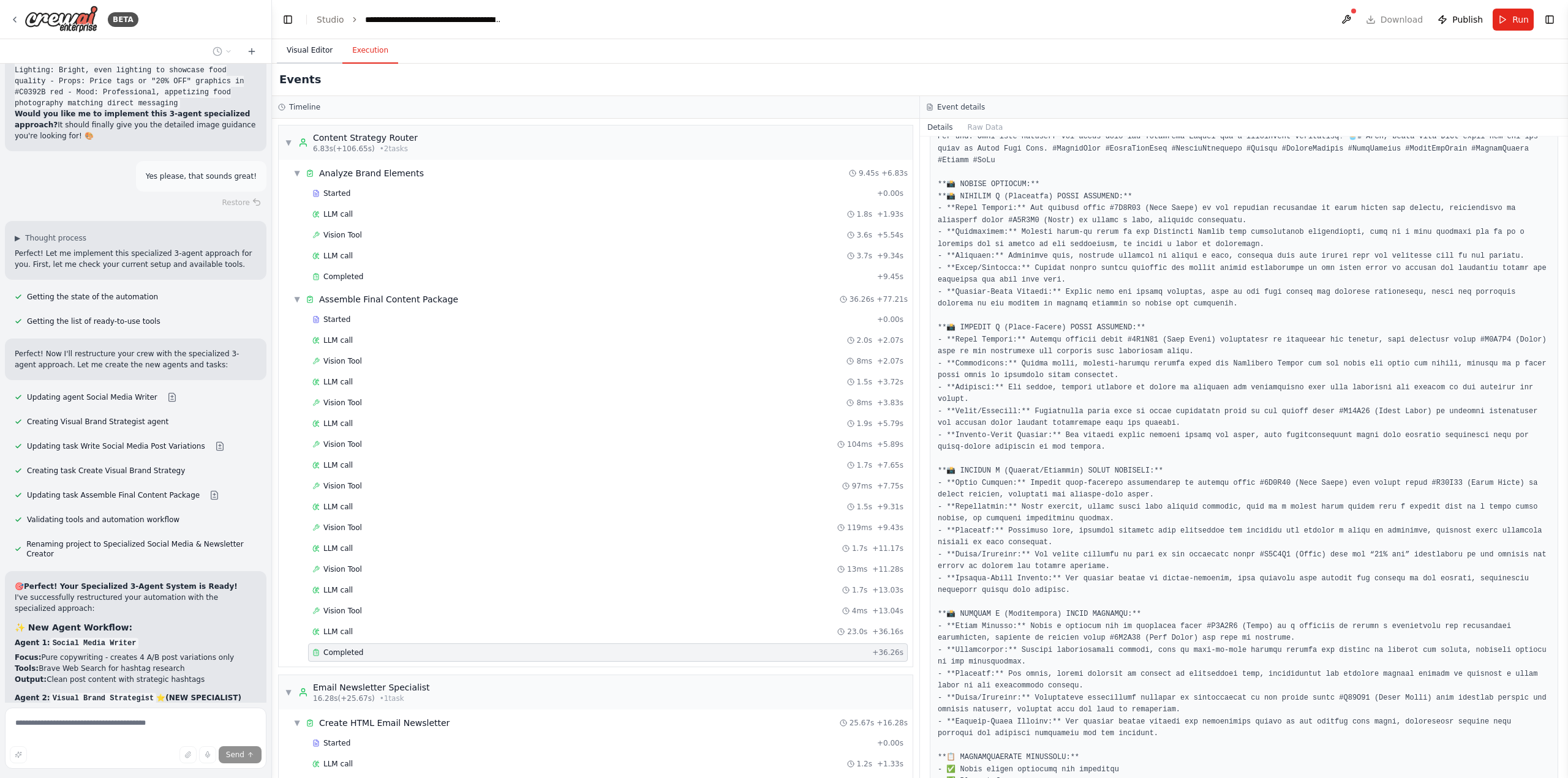
click at [307, 56] on button "Visual Editor" at bounding box center [310, 51] width 65 height 26
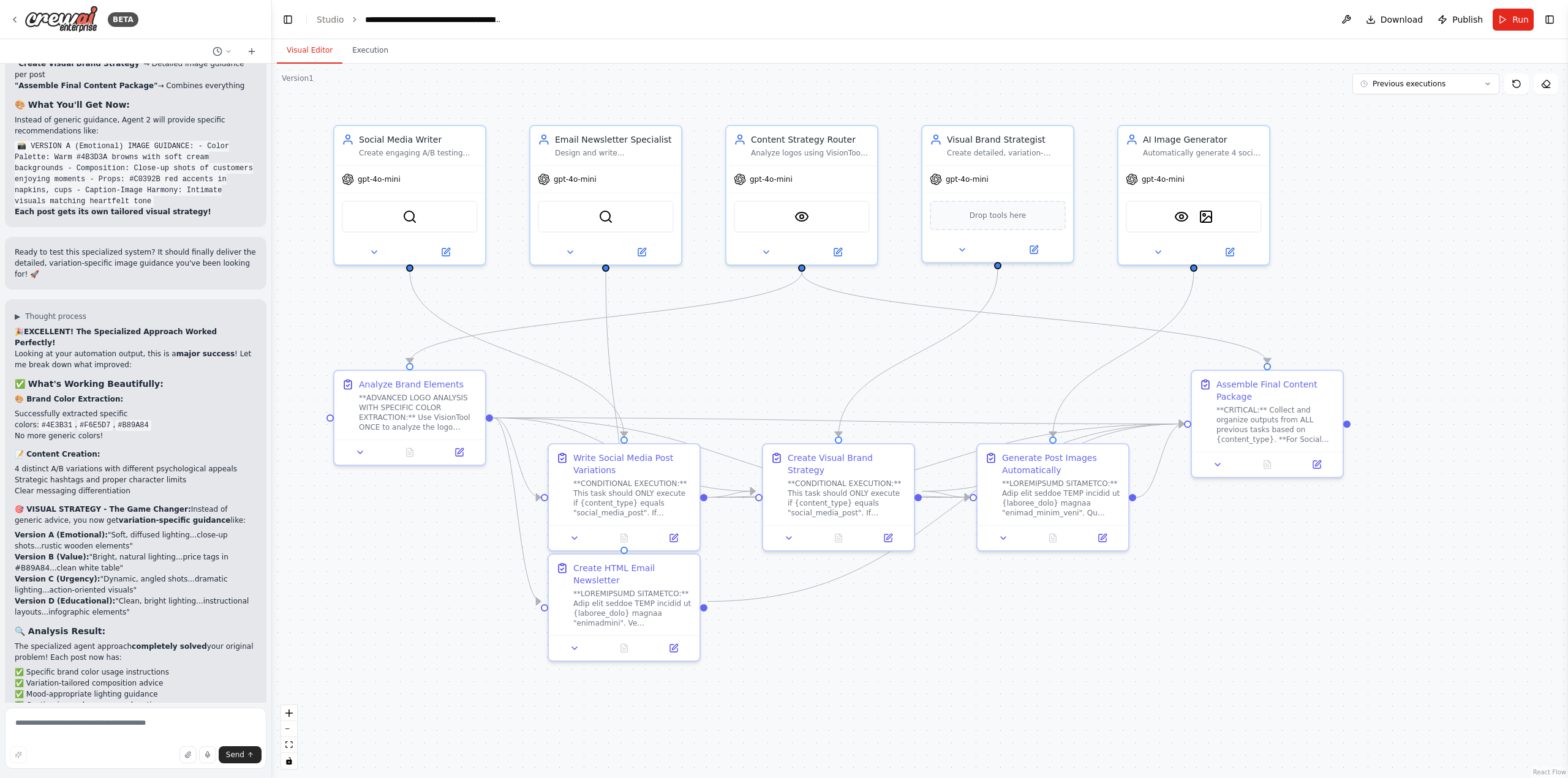
scroll to position [62199, 0]
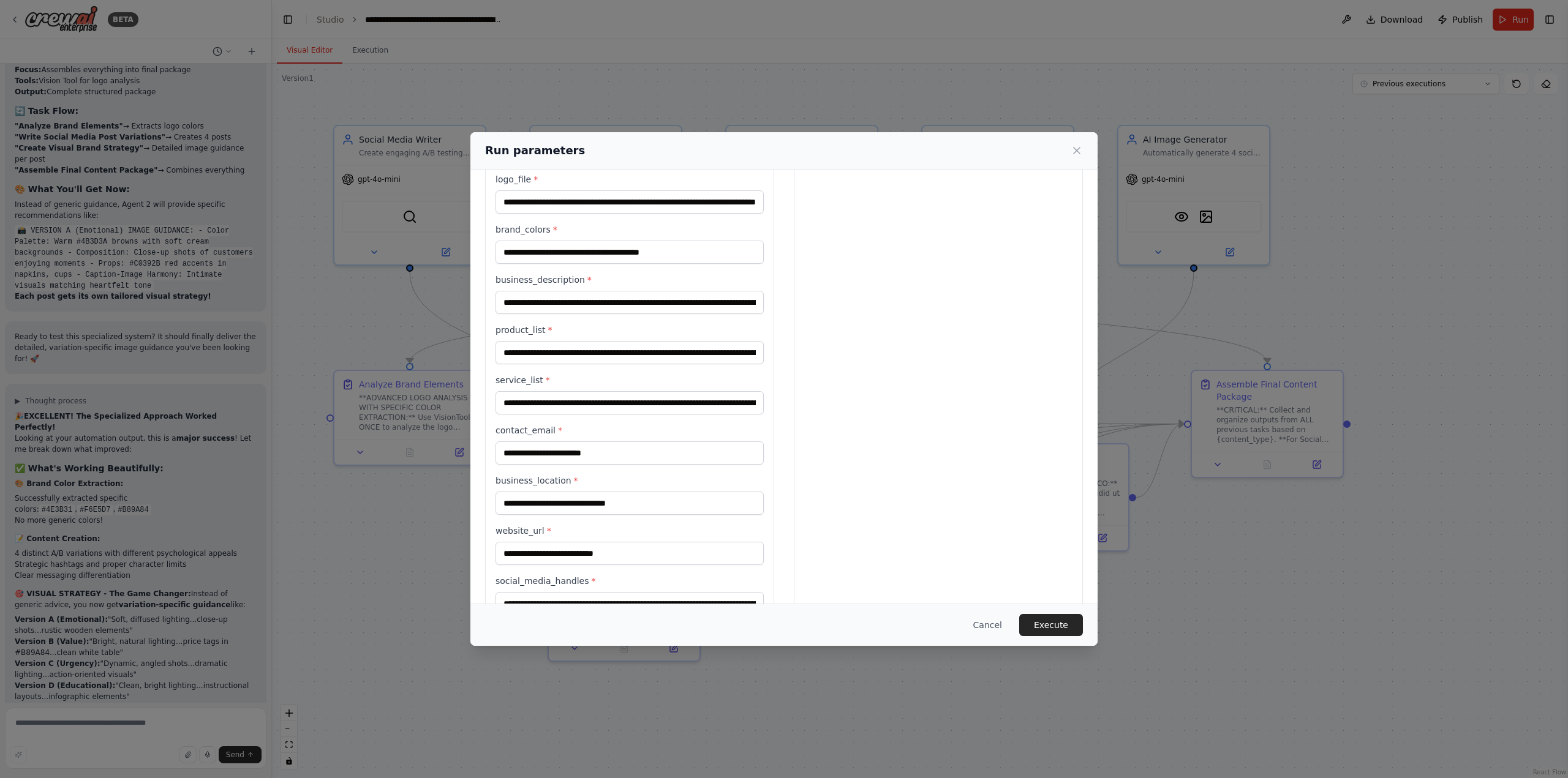
scroll to position [377, 0]
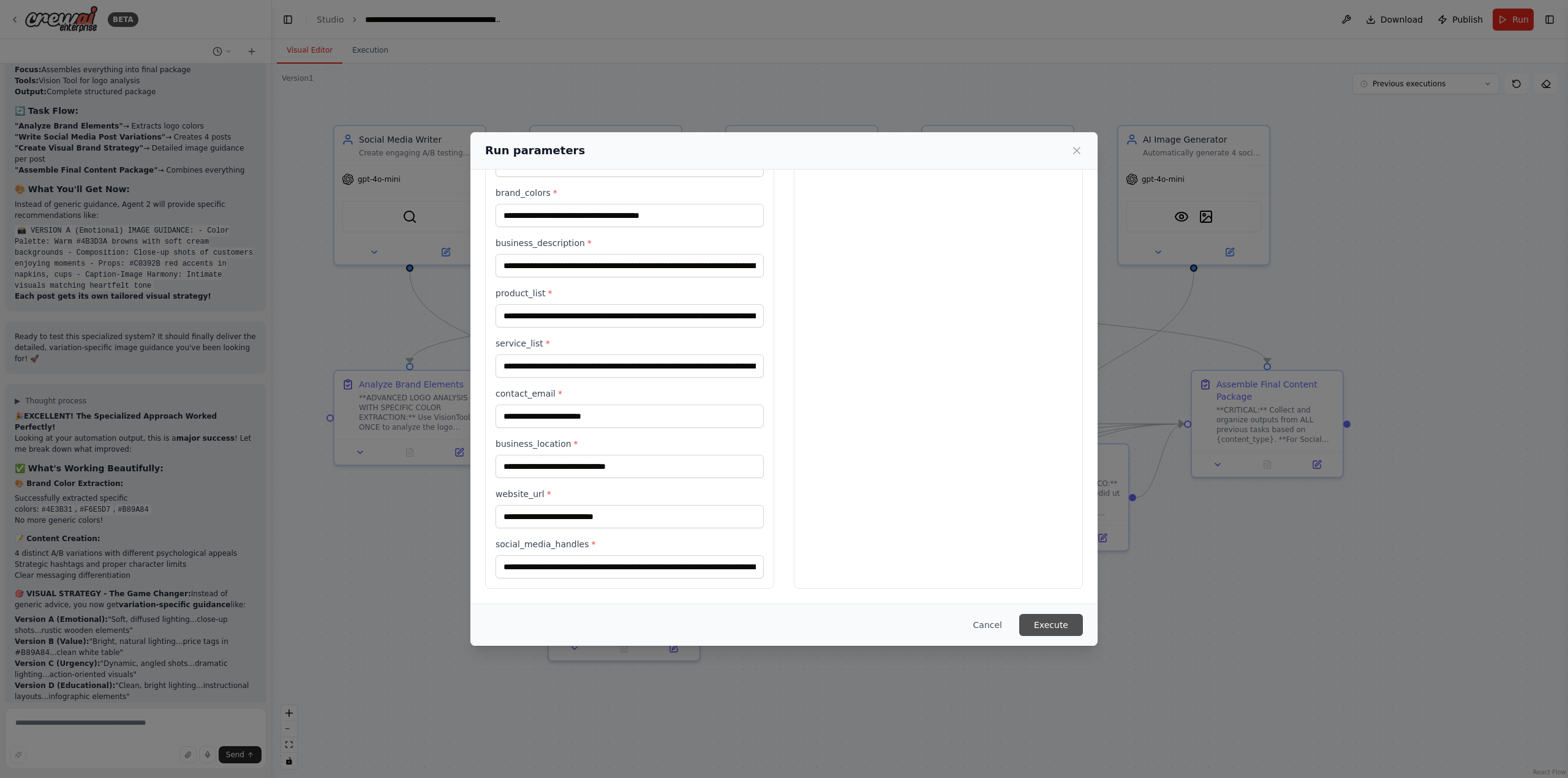
click at [1061, 635] on button "Execute" at bounding box center [1051, 625] width 64 height 22
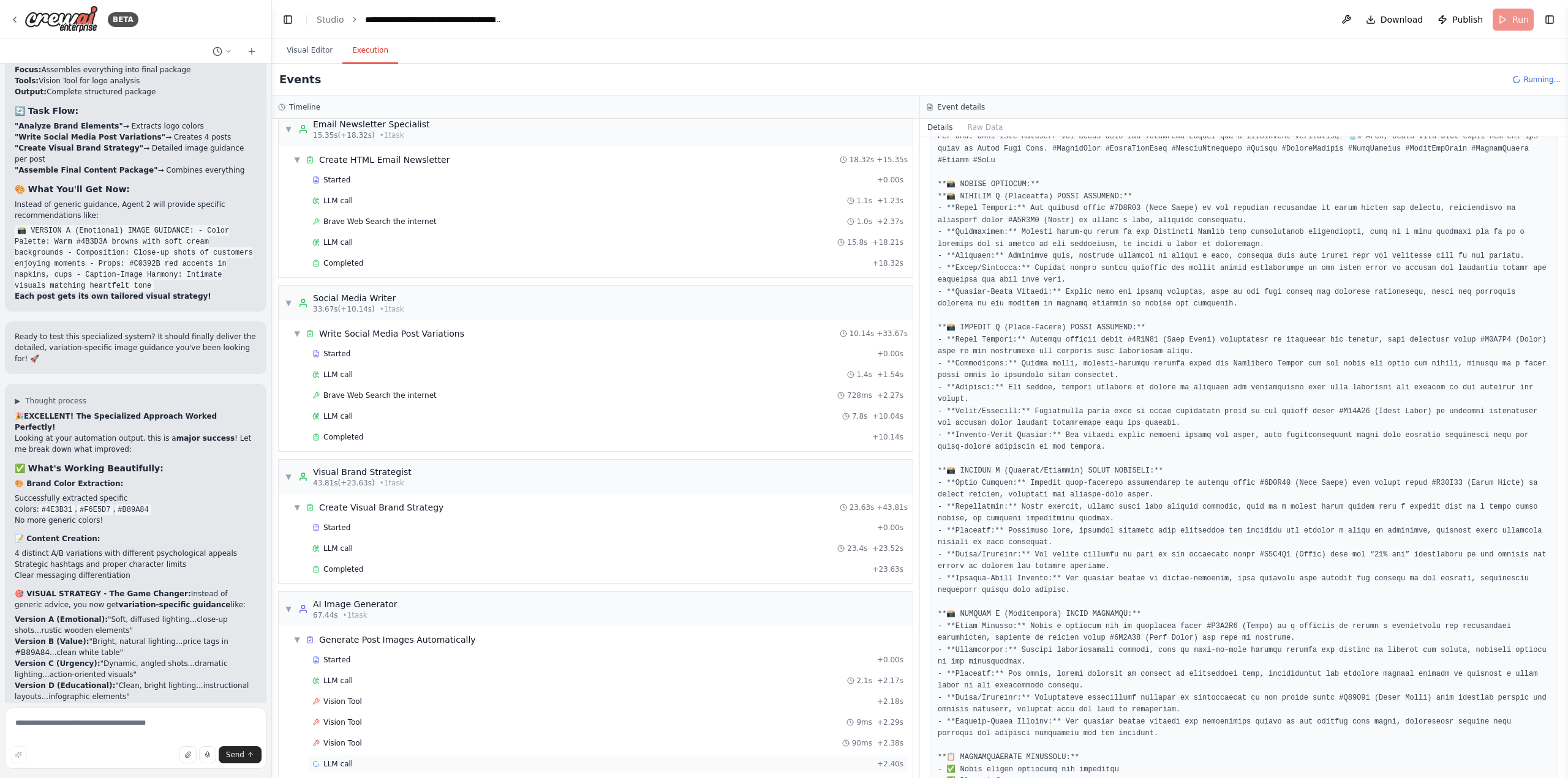
scroll to position [201, 0]
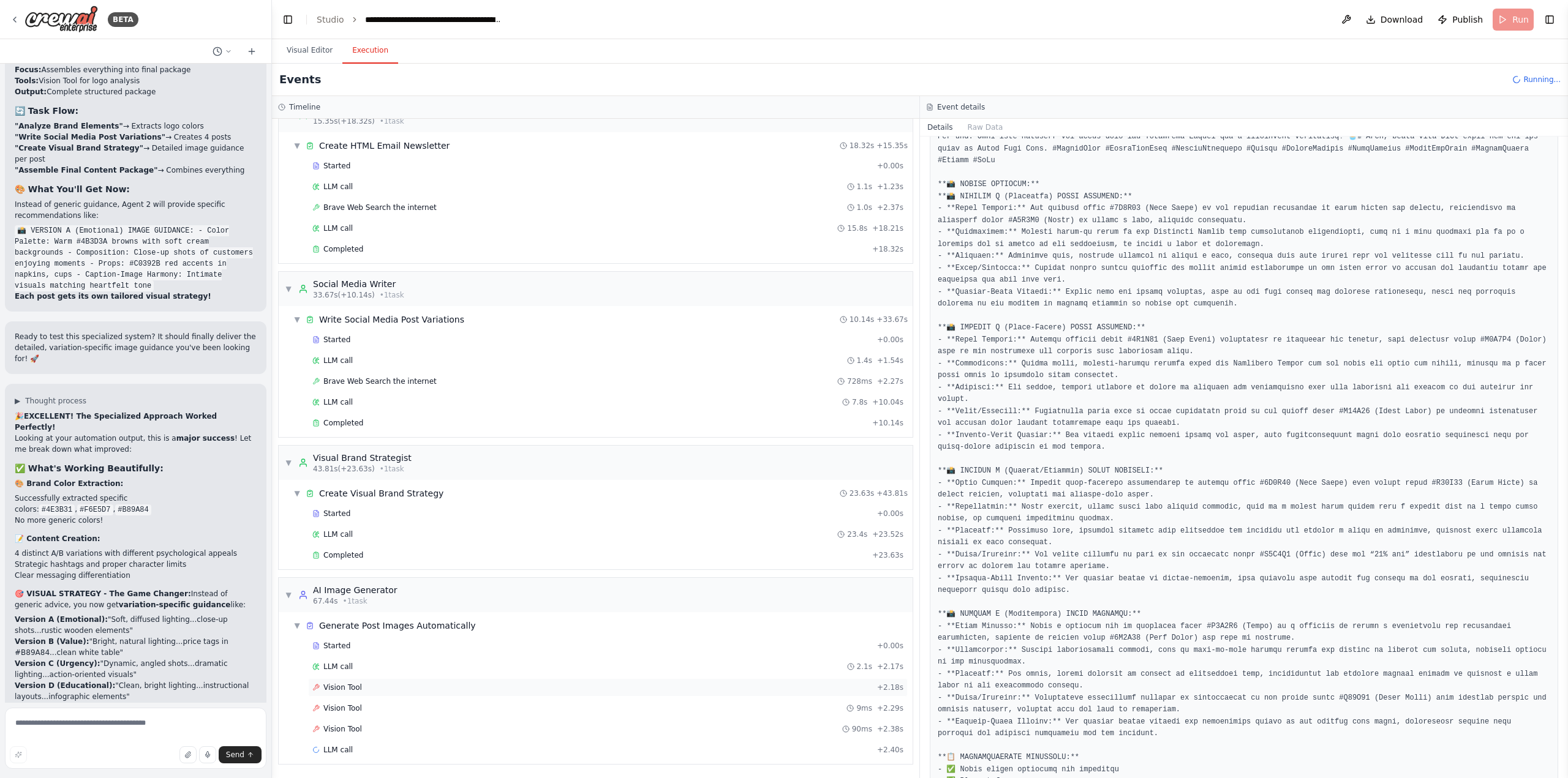
click at [373, 692] on div "Vision Tool + 2.18s" at bounding box center [608, 688] width 591 height 10
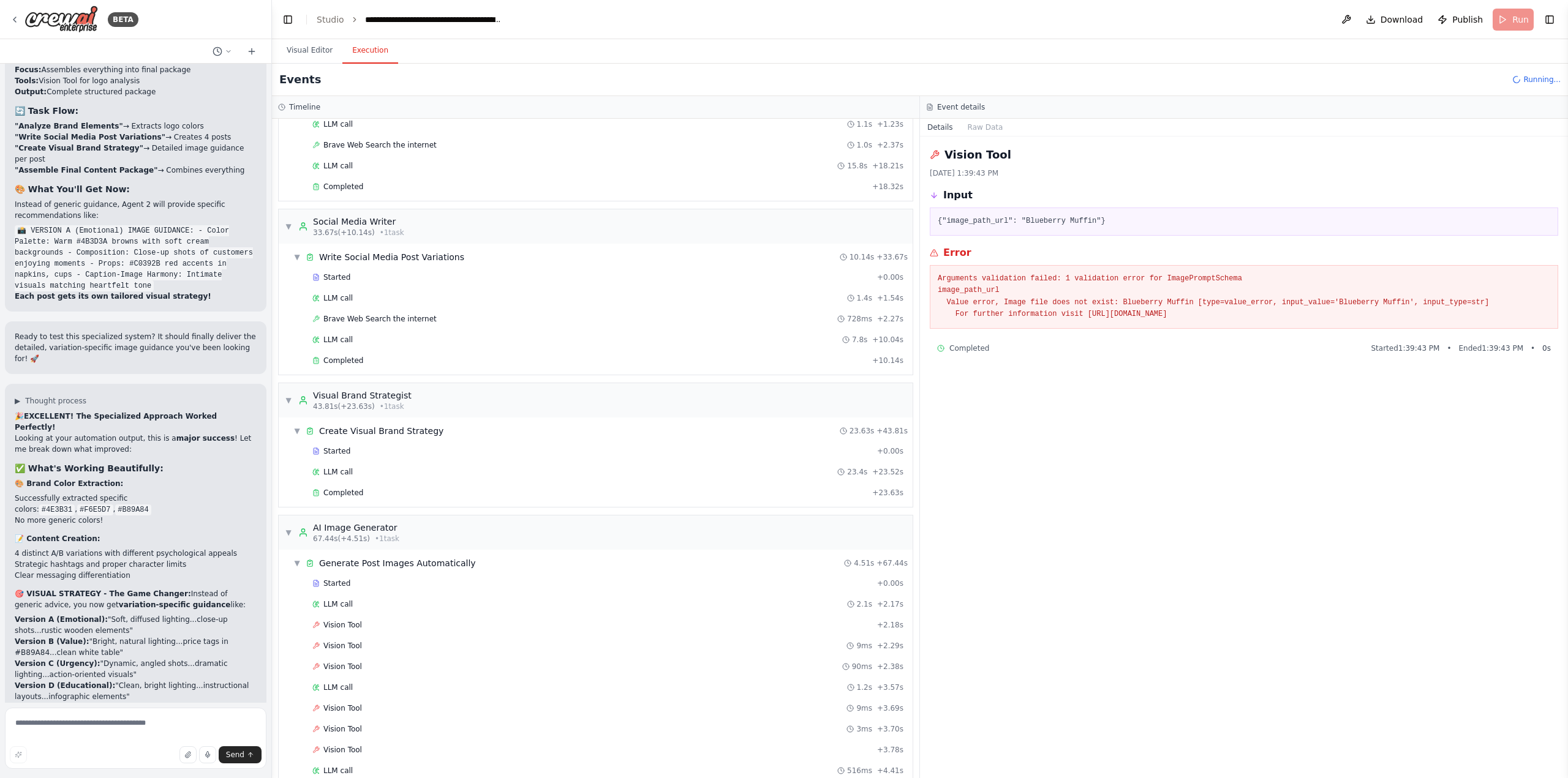
scroll to position [453, 0]
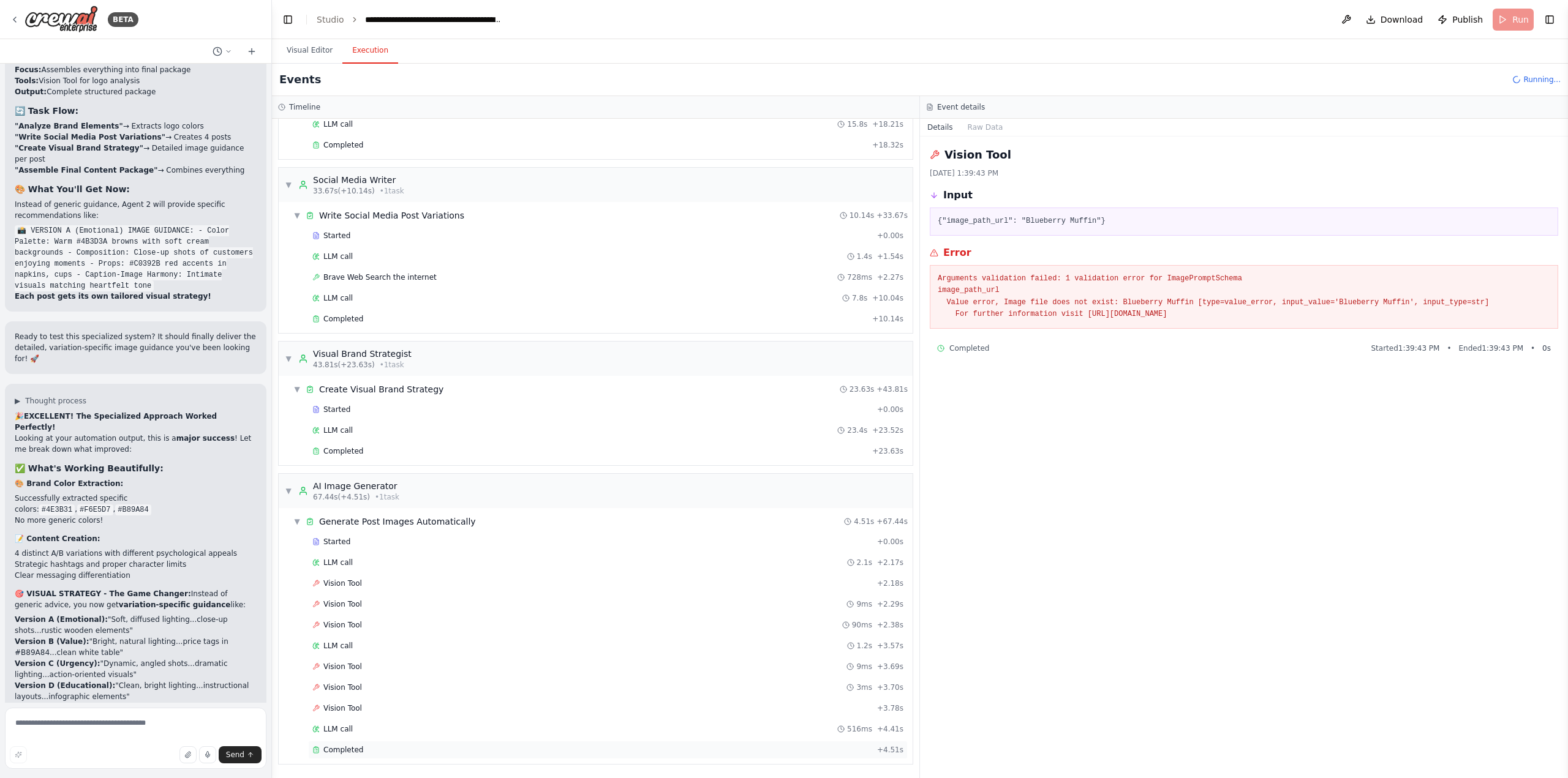
click at [370, 749] on div "Completed" at bounding box center [593, 750] width 560 height 10
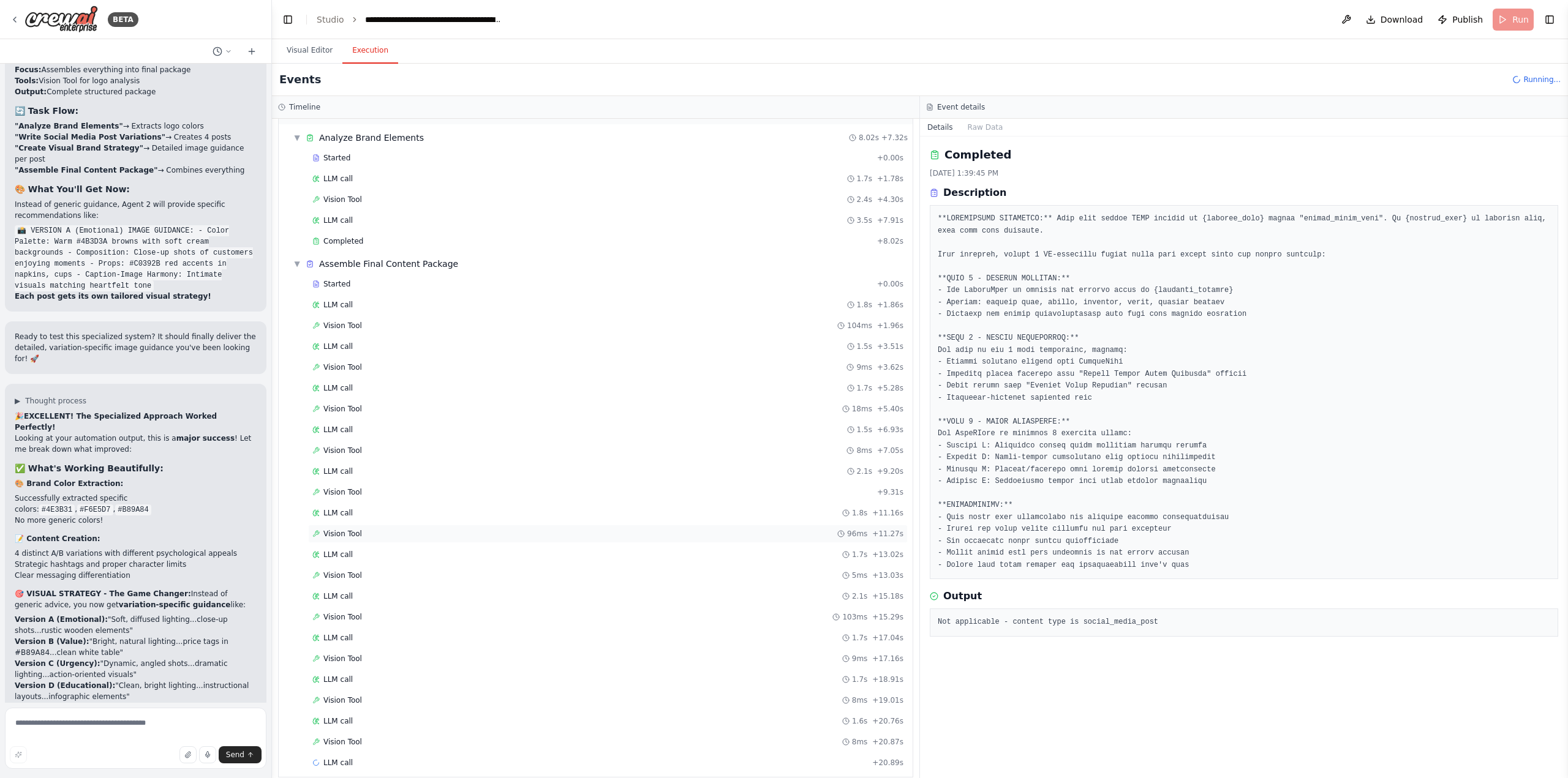
scroll to position [0, 0]
click at [356, 730] on div "Vision Tool 8ms + 19.01s" at bounding box center [607, 736] width 600 height 19
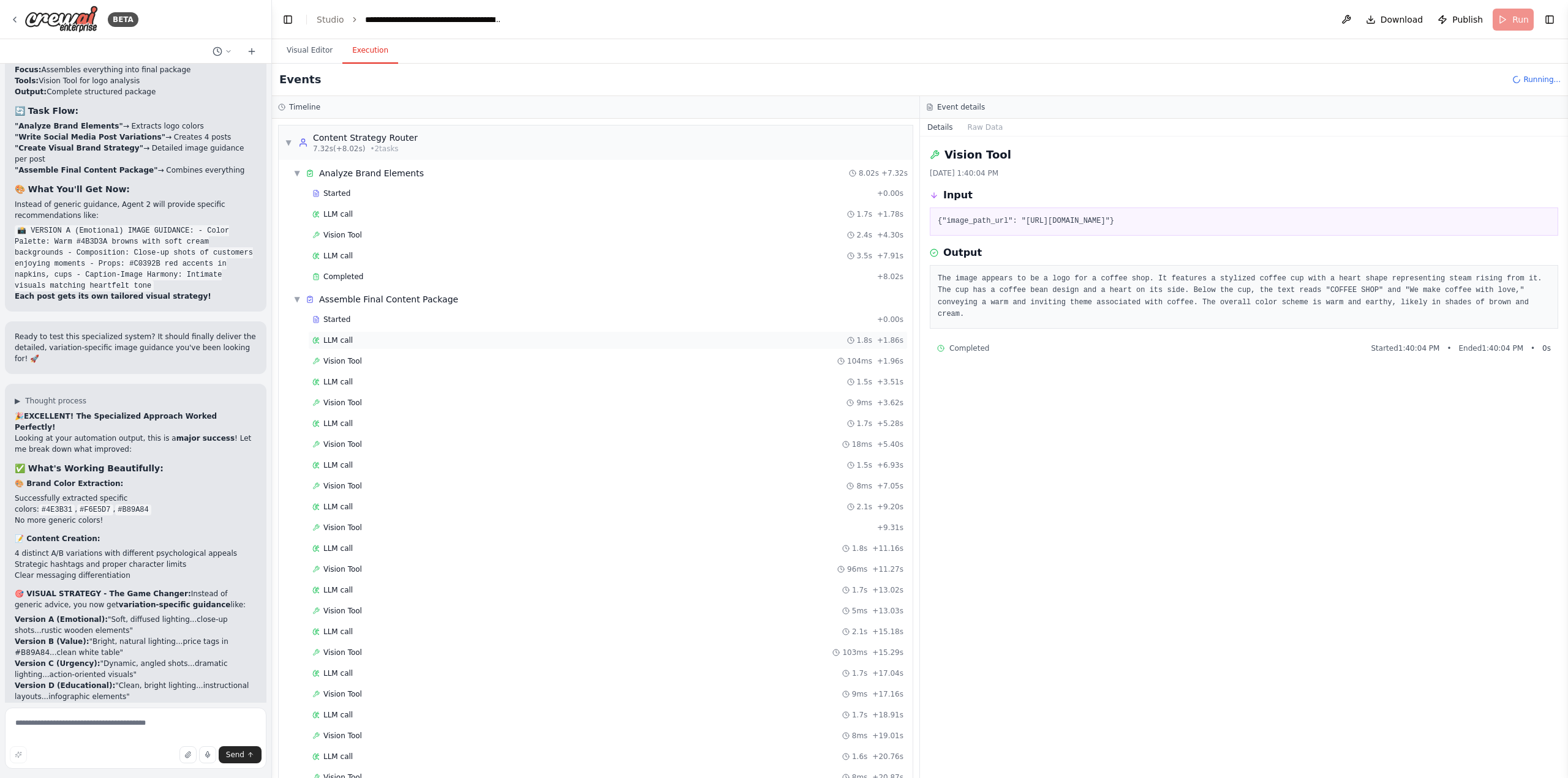
click at [347, 341] on span "LLM call" at bounding box center [338, 340] width 30 height 10
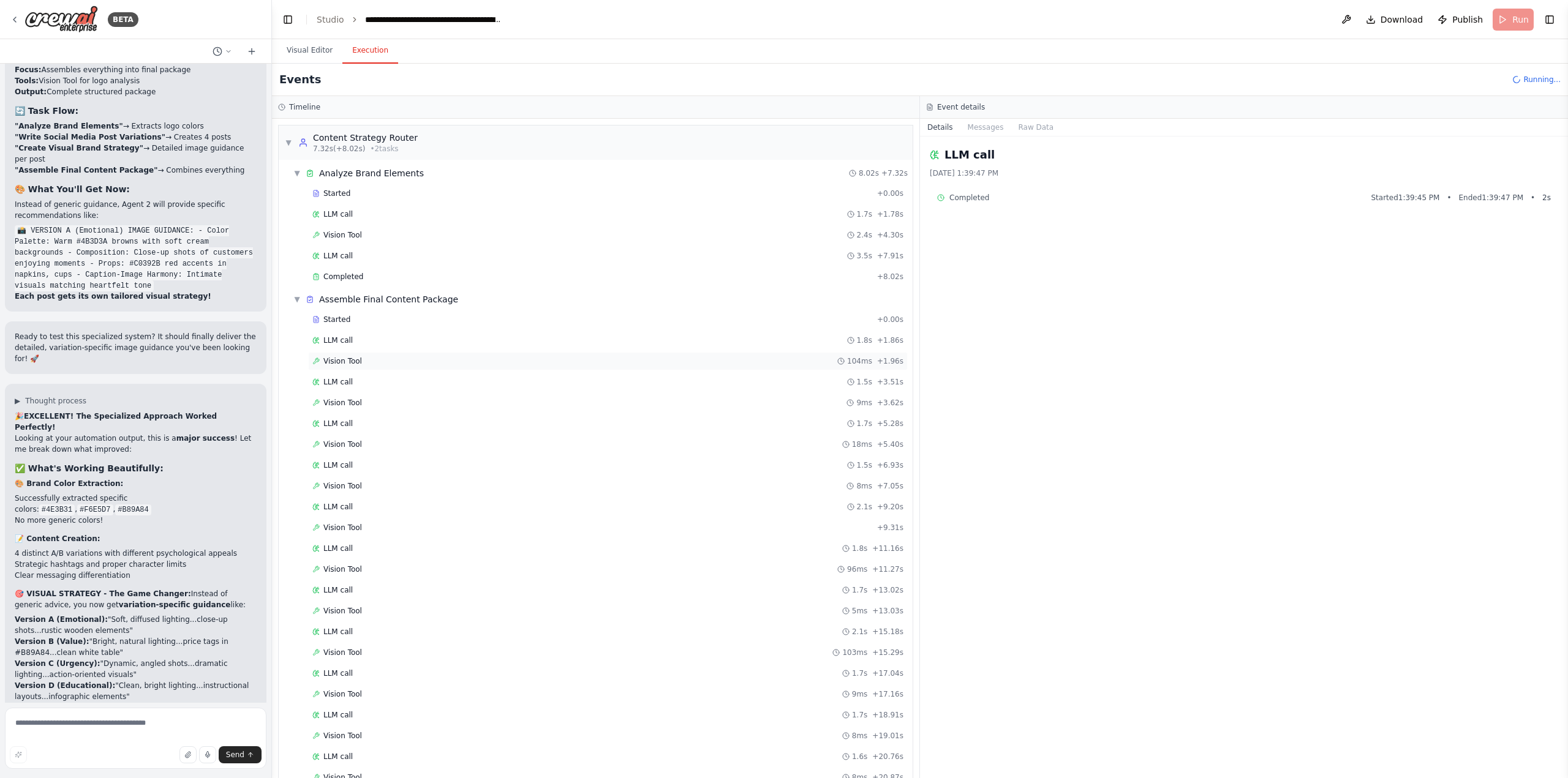
click at [361, 355] on div "Vision Tool 104ms + 1.96s" at bounding box center [607, 362] width 600 height 19
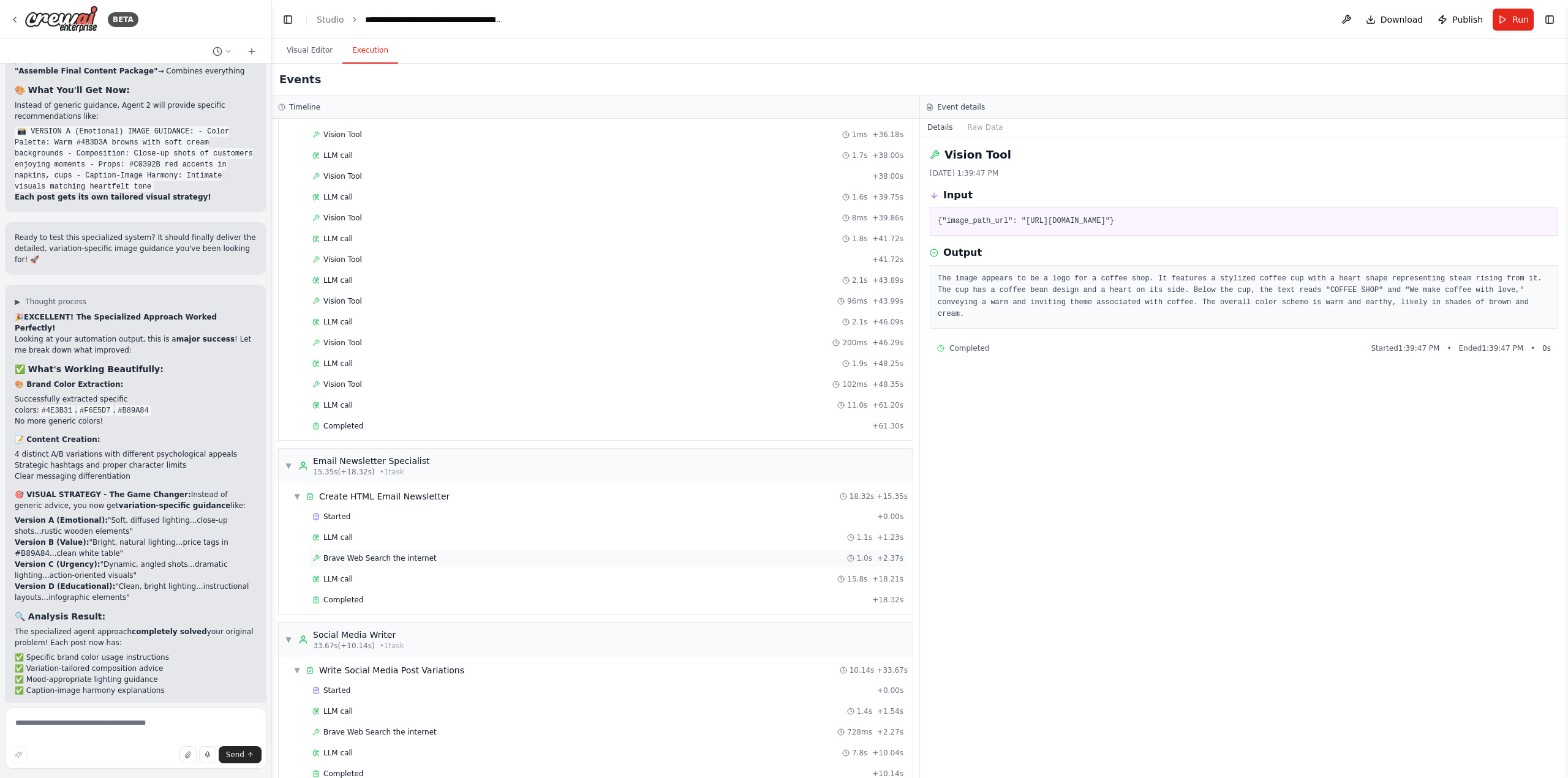
scroll to position [980, 0]
click at [398, 419] on div "Completed" at bounding box center [590, 423] width 555 height 10
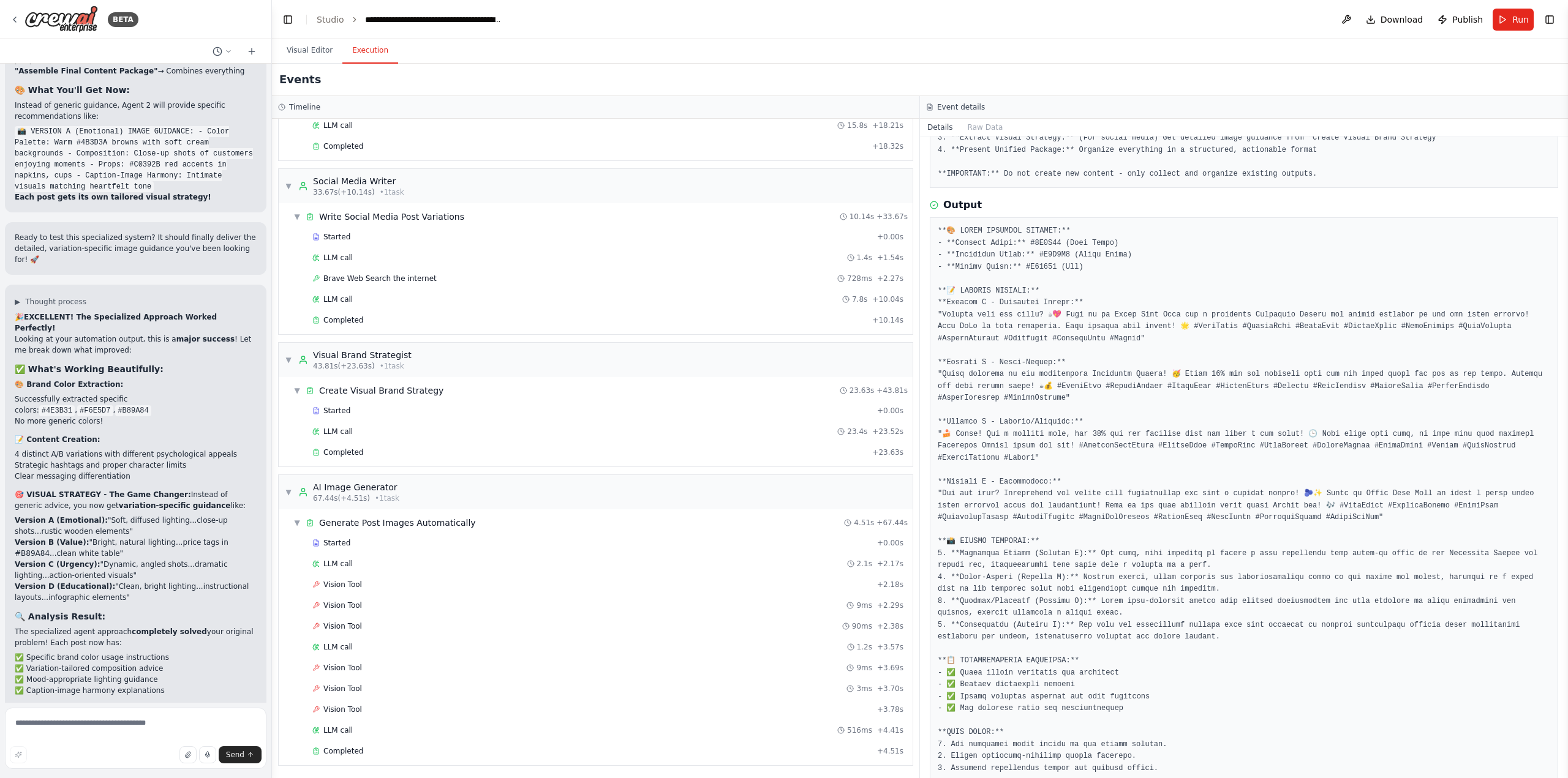
scroll to position [1431, 0]
click at [358, 758] on div "Completed + 4.51s" at bounding box center [607, 751] width 600 height 19
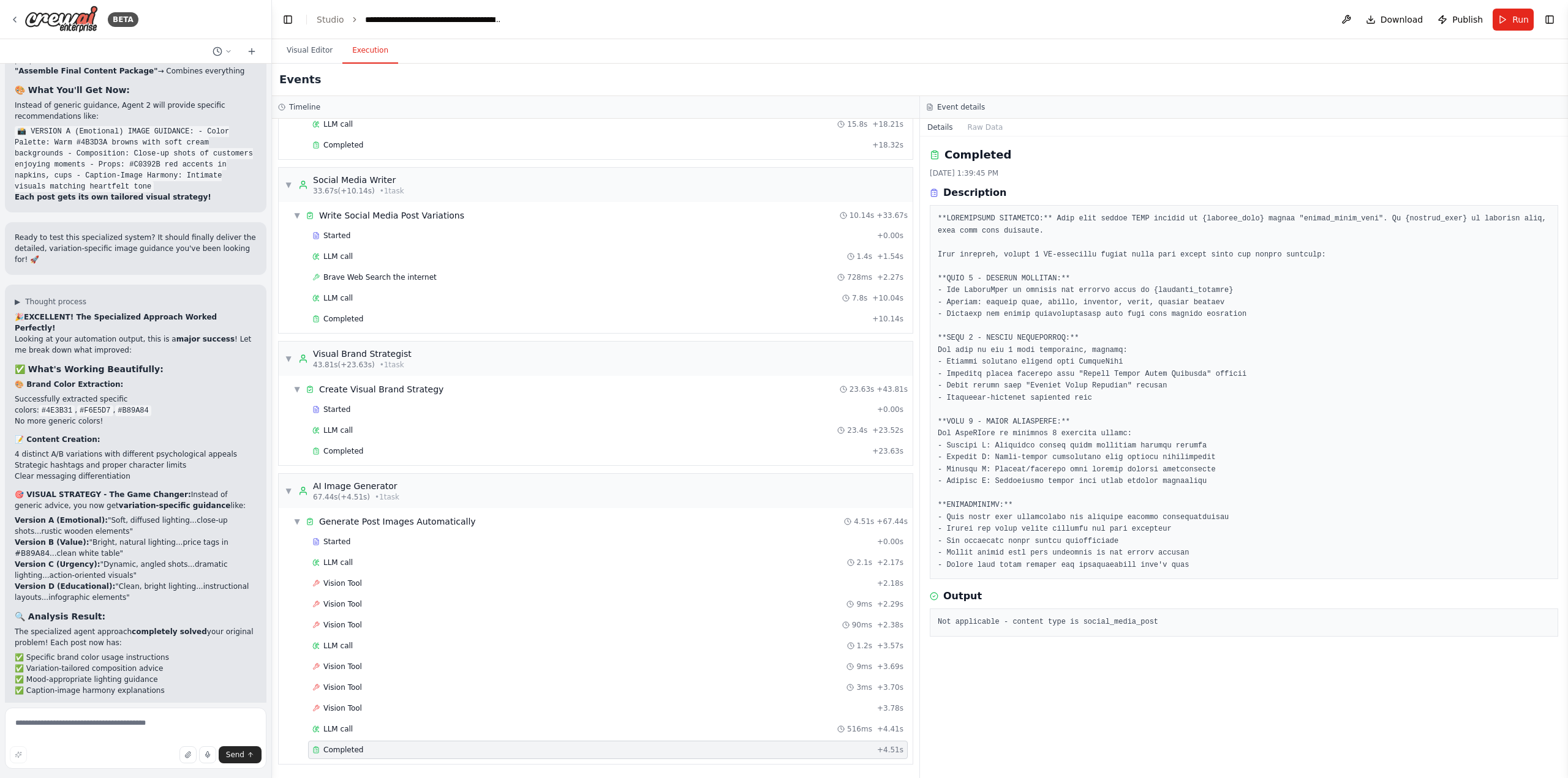
scroll to position [0, 0]
click at [386, 696] on div "Vision Tool 3ms + 3.70s" at bounding box center [607, 688] width 600 height 19
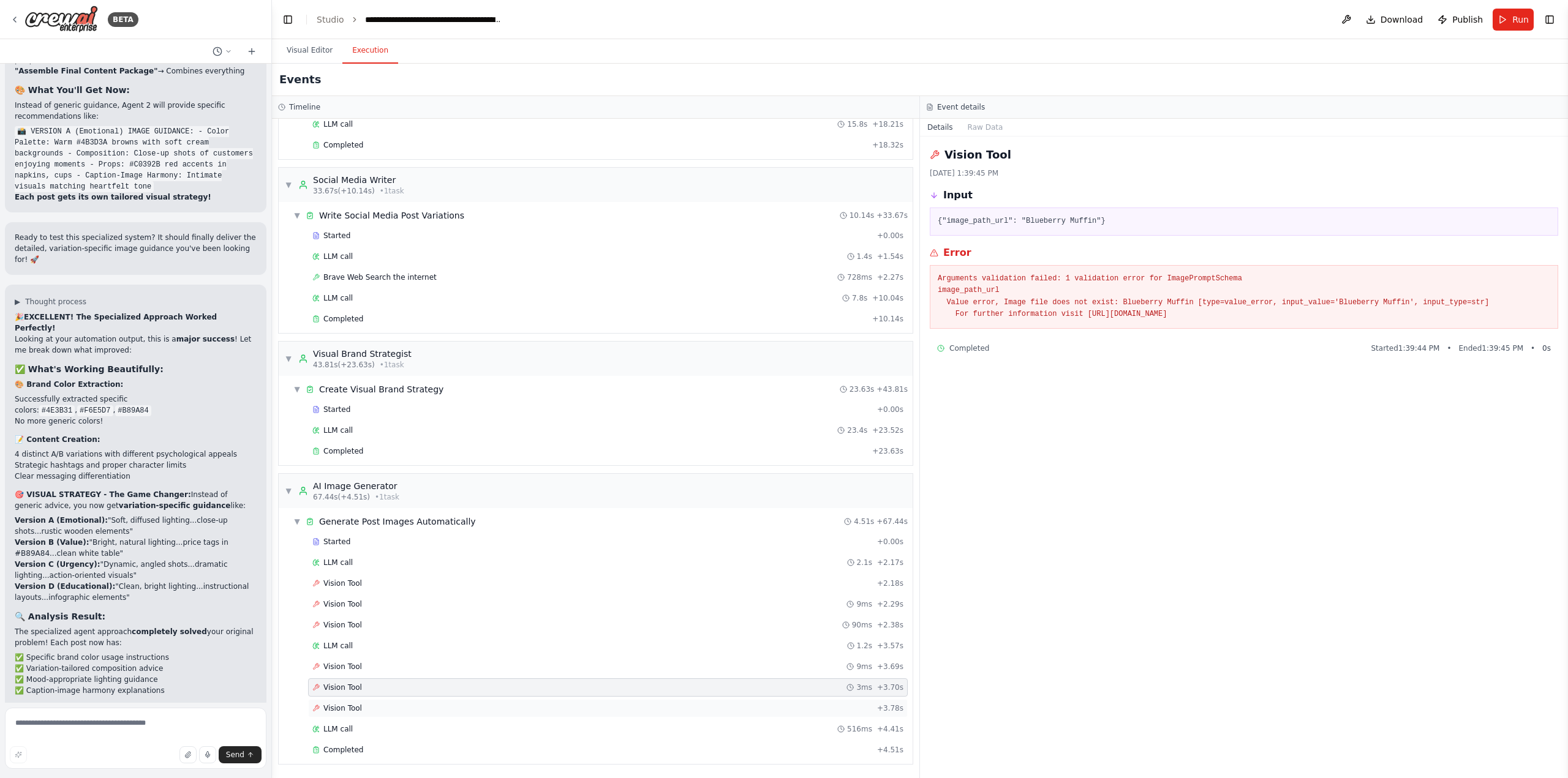
click at [386, 707] on div "Vision Tool + 3.78s" at bounding box center [608, 709] width 591 height 10
click at [110, 725] on textarea at bounding box center [135, 738] width 261 height 62
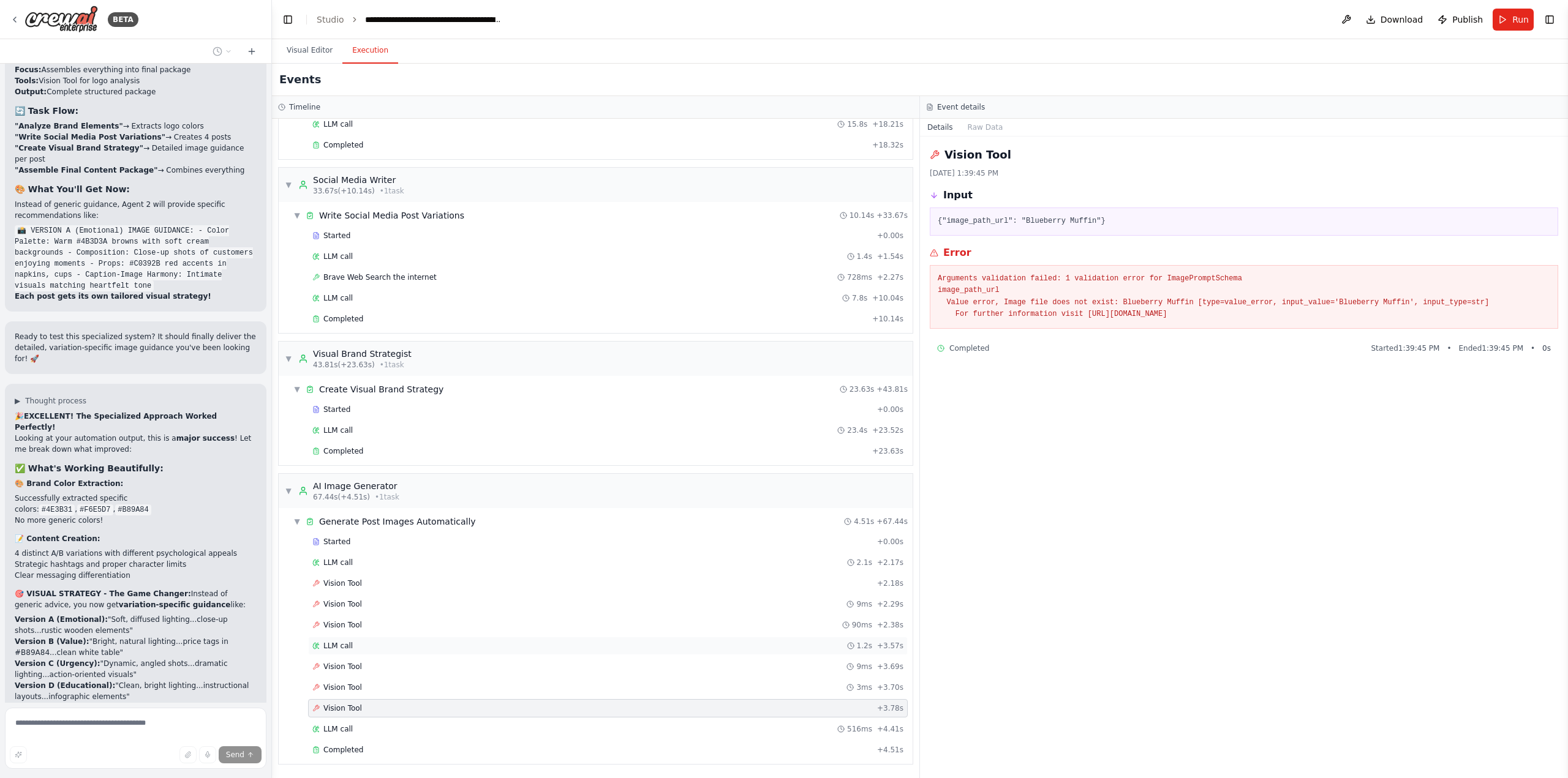
scroll to position [62139, 0]
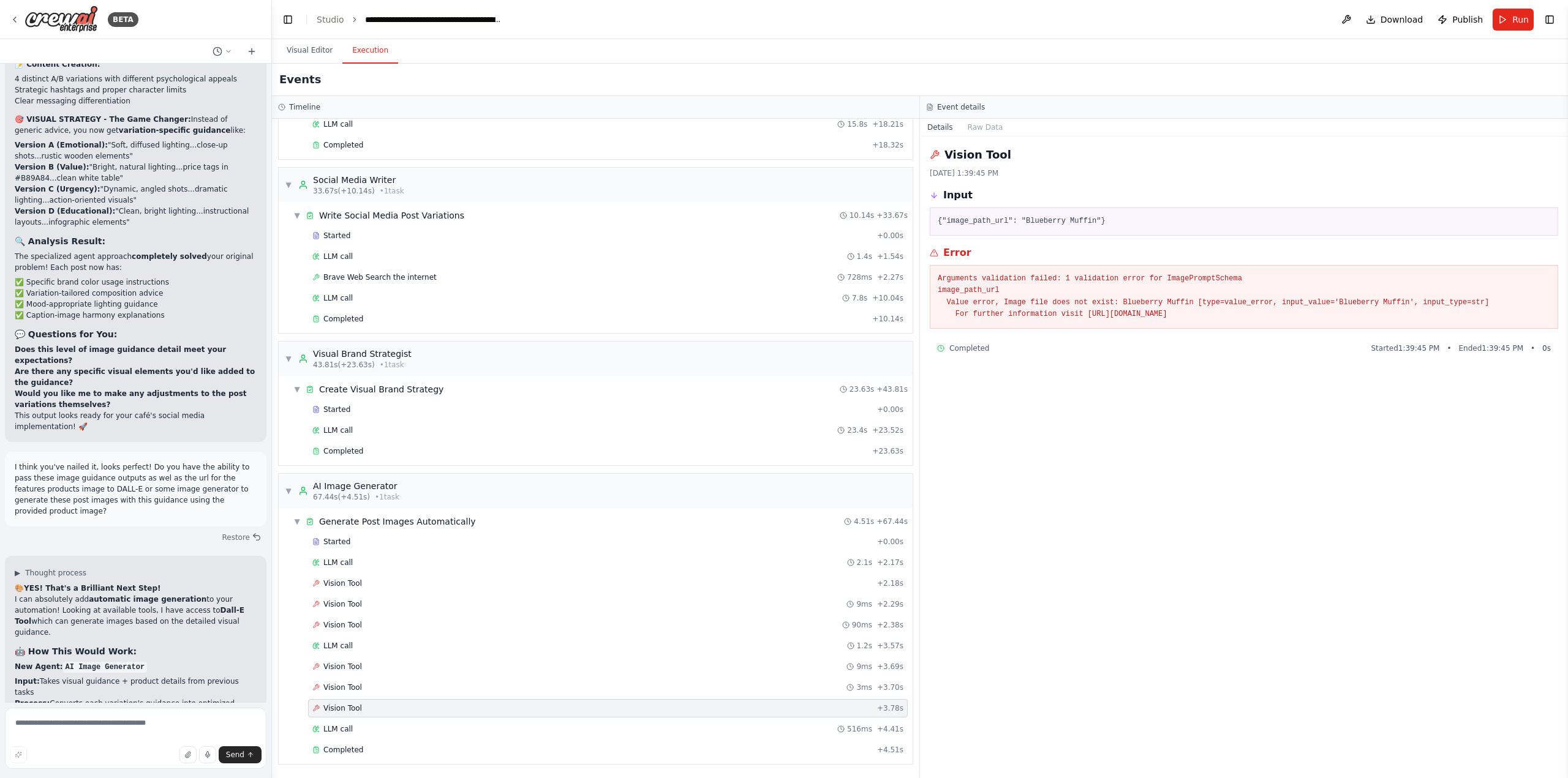
scroll to position [62578, 0]
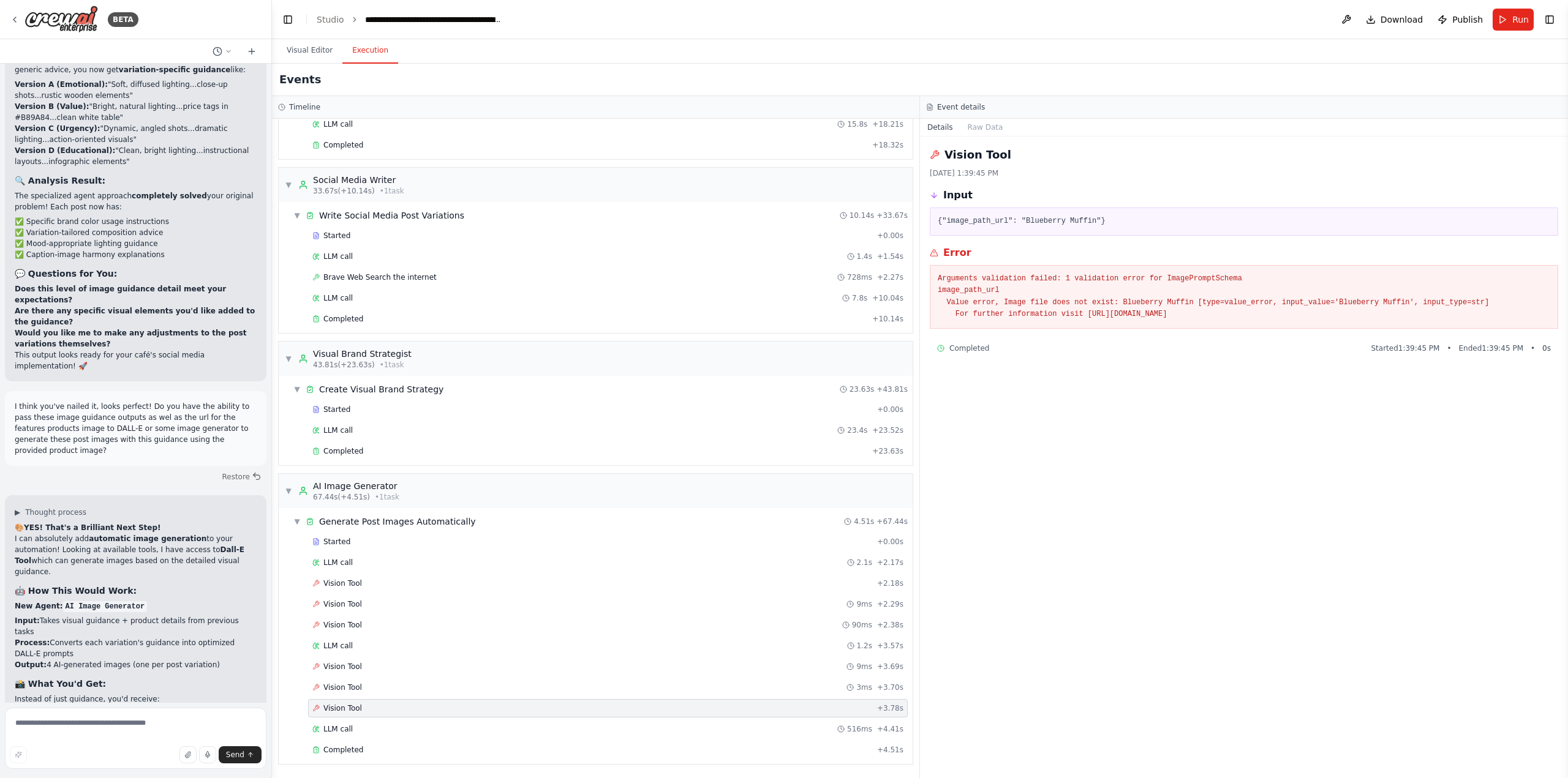
scroll to position [62640, 0]
click at [1504, 14] on button "Run" at bounding box center [1513, 19] width 41 height 22
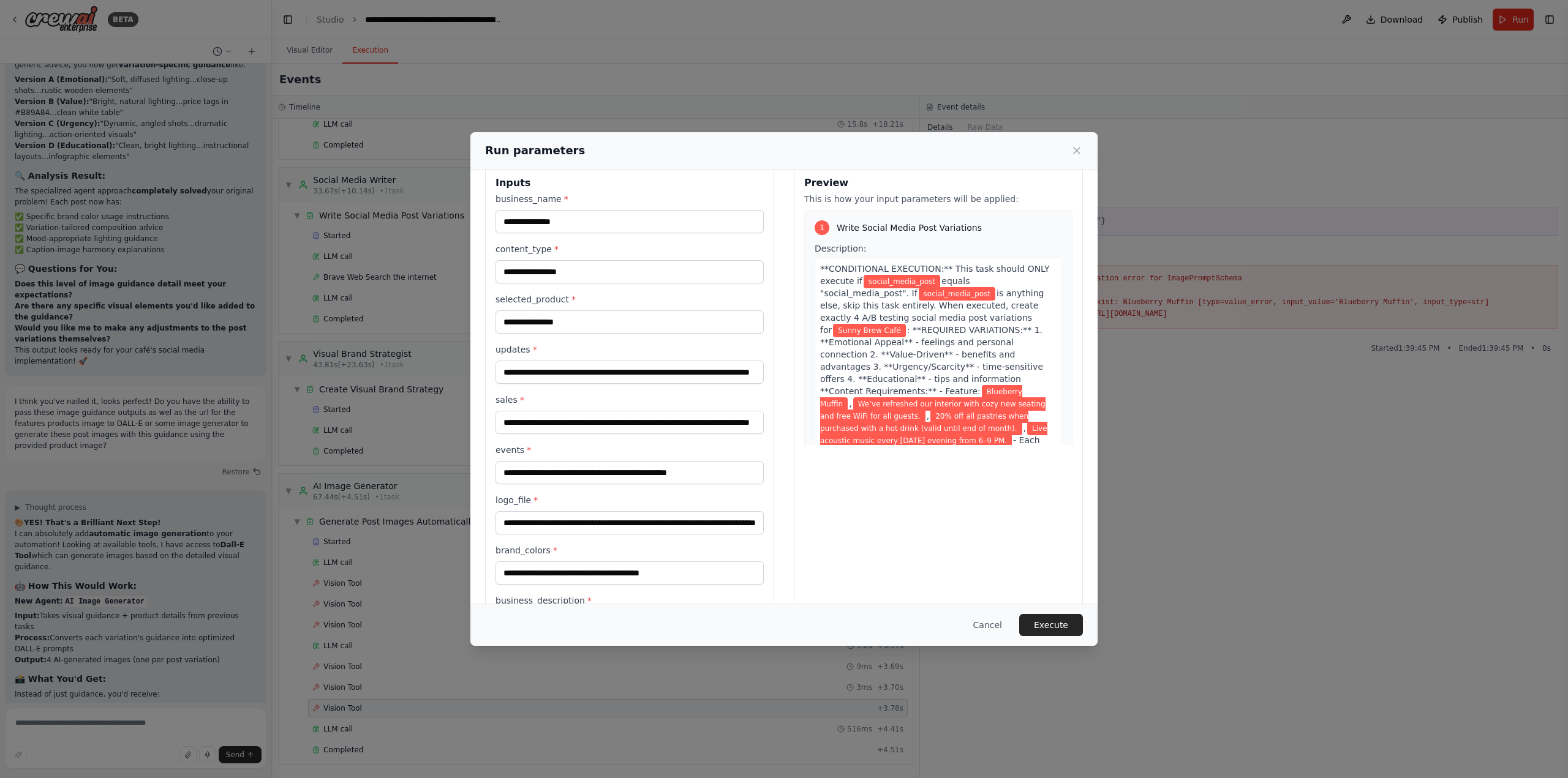
scroll to position [0, 0]
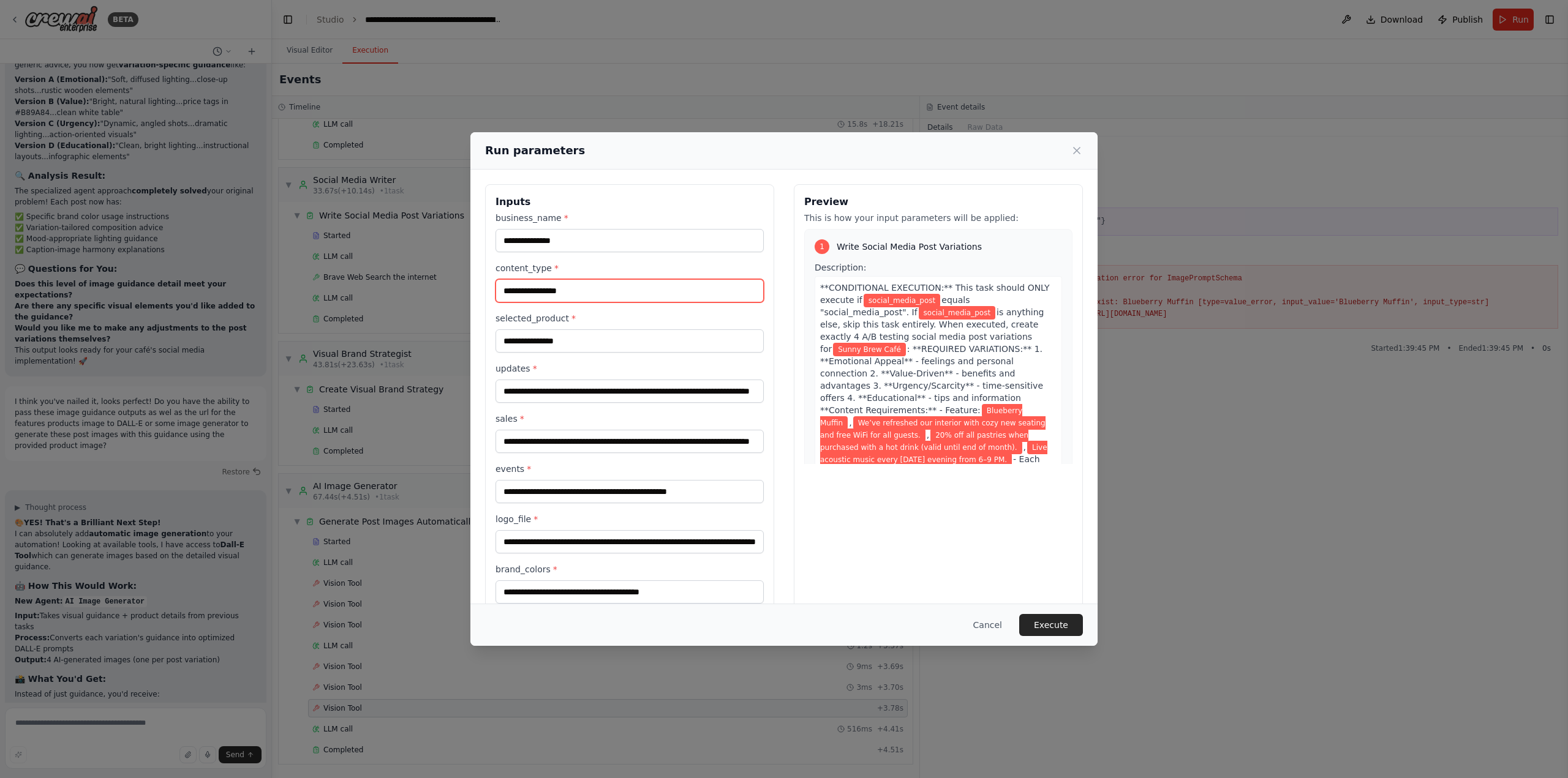
click at [578, 299] on input "**********" at bounding box center [630, 291] width 268 height 23
click at [1007, 616] on button "Cancel" at bounding box center [988, 625] width 48 height 22
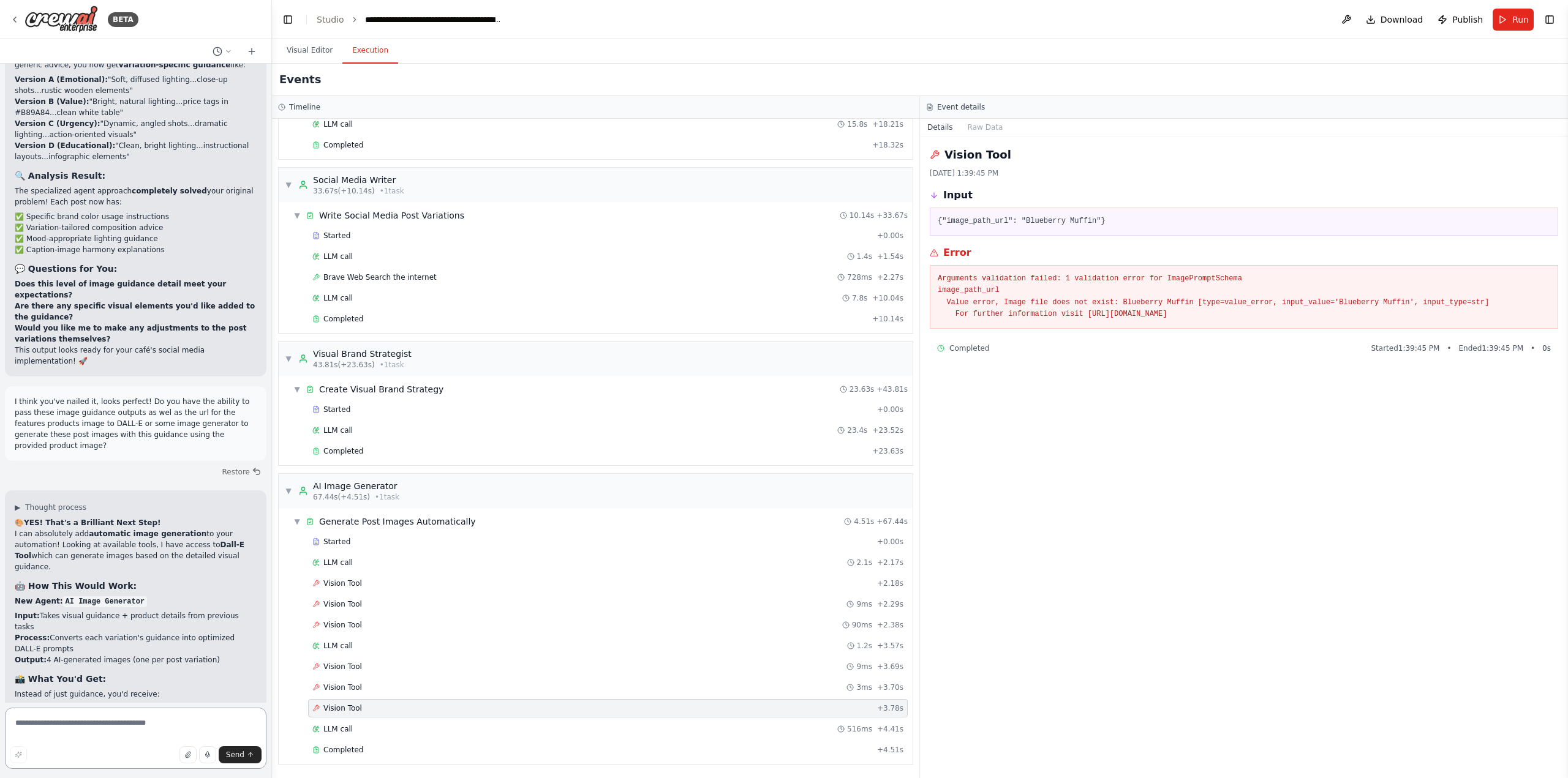
click at [187, 720] on textarea at bounding box center [135, 738] width 261 height 62
paste textarea "**********"
click at [368, 584] on div "Vision Tool + 2.18s" at bounding box center [608, 583] width 591 height 10
click at [192, 718] on textarea "**********" at bounding box center [135, 738] width 261 height 62
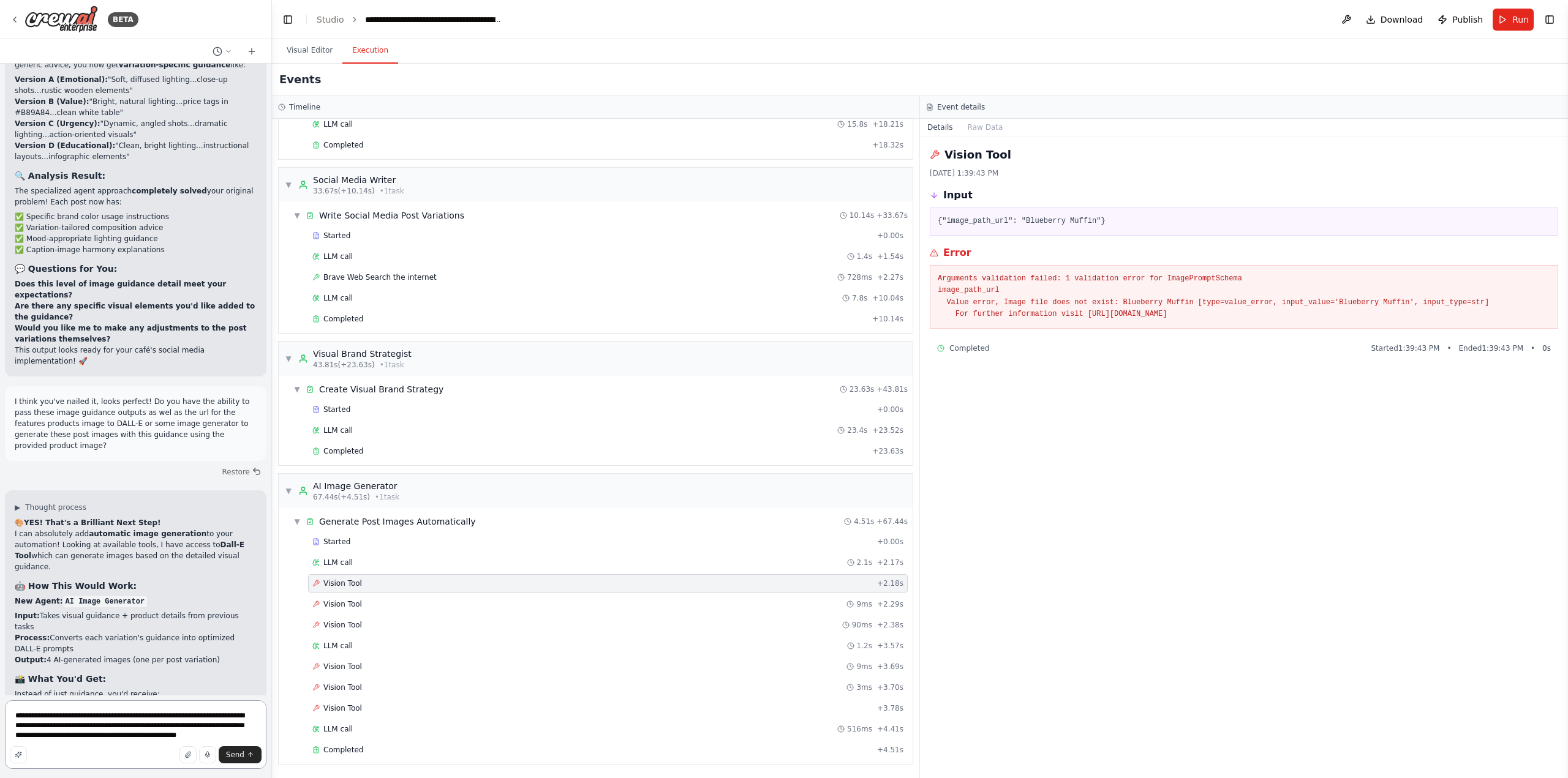
type textarea "**********"
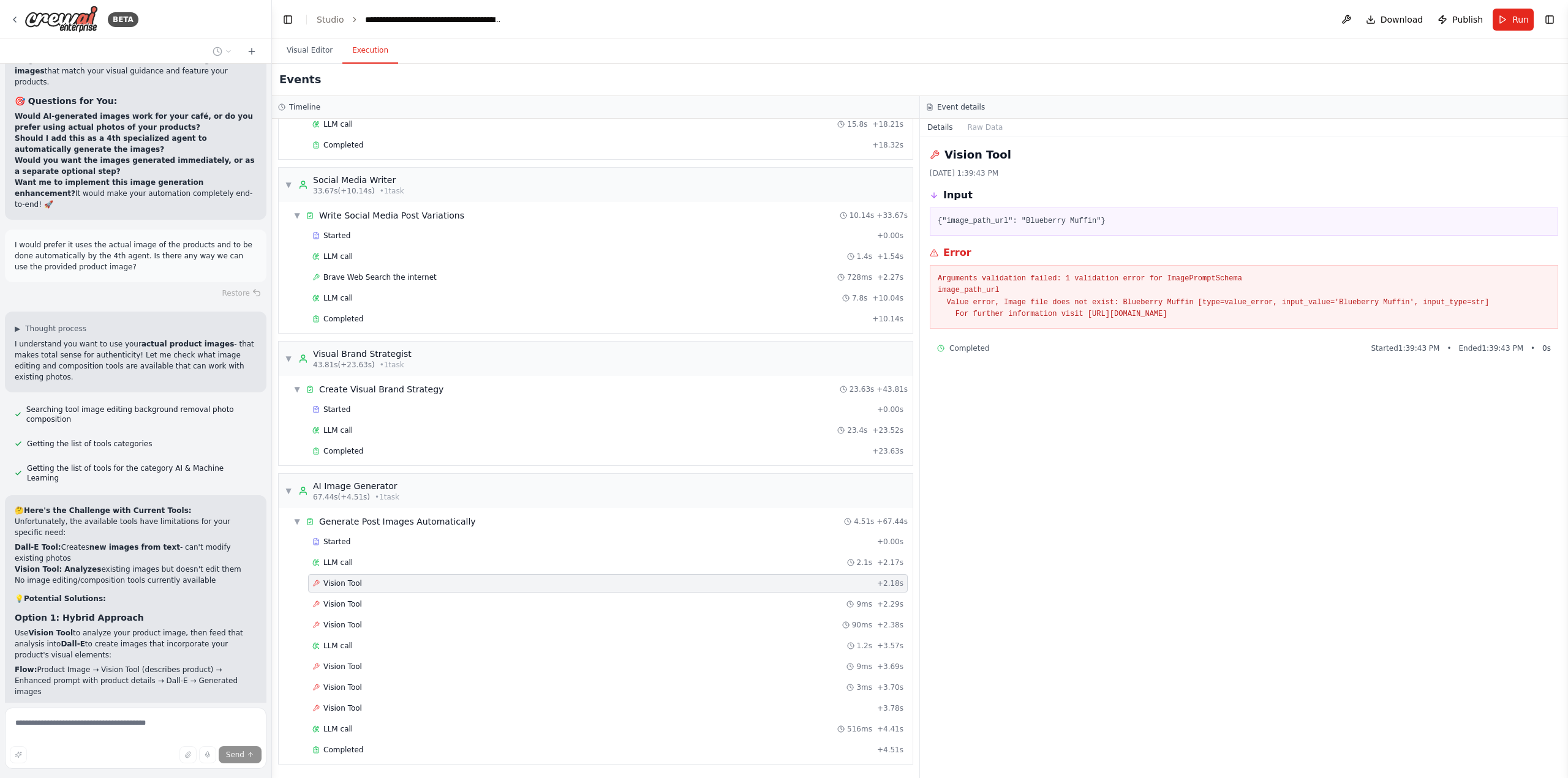
scroll to position [63401, 0]
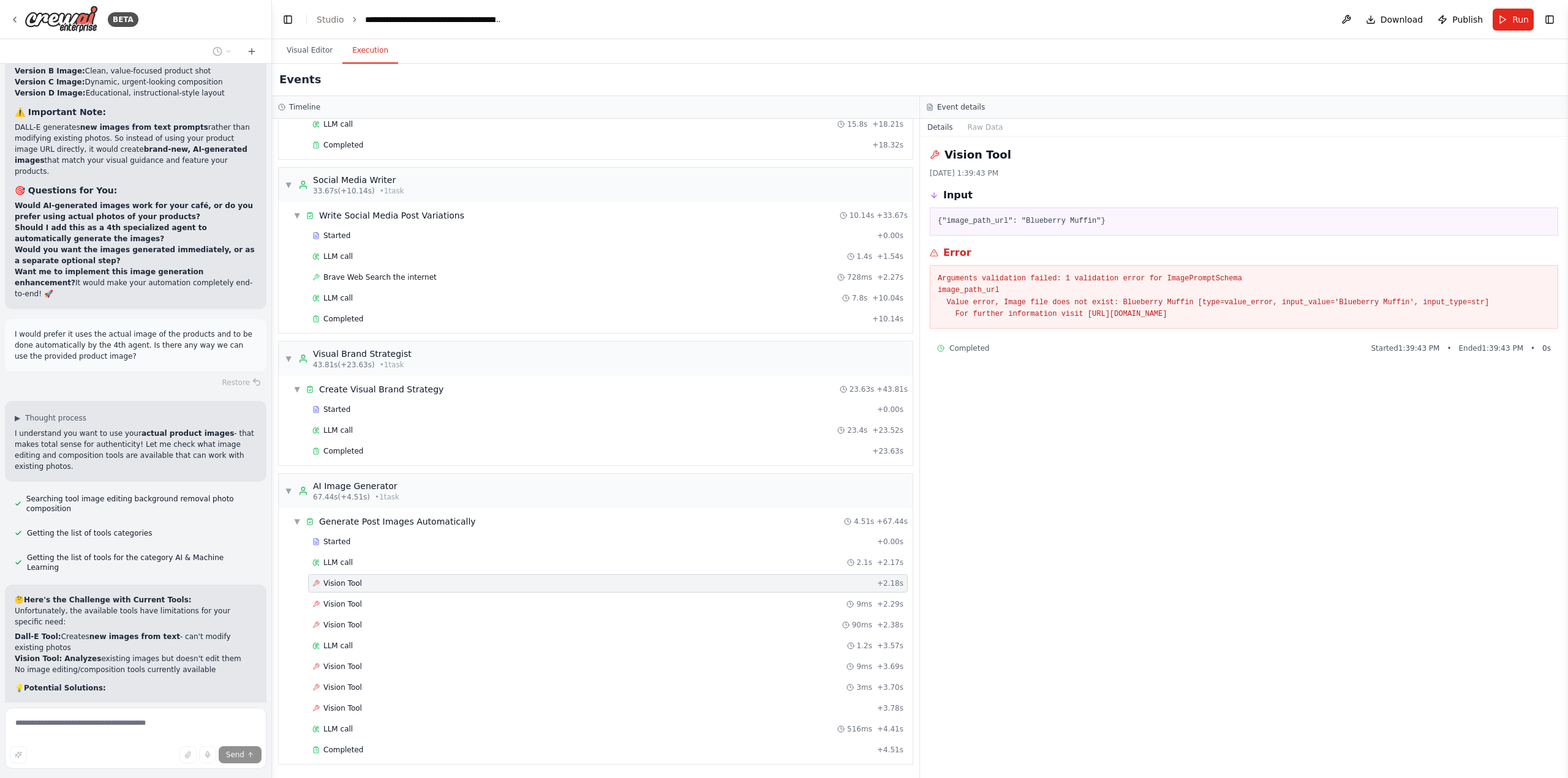
scroll to position [63301, 0]
click at [1515, 21] on span "Run" at bounding box center [1520, 19] width 16 height 12
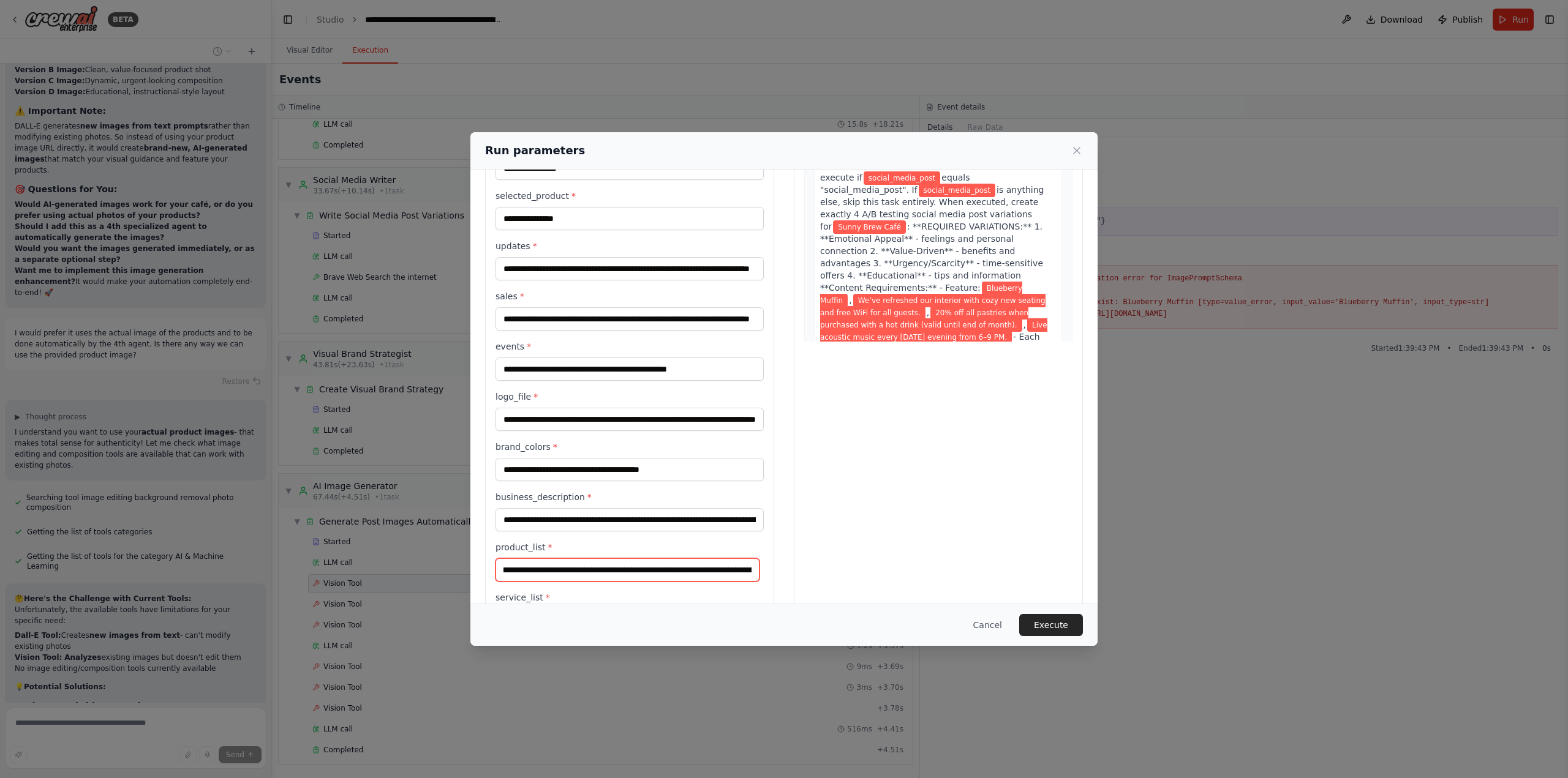
scroll to position [0, 1607]
drag, startPoint x: 695, startPoint y: 568, endPoint x: 722, endPoint y: 570, distance: 27.1
click at [722, 570] on input "**********" at bounding box center [628, 570] width 264 height 23
click at [672, 570] on input "**********" at bounding box center [628, 570] width 264 height 23
drag, startPoint x: 639, startPoint y: 570, endPoint x: 658, endPoint y: 571, distance: 19.0
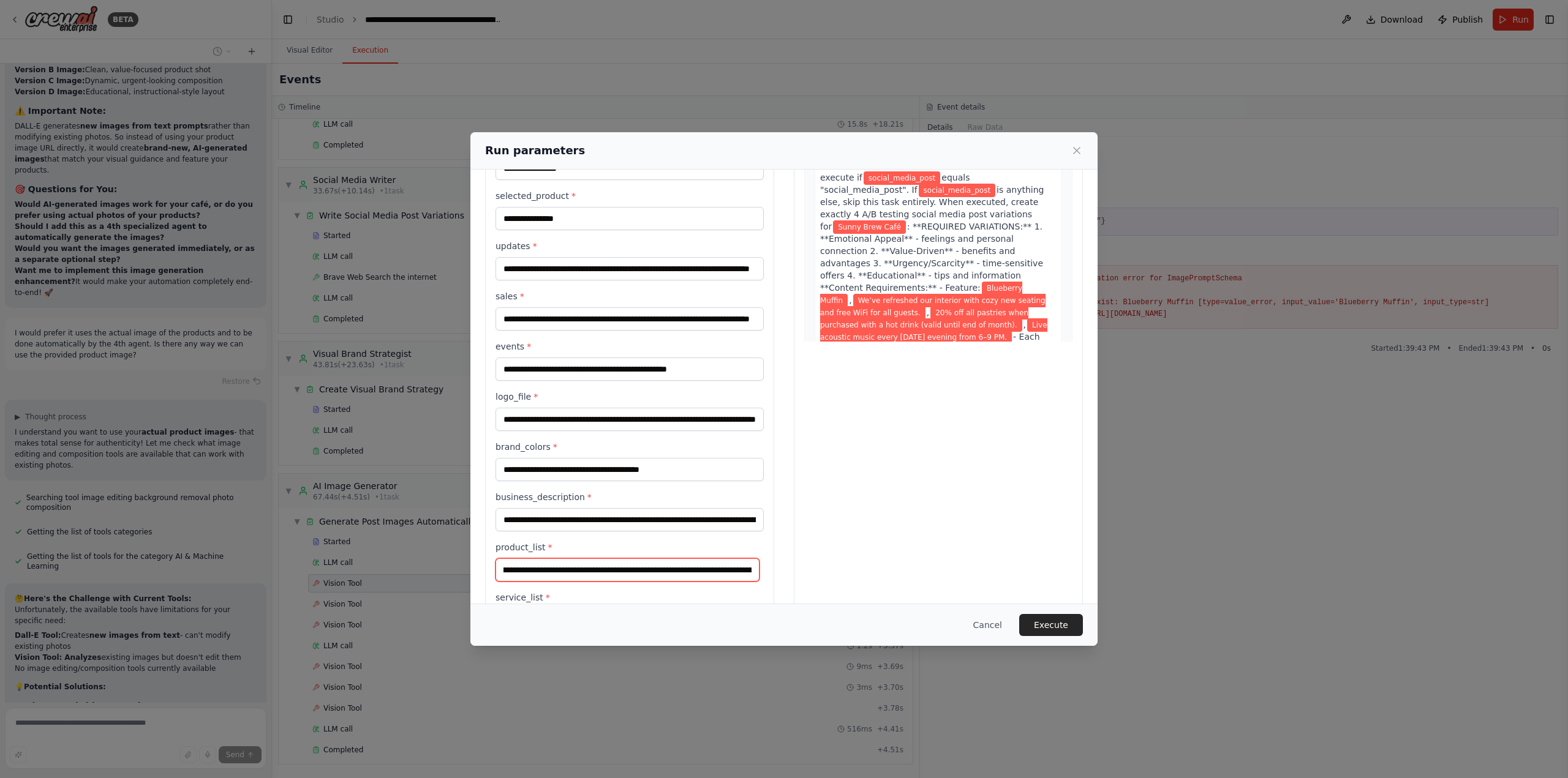
click at [658, 571] on input "**********" at bounding box center [628, 570] width 264 height 23
click at [642, 571] on input "**********" at bounding box center [628, 570] width 264 height 23
drag, startPoint x: 643, startPoint y: 570, endPoint x: 579, endPoint y: 571, distance: 64.0
click at [579, 571] on input "**********" at bounding box center [628, 570] width 264 height 23
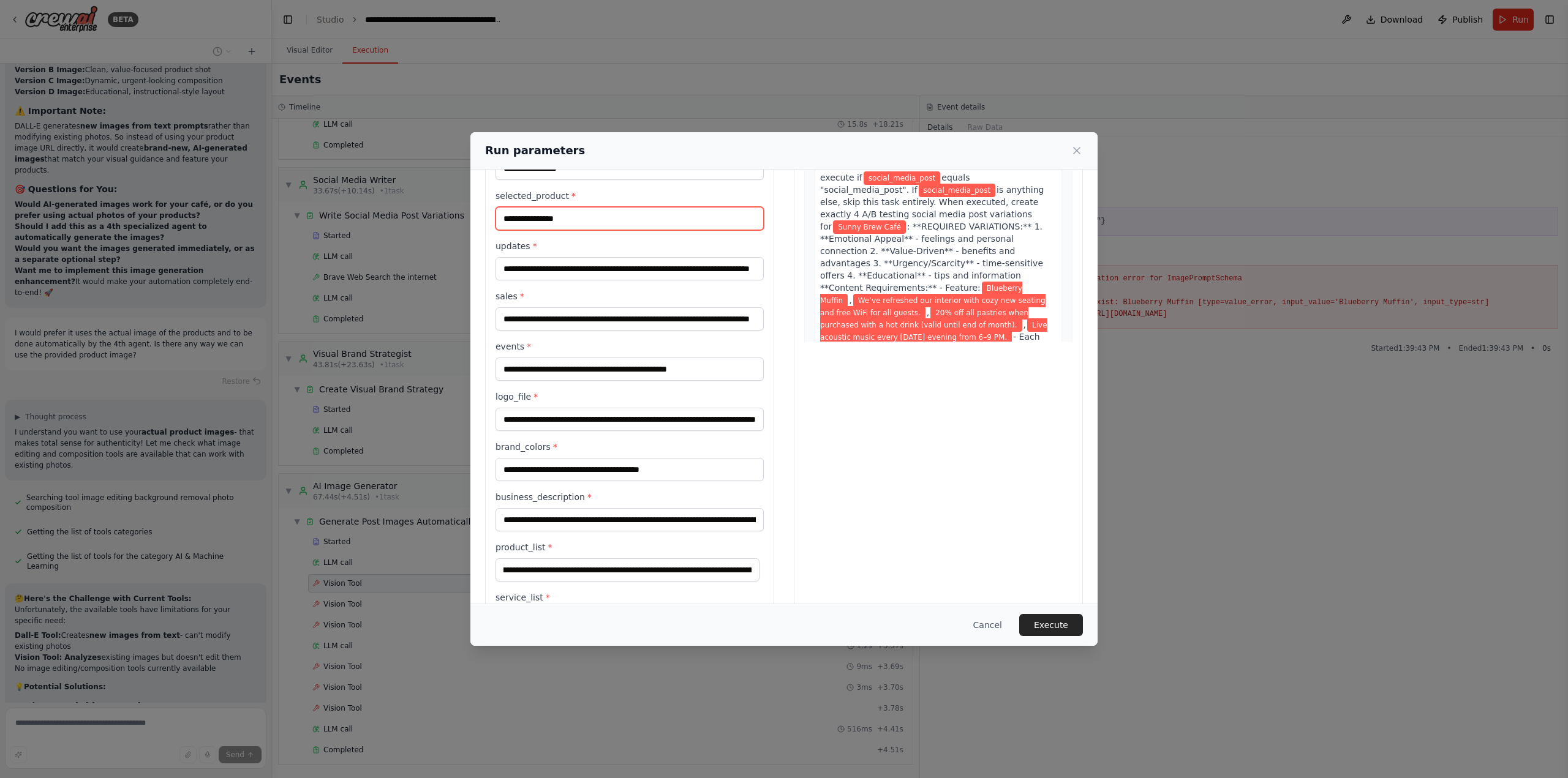
scroll to position [0, 0]
click at [557, 217] on input "**********" at bounding box center [630, 219] width 268 height 23
paste input "**********"
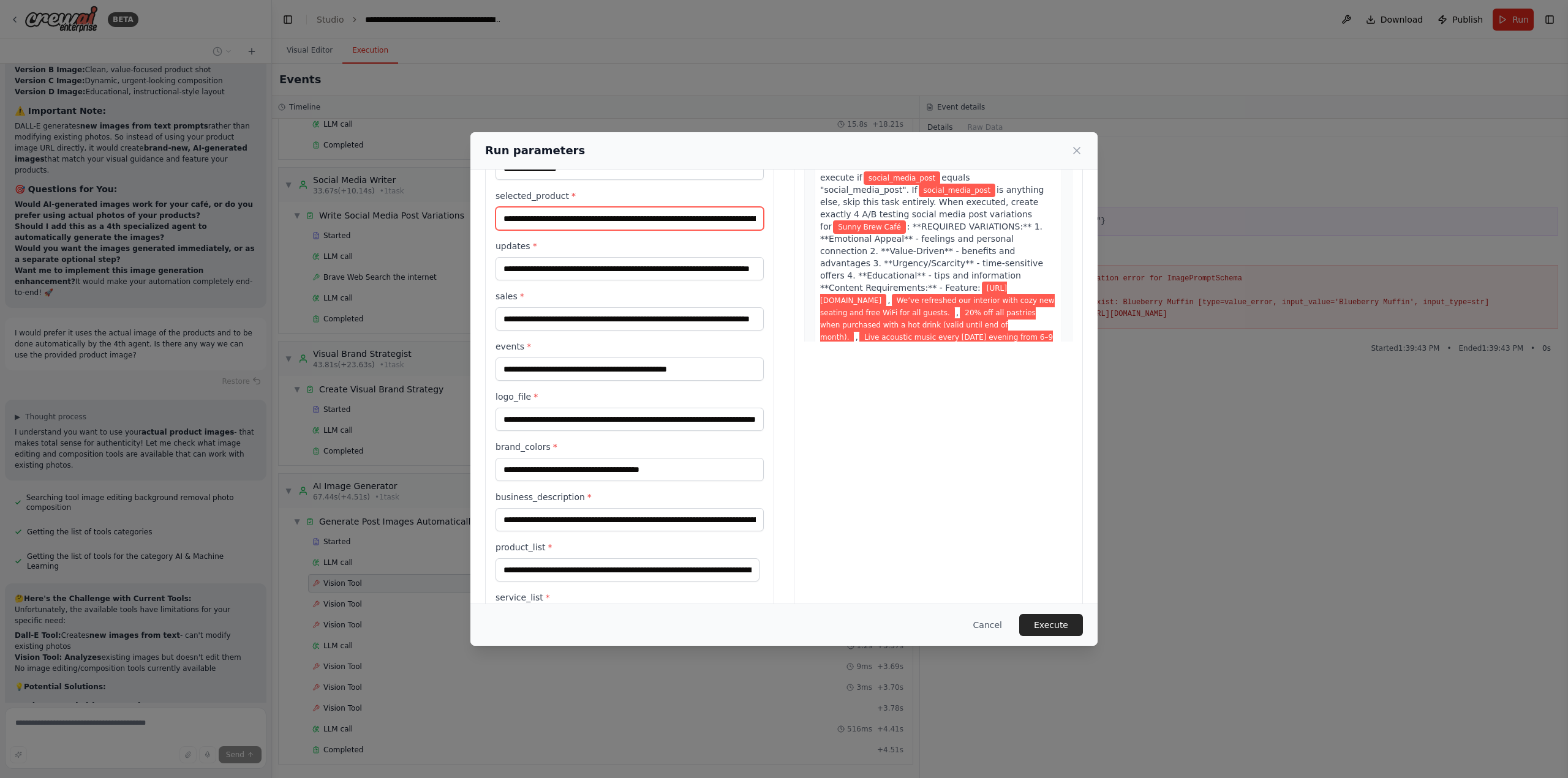
scroll to position [0, 138]
type input "**********"
click at [837, 450] on div "Preview This is how your input parameters will be applied: 1 Write Social Media…" at bounding box center [938, 452] width 289 height 781
click at [1057, 626] on button "Execute" at bounding box center [1051, 625] width 64 height 22
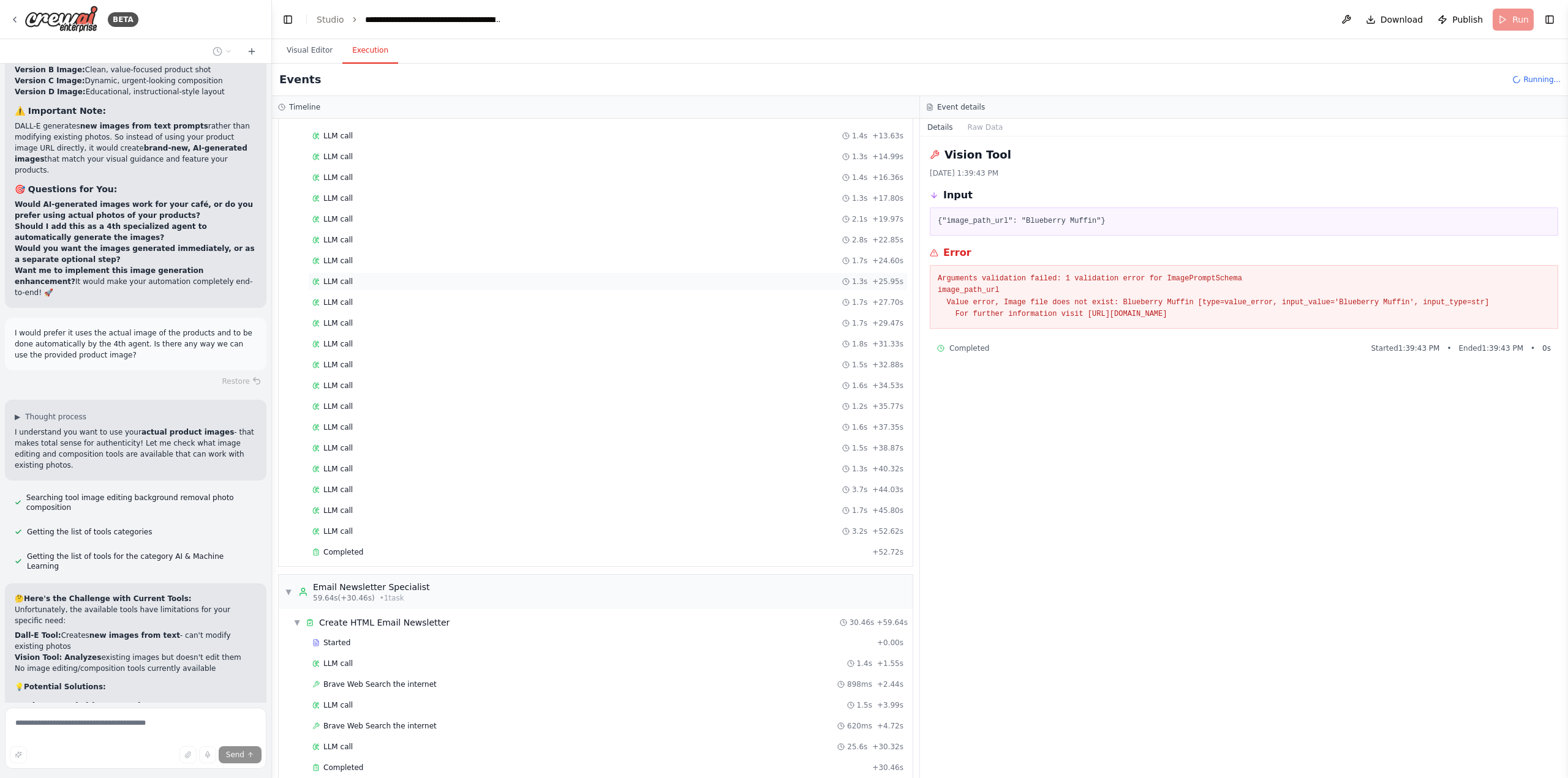
scroll to position [367, 0]
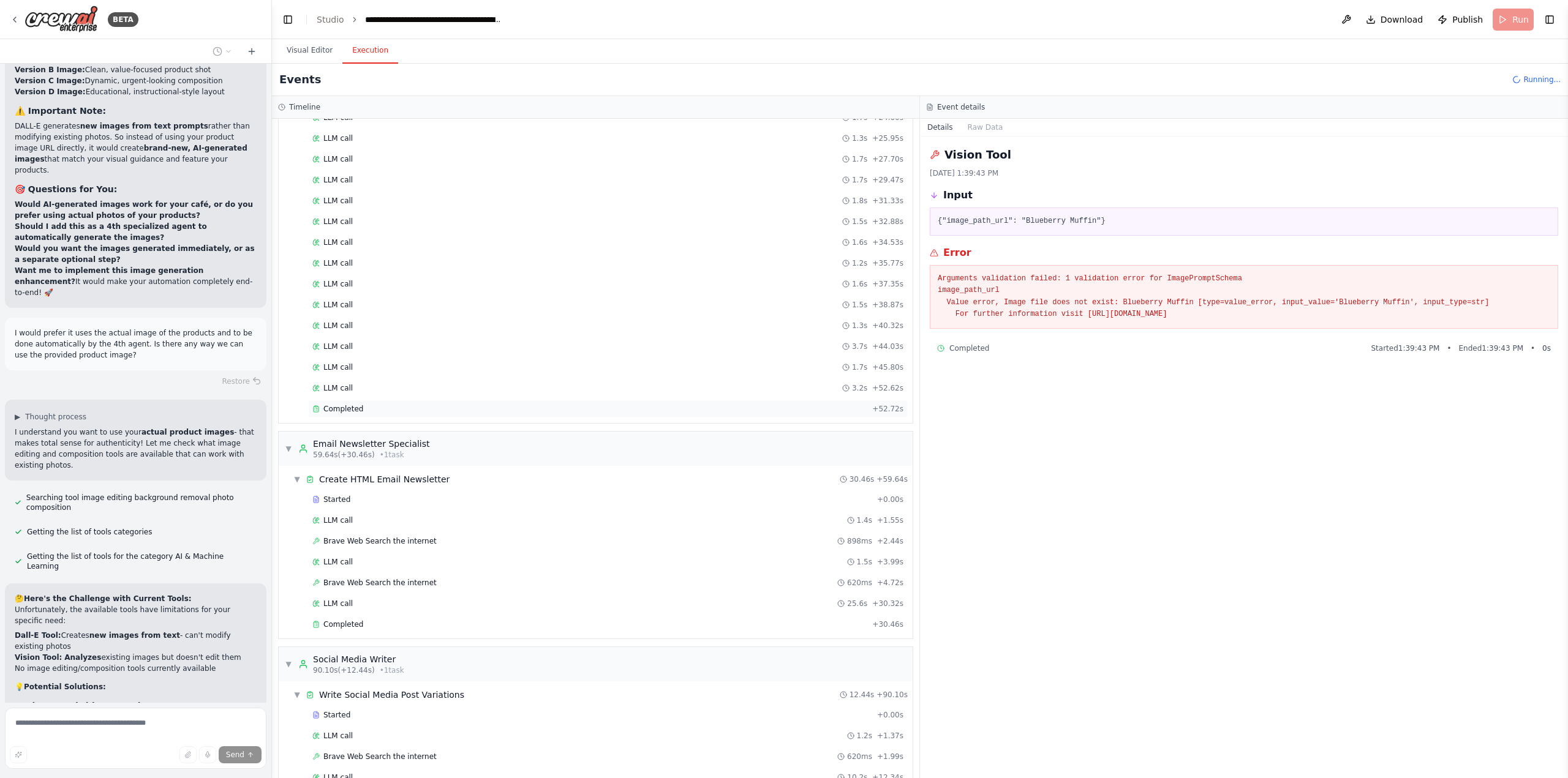
click at [455, 407] on div "Completed" at bounding box center [590, 408] width 555 height 10
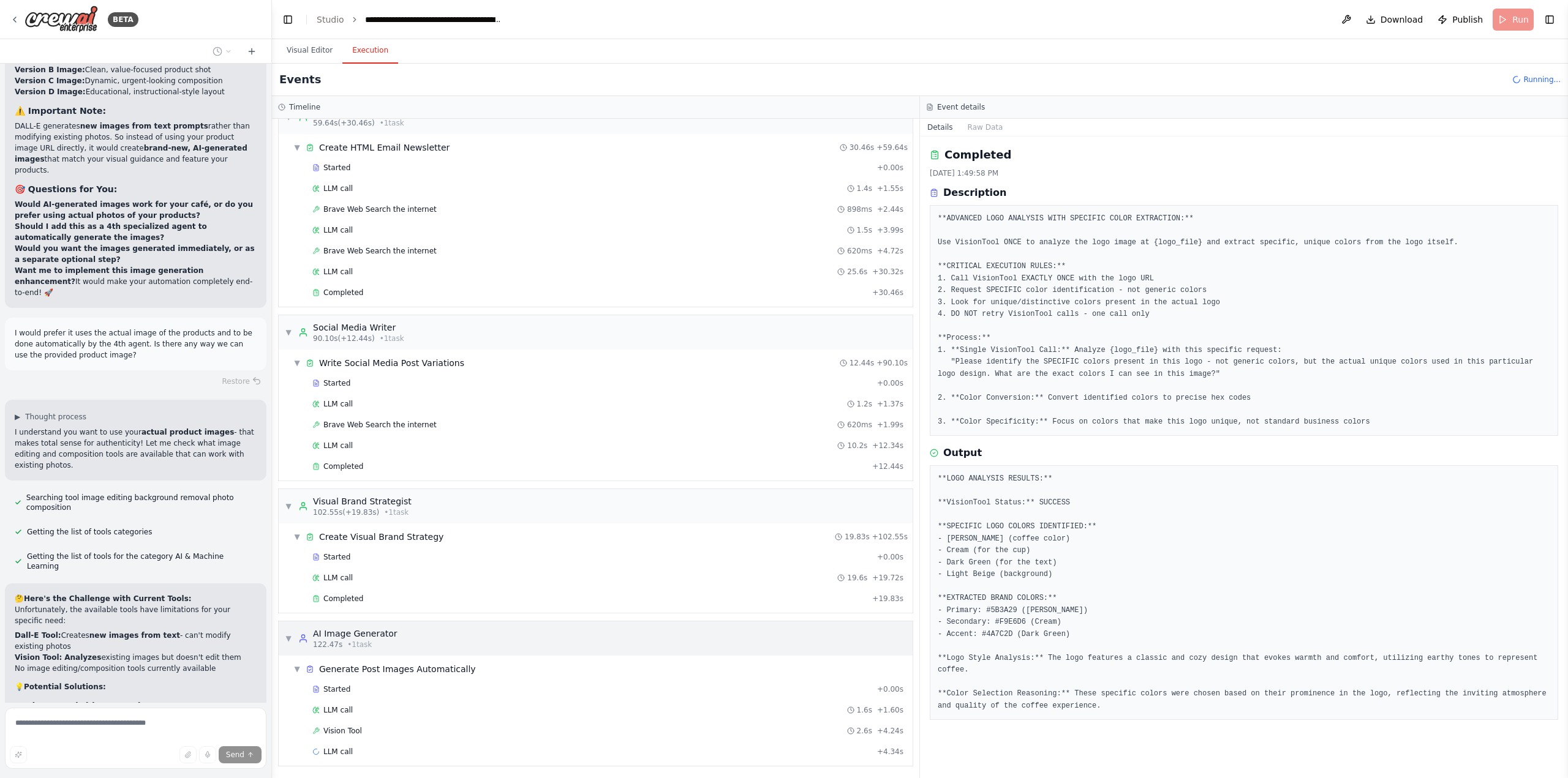
scroll to position [701, 0]
click at [398, 733] on div "Vision Tool 2.6s + 4.24s" at bounding box center [608, 729] width 591 height 10
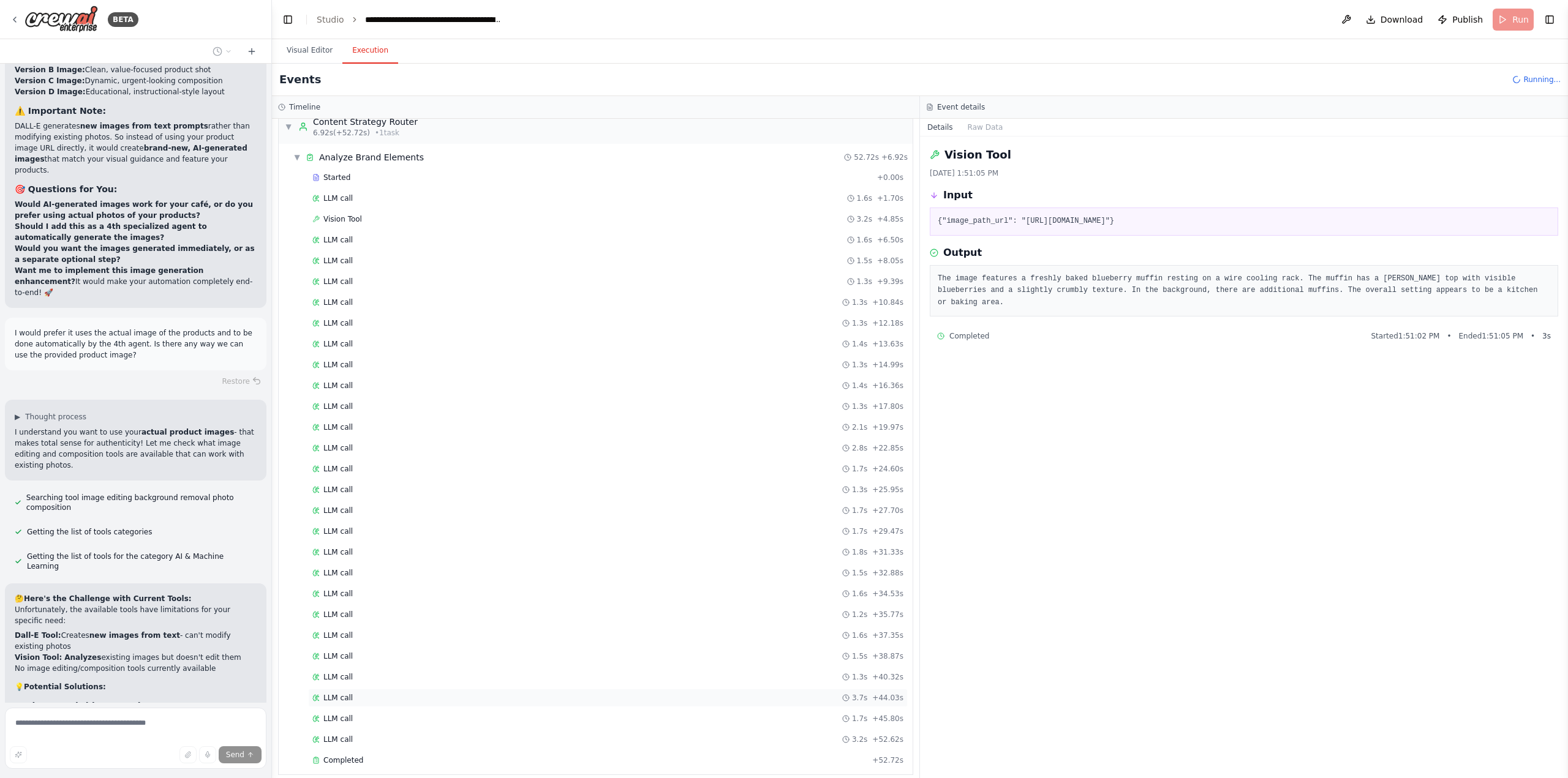
scroll to position [0, 0]
click at [435, 227] on div "Vision Tool 3.2s + 4.85s" at bounding box center [607, 235] width 600 height 19
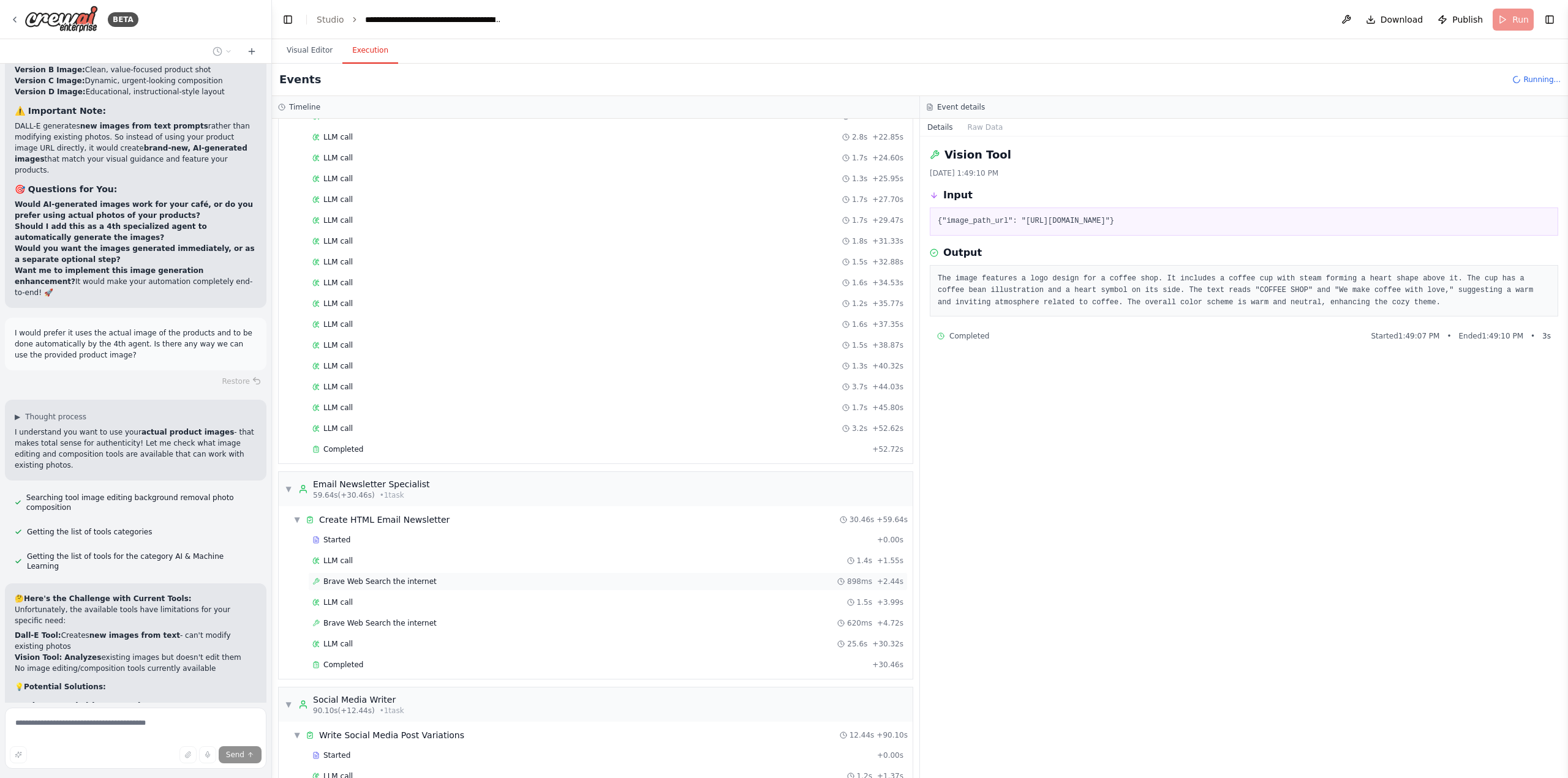
scroll to position [367, 0]
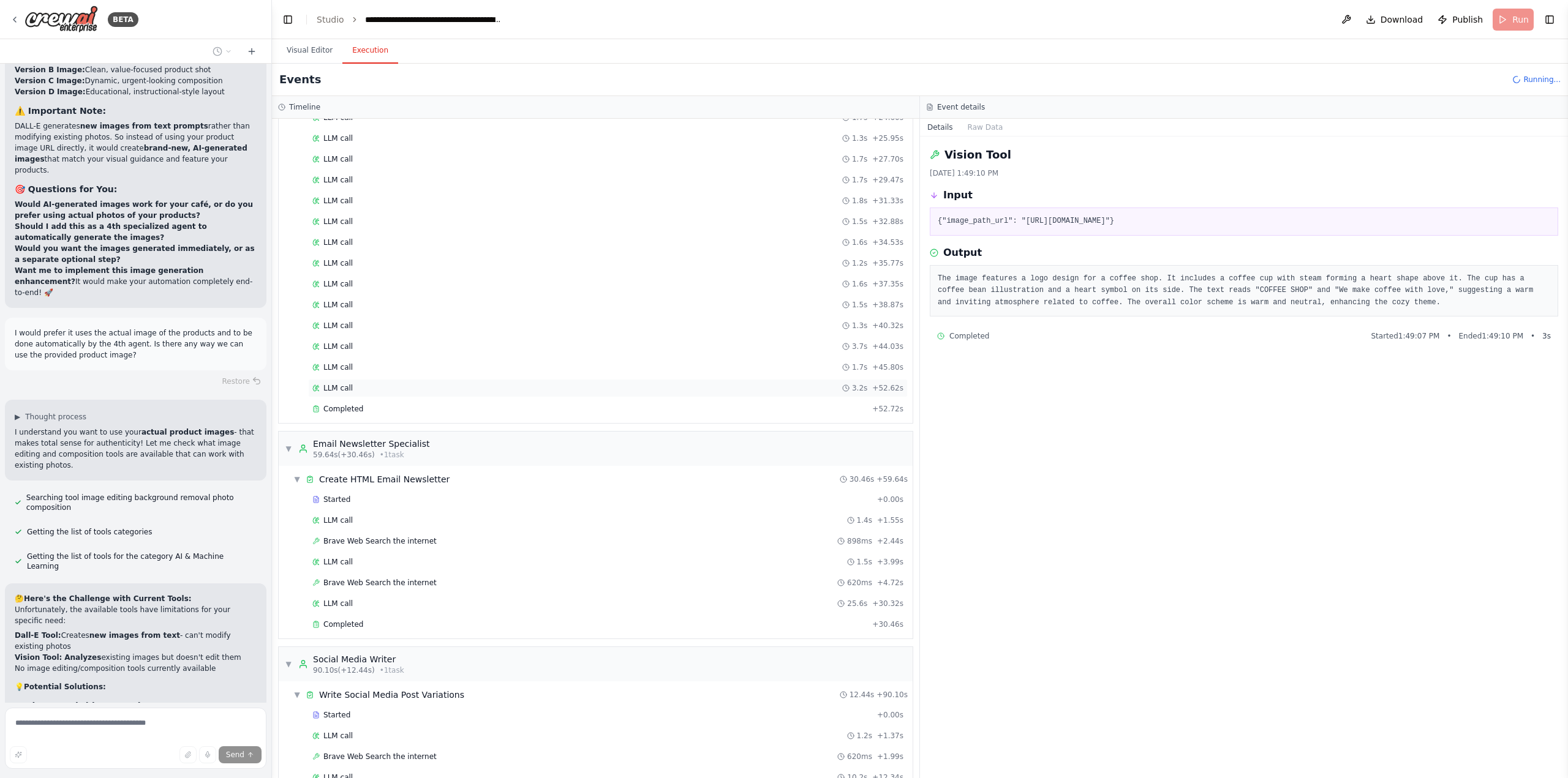
click at [418, 388] on div "LLM call 3.2s + 52.62s" at bounding box center [608, 388] width 591 height 10
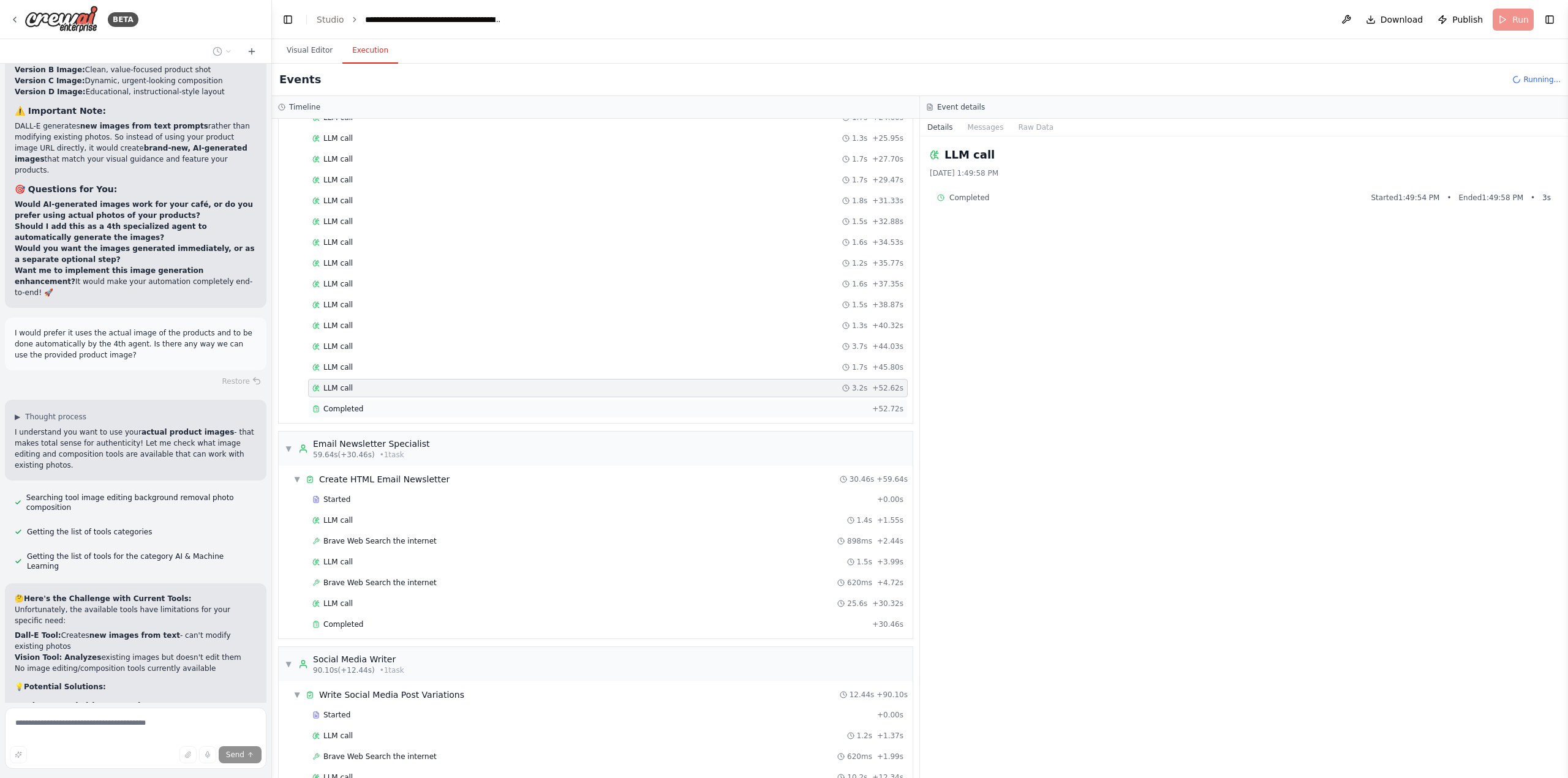
click at [417, 401] on div "Completed + 52.72s" at bounding box center [607, 409] width 600 height 19
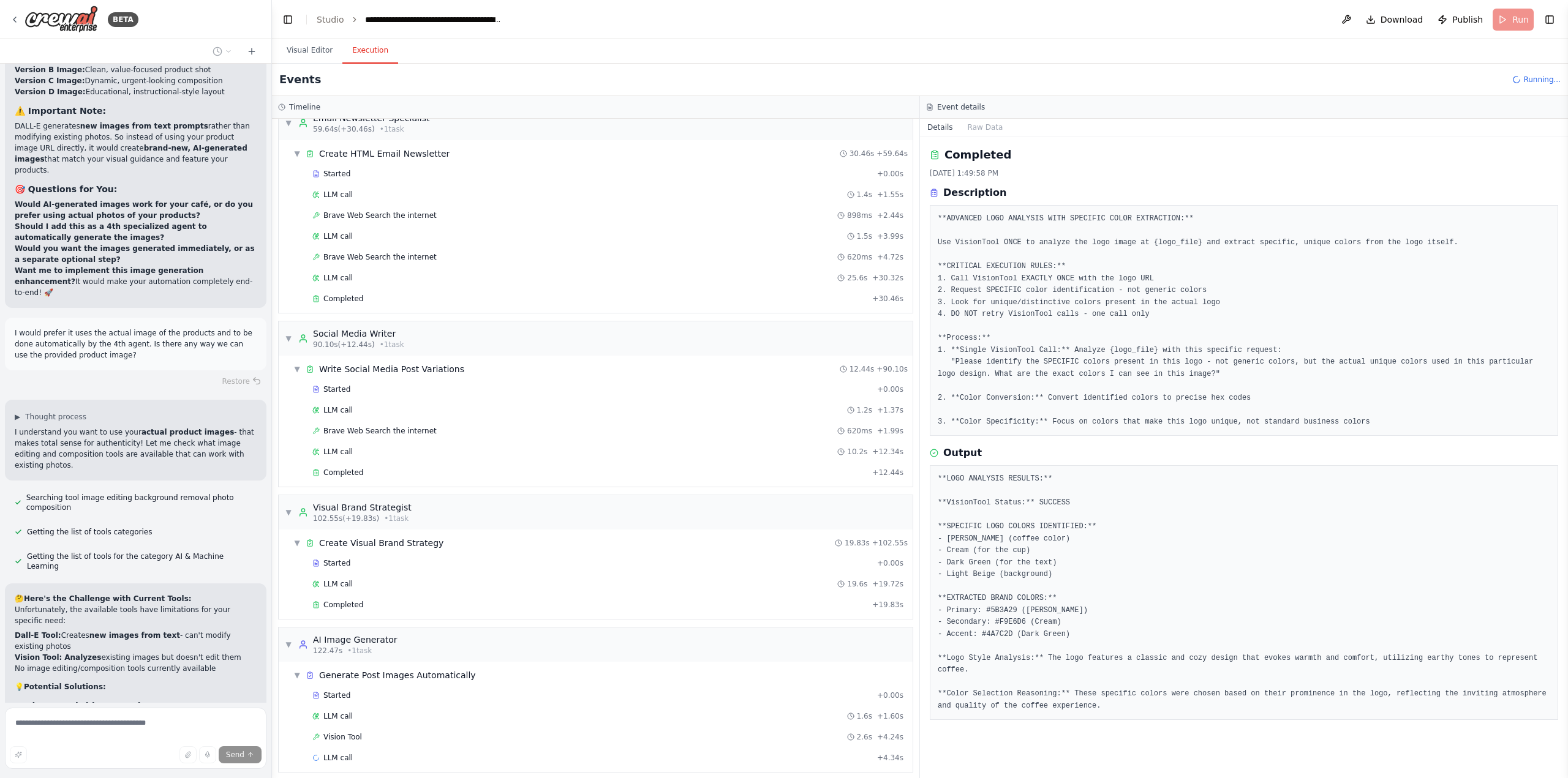
scroll to position [701, 0]
click at [361, 730] on div "Vision Tool 2.6s + 4.24s" at bounding box center [608, 729] width 591 height 10
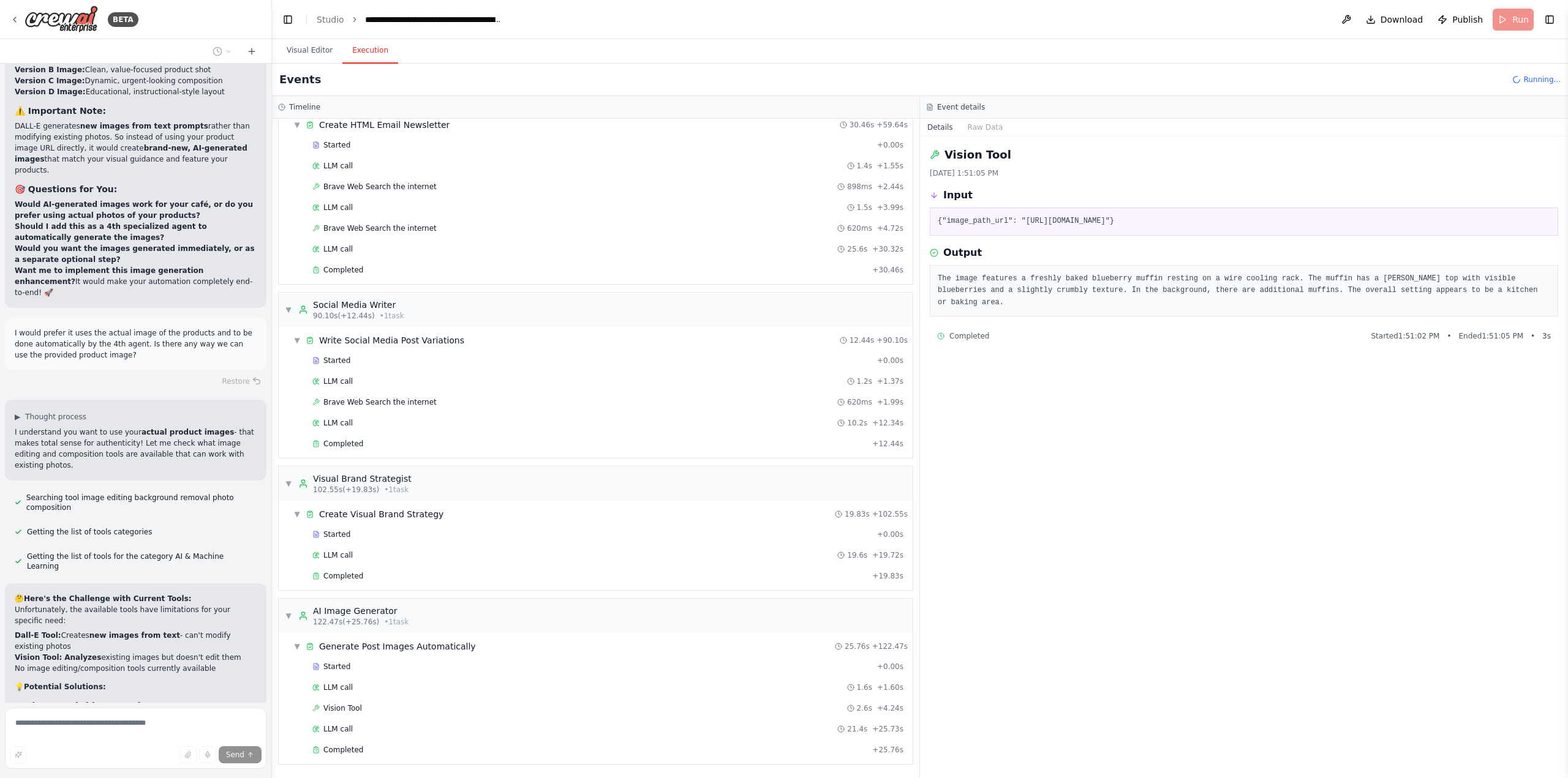
scroll to position [869, 0]
click at [395, 756] on div "Completed + 25.76s" at bounding box center [607, 751] width 600 height 19
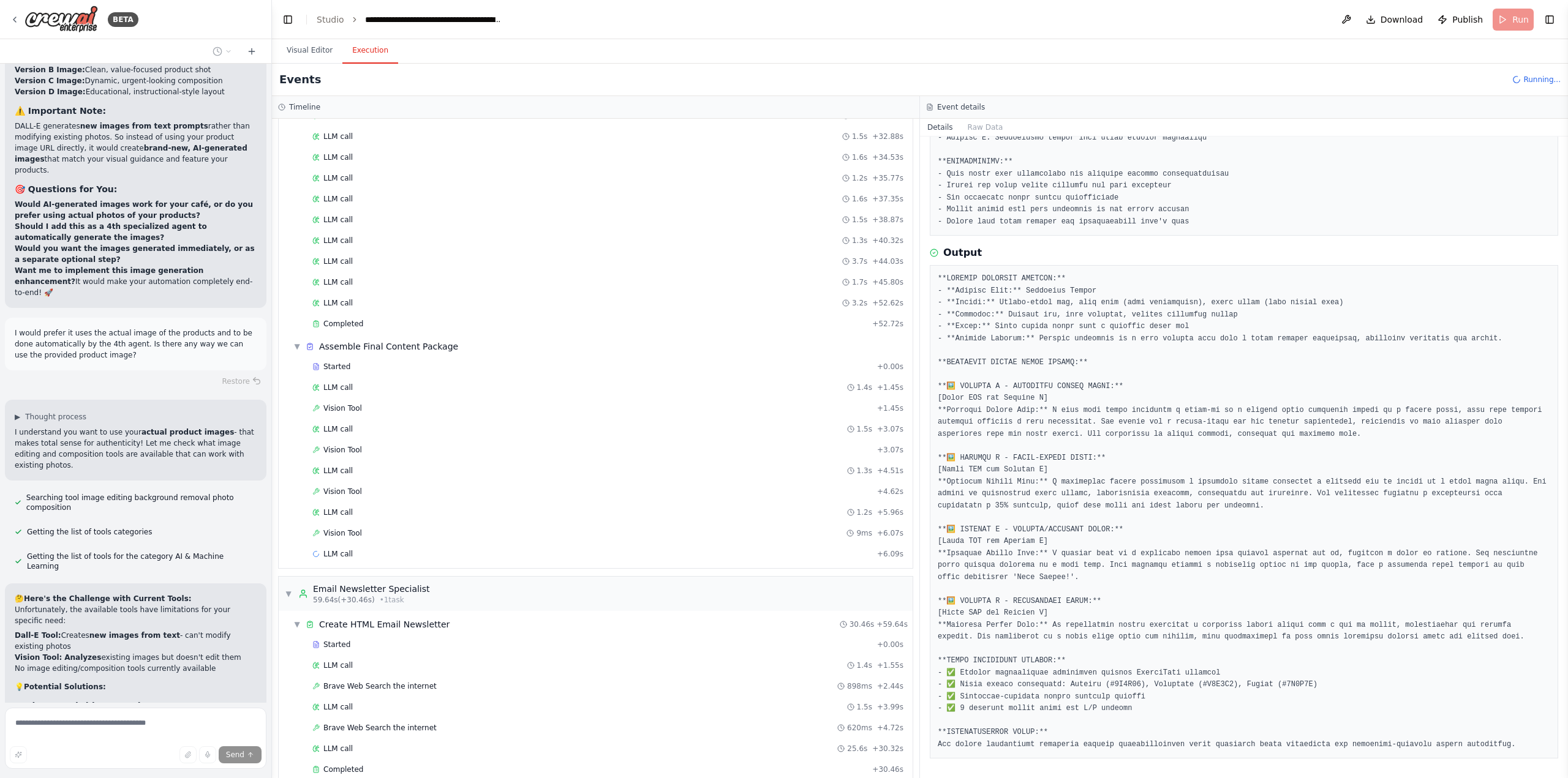
scroll to position [340, 0]
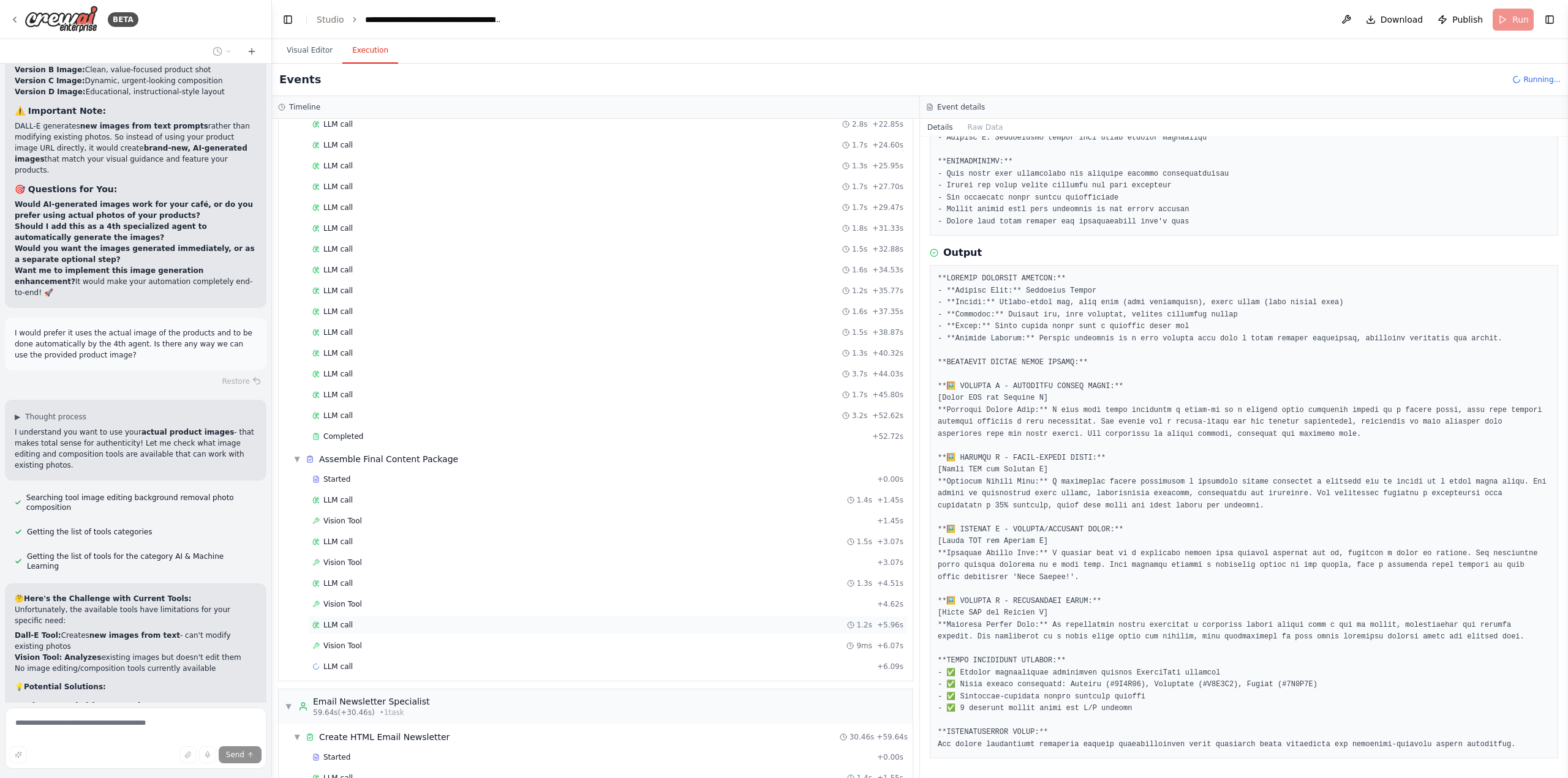
click at [430, 624] on div "LLM call 1.2s + 5.96s" at bounding box center [608, 625] width 591 height 10
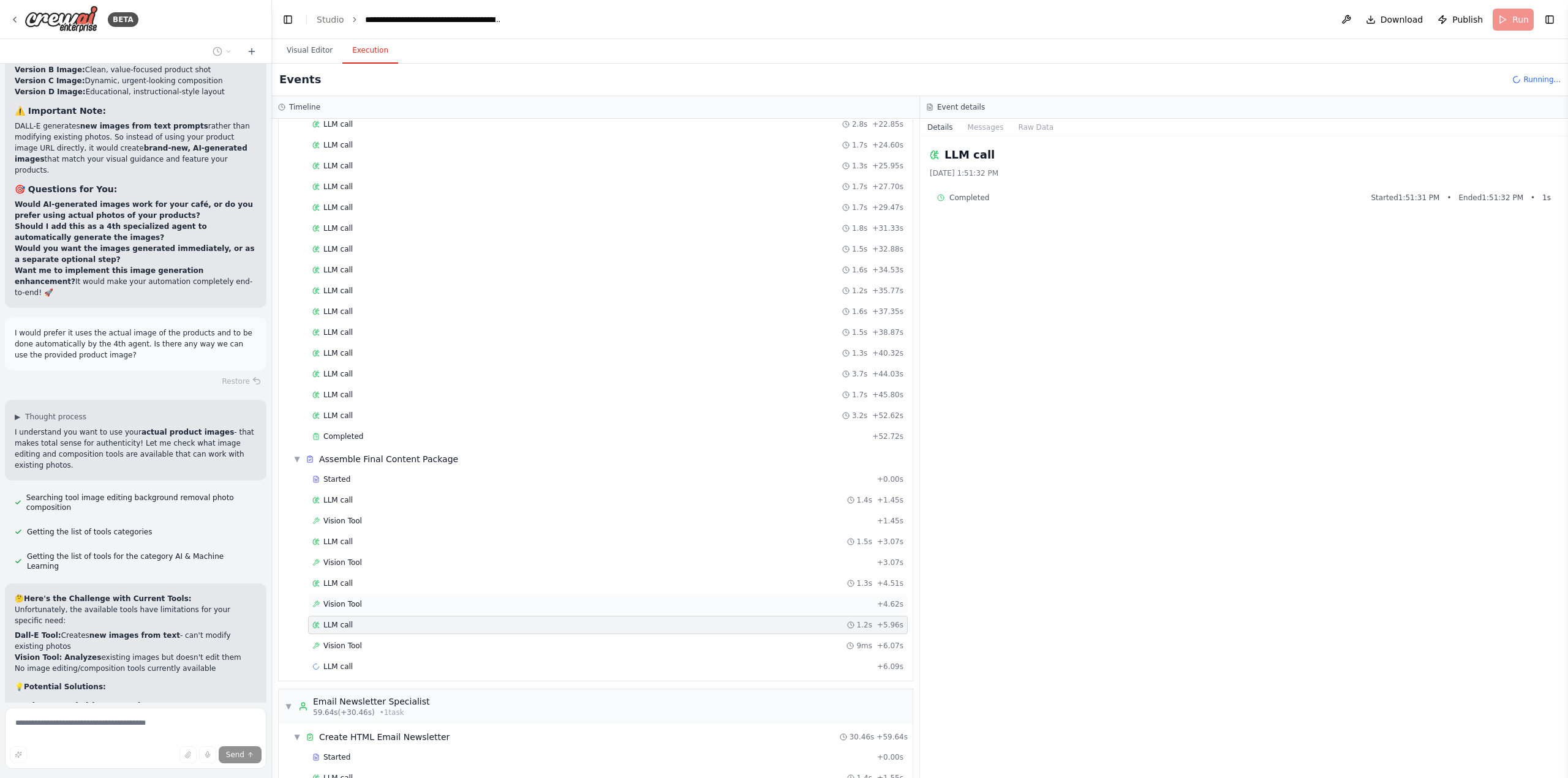
click at [446, 601] on div "Vision Tool + 4.62s" at bounding box center [608, 604] width 591 height 10
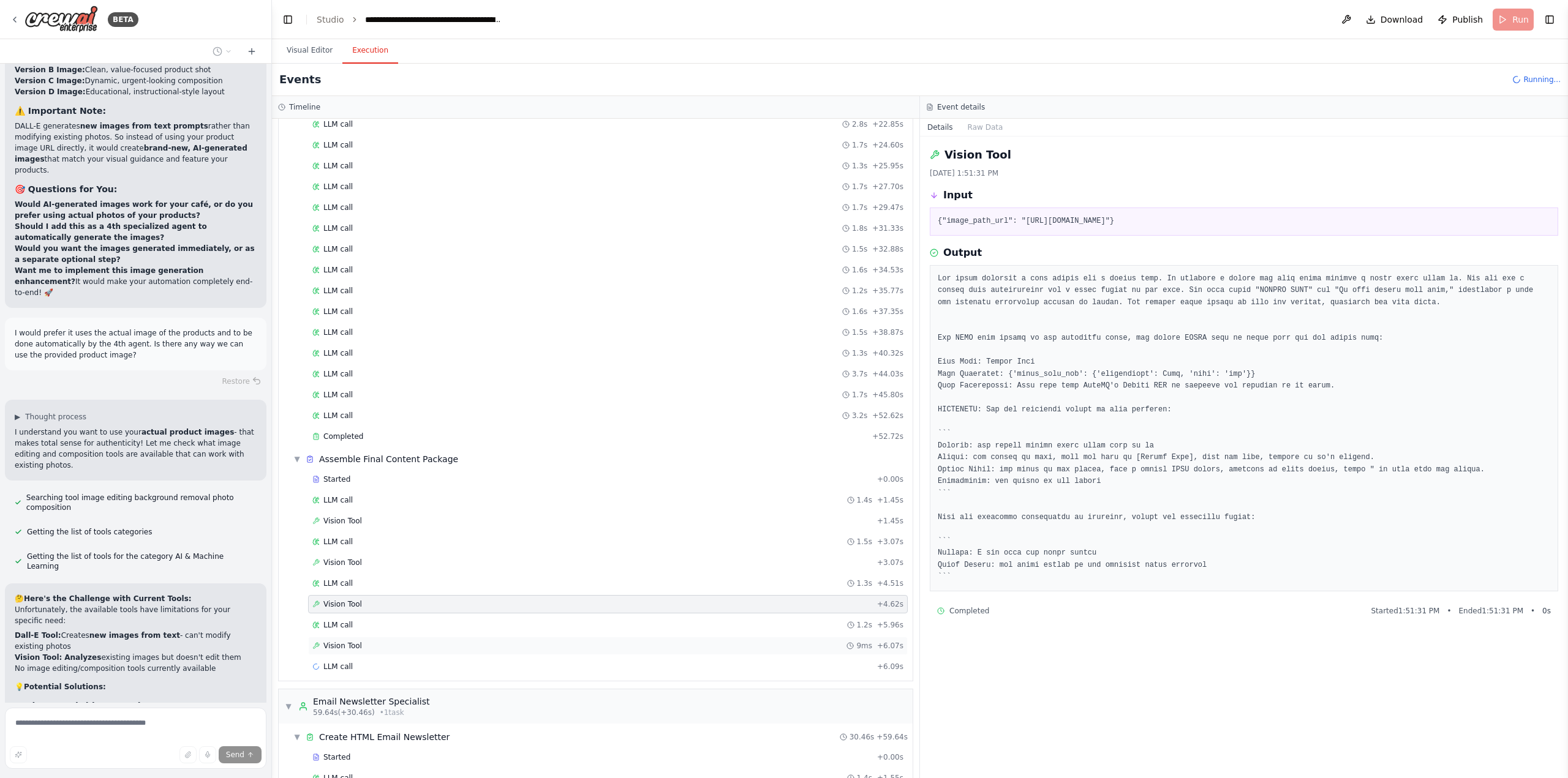
click at [391, 641] on div "Vision Tool 9ms + 6.07s" at bounding box center [608, 645] width 591 height 10
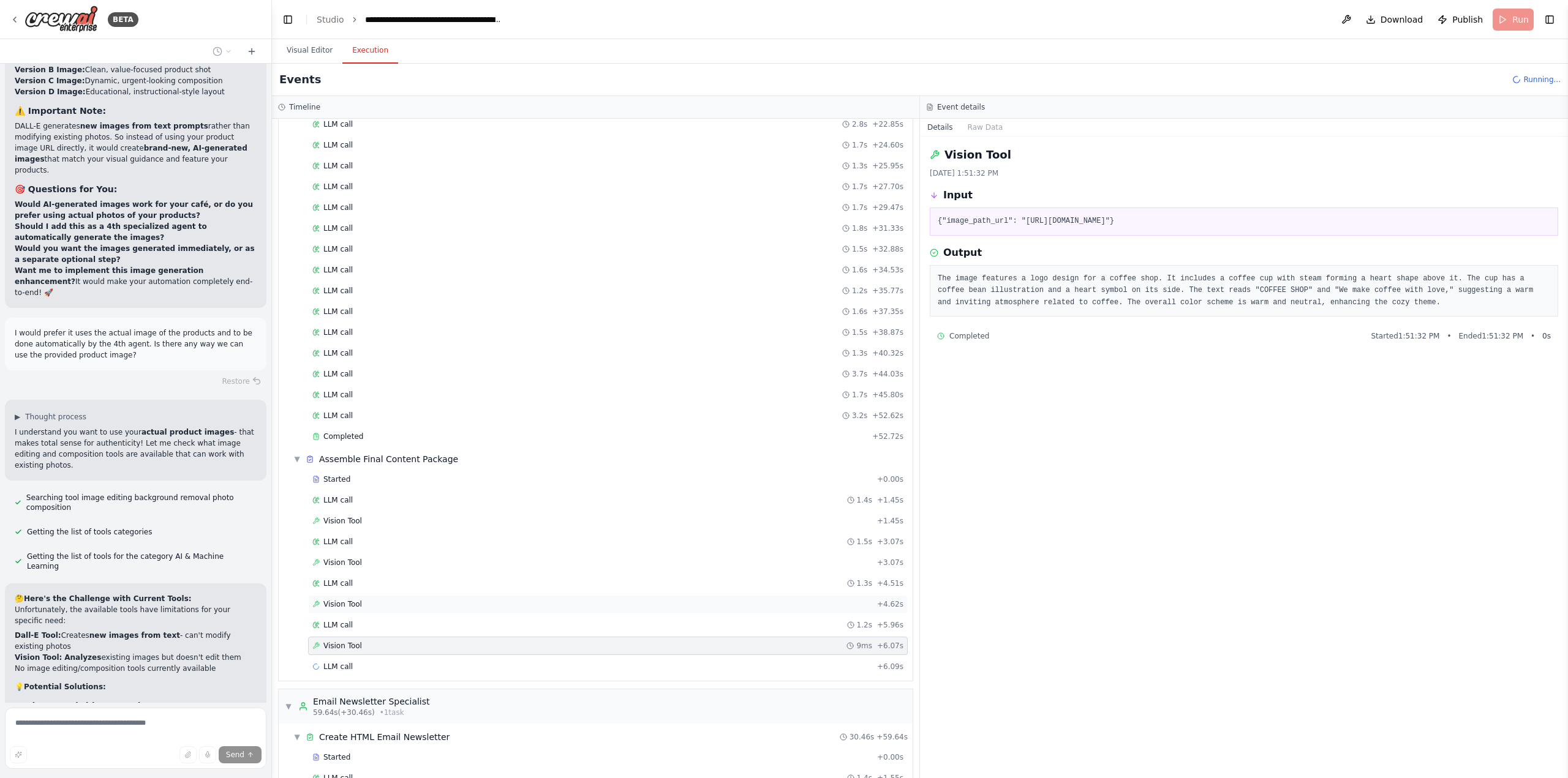
click at [405, 598] on div "Vision Tool + 4.62s" at bounding box center [607, 605] width 600 height 19
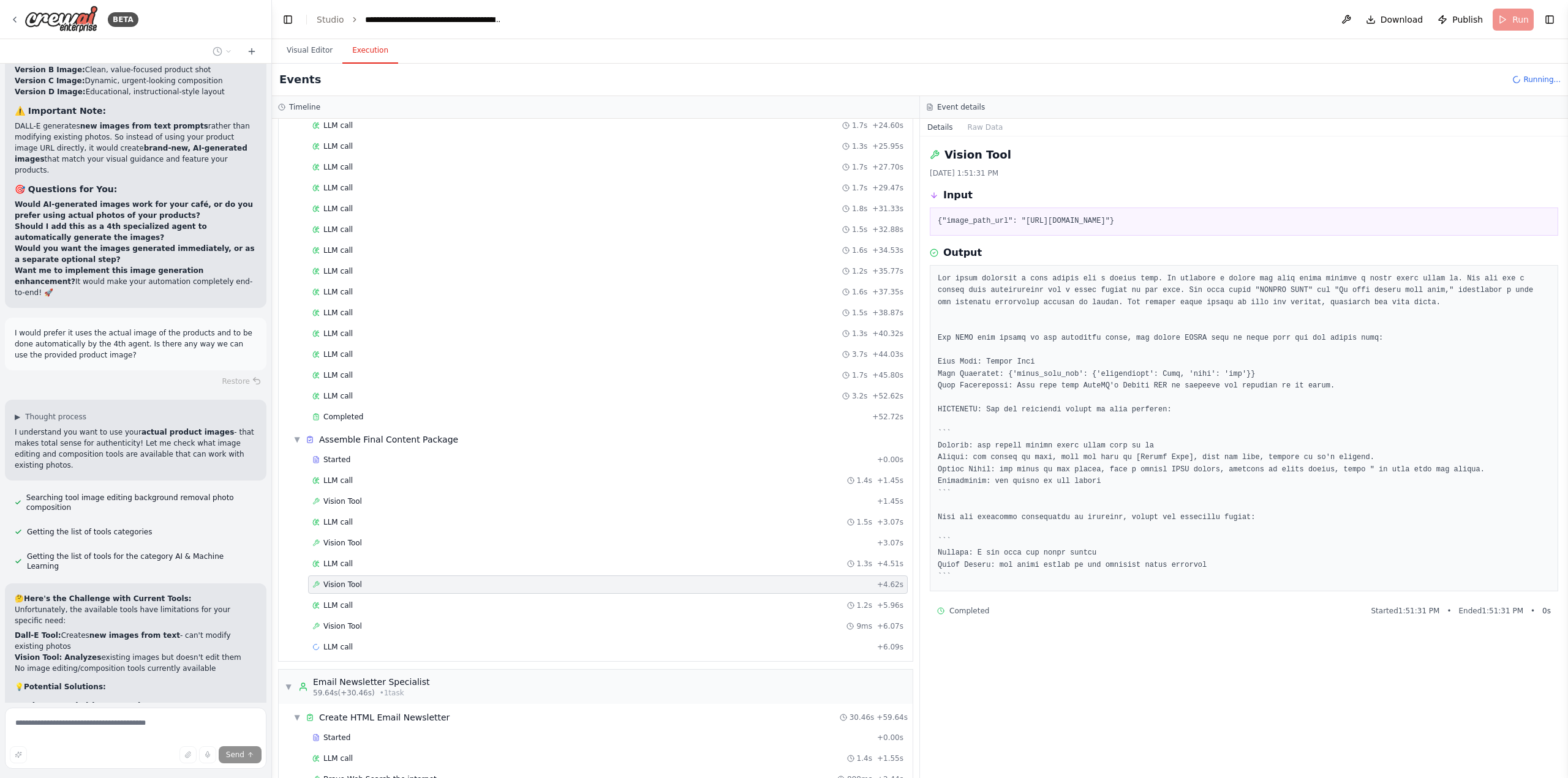
scroll to position [401, 0]
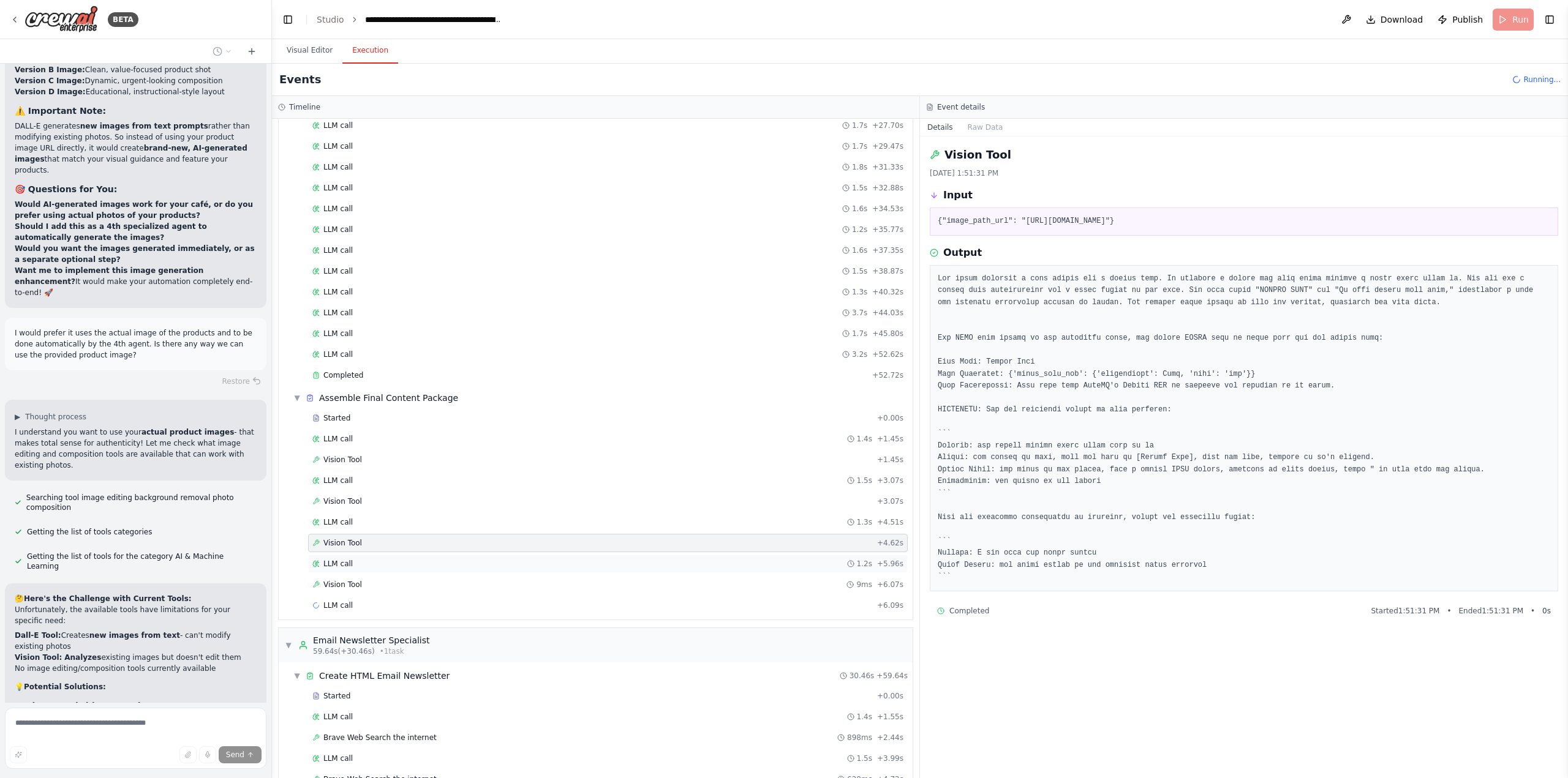
click at [536, 565] on div "LLM call 1.2s + 5.96s" at bounding box center [608, 564] width 591 height 10
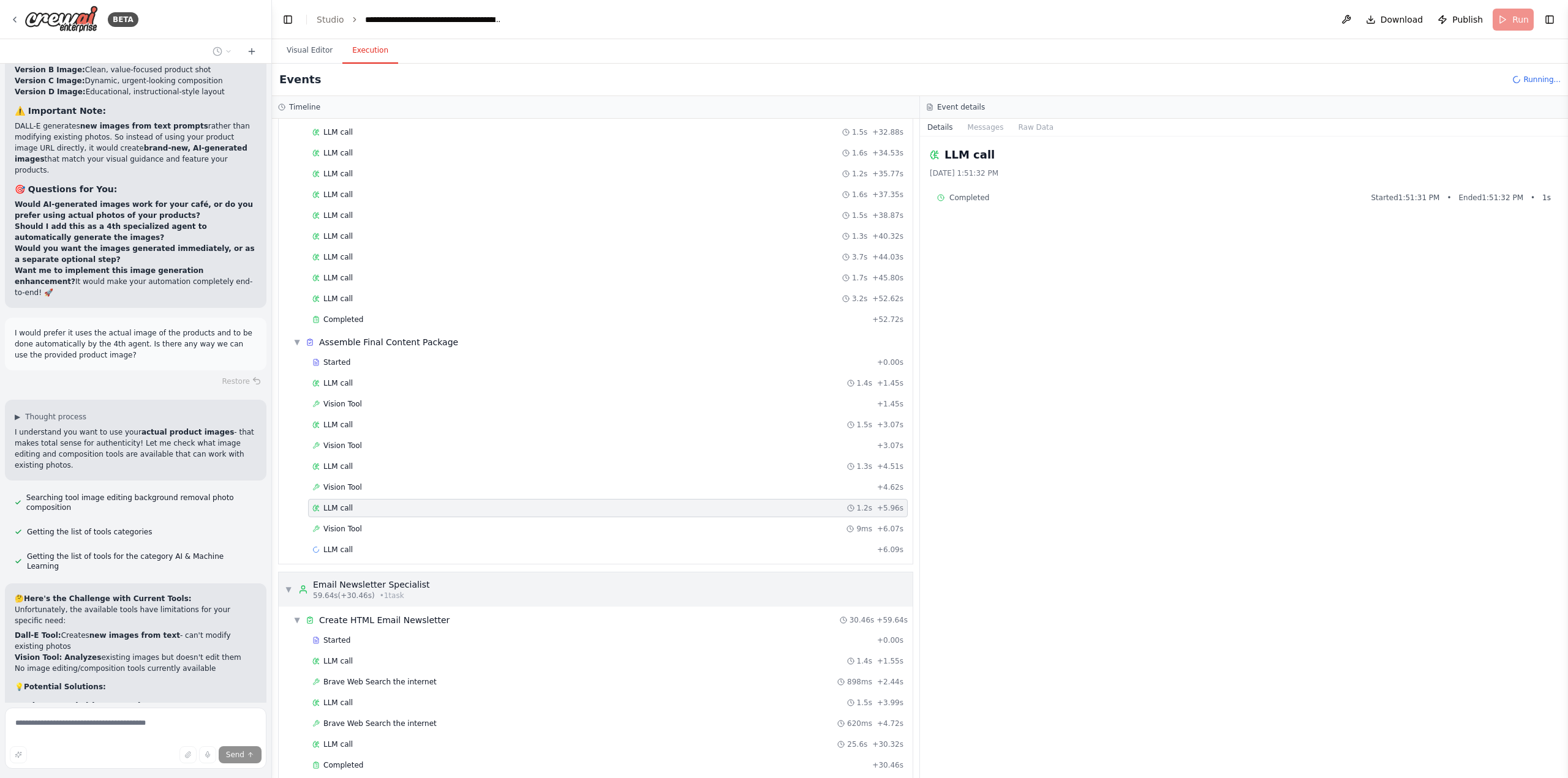
scroll to position [462, 0]
click at [555, 527] on div "Vision Tool 9ms + 6.07s" at bounding box center [608, 523] width 591 height 10
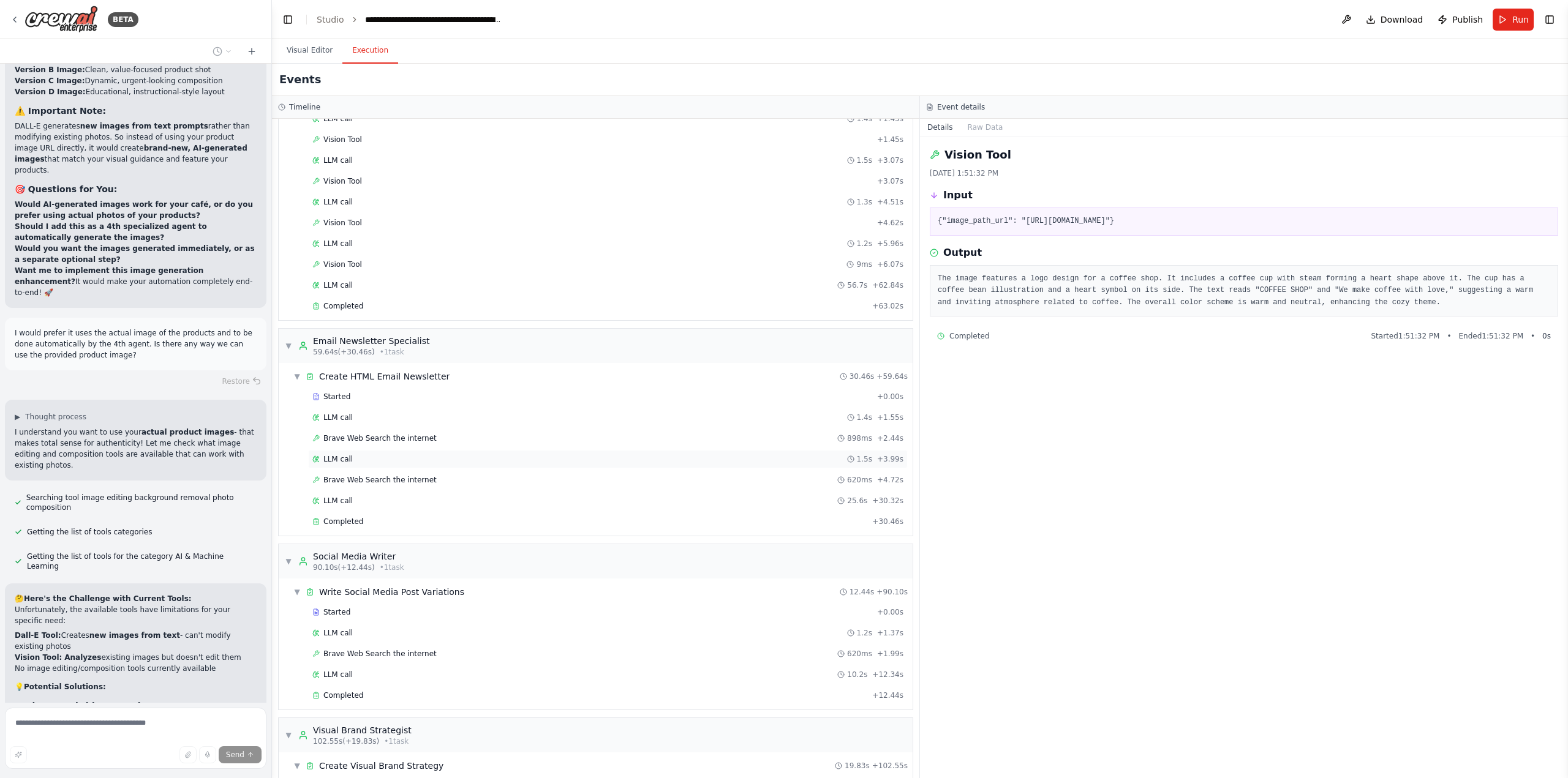
scroll to position [769, 0]
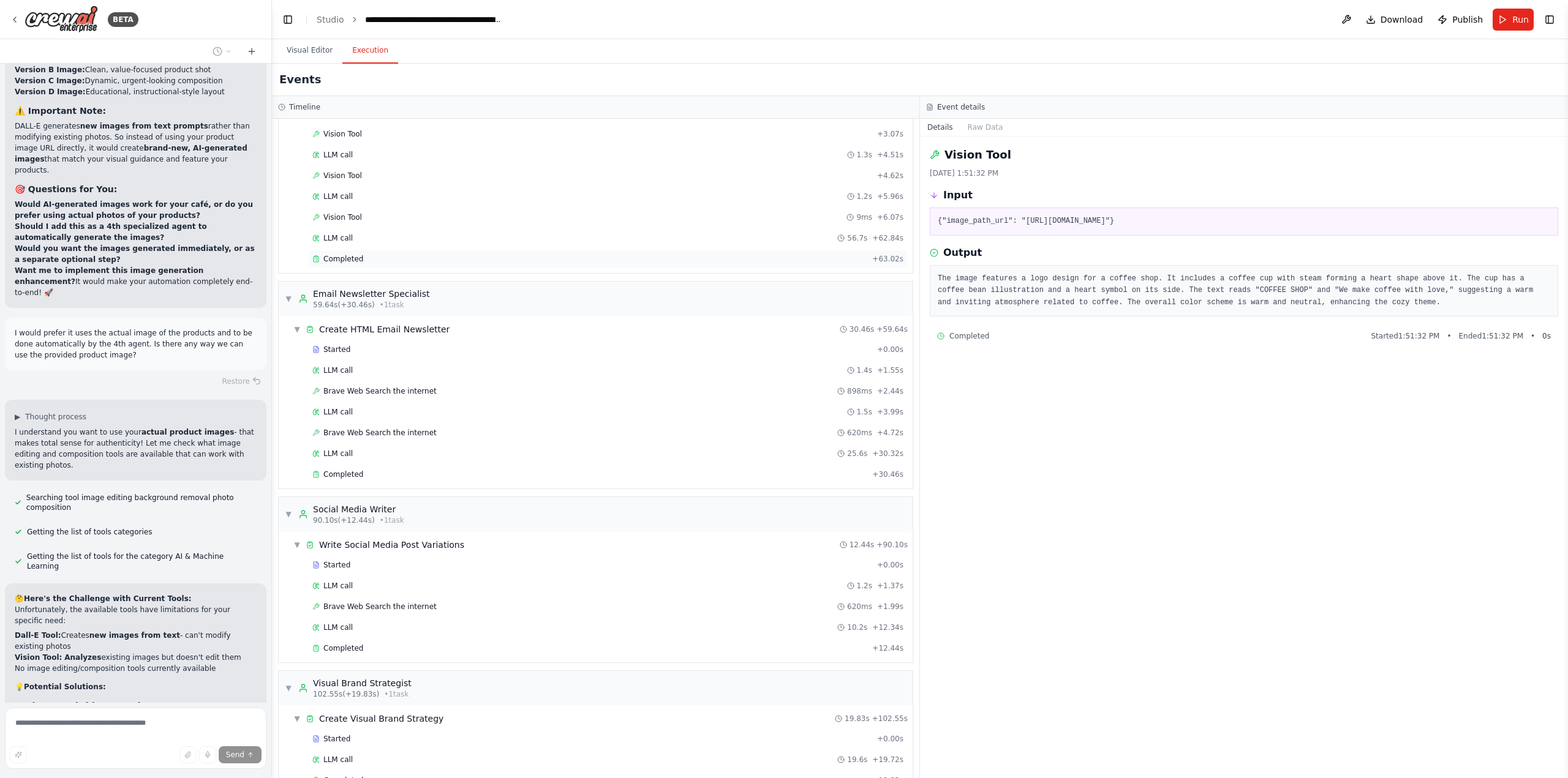
click at [425, 265] on div "Completed + 63.02s" at bounding box center [607, 260] width 600 height 19
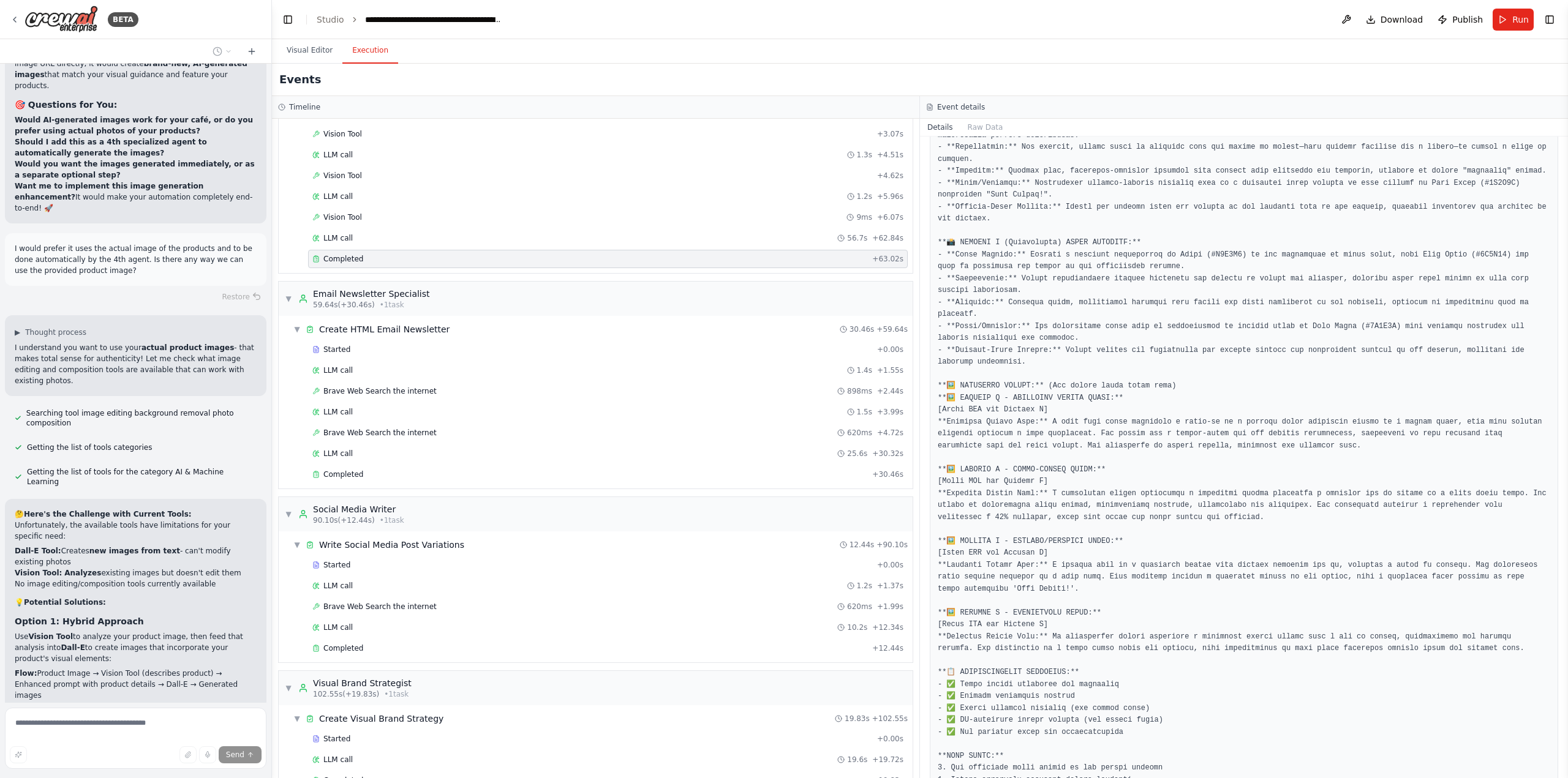
scroll to position [63401, 0]
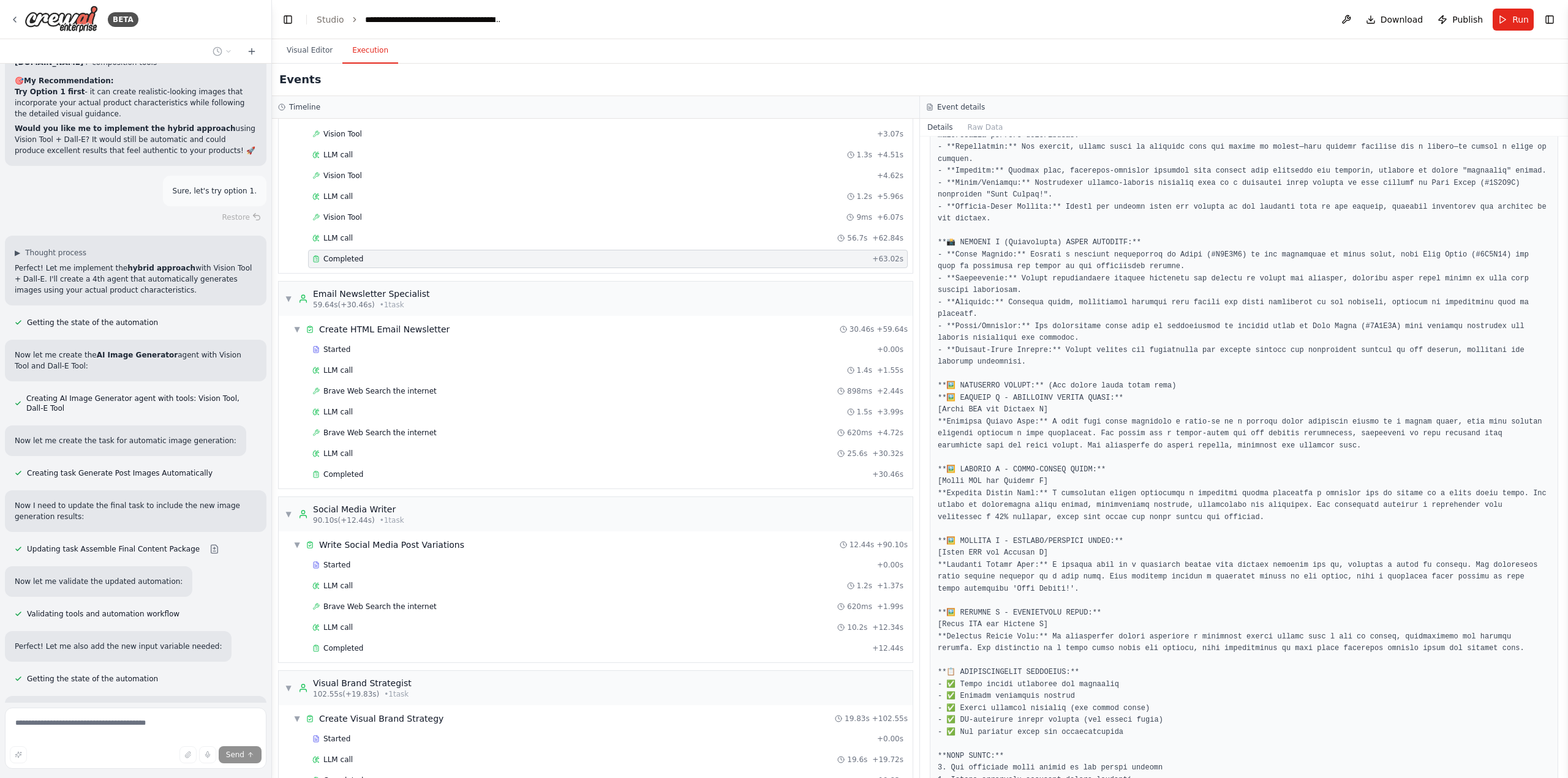
scroll to position [64183, 0]
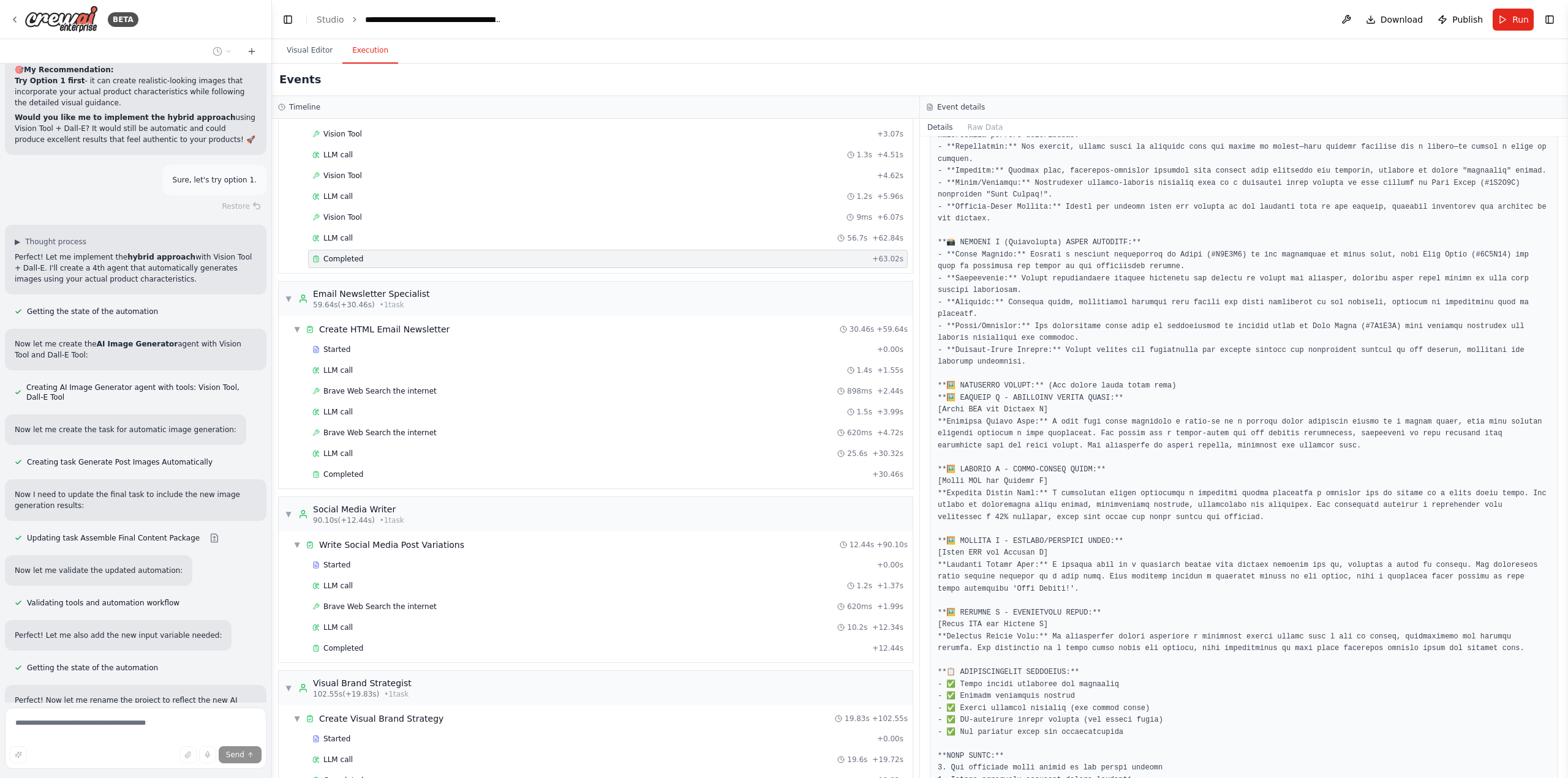
click at [292, 41] on button "Visual Editor" at bounding box center [310, 51] width 65 height 26
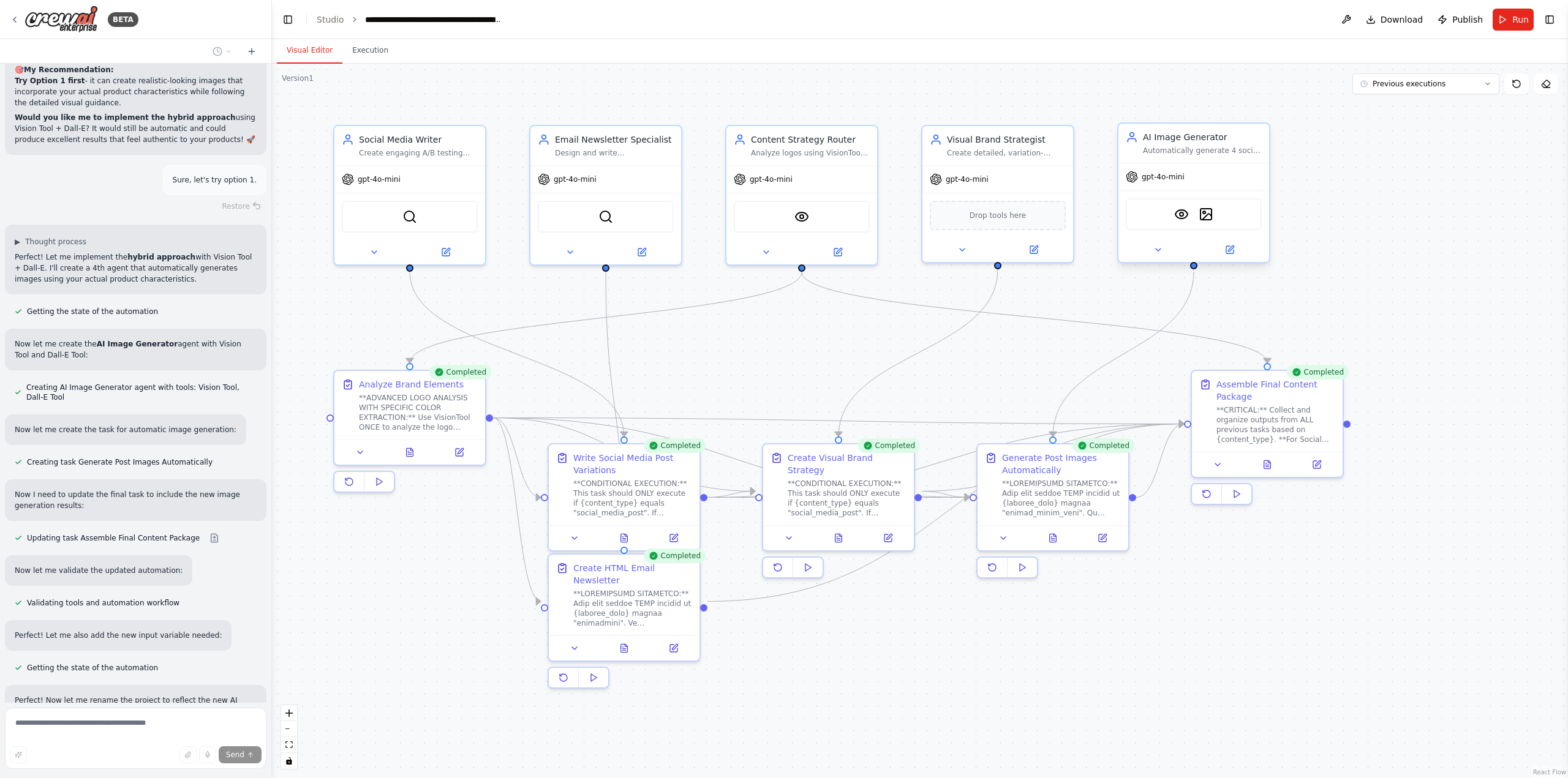
click at [1212, 173] on div "gpt-4o-mini" at bounding box center [1193, 177] width 150 height 27
click at [1209, 213] on img at bounding box center [1205, 214] width 15 height 15
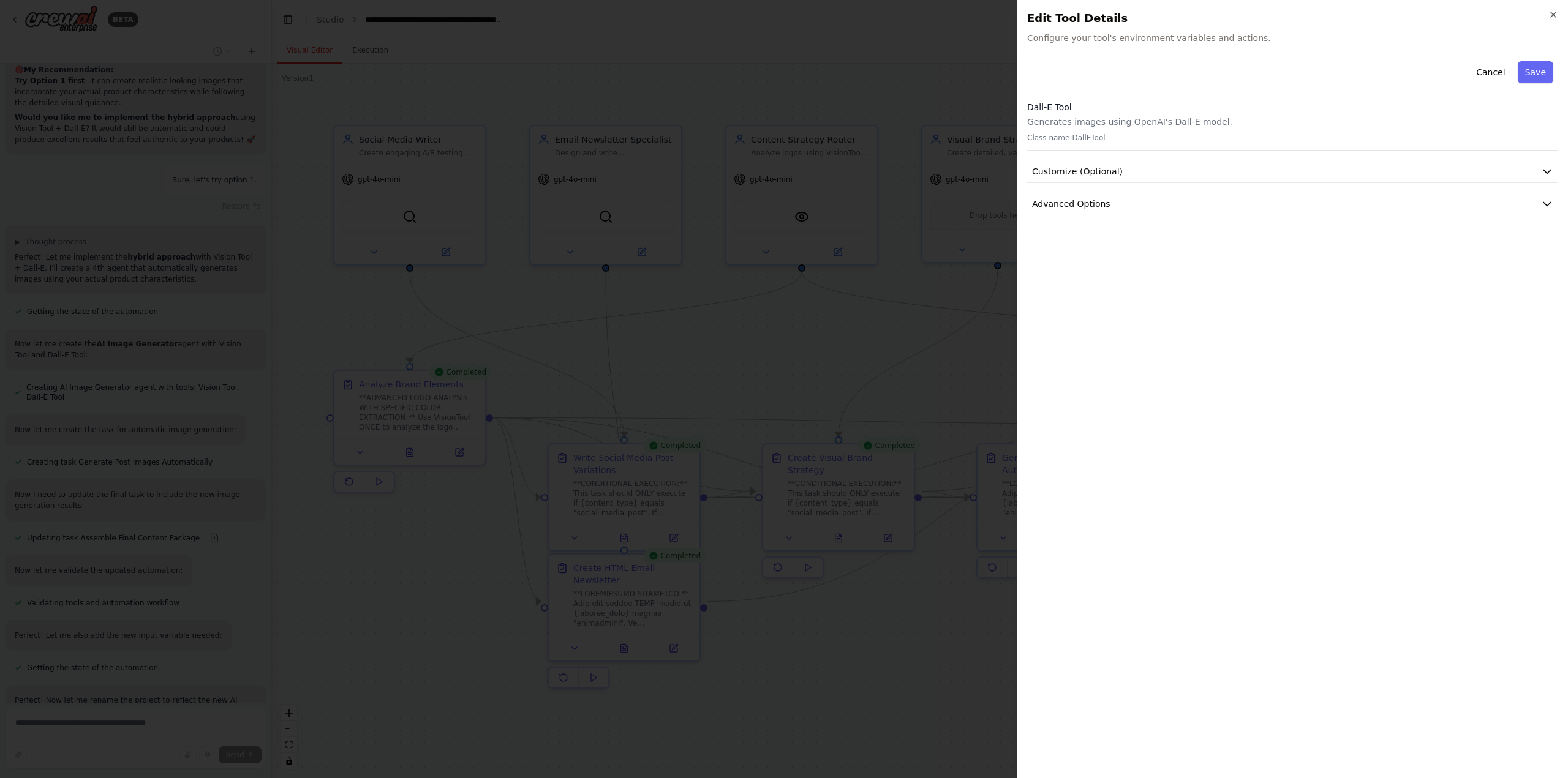
click at [1195, 153] on div "Cancel Save Dall-E Tool Generates images using OpenAI's Dall-E model. Class nam…" at bounding box center [1292, 136] width 531 height 159
click at [1195, 161] on button "Customize (Optional)" at bounding box center [1292, 172] width 531 height 23
click at [1163, 214] on button "Advanced Options" at bounding box center [1292, 203] width 531 height 23
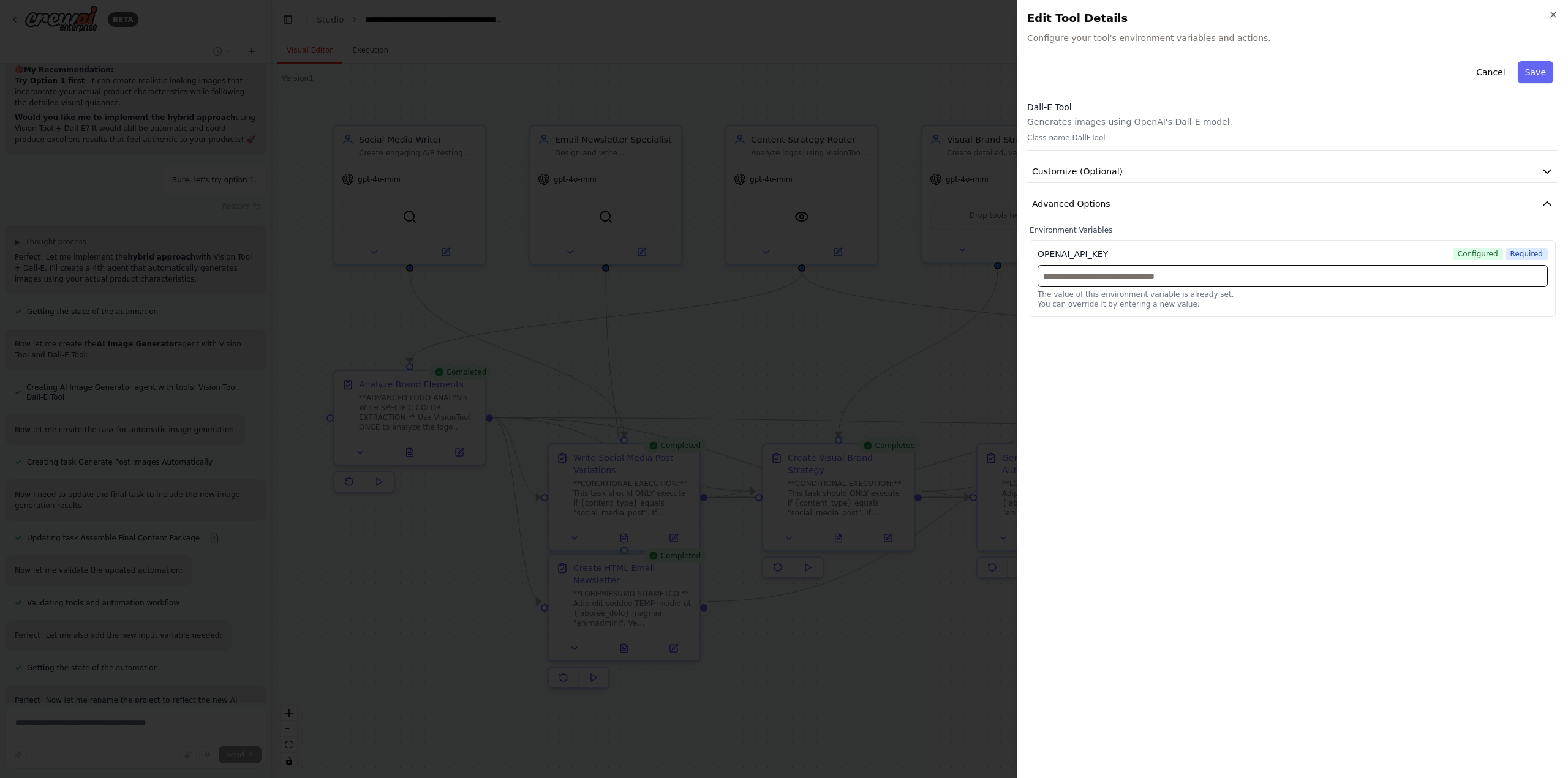
click at [1156, 269] on input "text" at bounding box center [1293, 276] width 510 height 22
click at [1088, 274] on input "text" at bounding box center [1293, 276] width 510 height 22
paste input "**********"
type input "**********"
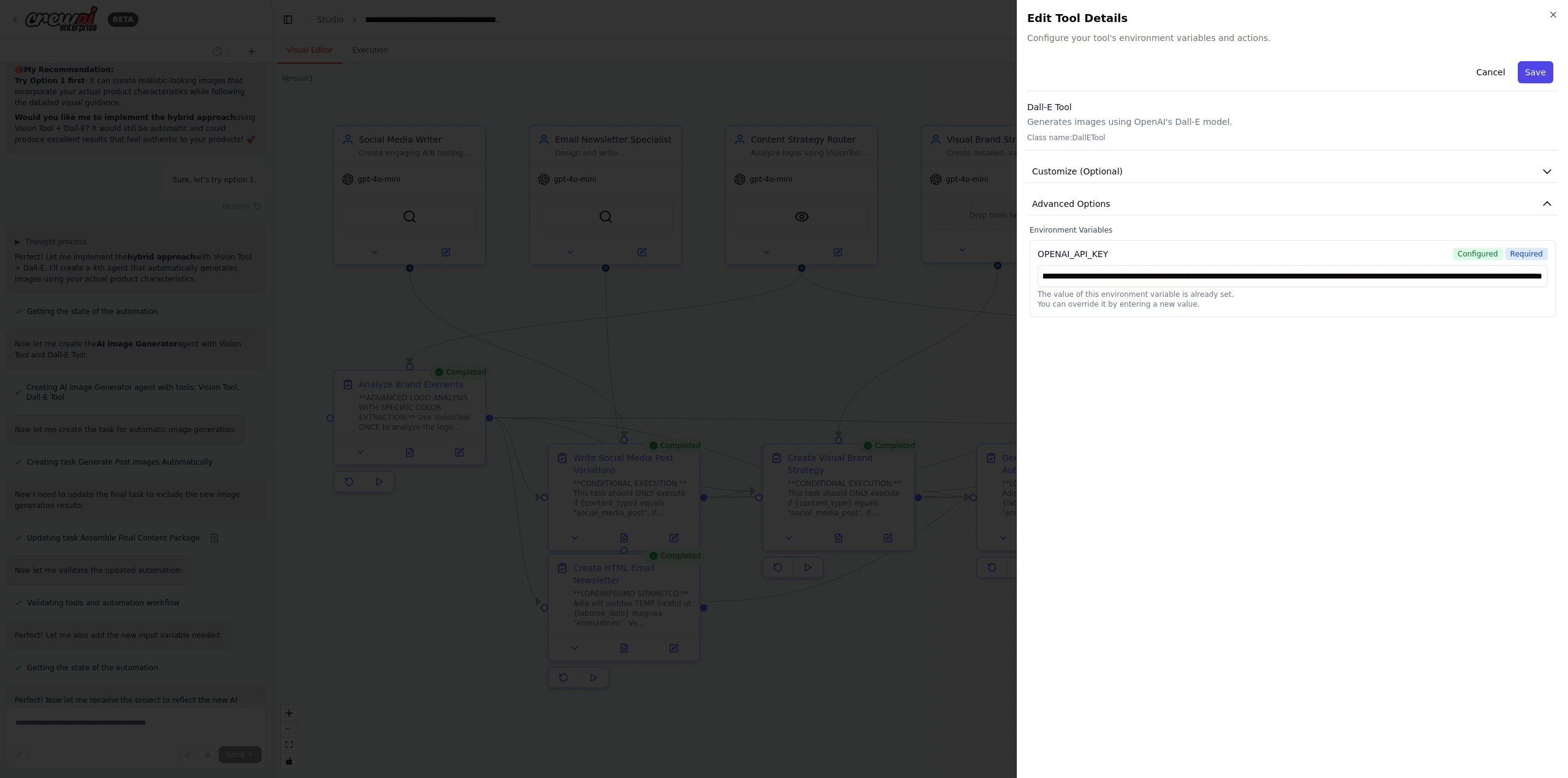
click at [1538, 65] on button "Save" at bounding box center [1536, 72] width 36 height 22
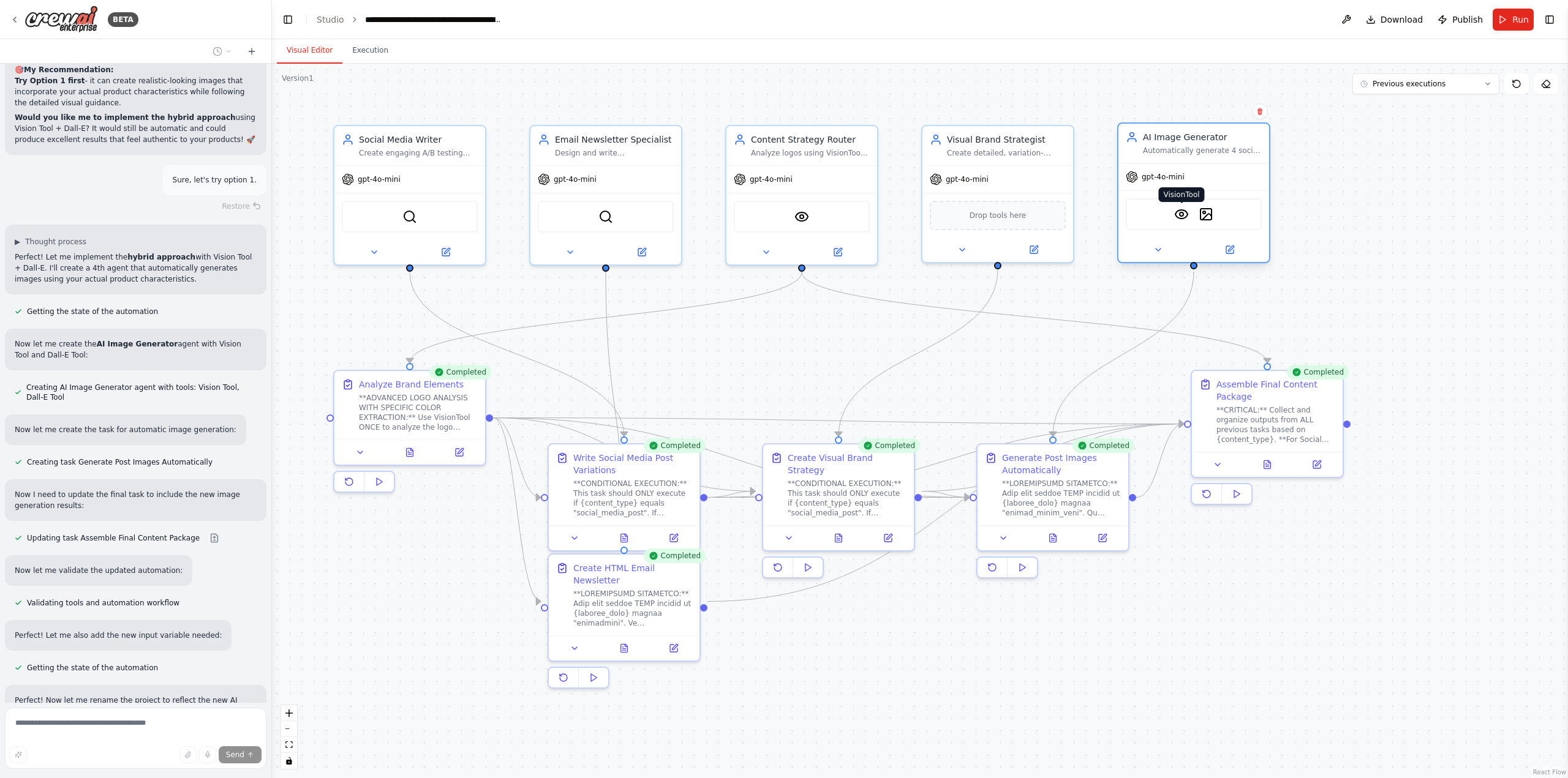
click at [1181, 217] on img at bounding box center [1181, 214] width 15 height 15
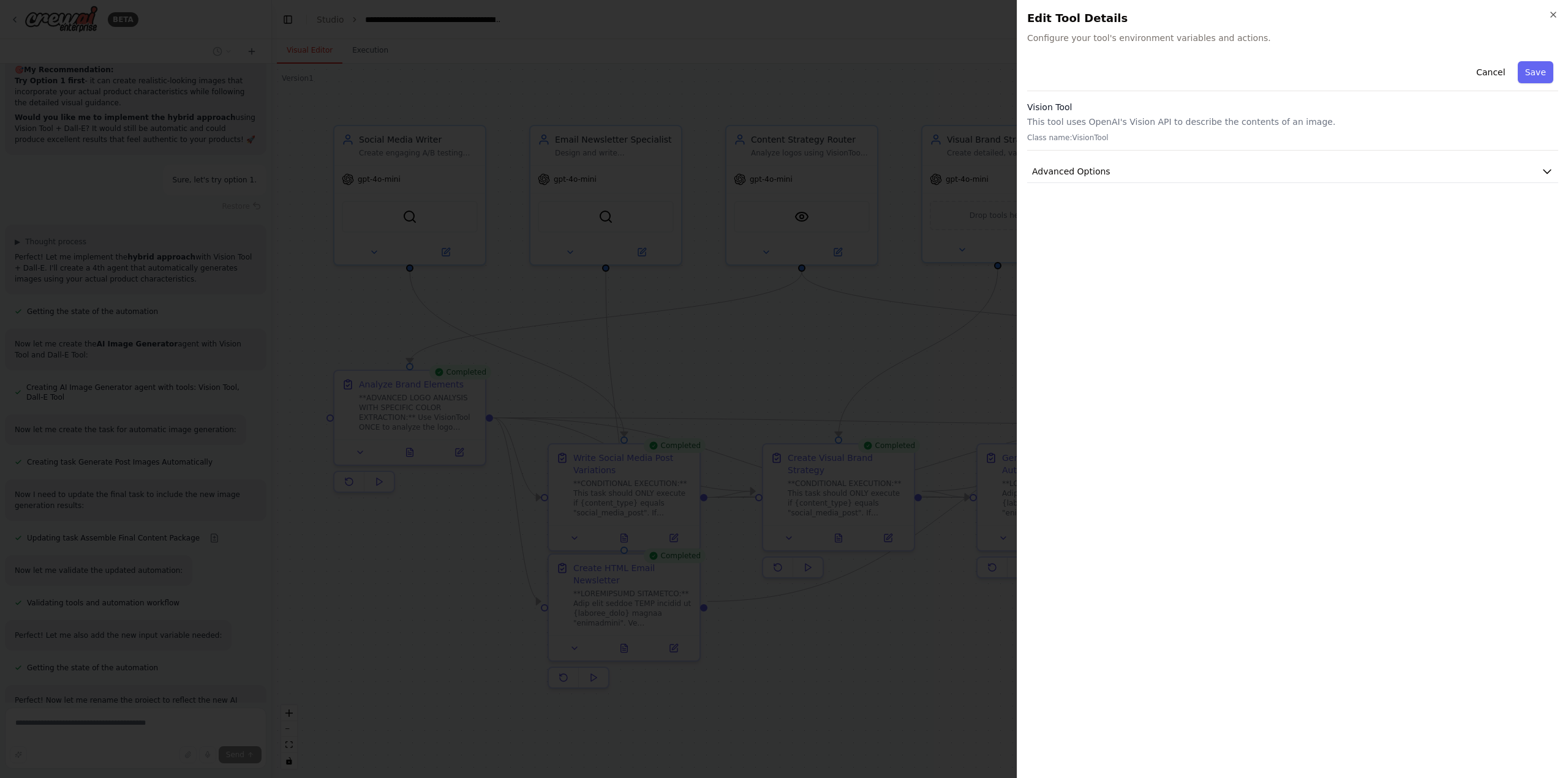
click at [1158, 189] on div "Cancel Save Vision Tool This tool uses OpenAI's Vision API to describe the cont…" at bounding box center [1292, 412] width 531 height 713
click at [1156, 171] on button "Advanced Options" at bounding box center [1292, 172] width 531 height 23
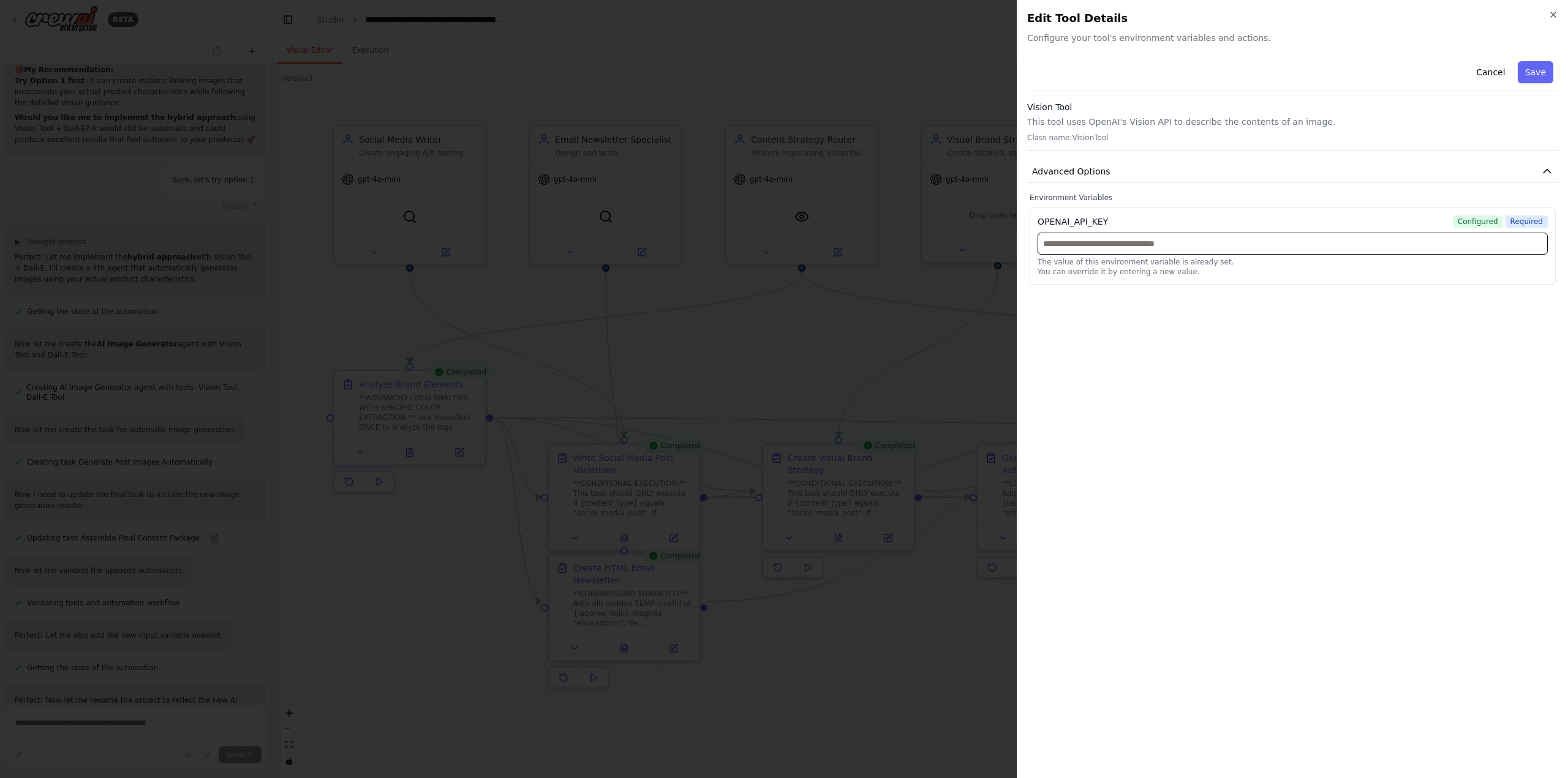
click at [1134, 245] on input "text" at bounding box center [1293, 244] width 510 height 22
paste input "**********"
type input "**********"
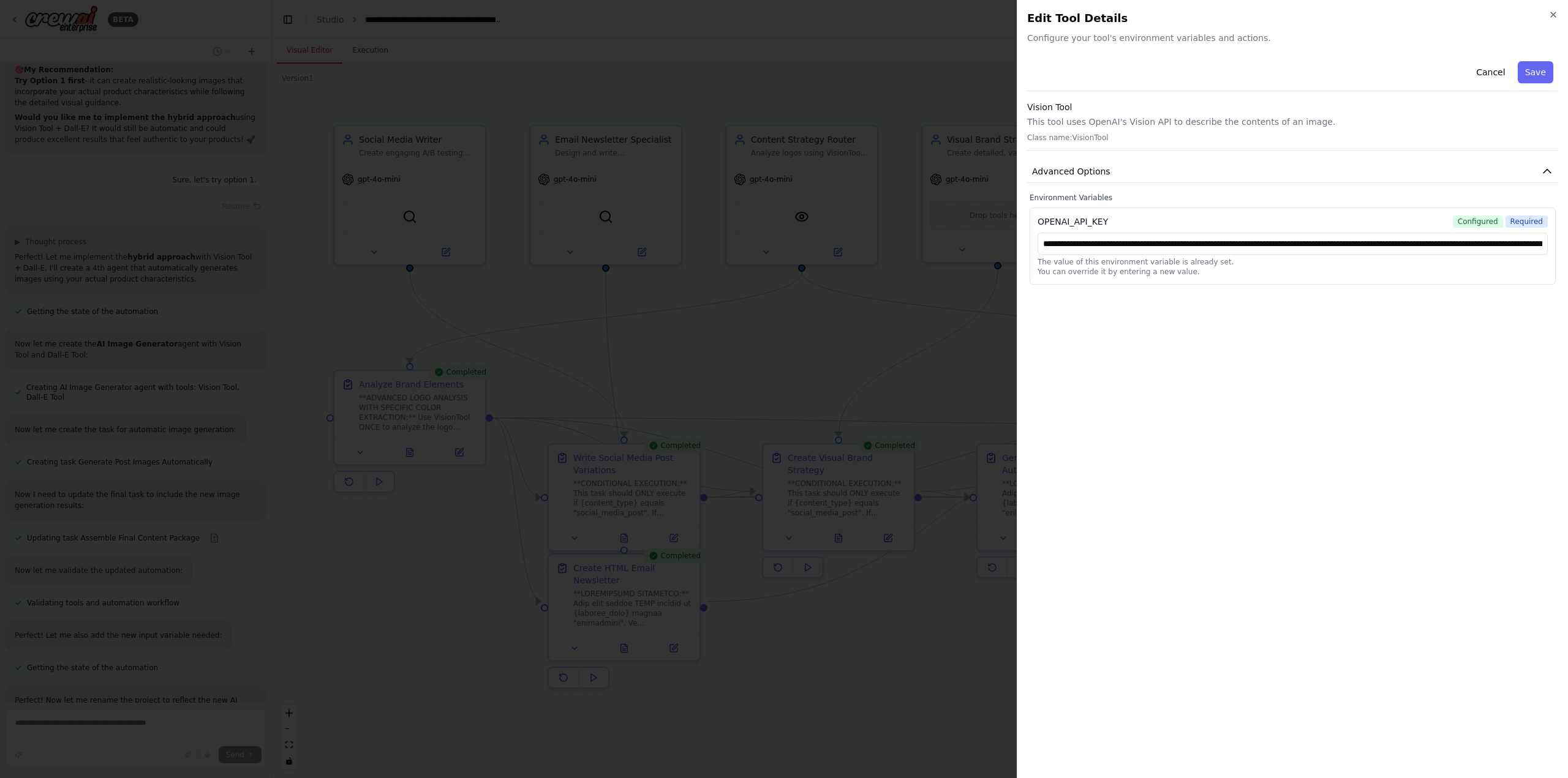
click at [1239, 371] on div "**********" at bounding box center [1292, 412] width 531 height 713
click at [1534, 77] on button "Save" at bounding box center [1536, 72] width 36 height 22
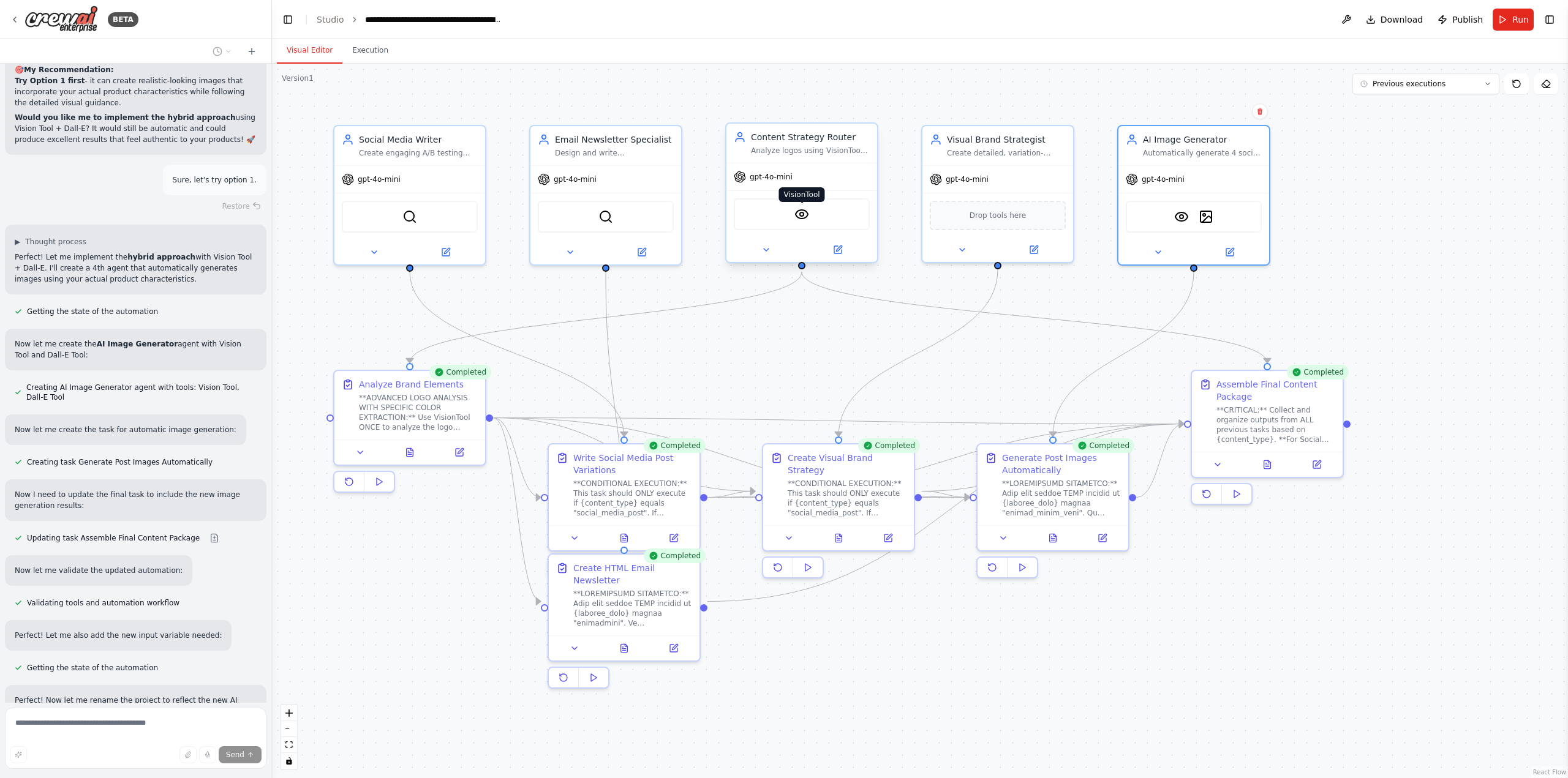
click at [800, 217] on img at bounding box center [802, 214] width 15 height 15
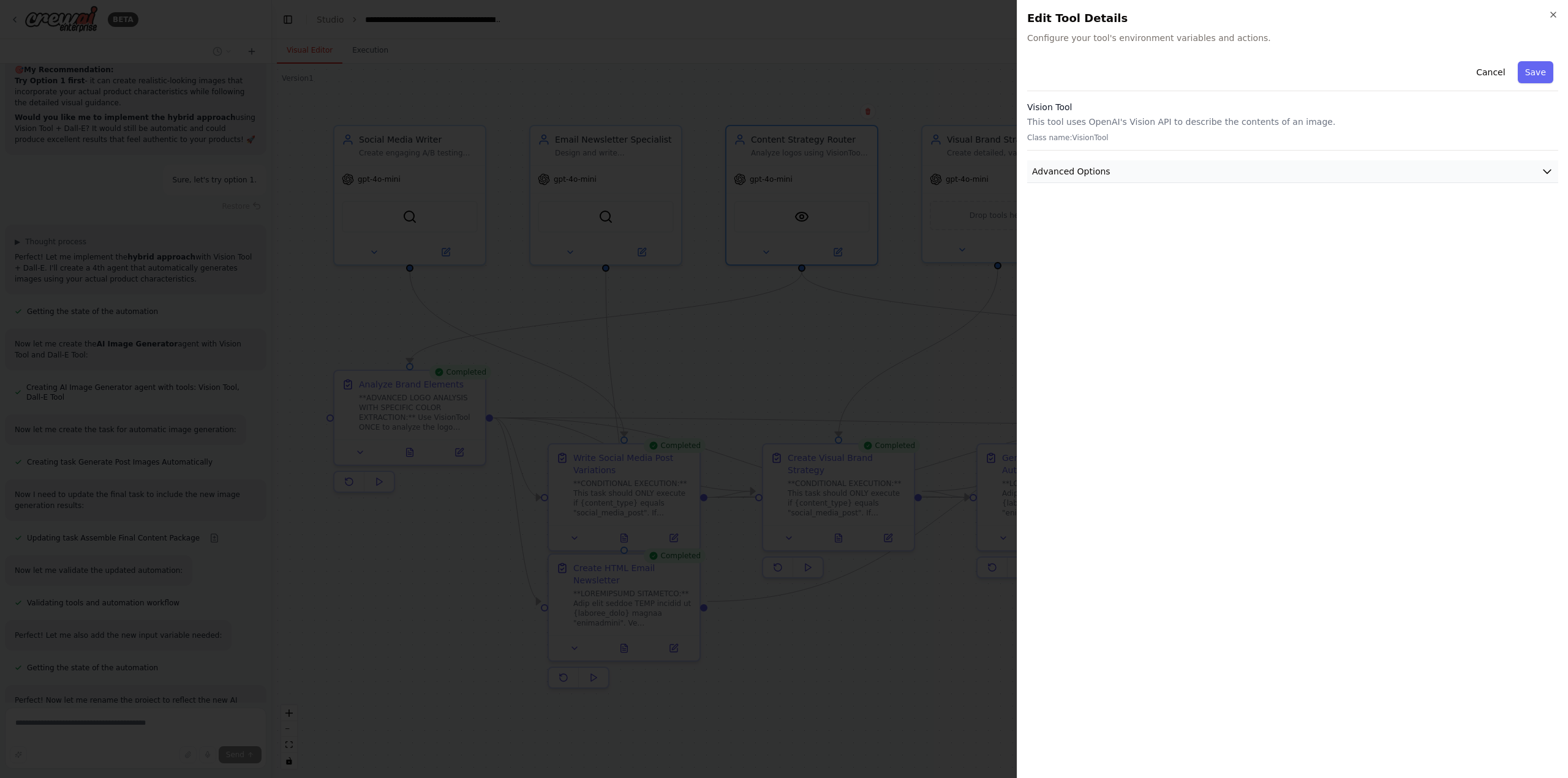
click at [1088, 166] on span "Advanced Options" at bounding box center [1071, 172] width 79 height 12
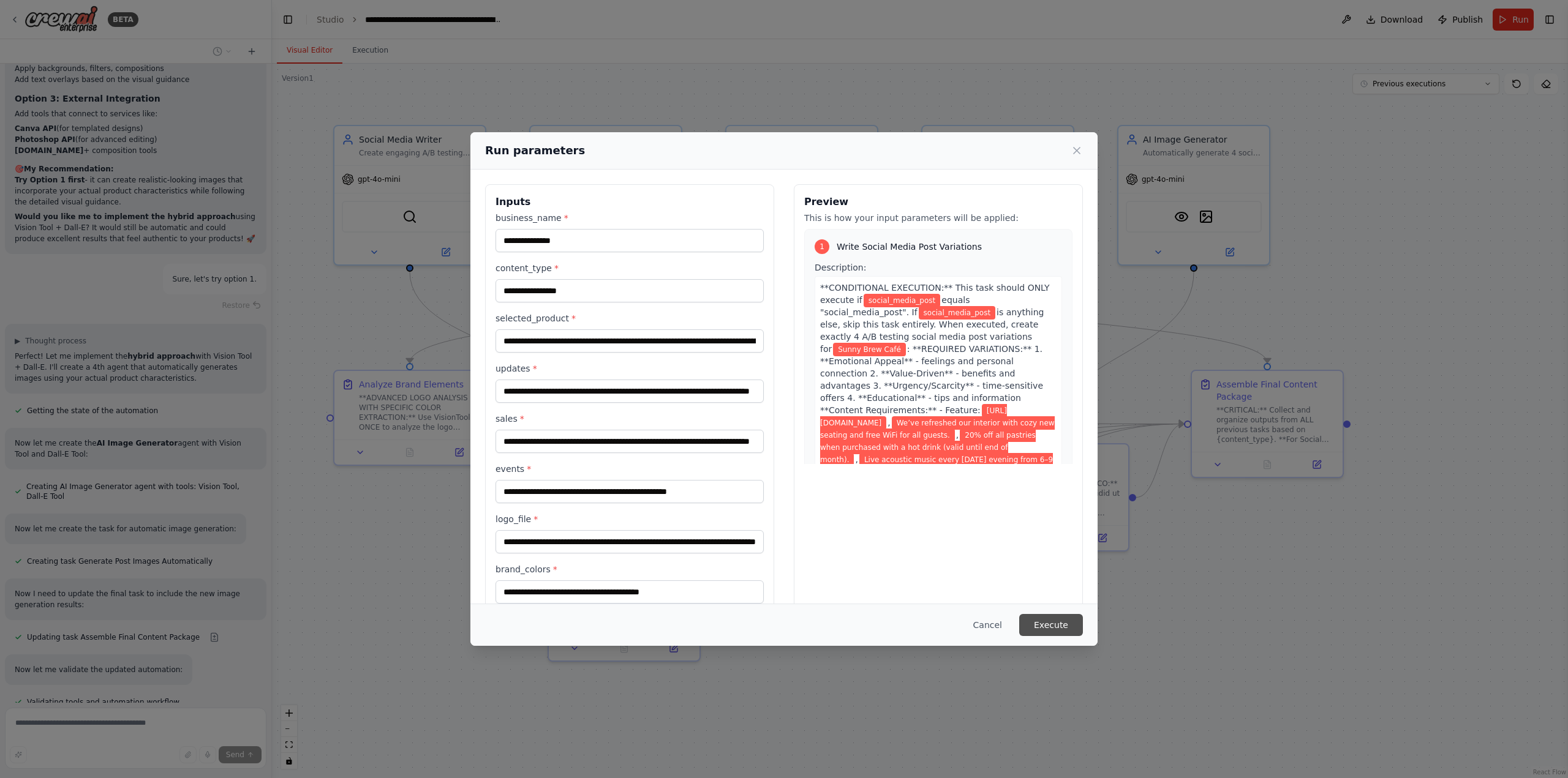
click at [1042, 628] on button "Execute" at bounding box center [1051, 625] width 64 height 22
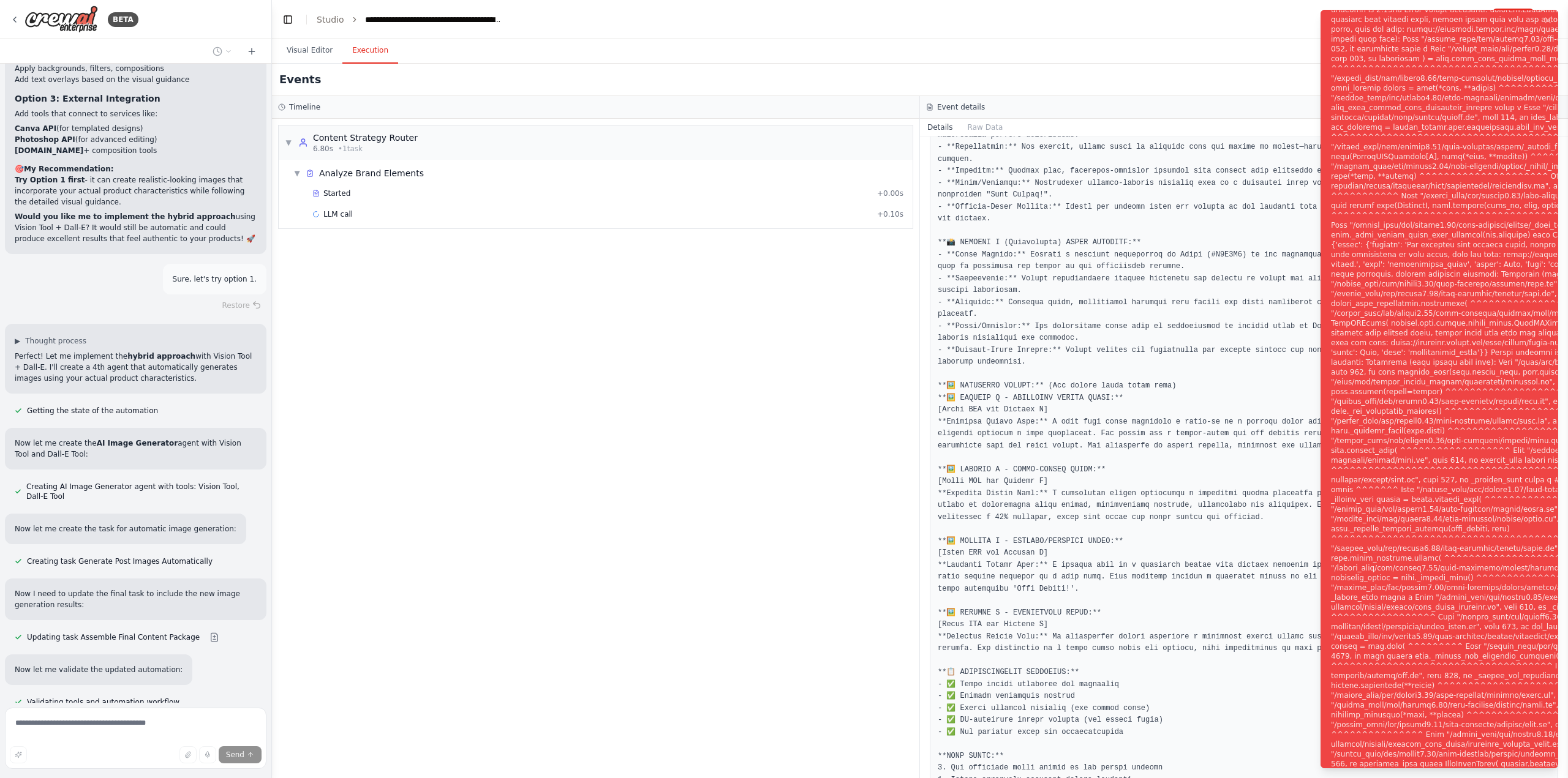
scroll to position [64183, 0]
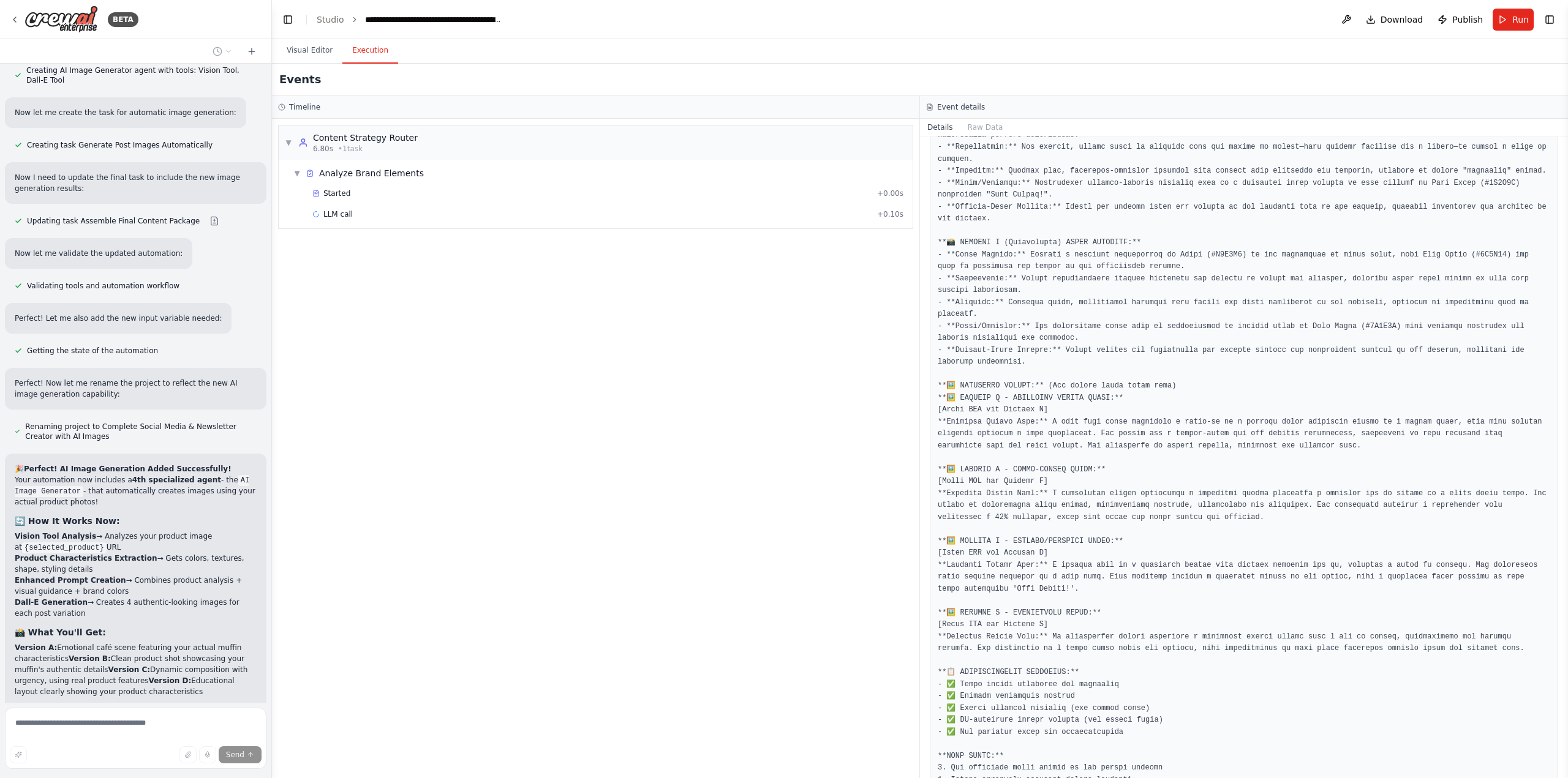
scroll to position [64512, 0]
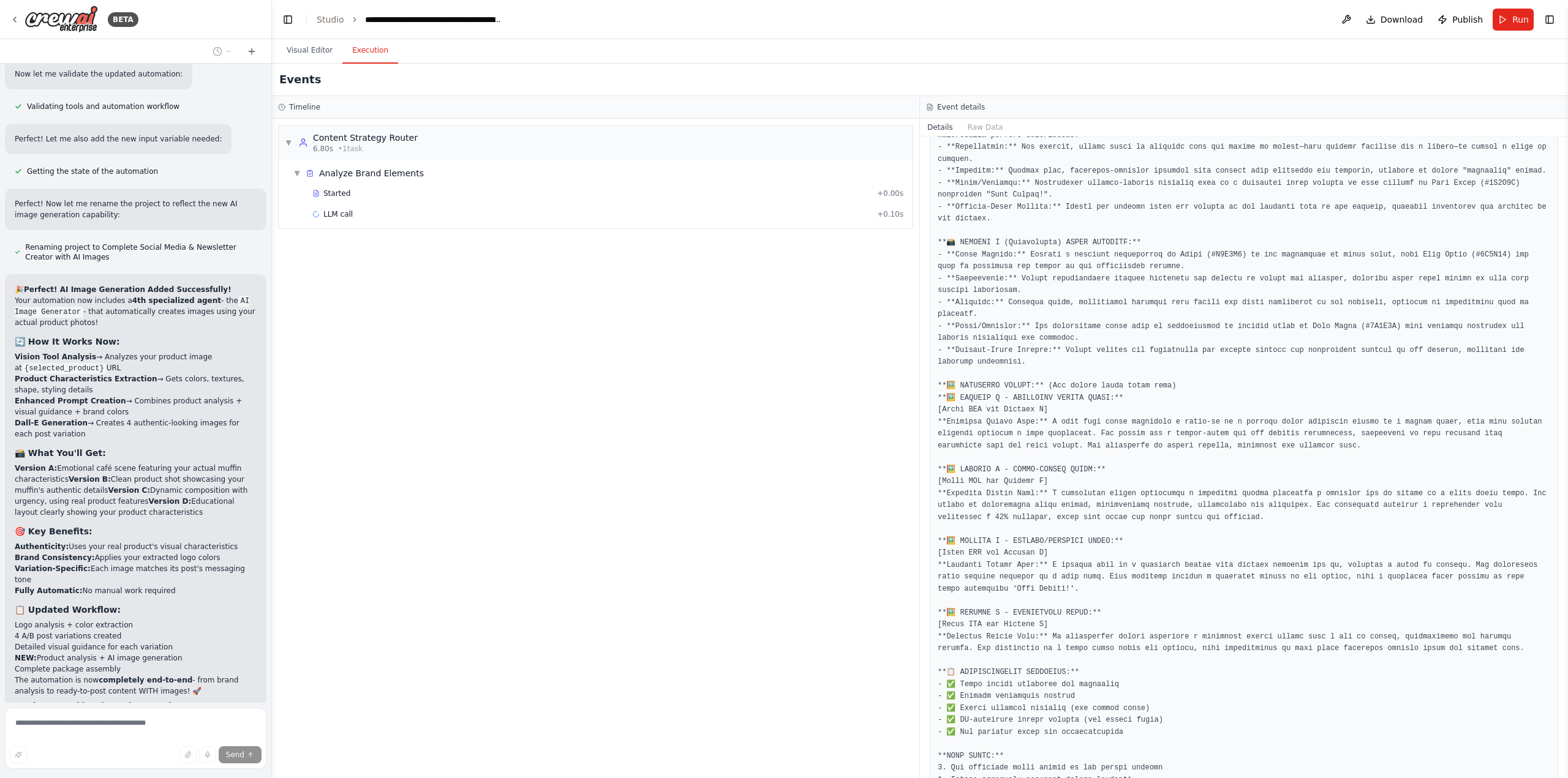
scroll to position [64569, 0]
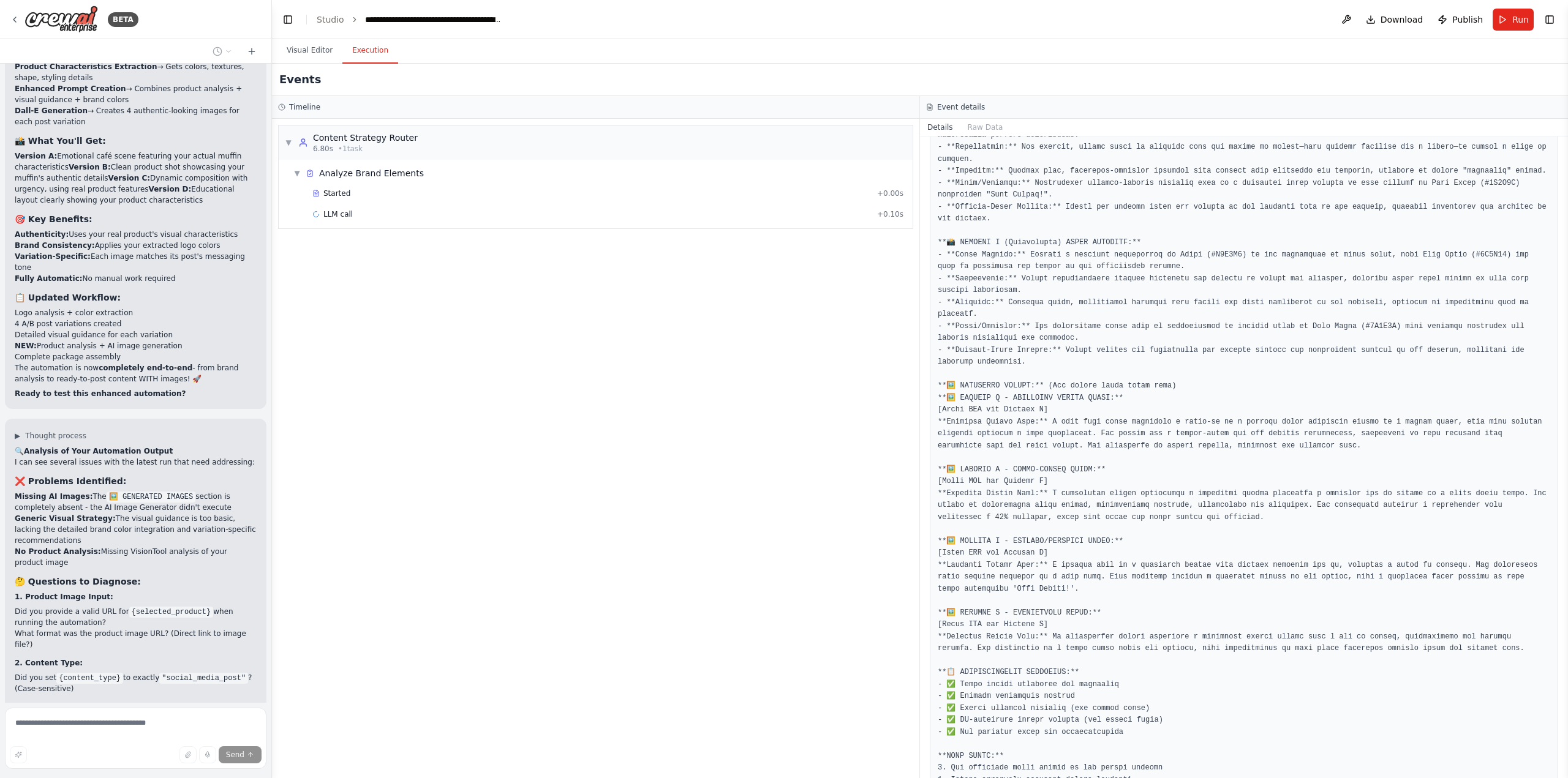
scroll to position [64997, 0]
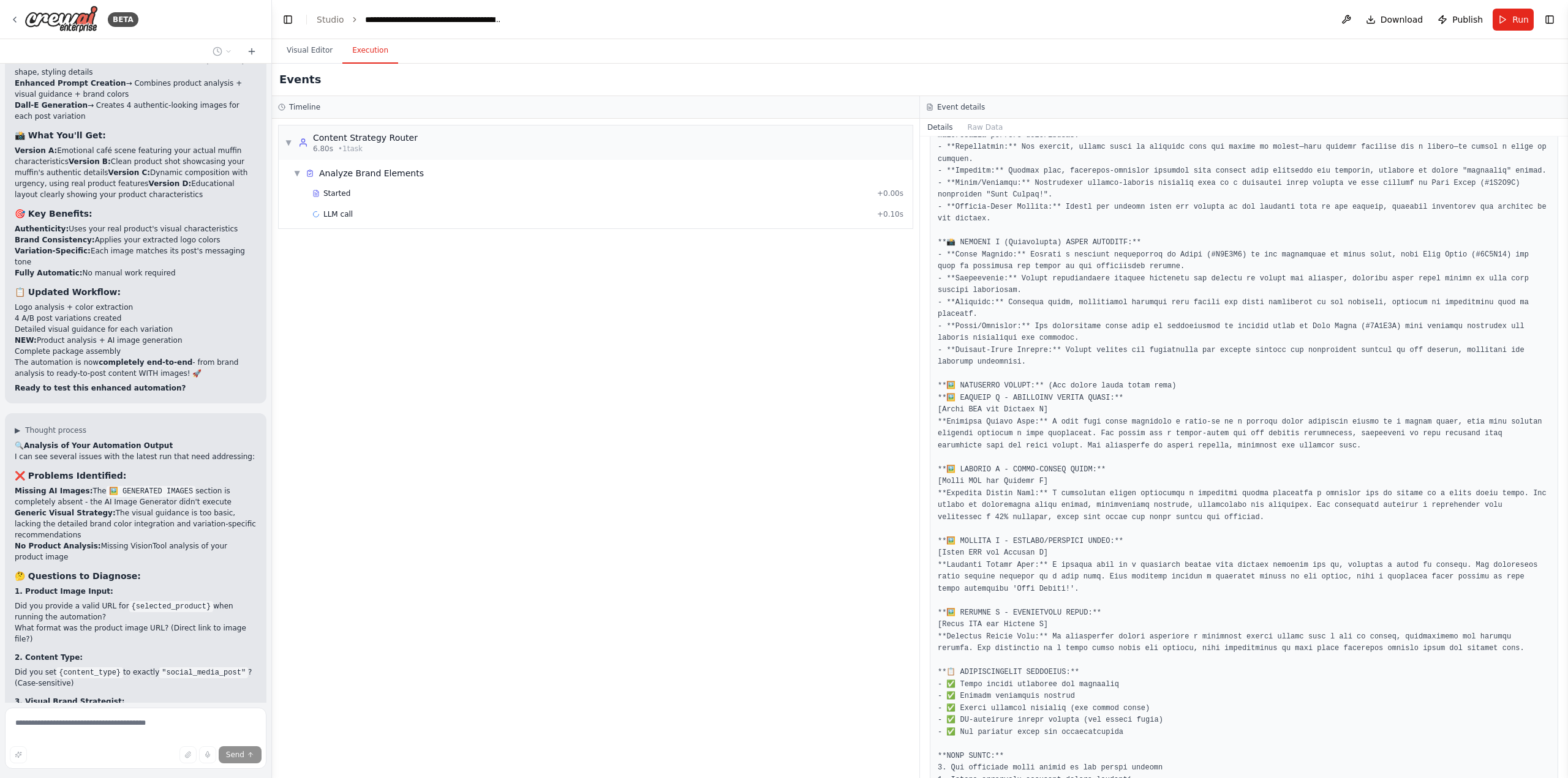
click at [451, 294] on div "▼ Content Strategy Router 6.80s • 1 task ▼ Analyze Brand Elements Started + 0.0…" at bounding box center [596, 448] width 647 height 660
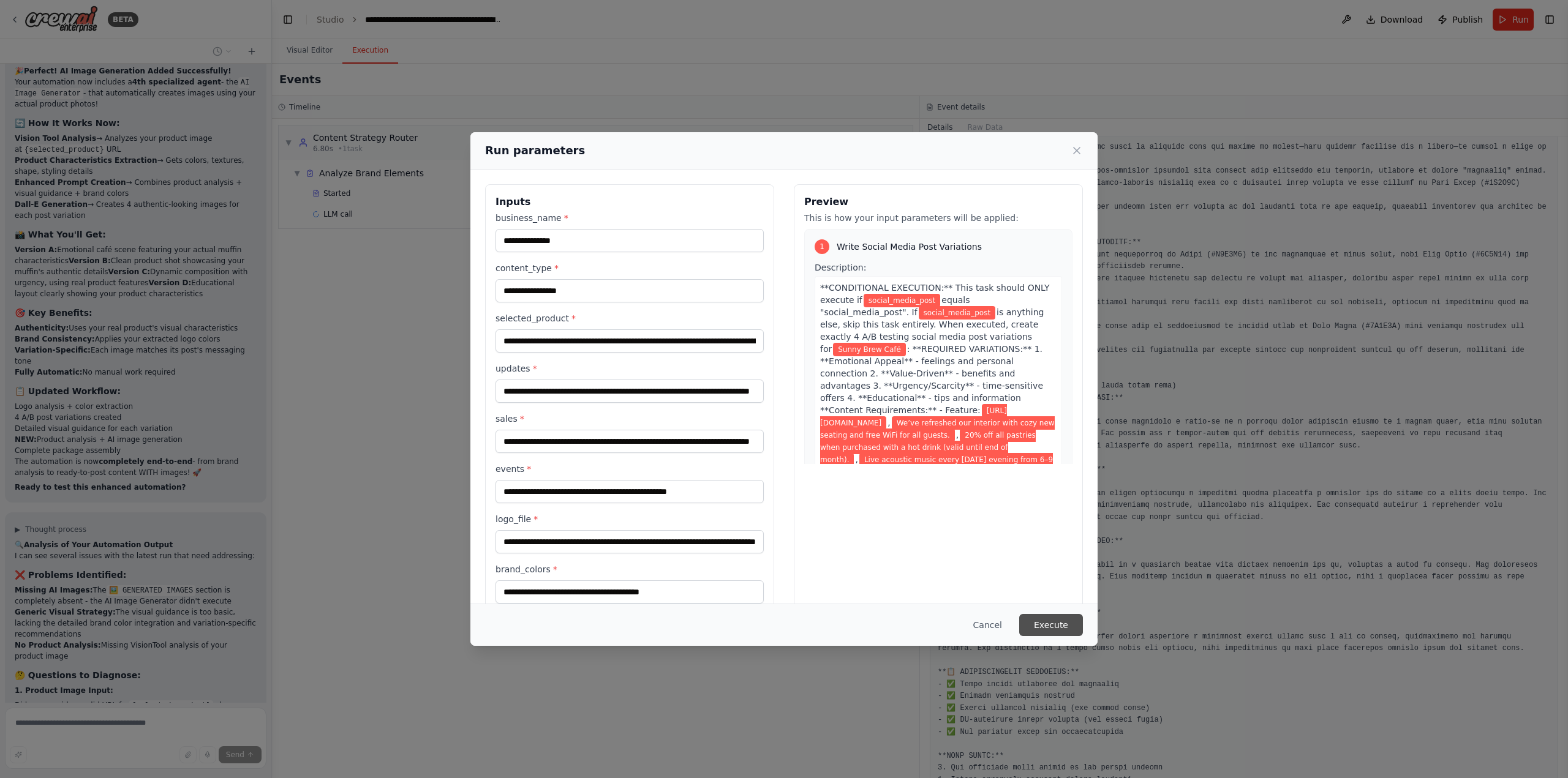
click at [1053, 627] on button "Execute" at bounding box center [1051, 625] width 64 height 22
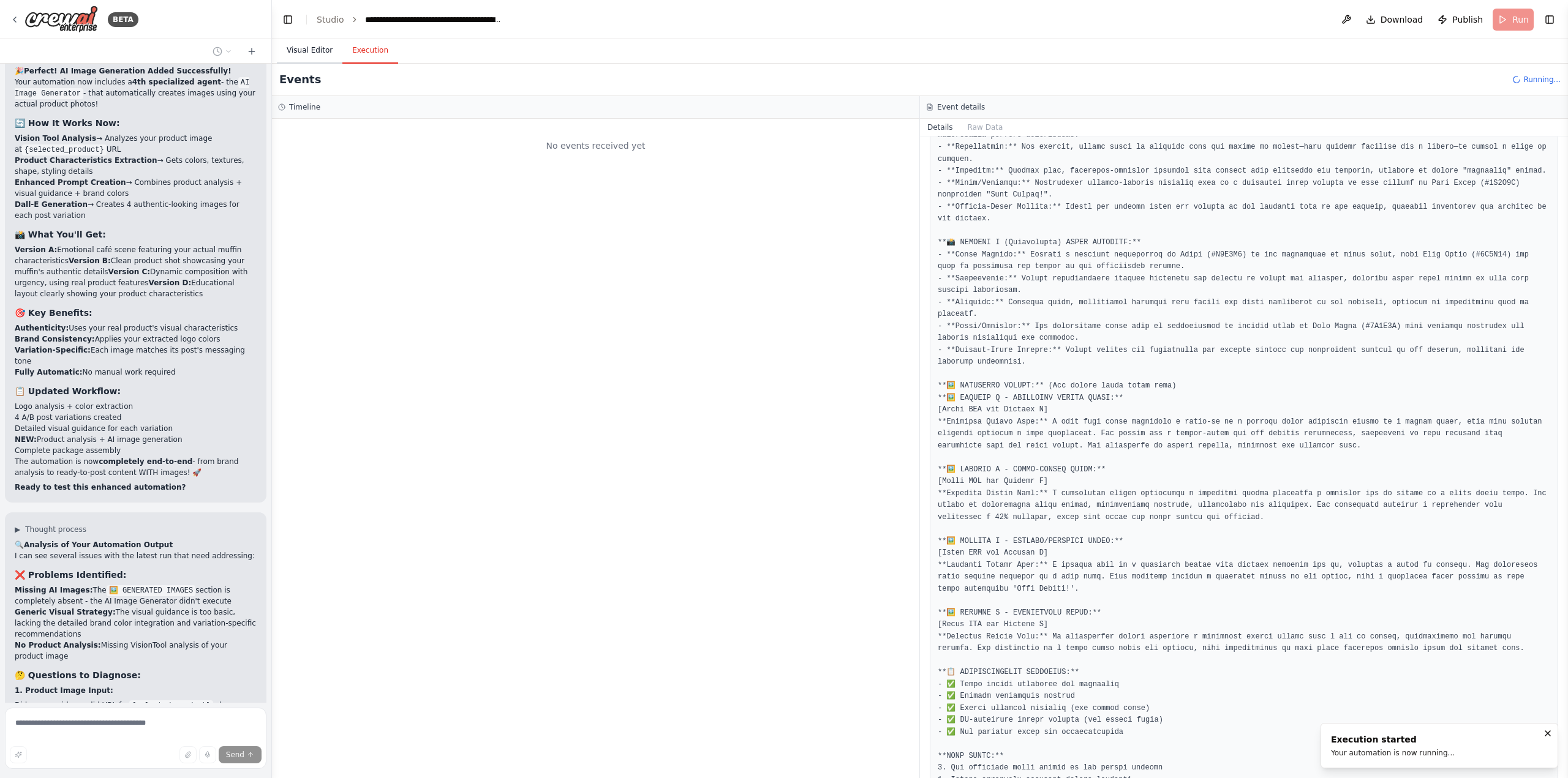
click at [310, 55] on button "Visual Editor" at bounding box center [310, 51] width 65 height 26
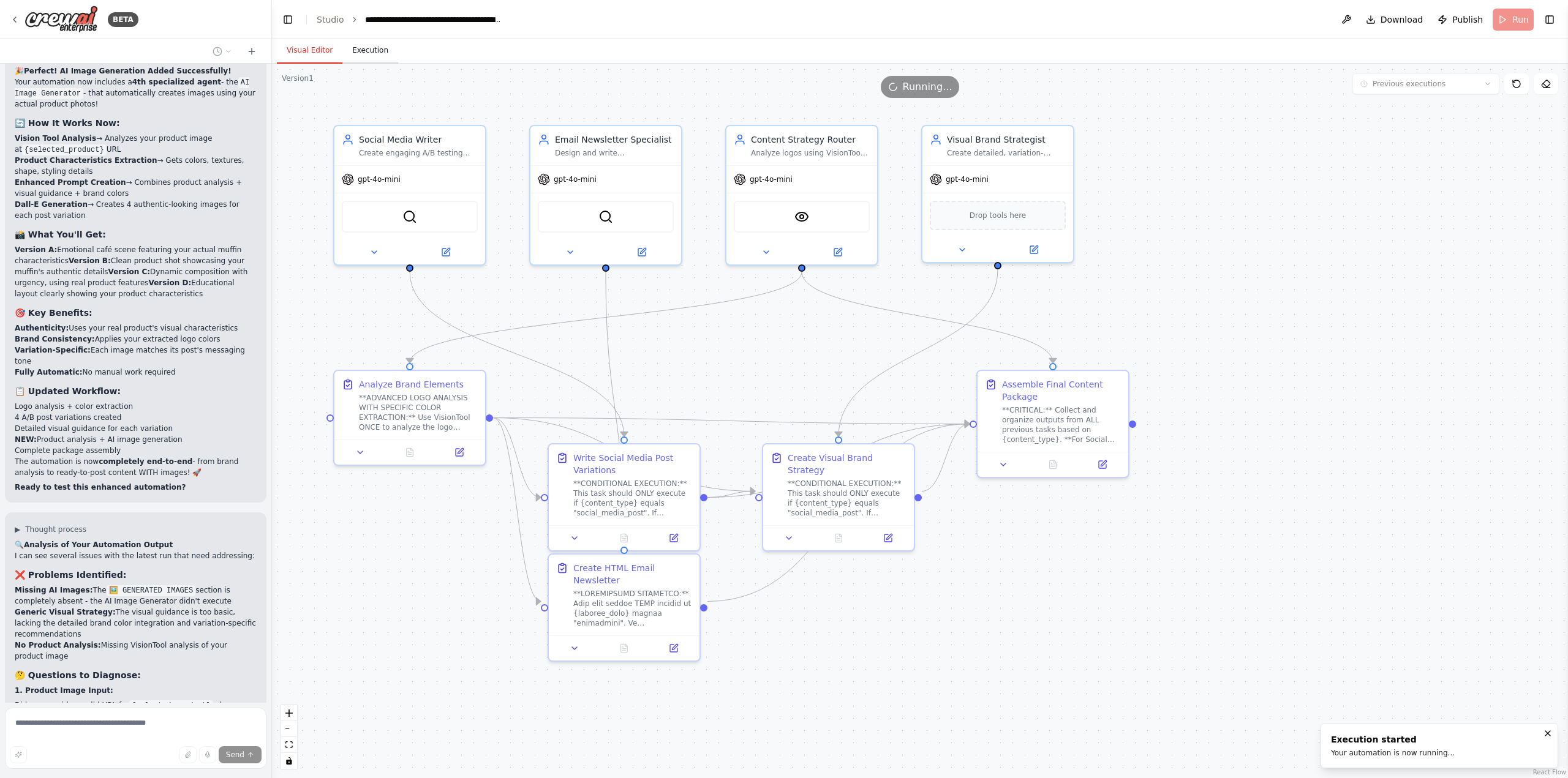
click at [361, 58] on button "Execution" at bounding box center [370, 51] width 55 height 26
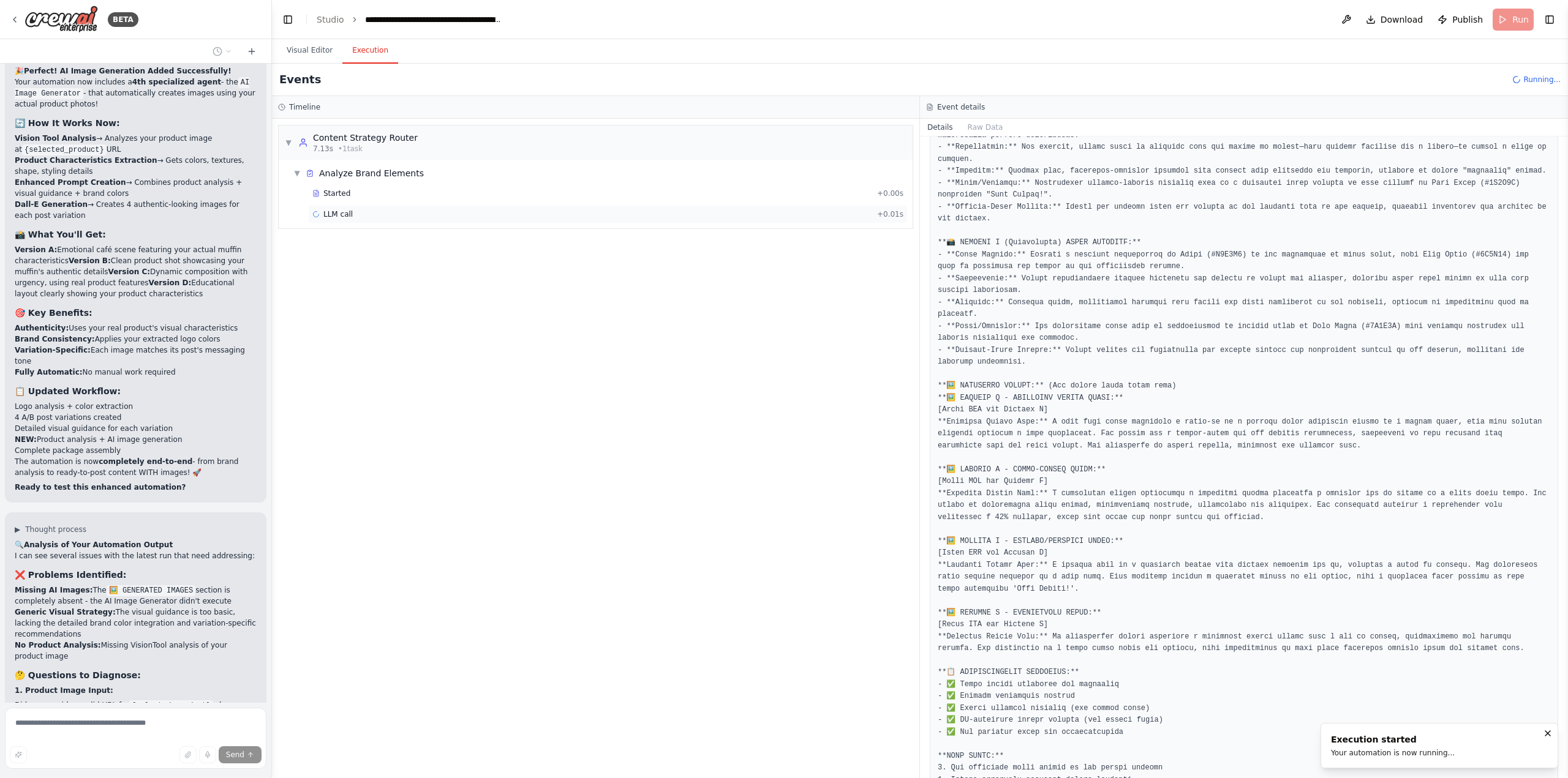
click at [407, 216] on div "LLM call + 0.01s" at bounding box center [608, 214] width 591 height 10
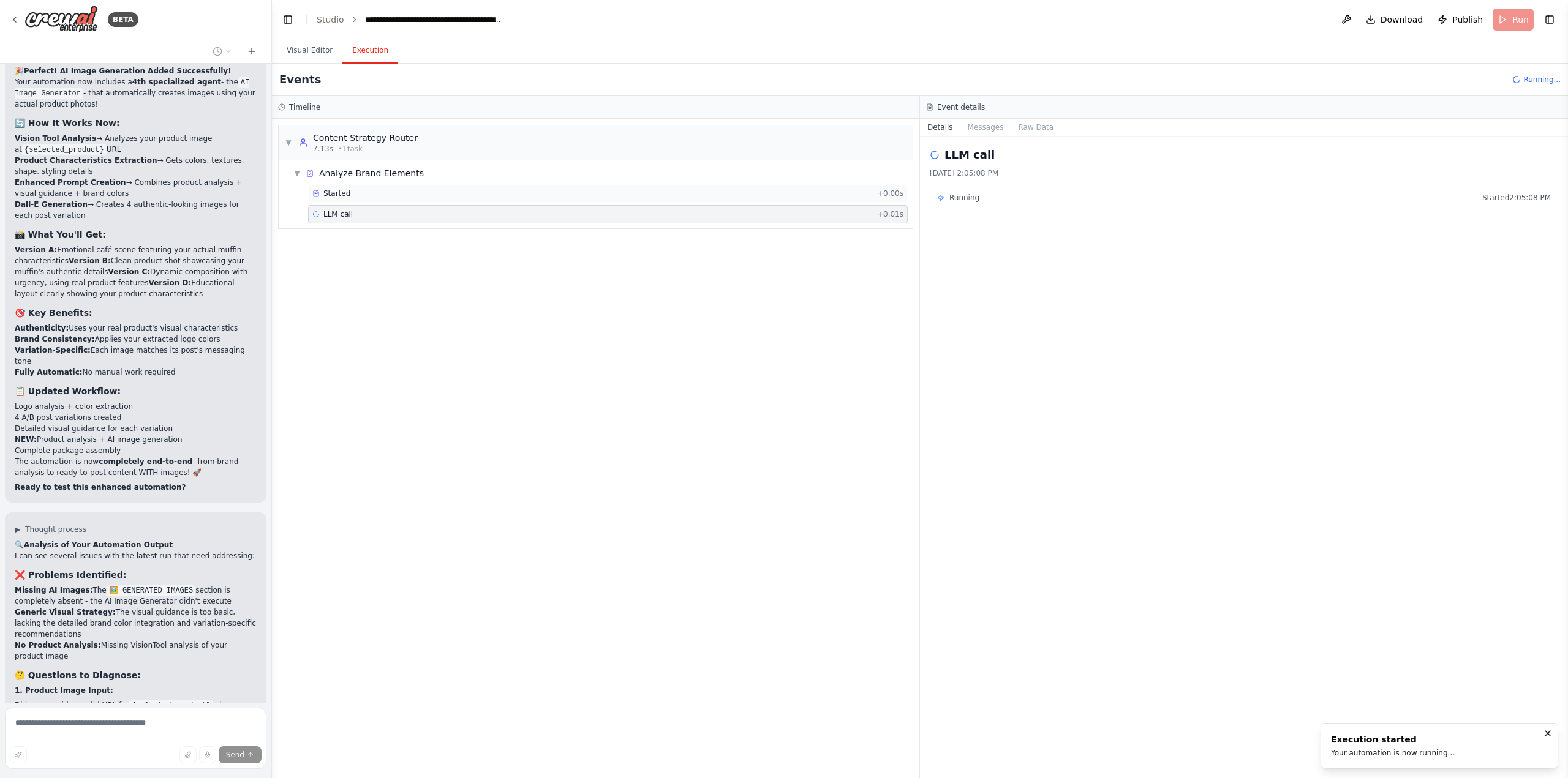
click at [412, 202] on div "Started + 0.00s" at bounding box center [607, 193] width 600 height 19
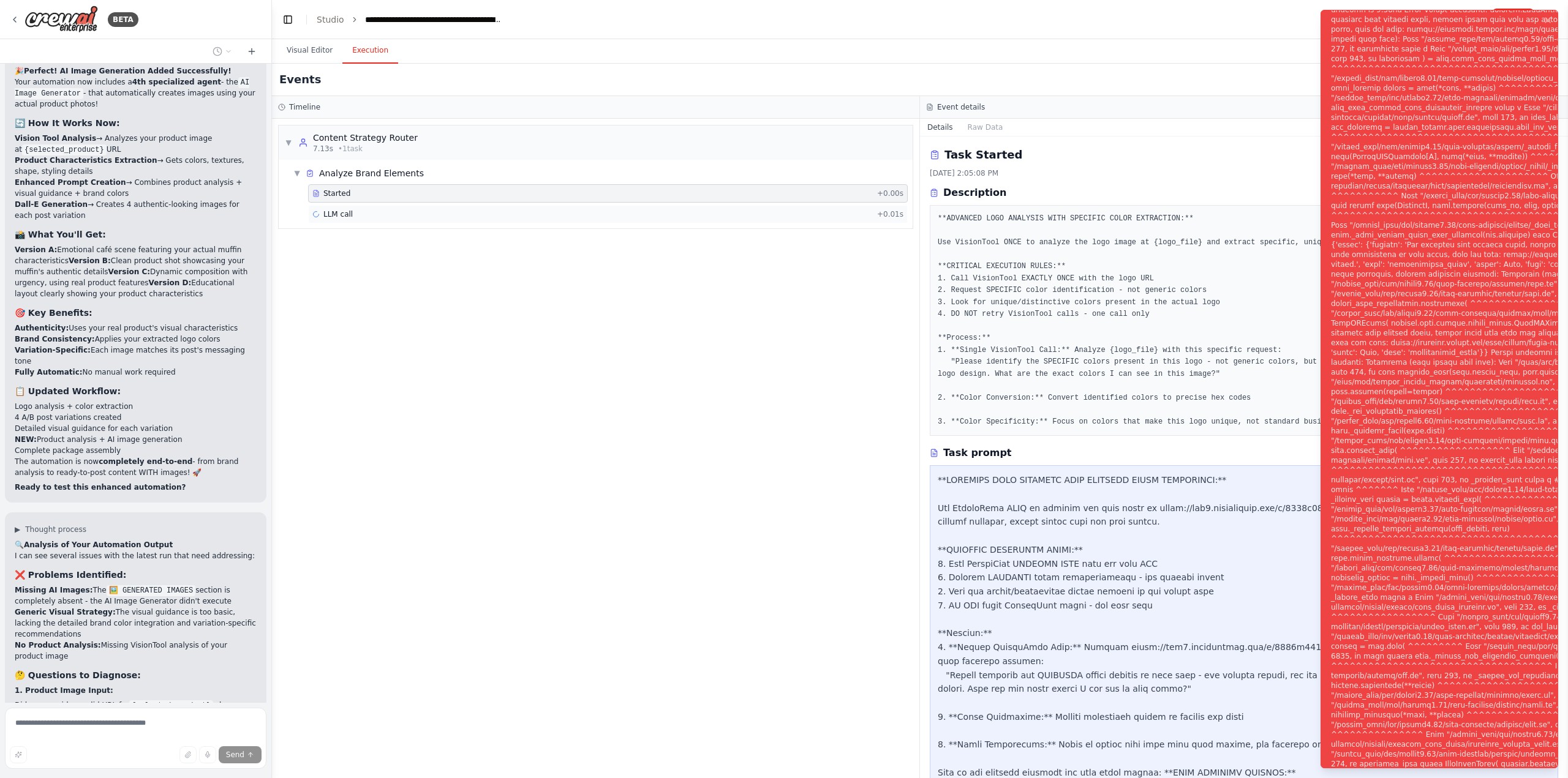
scroll to position [64997, 0]
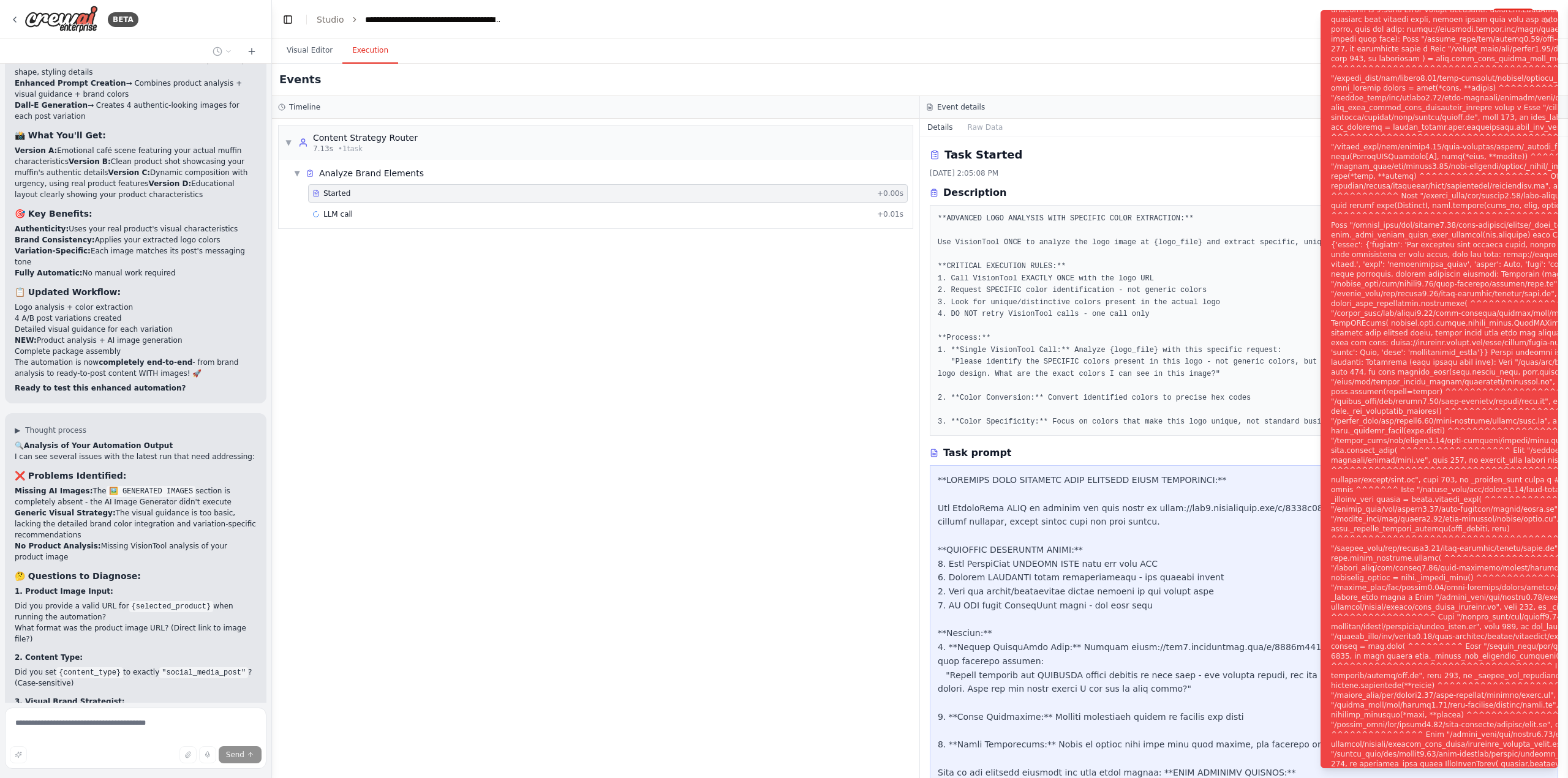
drag, startPoint x: 404, startPoint y: 214, endPoint x: 391, endPoint y: 225, distance: 17.0
click at [404, 214] on div "LLM call + 0.01s" at bounding box center [608, 214] width 591 height 10
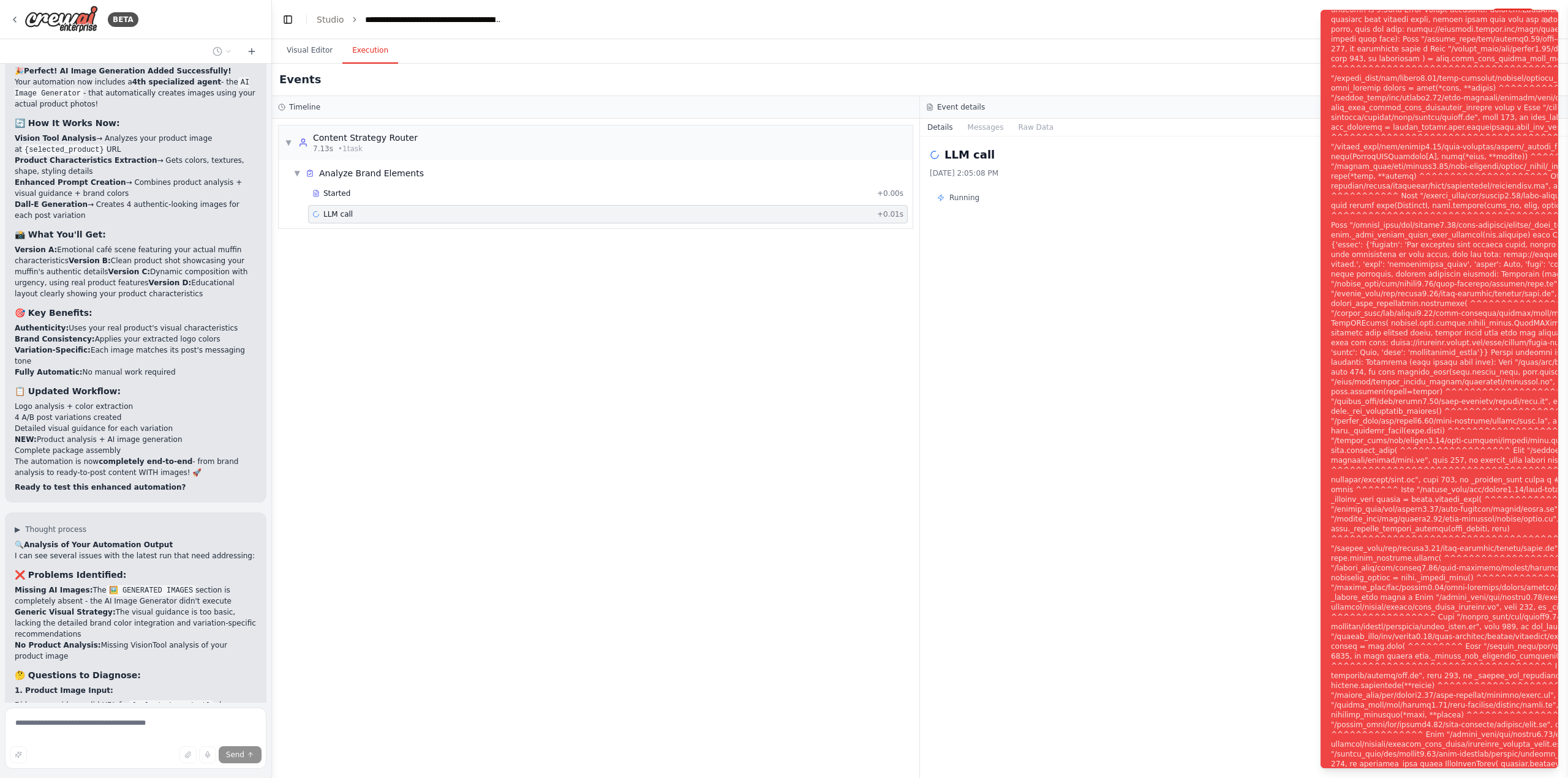
click at [313, 48] on button "Visual Editor" at bounding box center [310, 51] width 65 height 26
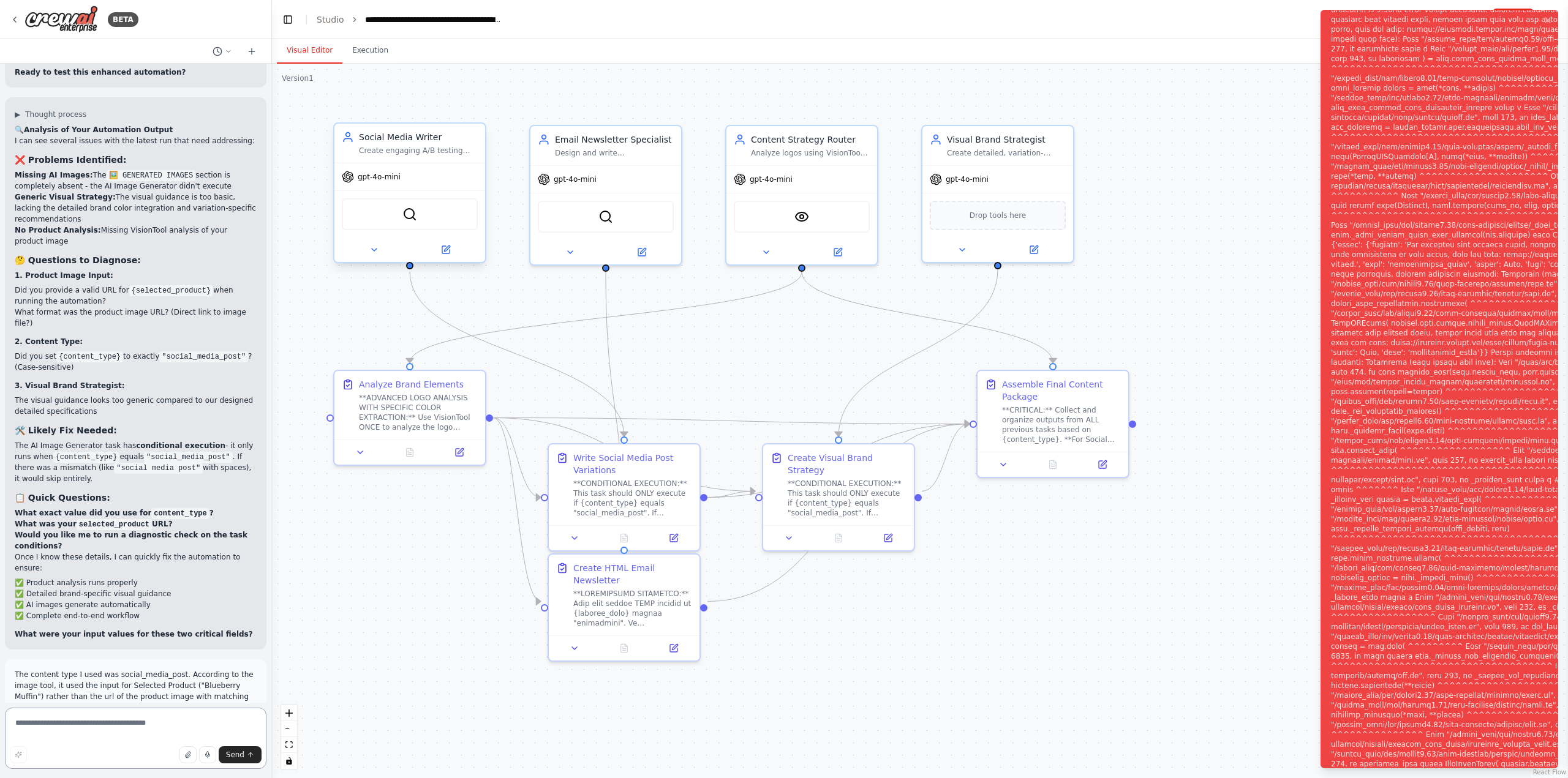
scroll to position [65325, 0]
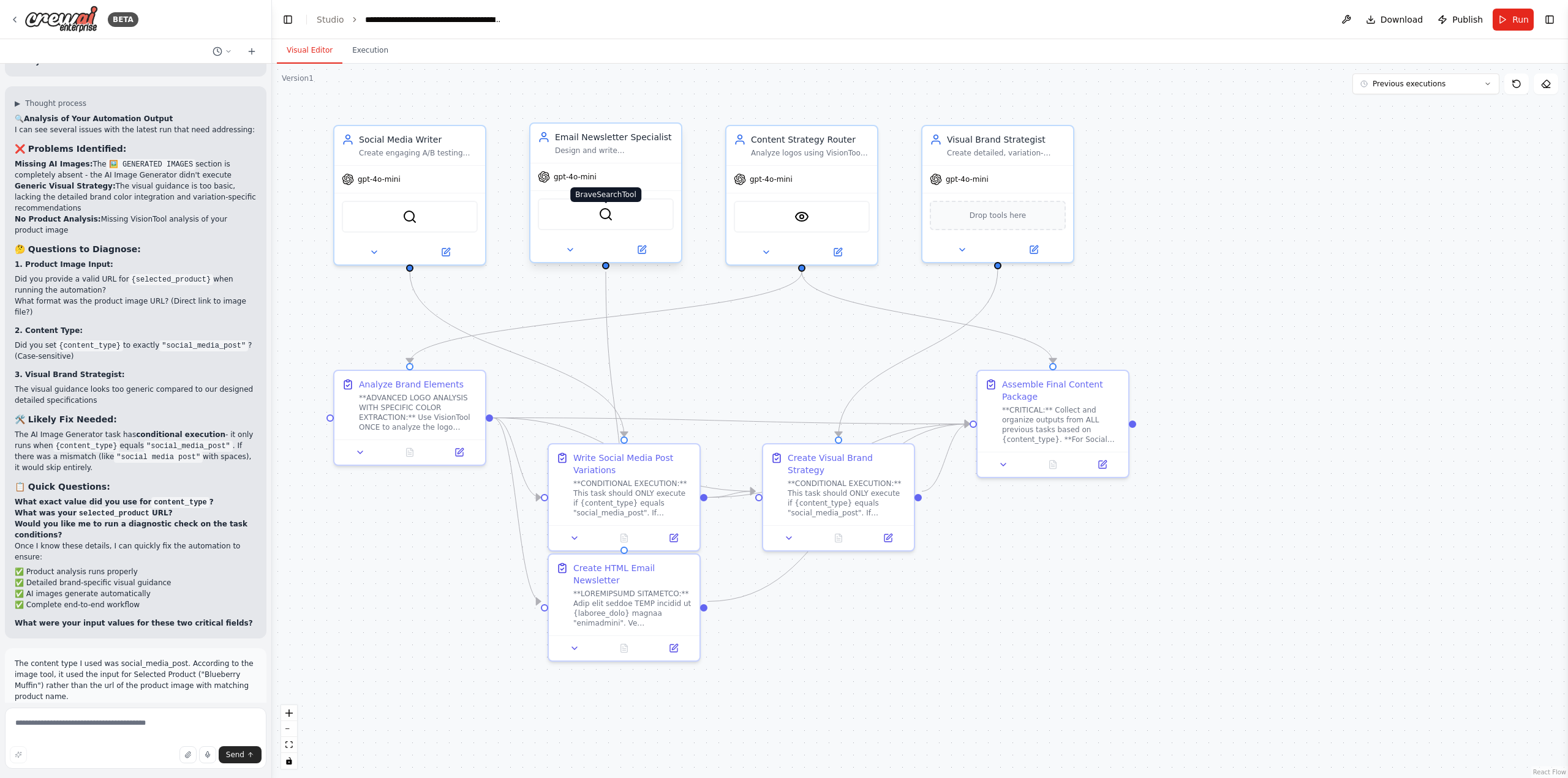
click at [611, 212] on img at bounding box center [605, 214] width 15 height 15
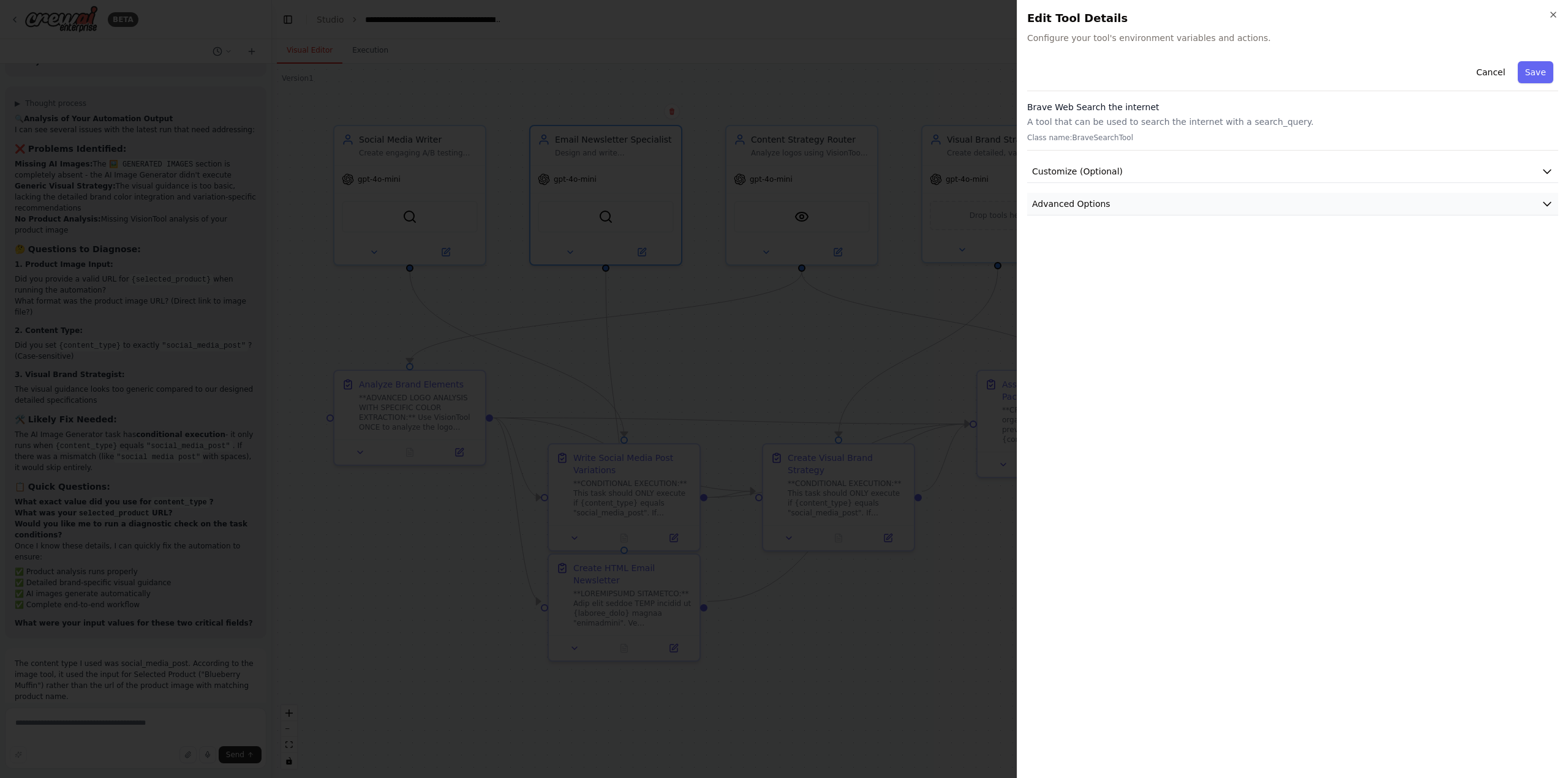
click at [1058, 206] on span "Advanced Options" at bounding box center [1071, 204] width 79 height 12
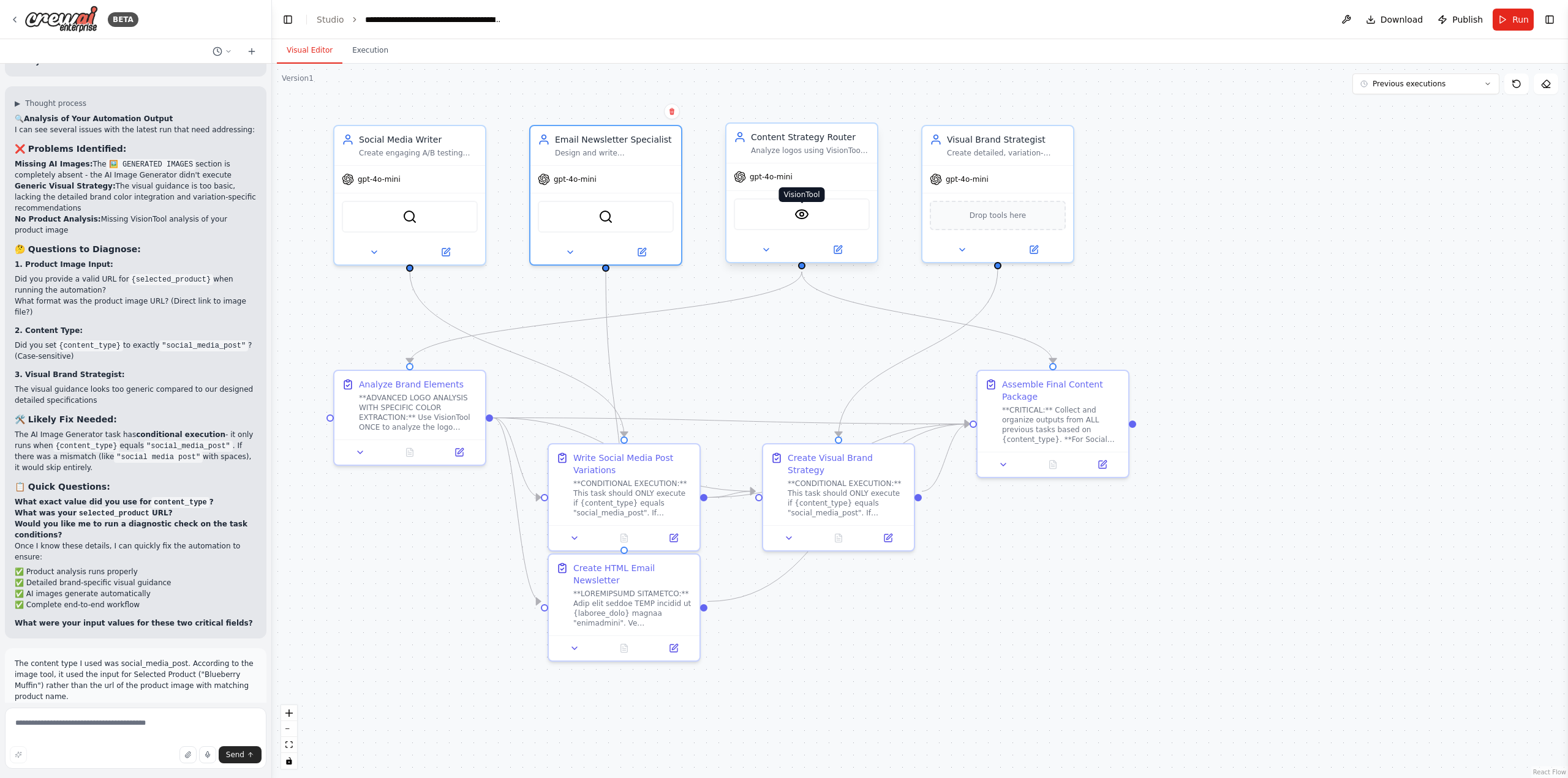
click at [807, 213] on img at bounding box center [802, 214] width 15 height 15
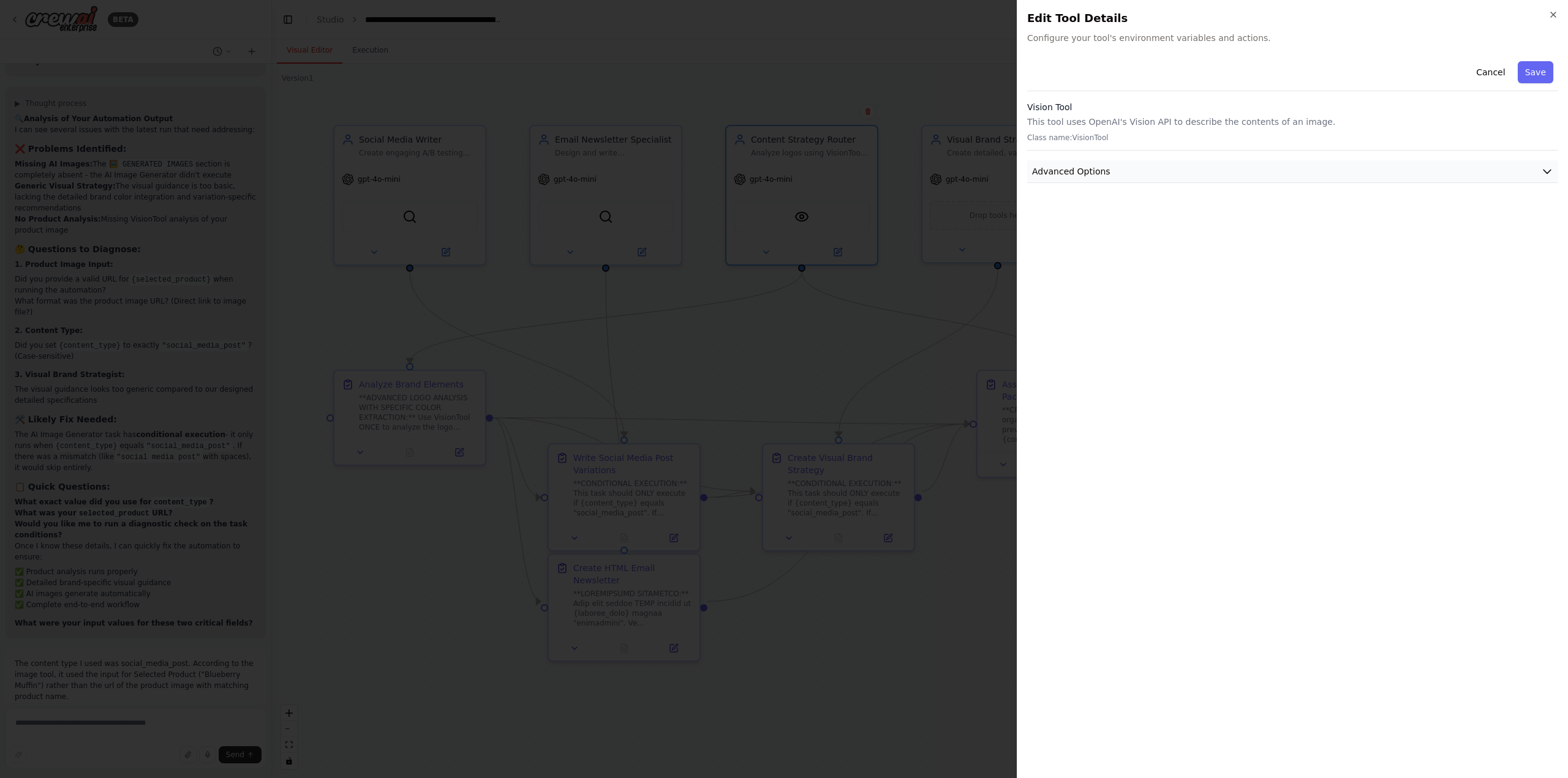
click at [1138, 175] on button "Advanced Options" at bounding box center [1292, 172] width 531 height 23
click at [1155, 172] on button "Advanced Options" at bounding box center [1292, 172] width 531 height 23
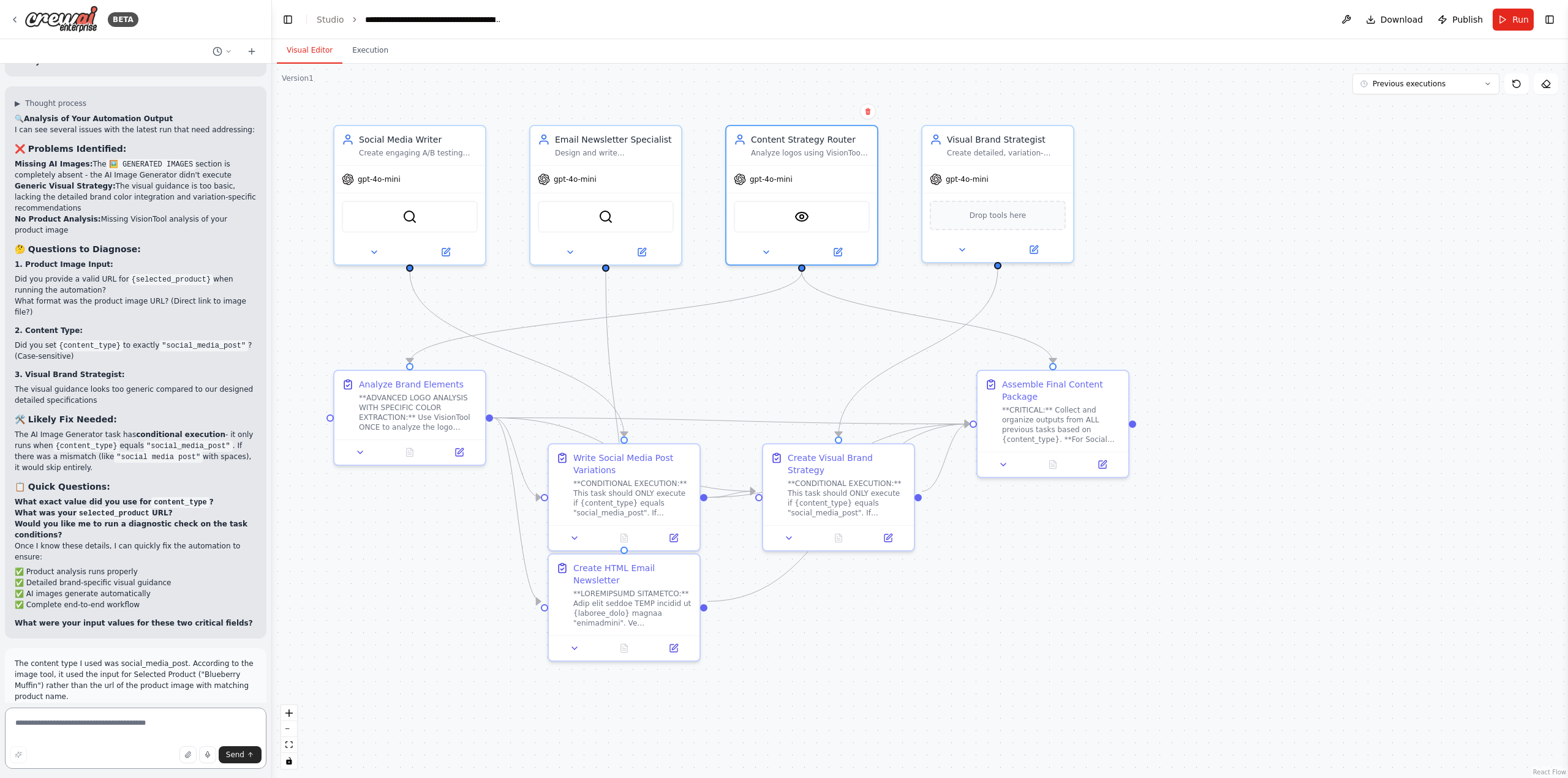
click at [113, 728] on textarea at bounding box center [135, 738] width 261 height 62
type textarea "********"
click at [94, 722] on textarea at bounding box center [135, 738] width 261 height 62
click at [785, 94] on div ".deletable-edge-delete-btn { width: 20px; height: 20px; border: 0px solid #ffff…" at bounding box center [920, 421] width 1296 height 715
click at [802, 209] on img at bounding box center [802, 214] width 15 height 15
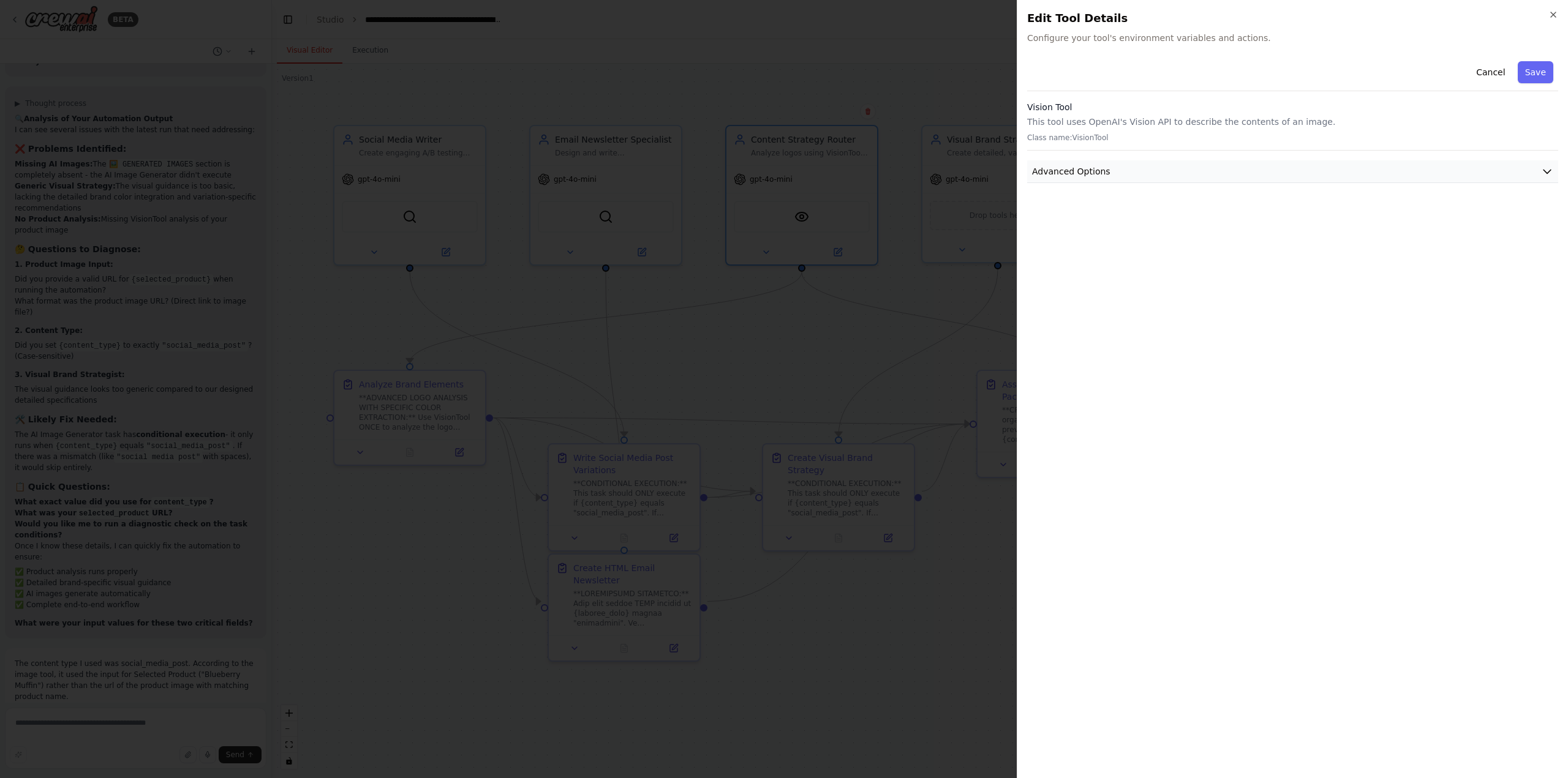
click at [1088, 172] on span "Advanced Options" at bounding box center [1071, 172] width 79 height 12
click at [1565, 14] on div "Close Edit Tool Details Configure your tool's environment variables and actions…" at bounding box center [1292, 389] width 551 height 778
click at [1558, 12] on div "Close Edit Tool Details Configure your tool's environment variables and actions…" at bounding box center [1292, 389] width 551 height 778
click at [1553, 15] on icon "button" at bounding box center [1553, 15] width 5 height 5
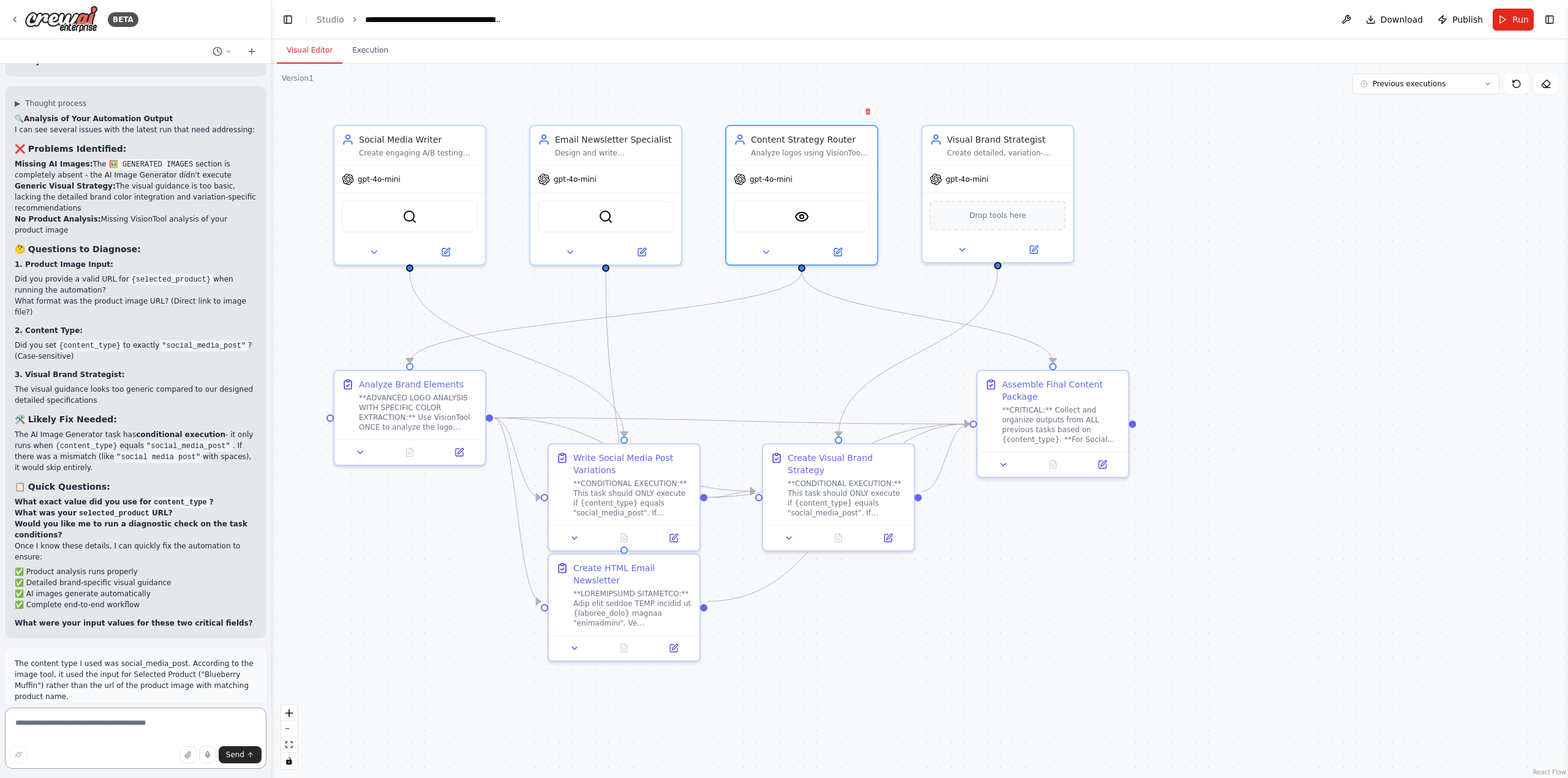
click at [107, 730] on textarea at bounding box center [135, 738] width 261 height 62
type textarea "**********"
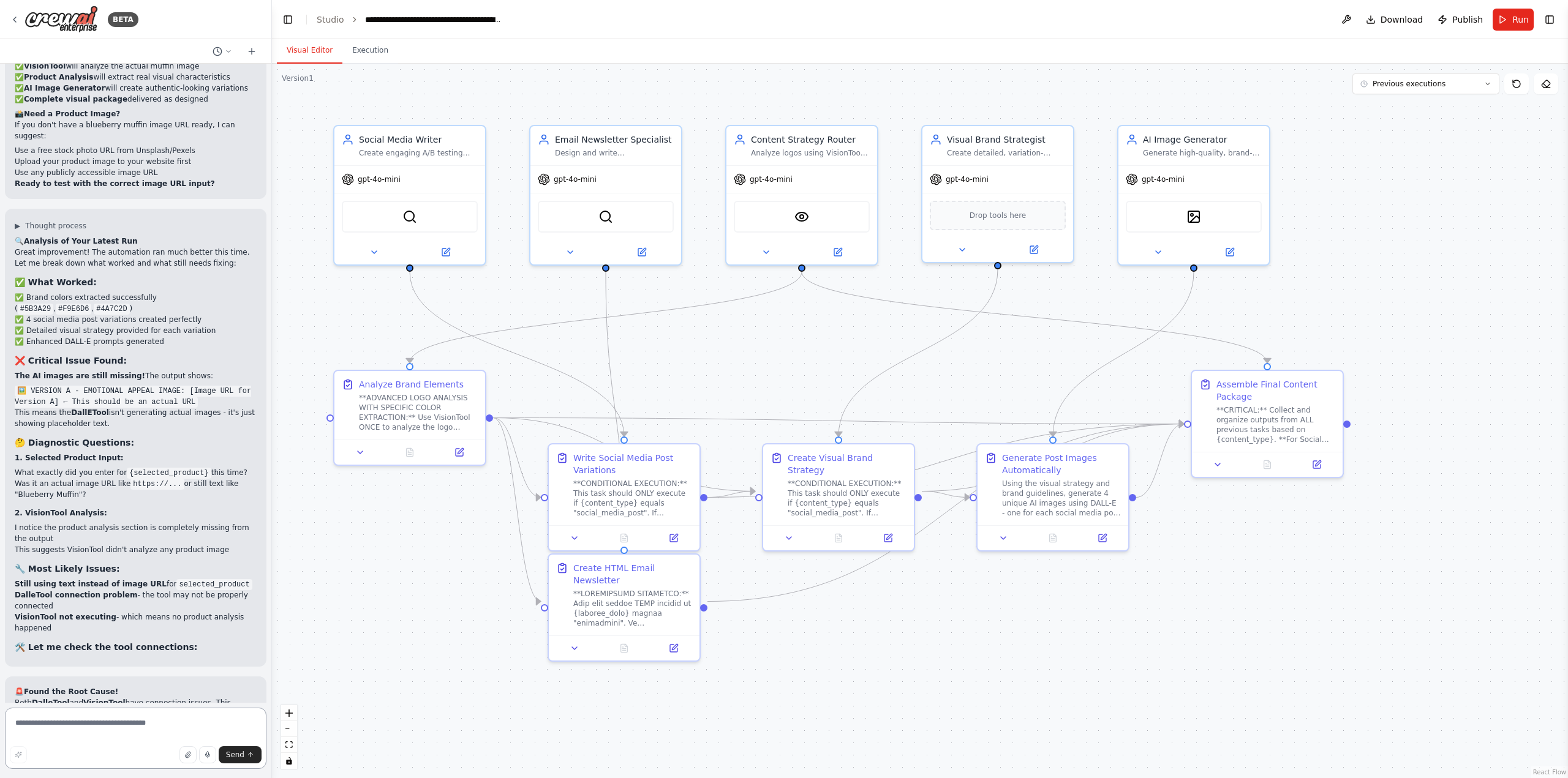
scroll to position [66408, 0]
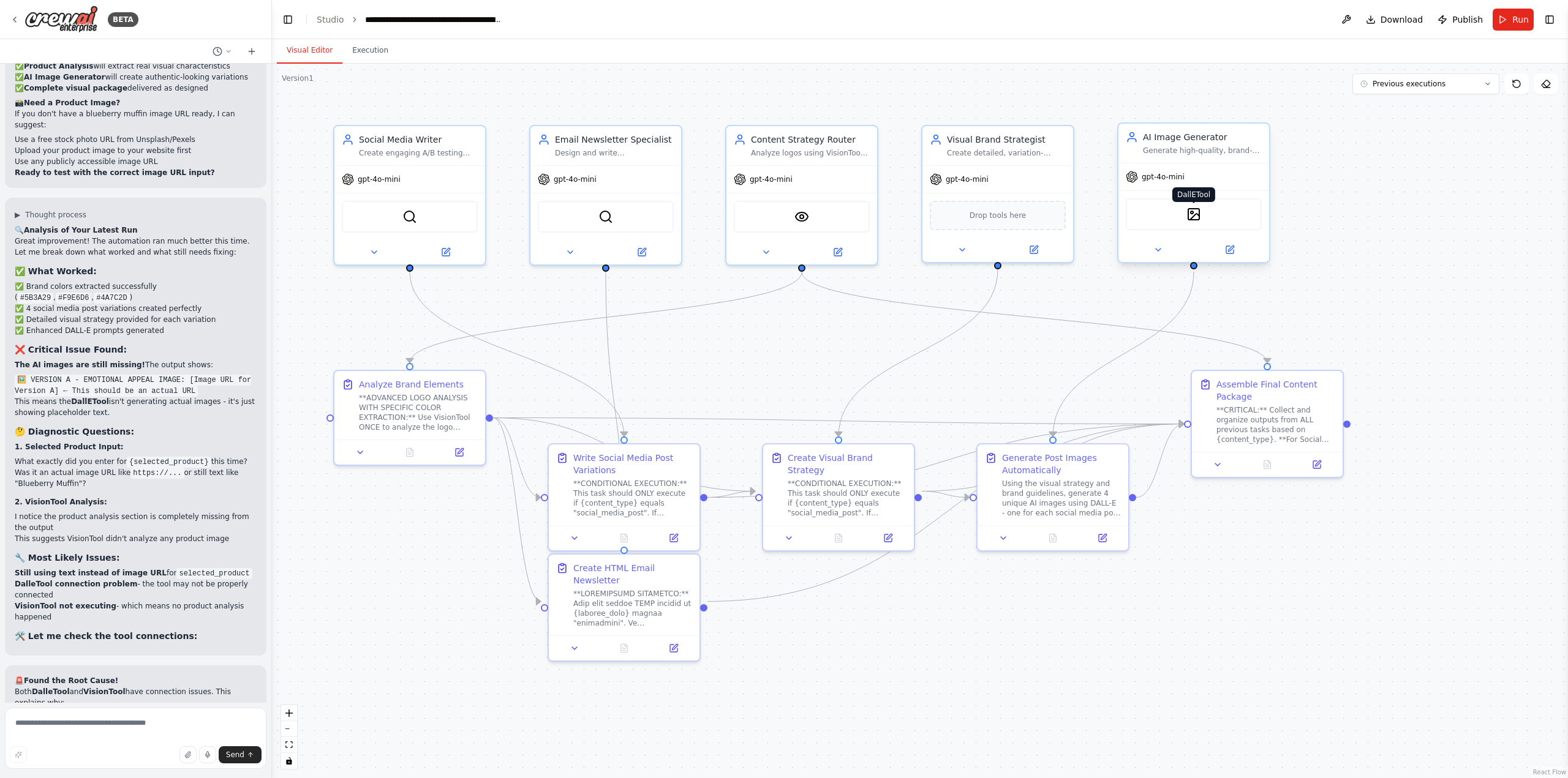
click at [1195, 218] on img at bounding box center [1194, 214] width 15 height 15
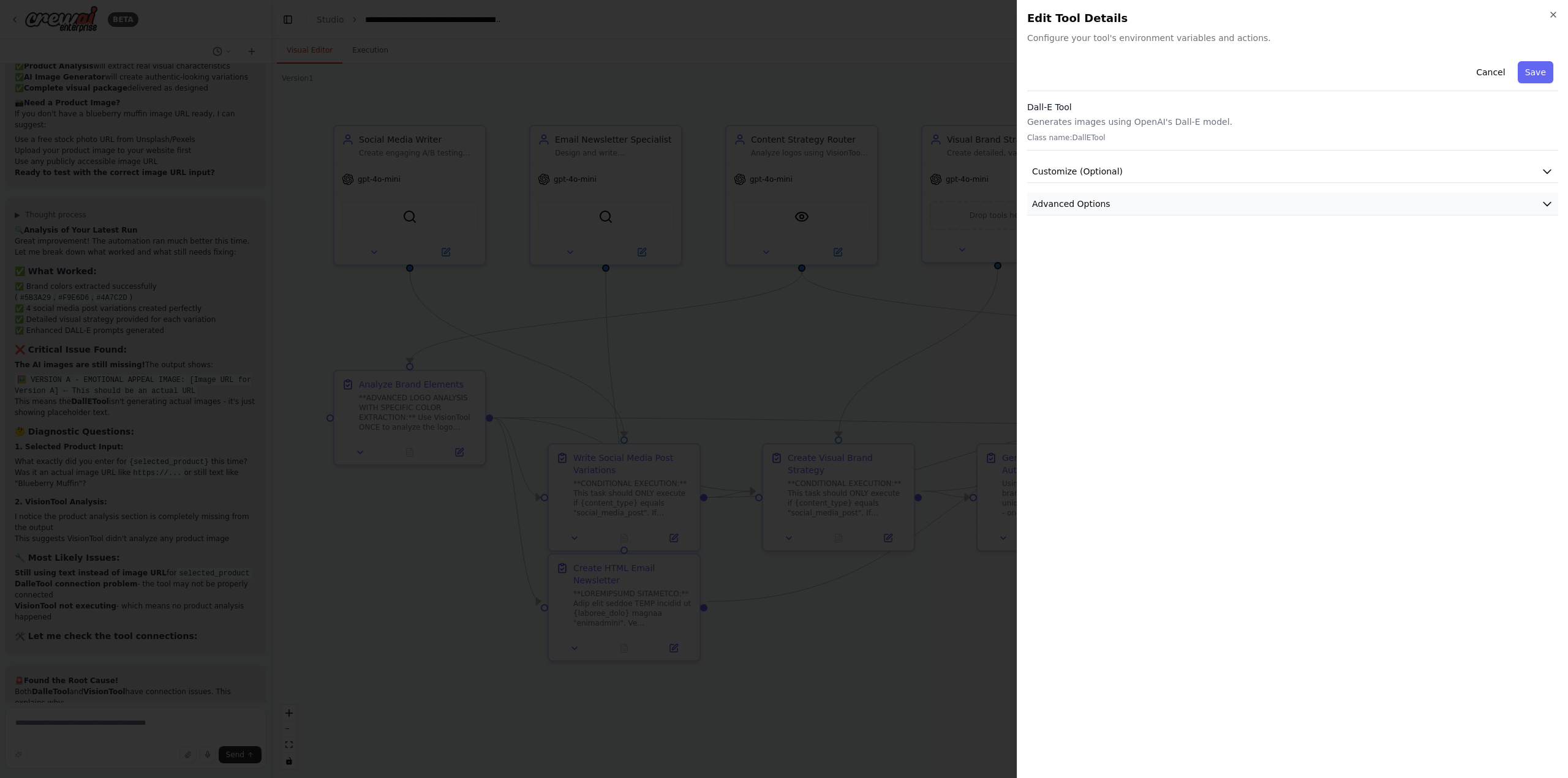
click at [1195, 205] on button "Advanced Options" at bounding box center [1292, 203] width 531 height 23
click at [1194, 179] on button "Customize (Optional)" at bounding box center [1292, 172] width 531 height 23
click at [1099, 164] on button "Customize (Optional)" at bounding box center [1292, 172] width 531 height 23
click at [1105, 169] on span "Customize (Optional)" at bounding box center [1078, 172] width 90 height 12
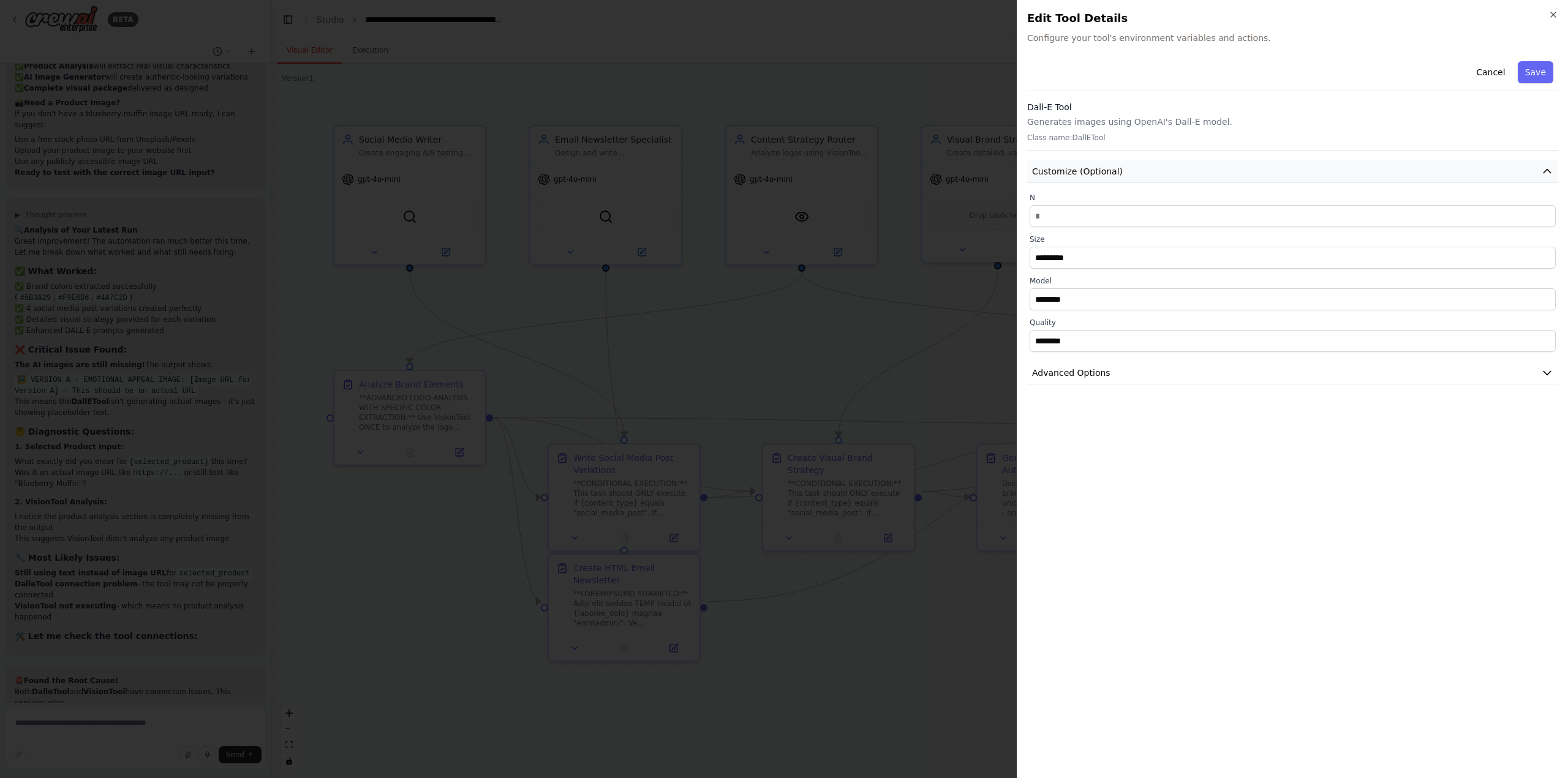
click at [1105, 169] on span "Customize (Optional)" at bounding box center [1078, 172] width 90 height 12
click at [1555, 12] on icon "button" at bounding box center [1553, 15] width 10 height 10
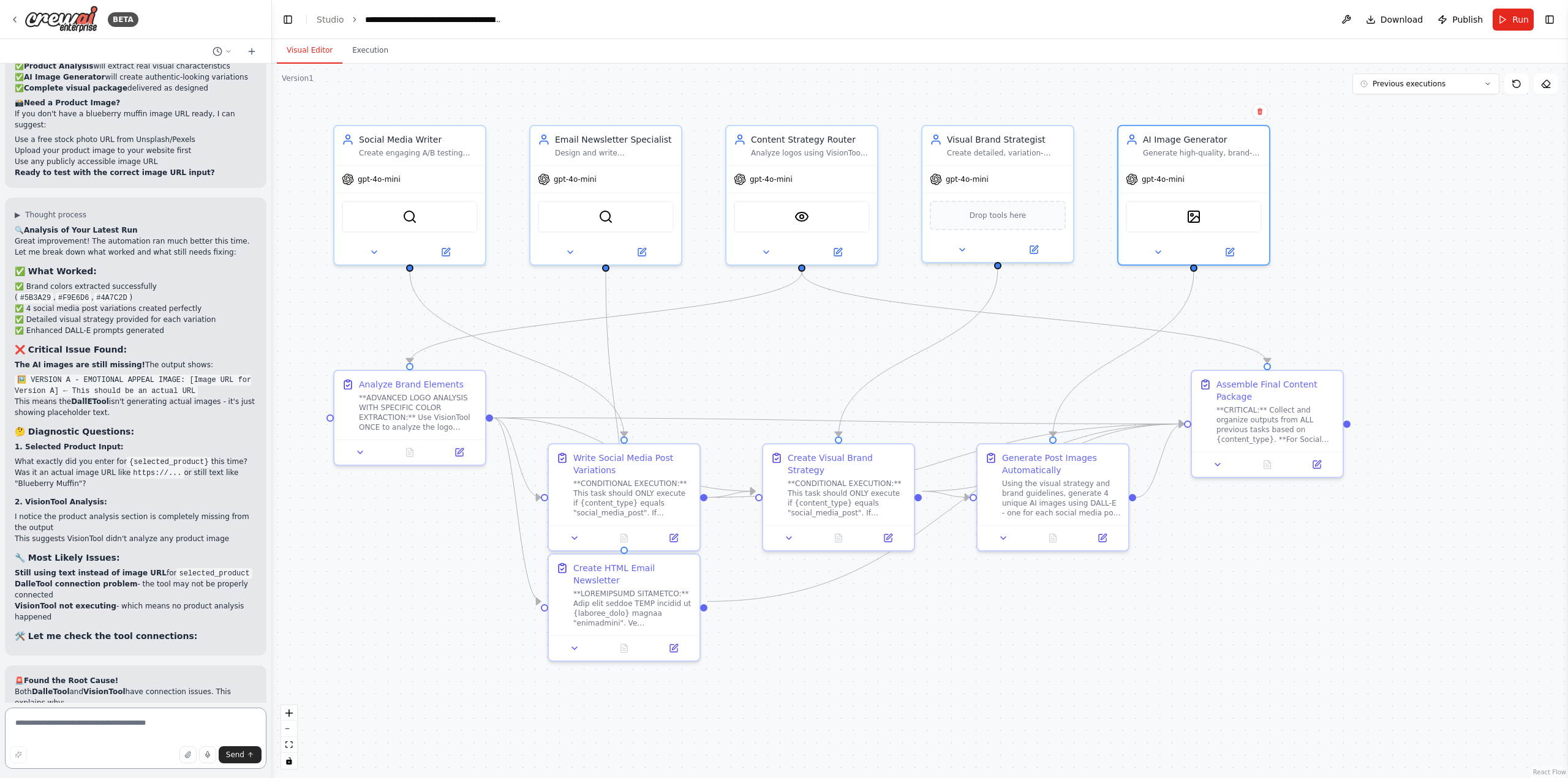
click at [126, 722] on textarea at bounding box center [135, 738] width 261 height 62
click at [56, 733] on textarea "**********" at bounding box center [135, 738] width 261 height 62
type textarea "**********"
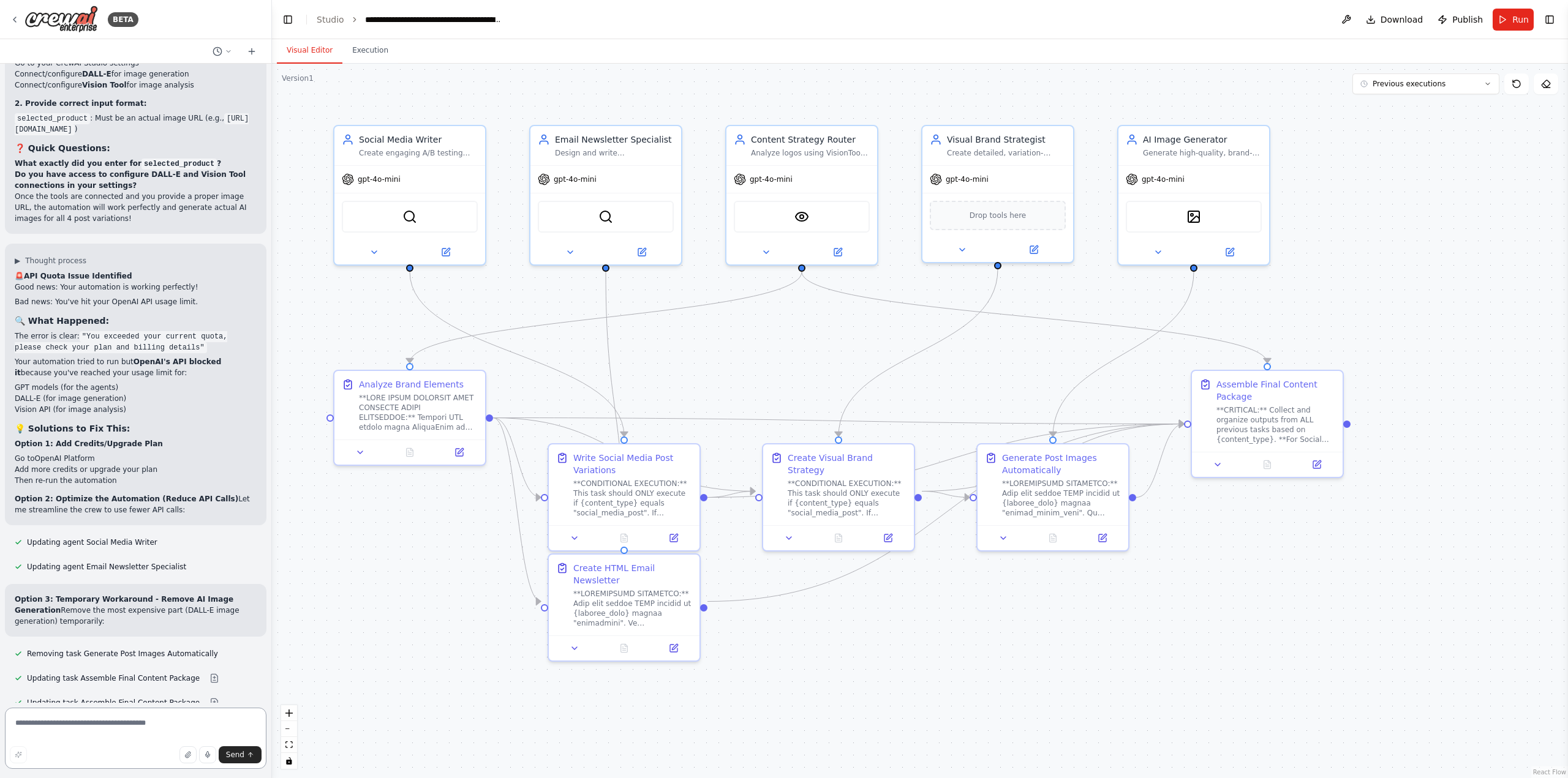
scroll to position [67141, 0]
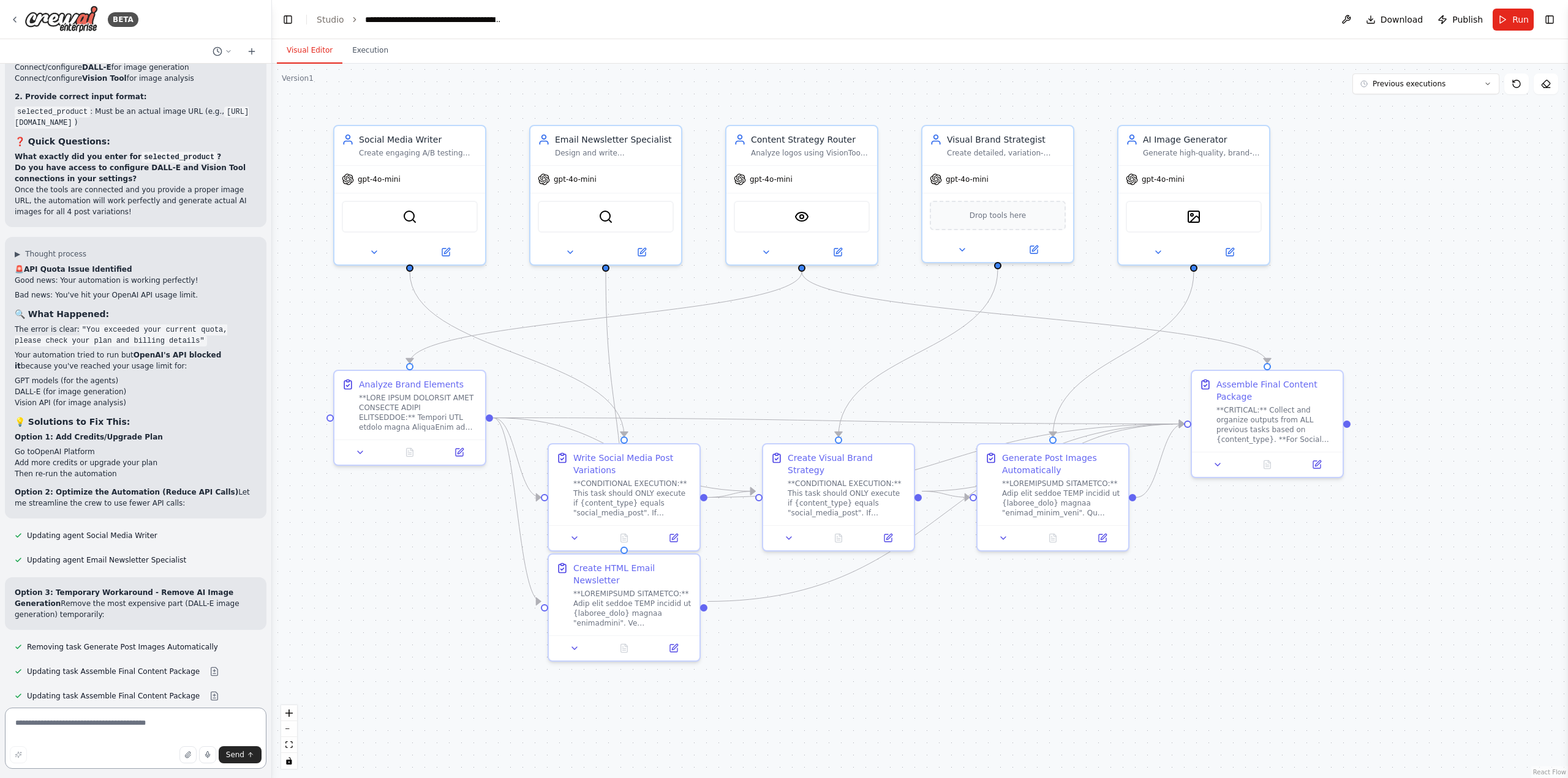
click at [143, 727] on textarea at bounding box center [135, 738] width 261 height 62
click at [207, 736] on textarea "**********" at bounding box center [135, 738] width 261 height 62
click at [242, 737] on textarea "**********" at bounding box center [135, 738] width 261 height 62
type textarea "**********"
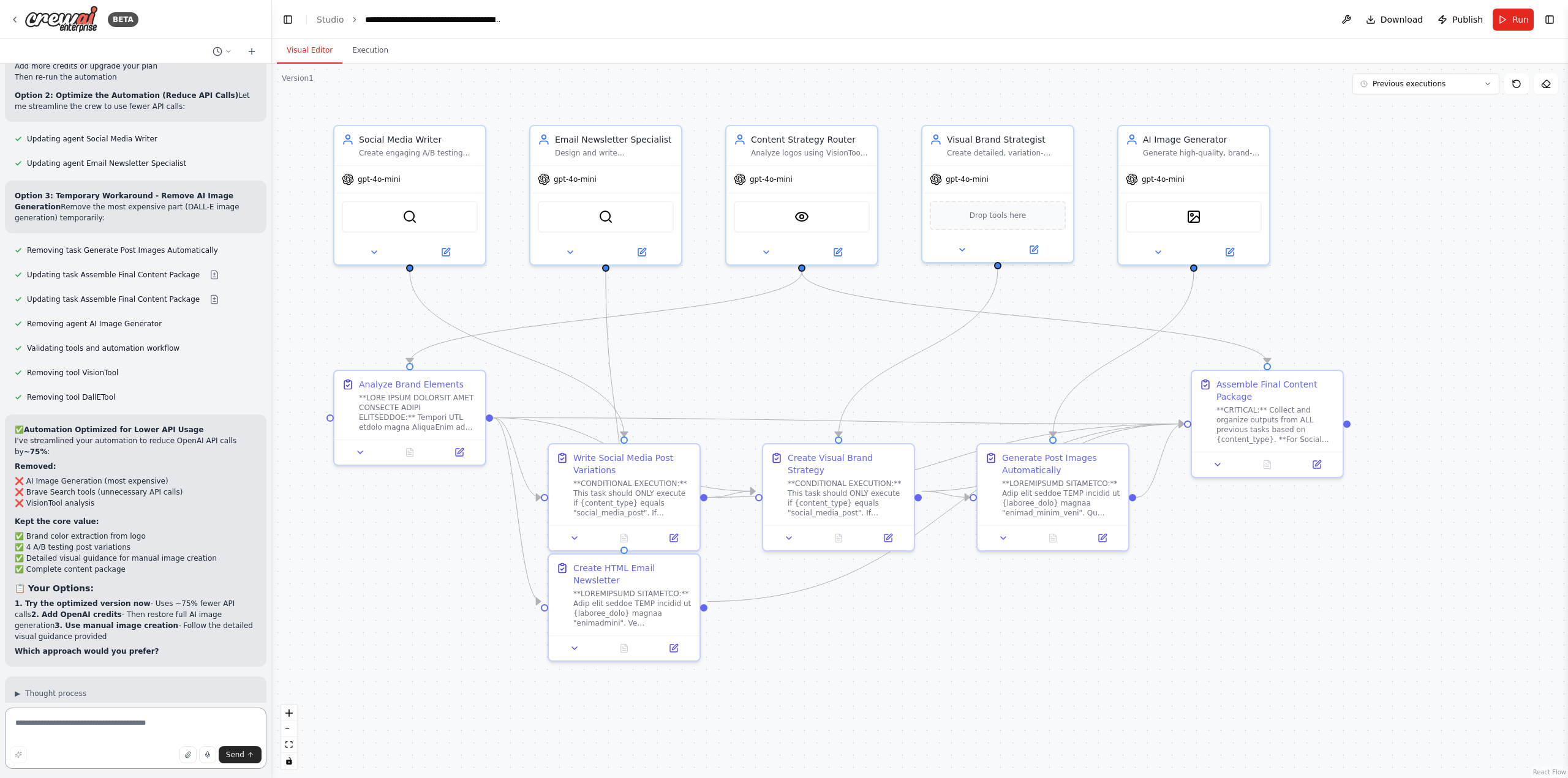
scroll to position [67549, 0]
